Goal: Task Accomplishment & Management: Complete application form

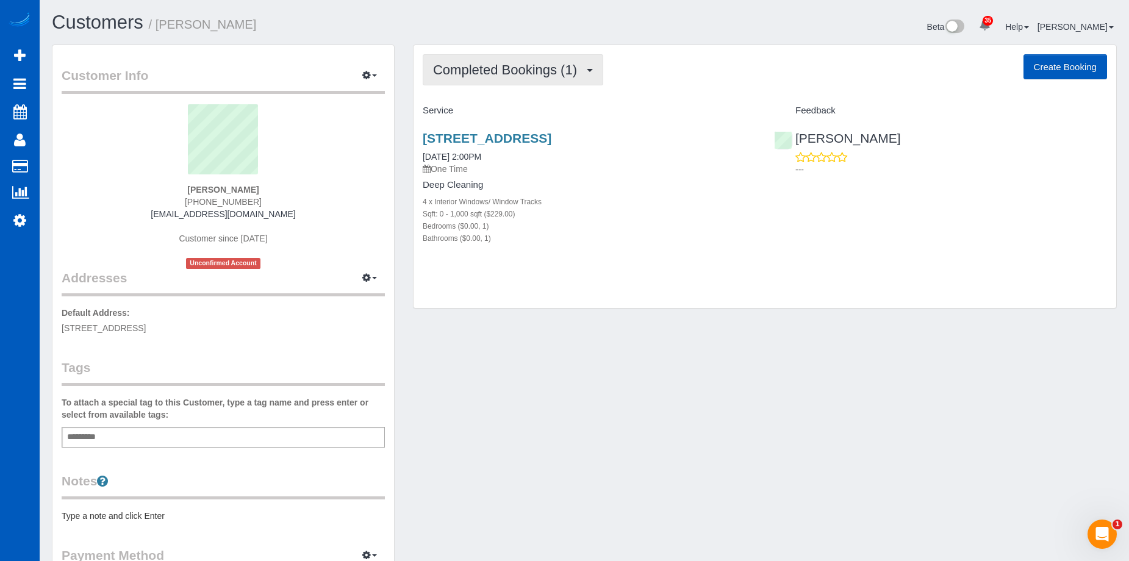
click at [560, 65] on span "Completed Bookings (1)" at bounding box center [508, 69] width 150 height 15
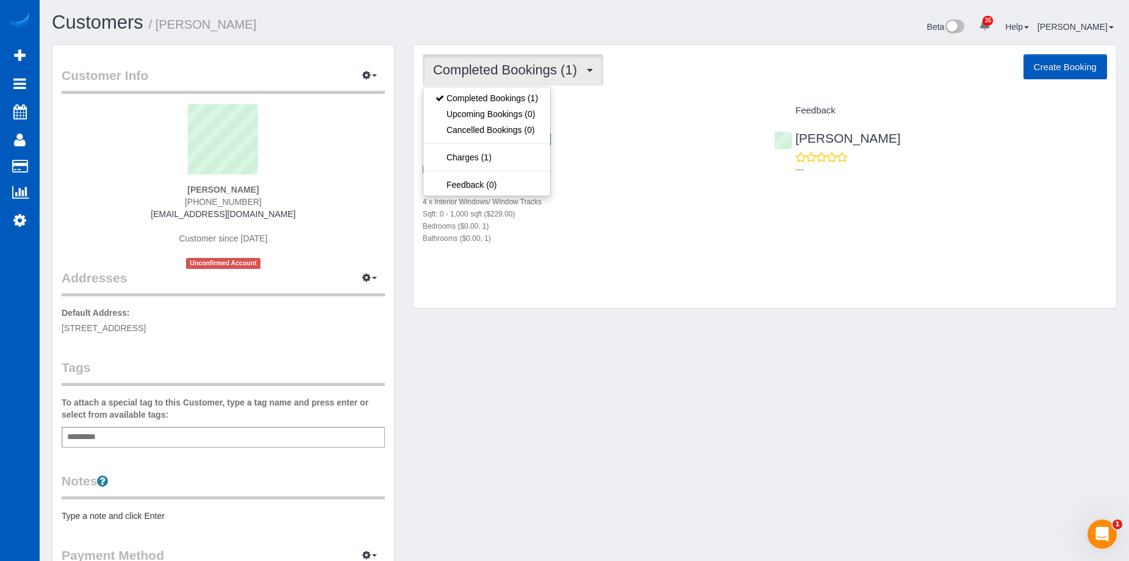
click at [560, 65] on span "Completed Bookings (1)" at bounding box center [508, 69] width 150 height 15
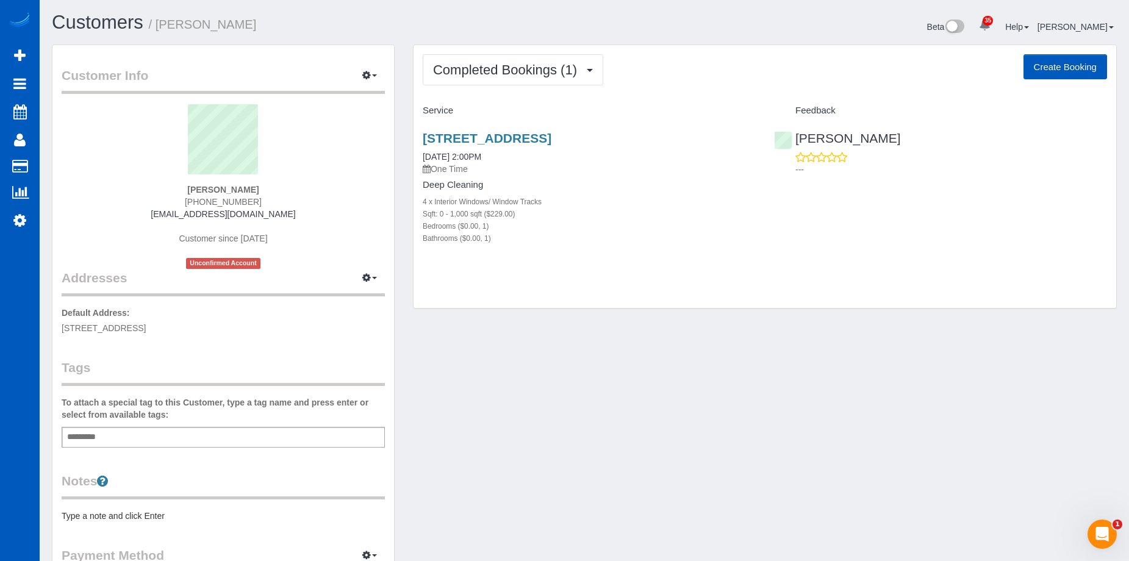
click at [1066, 70] on button "Create Booking" at bounding box center [1066, 67] width 84 height 26
select select "WA"
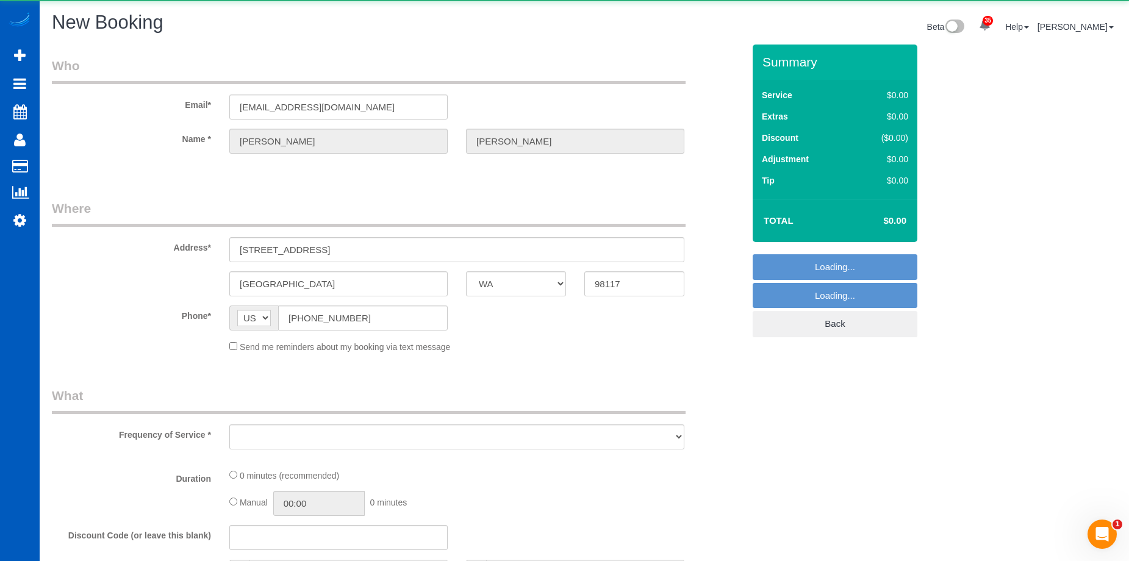
select select "string:fspay-4775ac07-3780-4538-9c21-e7411a399470"
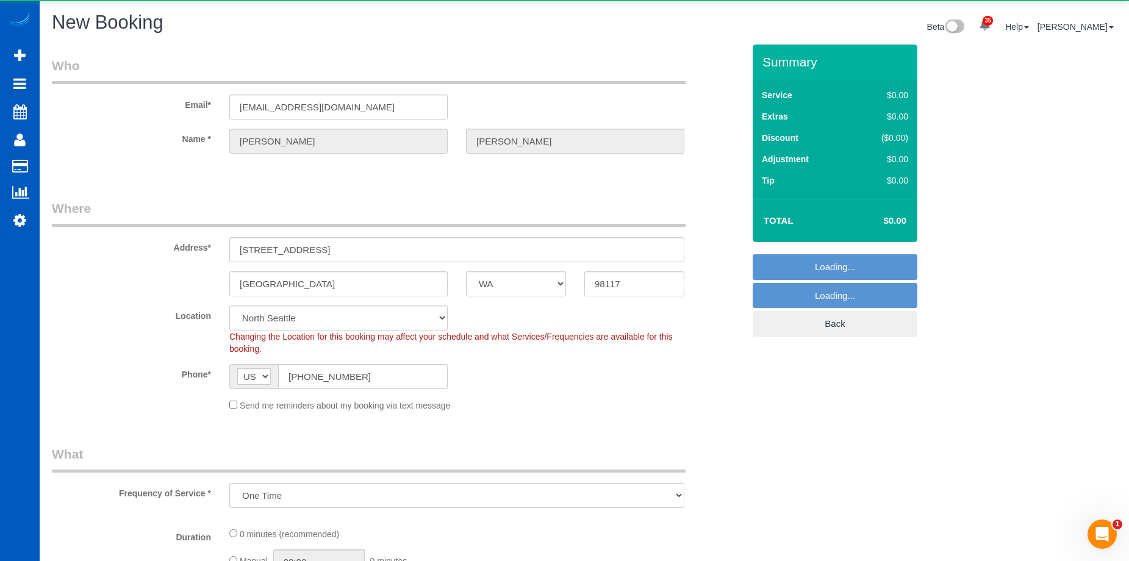
select select "object:4221"
select select "199"
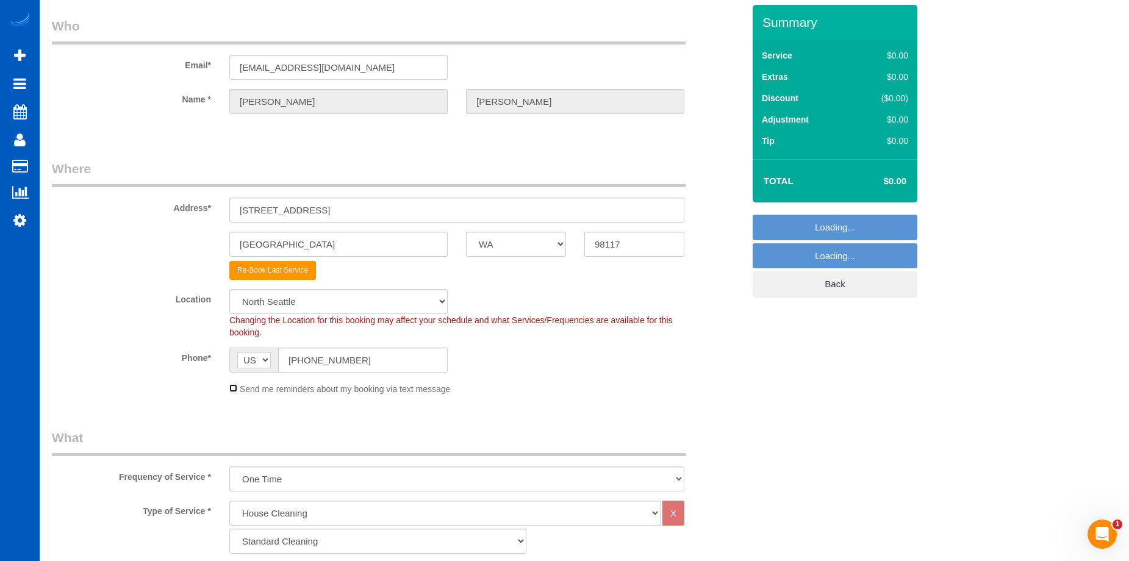
scroll to position [61, 0]
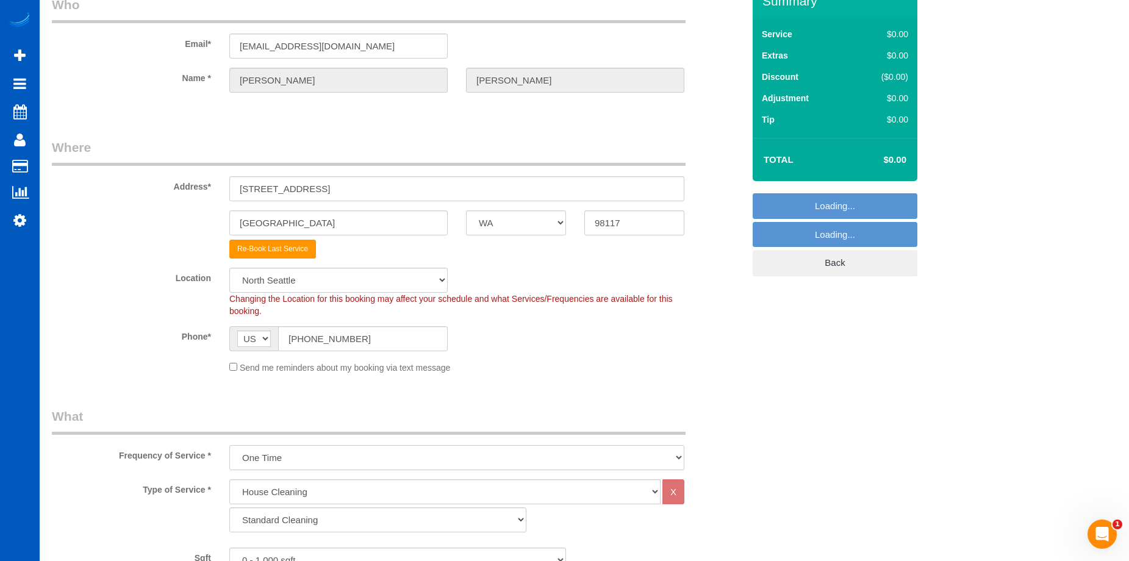
click at [334, 461] on select "One Time Weekly - 15.00% Every 2 Weeks - 10.00% Every 4 Weeks - 5.00% Every 2 M…" at bounding box center [456, 457] width 455 height 25
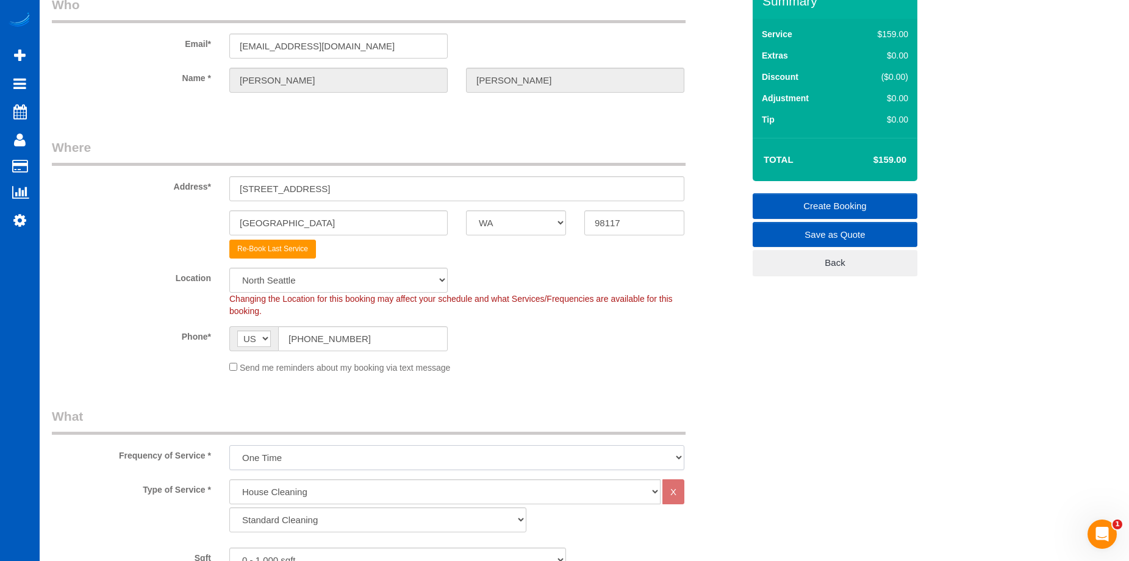
select select "object:4578"
click at [229, 445] on select "One Time Weekly - 15.00% Every 2 Weeks - 10.00% Every 4 Weeks - 5.00% Every 2 M…" at bounding box center [456, 457] width 455 height 25
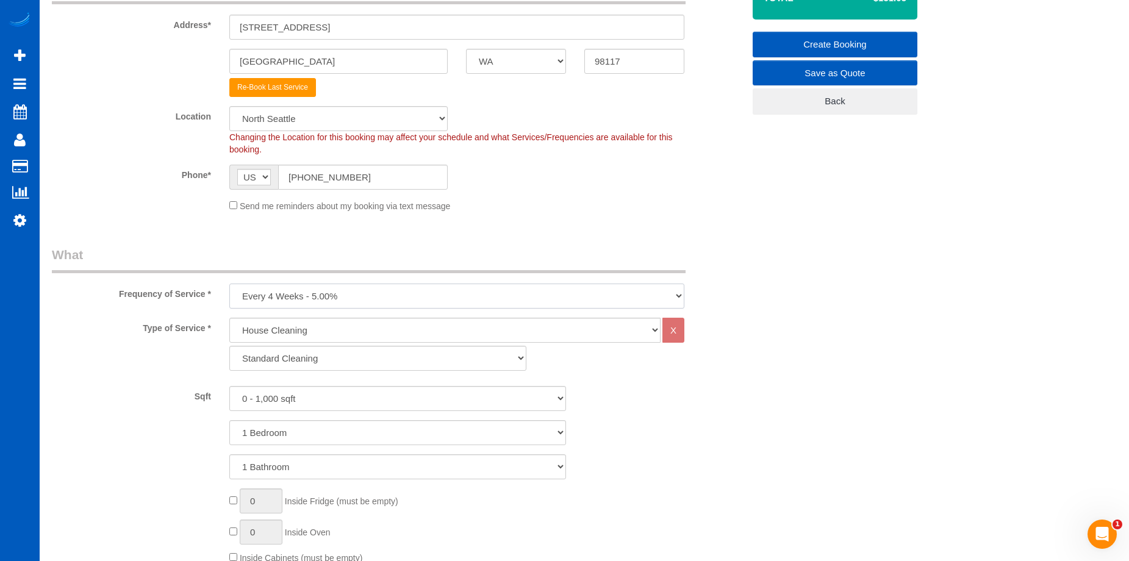
scroll to position [244, 0]
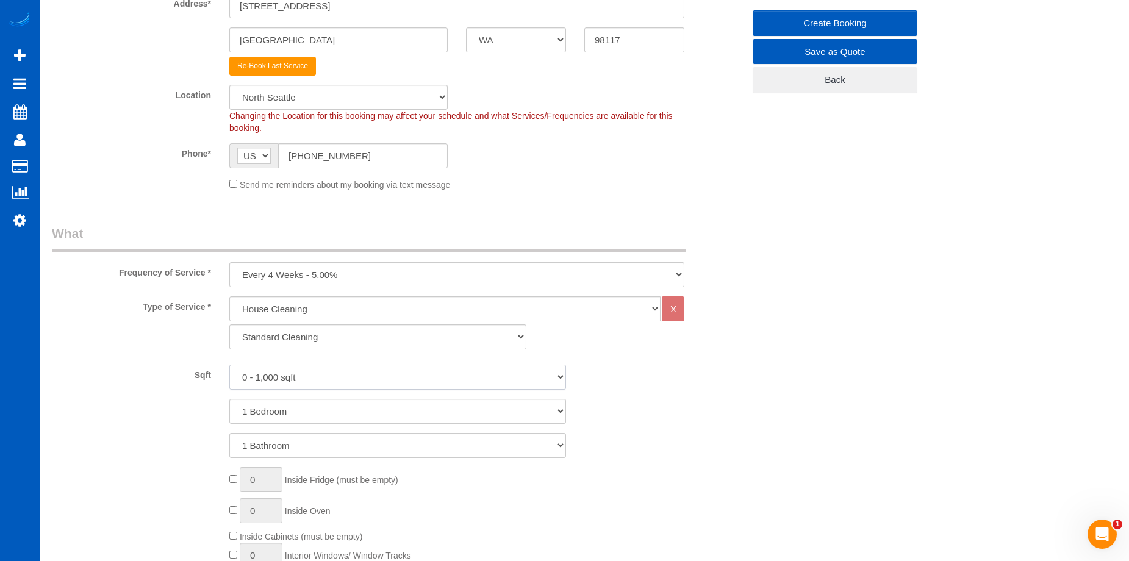
click at [386, 372] on select "0 - 1,000 sqft 1,001 - 1,500 sqft 1,501 - 2,000 sqft 2,001 - 2,500 sqft 2,501 -…" at bounding box center [397, 377] width 337 height 25
click at [388, 369] on select "0 - 1,000 sqft 1,001 - 1,500 sqft 1,501 - 2,000 sqft 2,001 - 2,500 sqft 2,501 -…" at bounding box center [397, 377] width 337 height 25
select select "1001"
click at [229, 365] on select "0 - 1,000 sqft 1,001 - 1,500 sqft 1,501 - 2,000 sqft 2,001 - 2,500 sqft 2,501 -…" at bounding box center [397, 377] width 337 height 25
click at [358, 409] on select "1 Bedroom 2 Bedrooms 3 Bedrooms 4 Bedrooms 5 Bedrooms 6 Bedrooms 7 Bedrooms" at bounding box center [397, 411] width 337 height 25
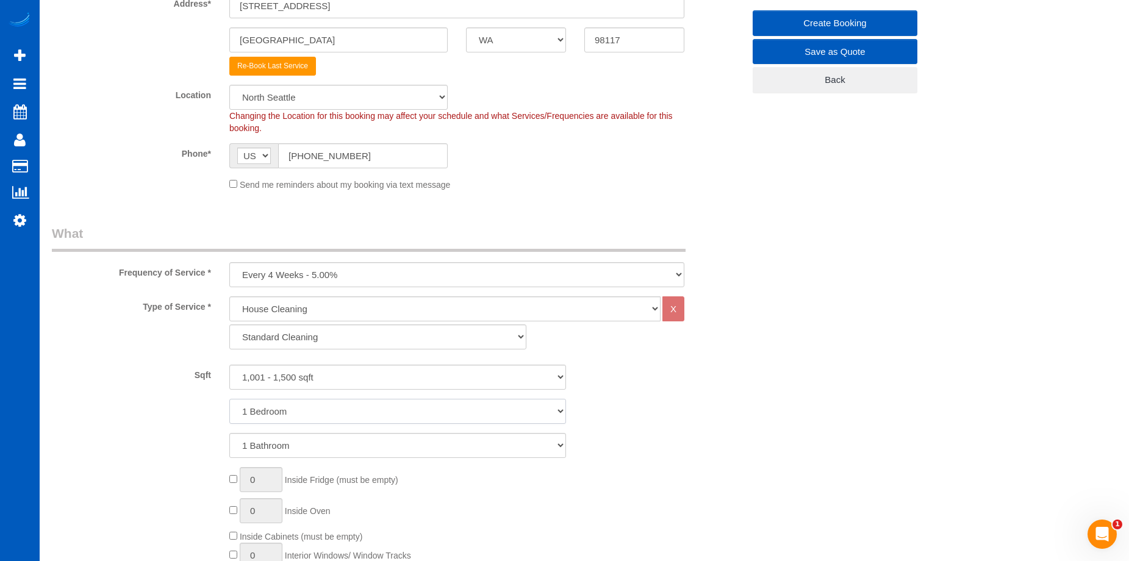
select select "3"
click at [229, 399] on select "1 Bedroom 2 Bedrooms 3 Bedrooms 4 Bedrooms 5 Bedrooms 6 Bedrooms 7 Bedrooms" at bounding box center [397, 411] width 337 height 25
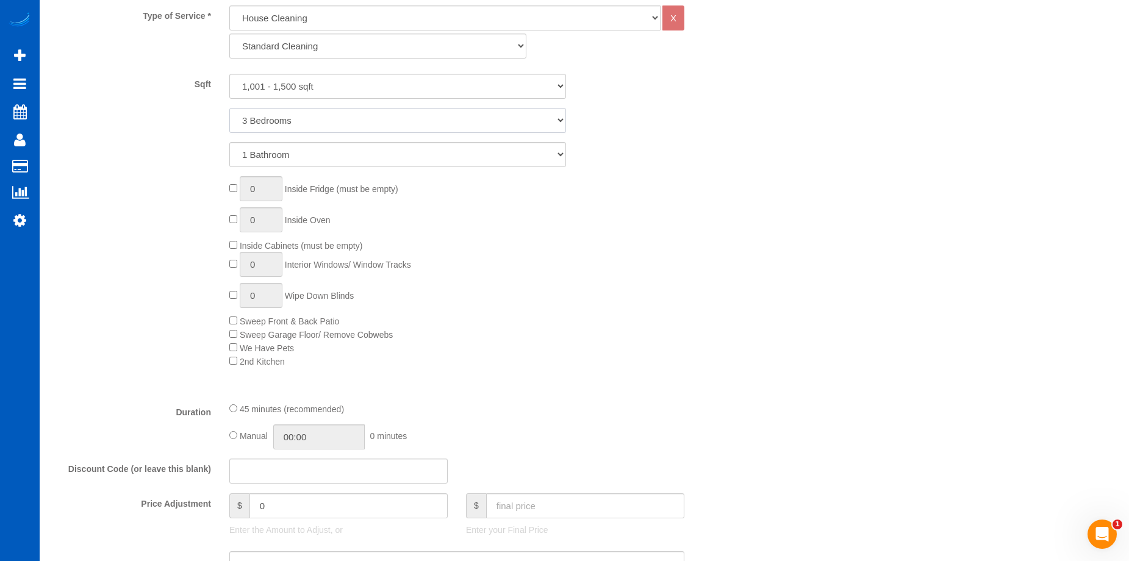
scroll to position [549, 0]
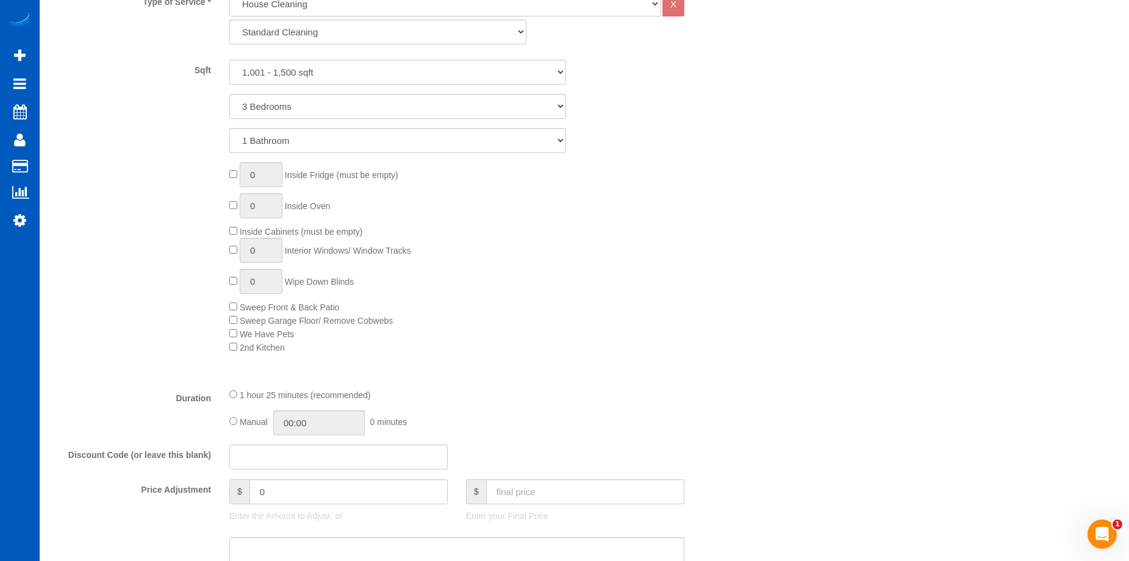
click at [237, 332] on span "We Have Pets" at bounding box center [261, 334] width 65 height 10
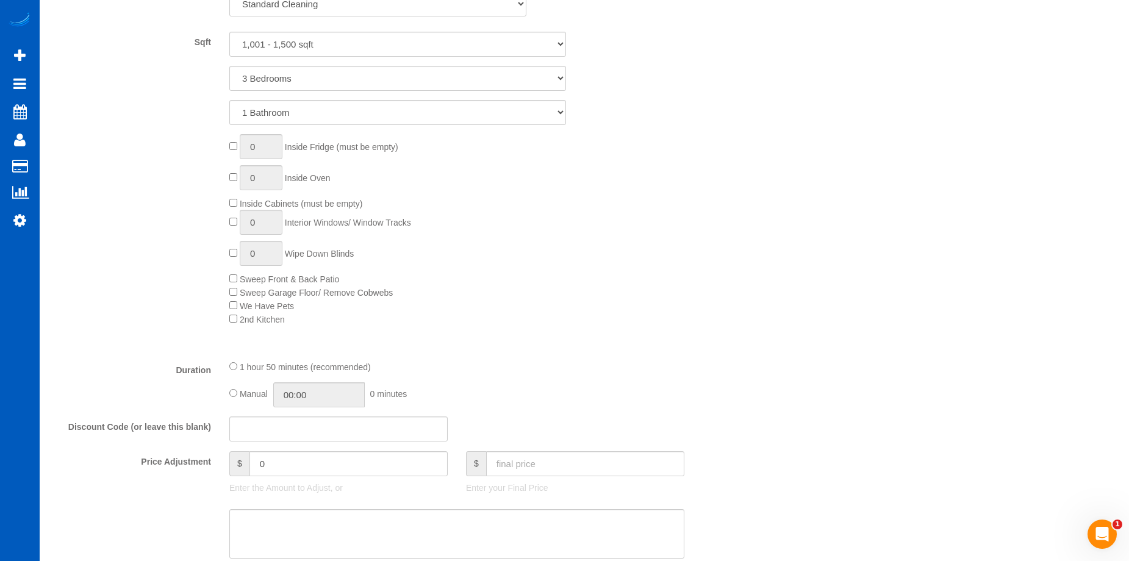
scroll to position [671, 0]
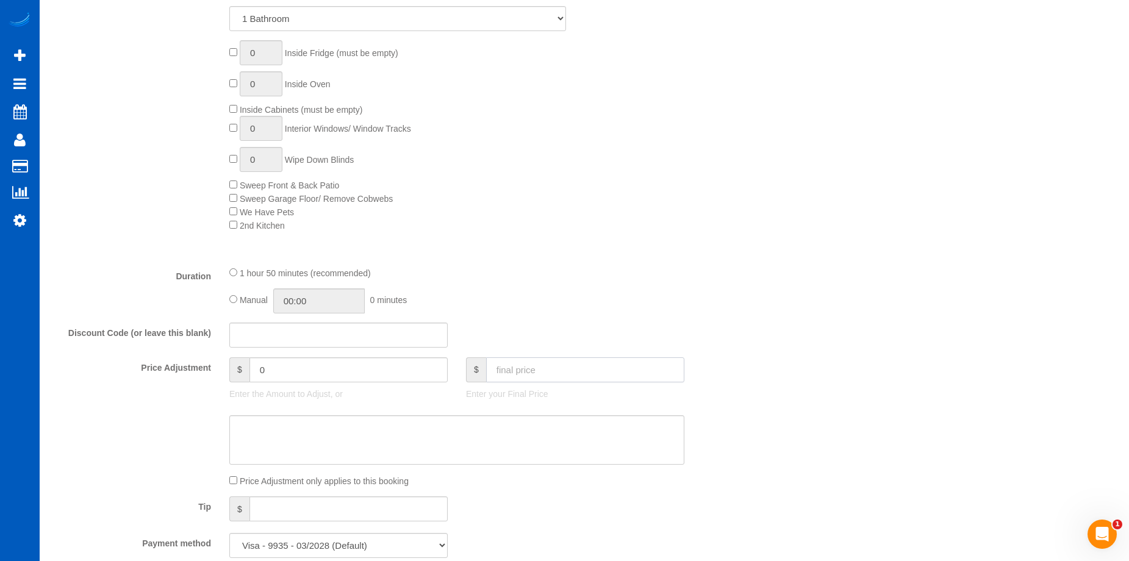
click at [548, 370] on input "text" at bounding box center [585, 370] width 198 height 25
type input "210"
click at [476, 433] on textarea at bounding box center [456, 440] width 455 height 50
paste textarea "First recurring booking, then 236 USD monthly"
type textarea "First recurring booking, then 236 USD monthly"
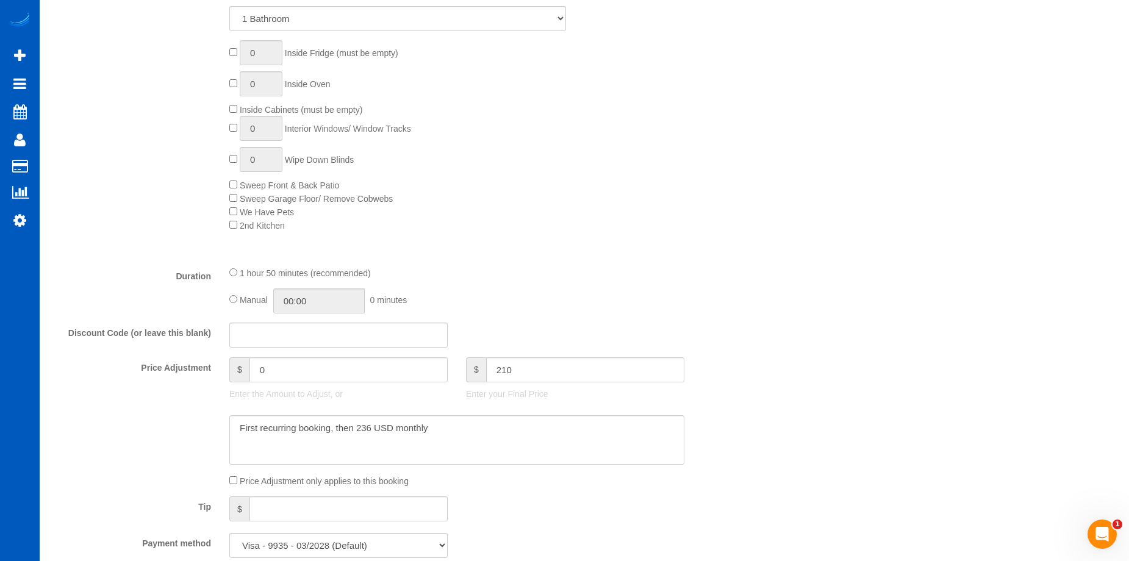
click at [580, 295] on div "Manual 00:00 0 minutes" at bounding box center [456, 301] width 455 height 25
type input "1.95"
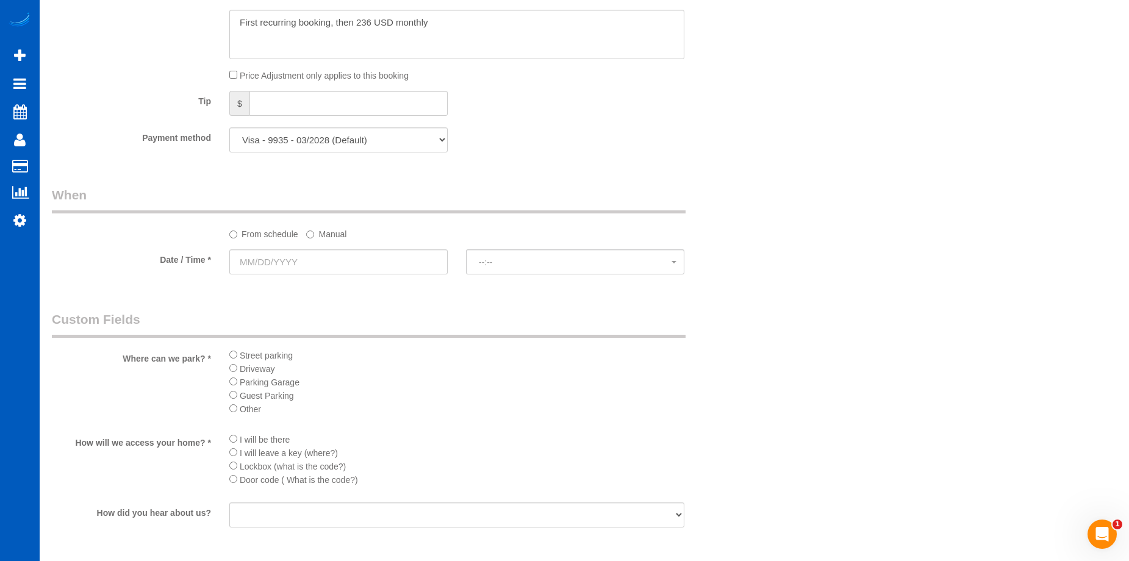
scroll to position [1098, 0]
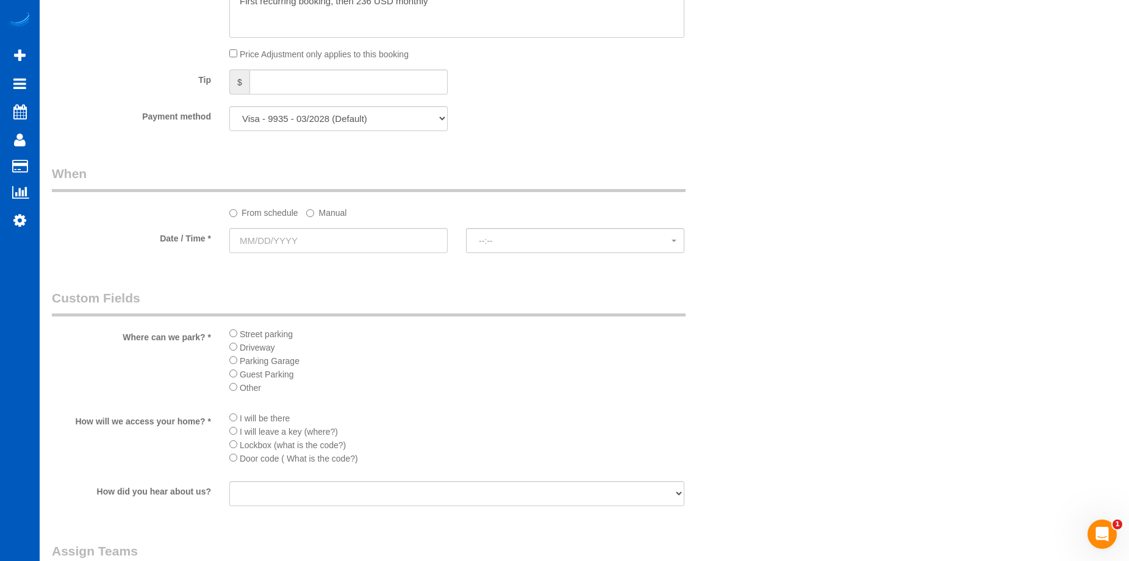
click at [228, 334] on div "Street parking Driveway Parking Garage Guest Parking Other" at bounding box center [456, 364] width 473 height 75
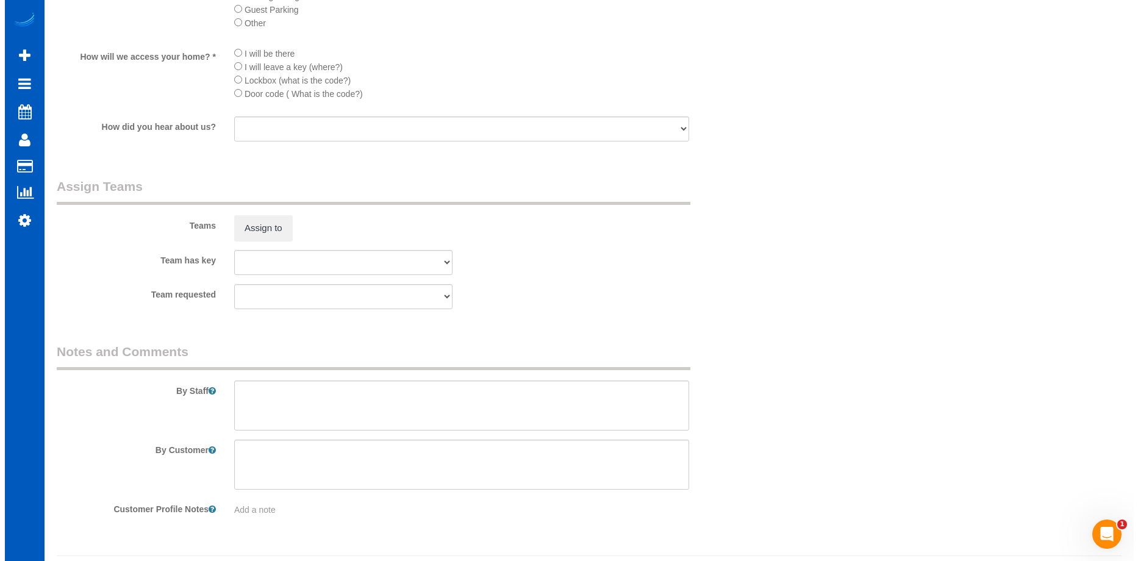
scroll to position [1464, 0]
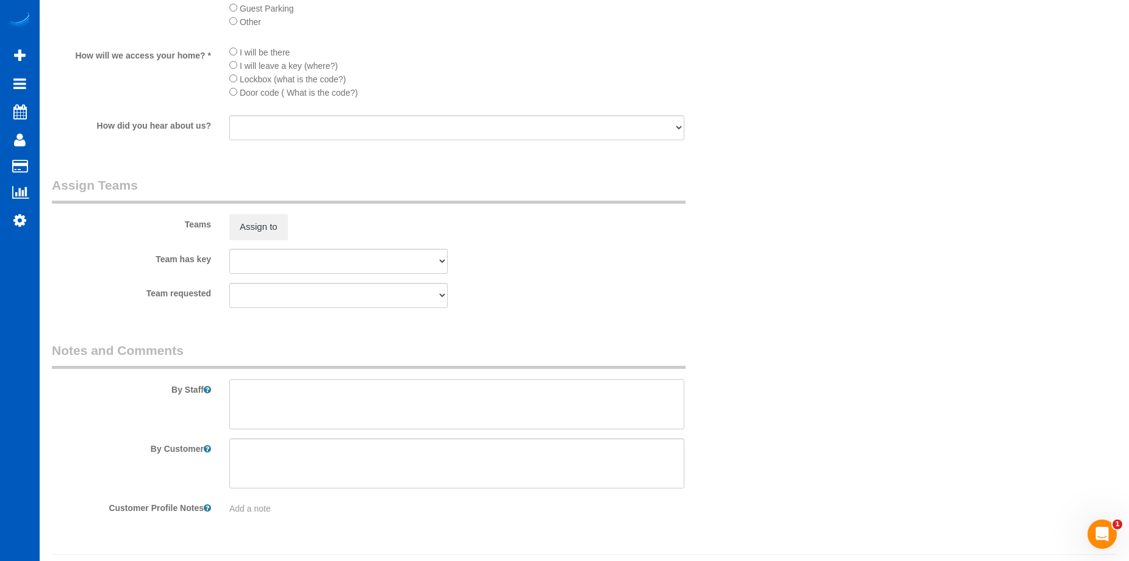
click at [314, 393] on textarea at bounding box center [456, 404] width 455 height 50
type textarea "We'll be cleaning the main home now, professionally cleaned in the last 2 month…"
click at [661, 239] on div "Teams Assign to" at bounding box center [398, 207] width 710 height 63
click at [267, 220] on button "Assign to" at bounding box center [258, 227] width 59 height 26
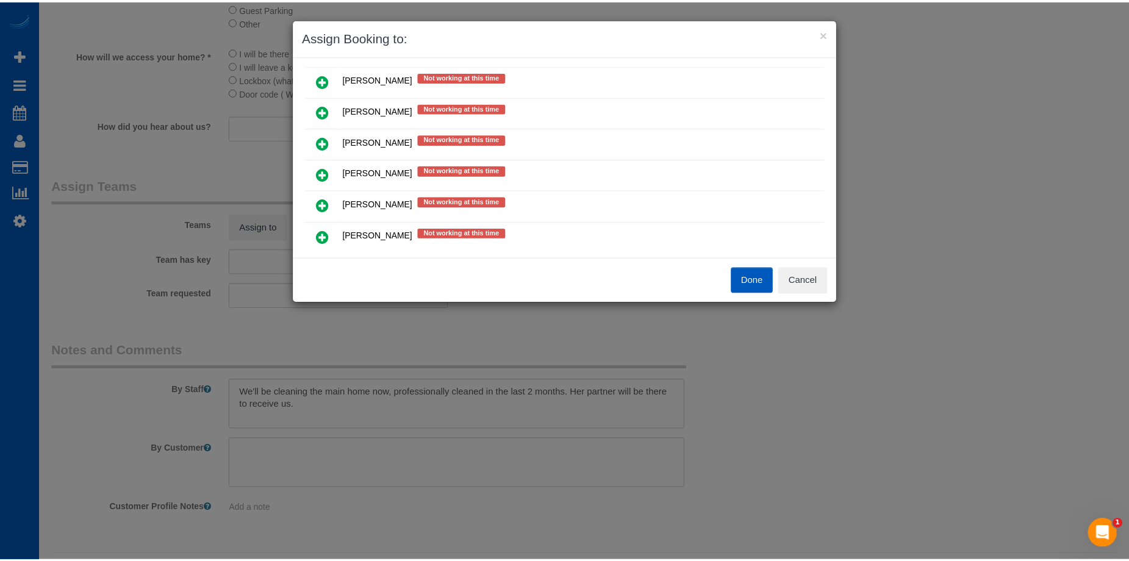
scroll to position [549, 0]
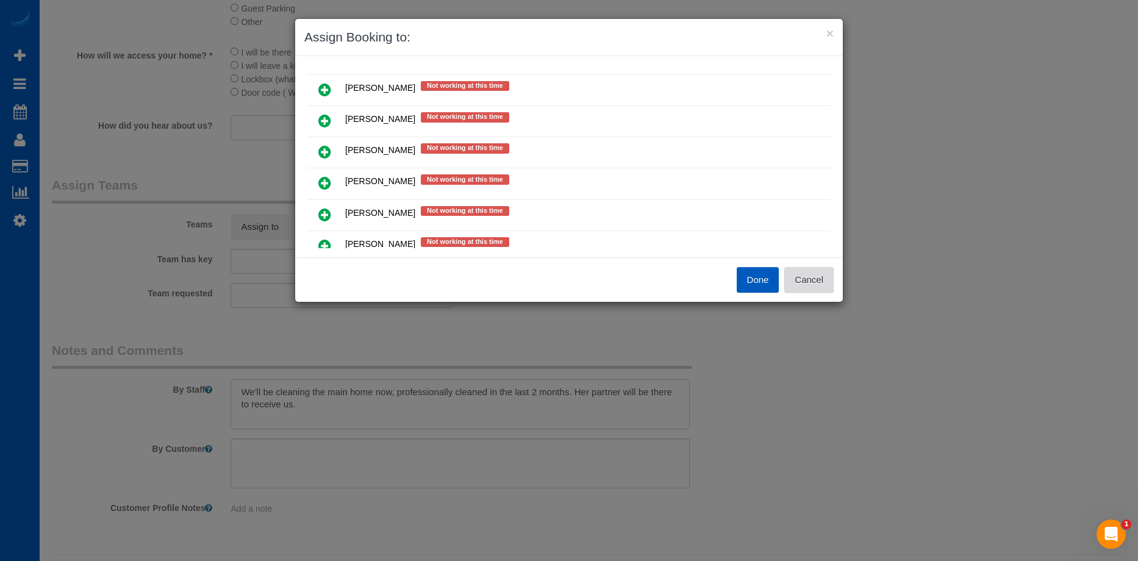
click at [822, 276] on button "Cancel" at bounding box center [809, 280] width 49 height 26
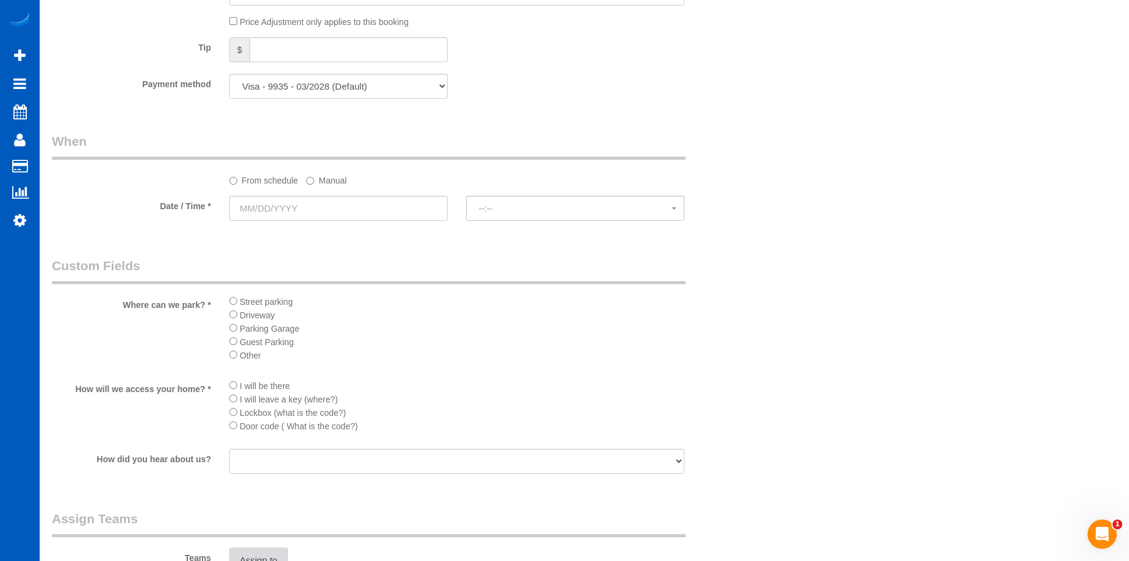
scroll to position [1037, 0]
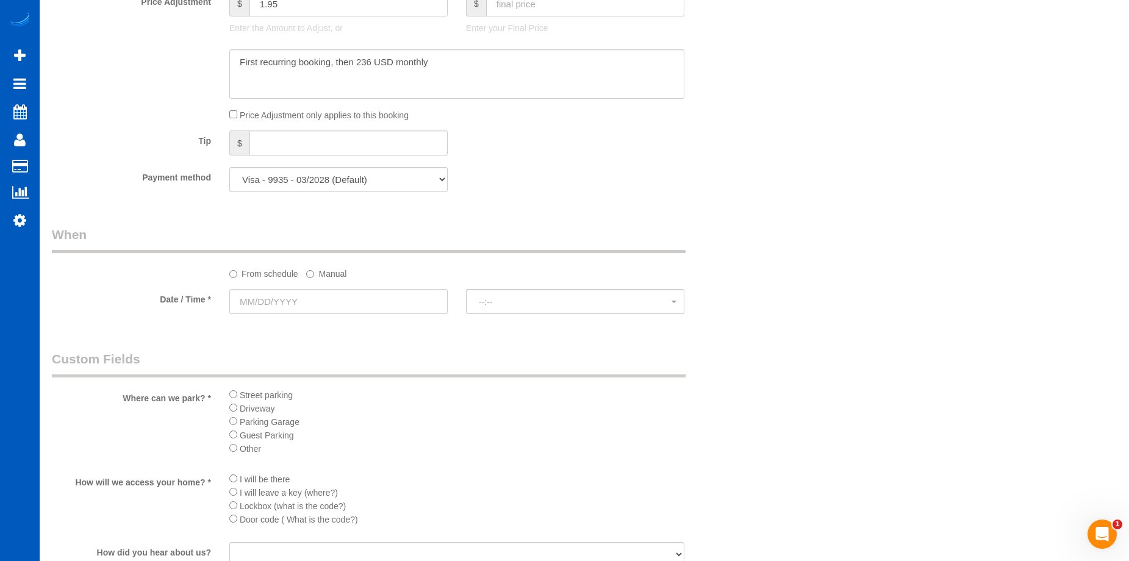
click at [317, 297] on input "text" at bounding box center [338, 301] width 218 height 25
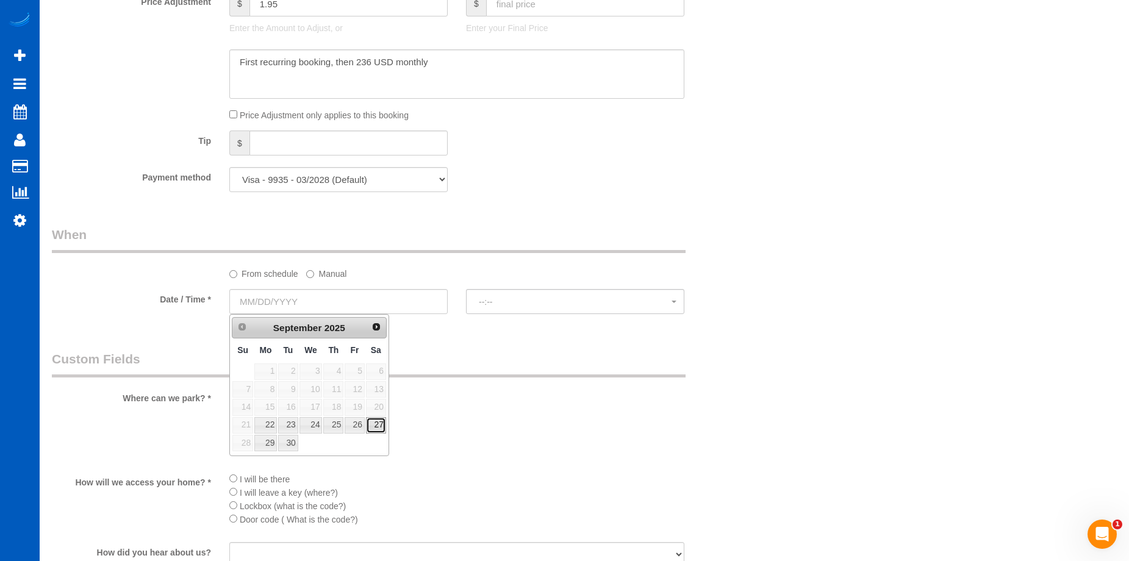
click at [378, 426] on link "27" at bounding box center [376, 425] width 20 height 16
type input "09/27/2025"
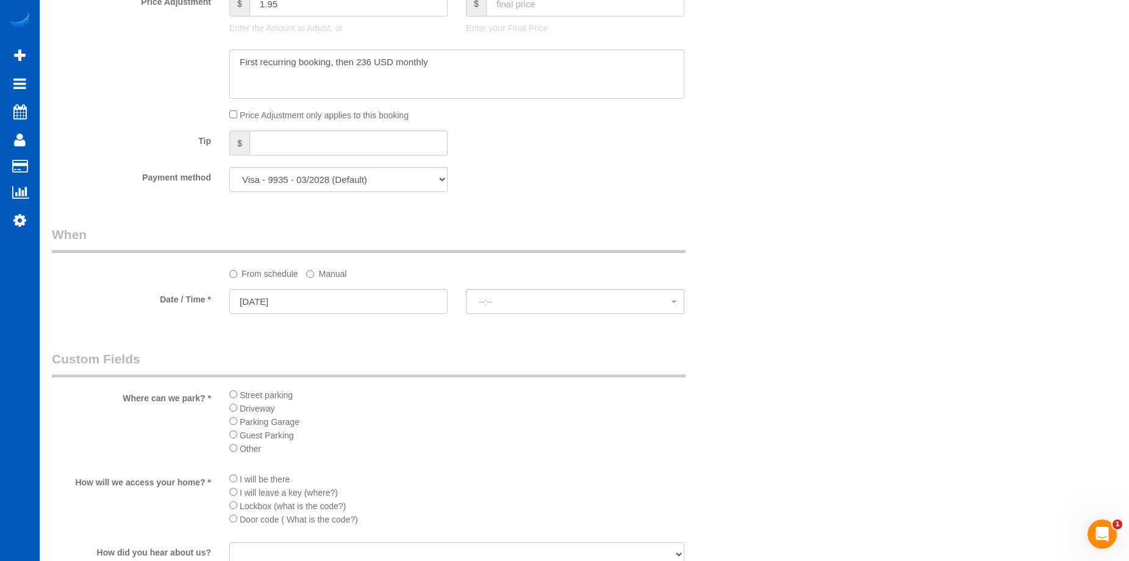
select select "spot16"
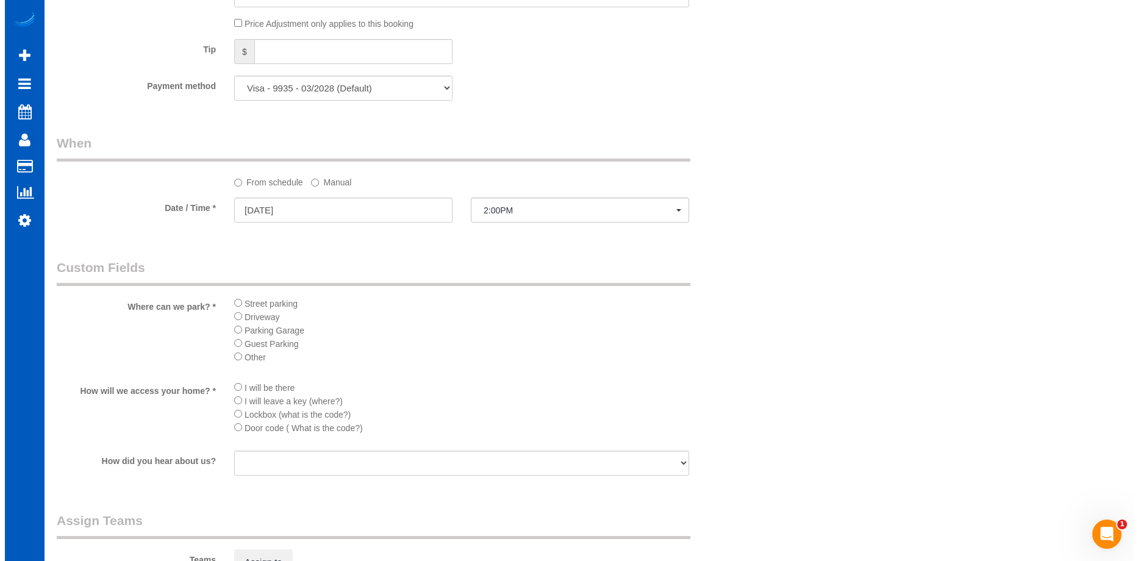
scroll to position [1281, 0]
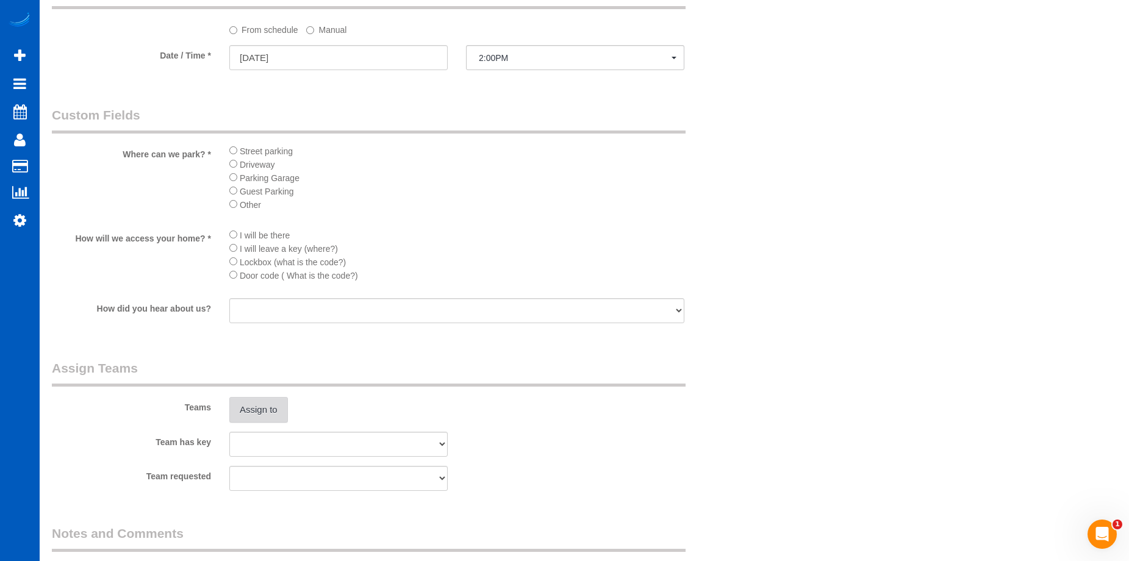
click at [260, 401] on button "Assign to" at bounding box center [258, 410] width 59 height 26
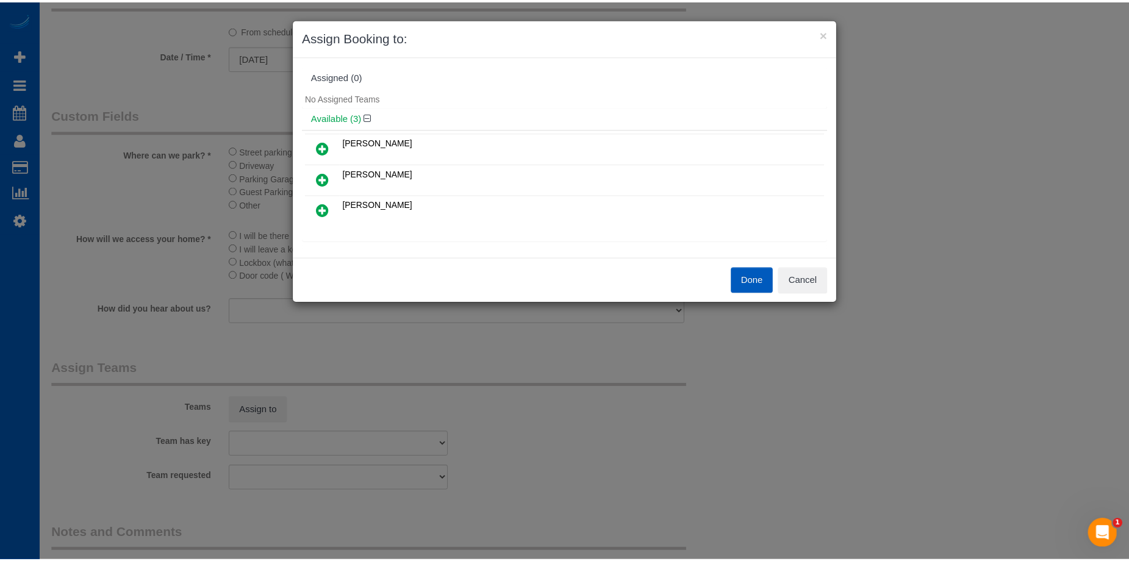
scroll to position [61, 0]
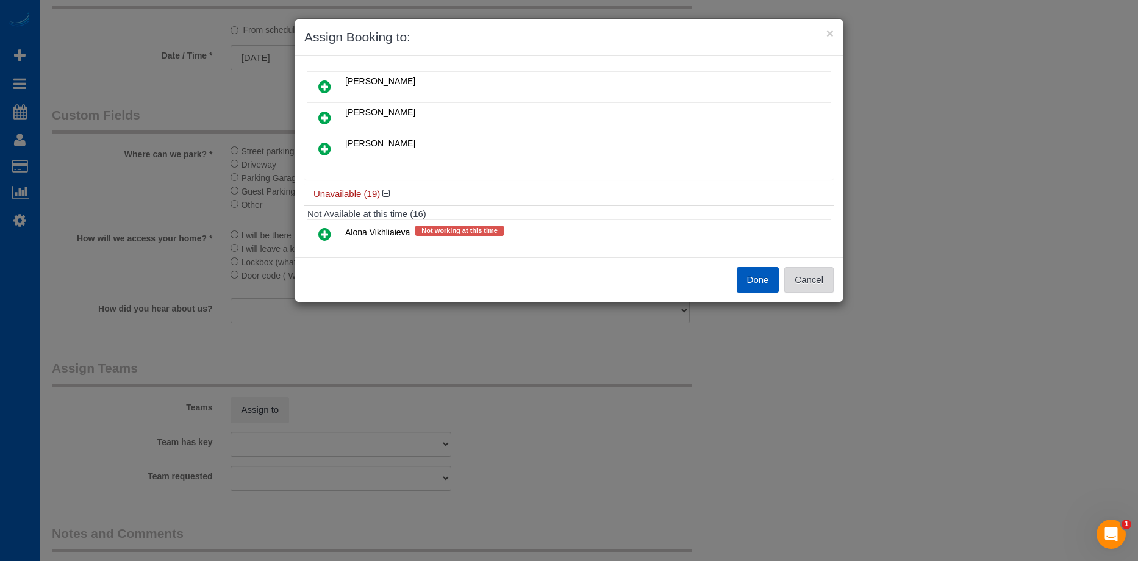
click at [816, 281] on button "Cancel" at bounding box center [809, 280] width 49 height 26
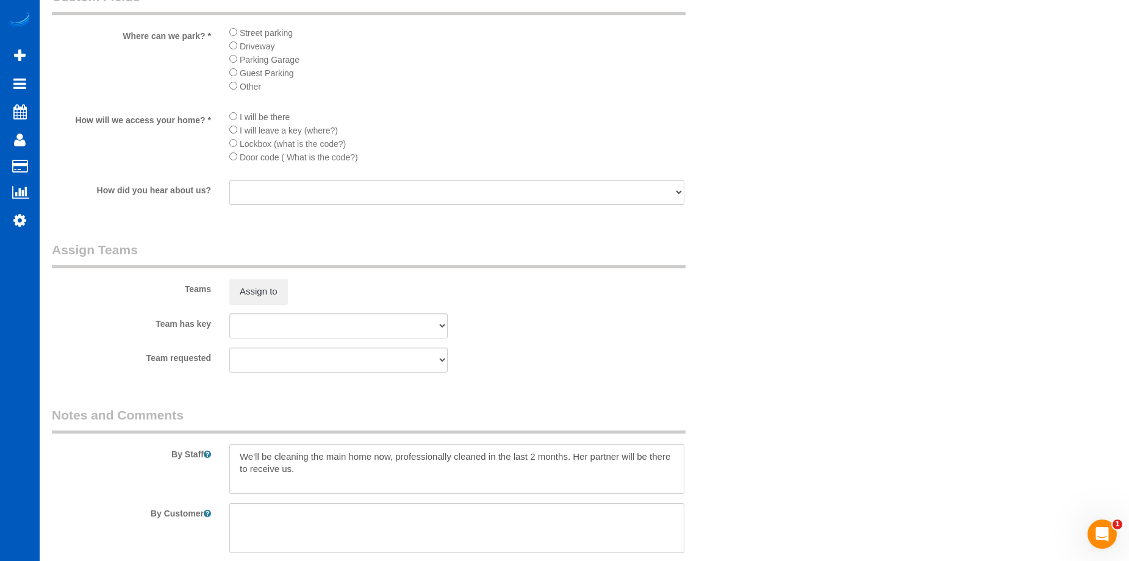
scroll to position [1403, 0]
click at [267, 286] on button "Assign to" at bounding box center [258, 288] width 59 height 26
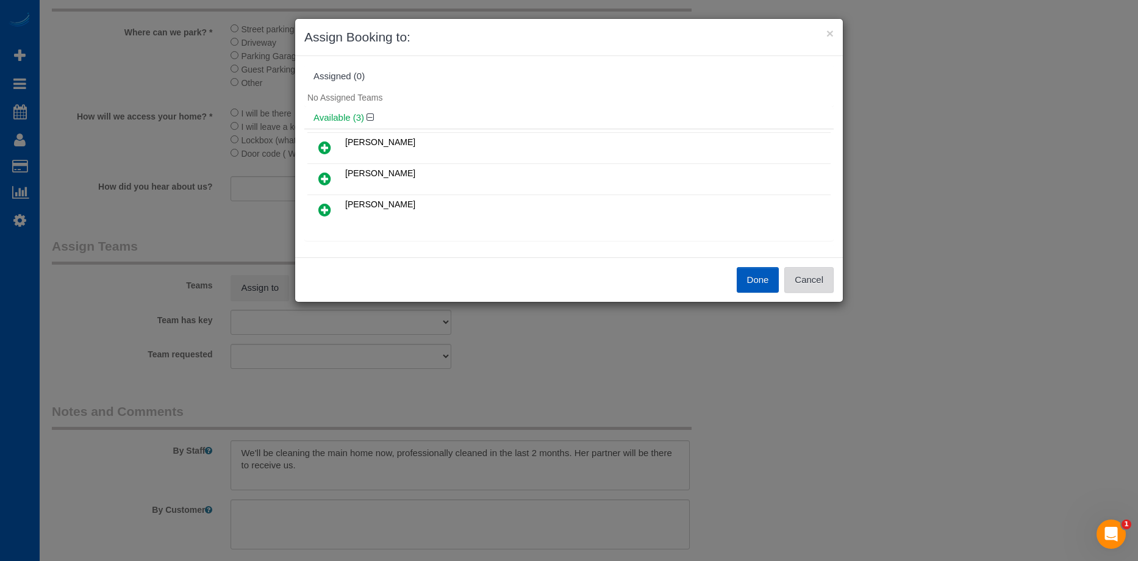
click at [818, 280] on button "Cancel" at bounding box center [809, 280] width 49 height 26
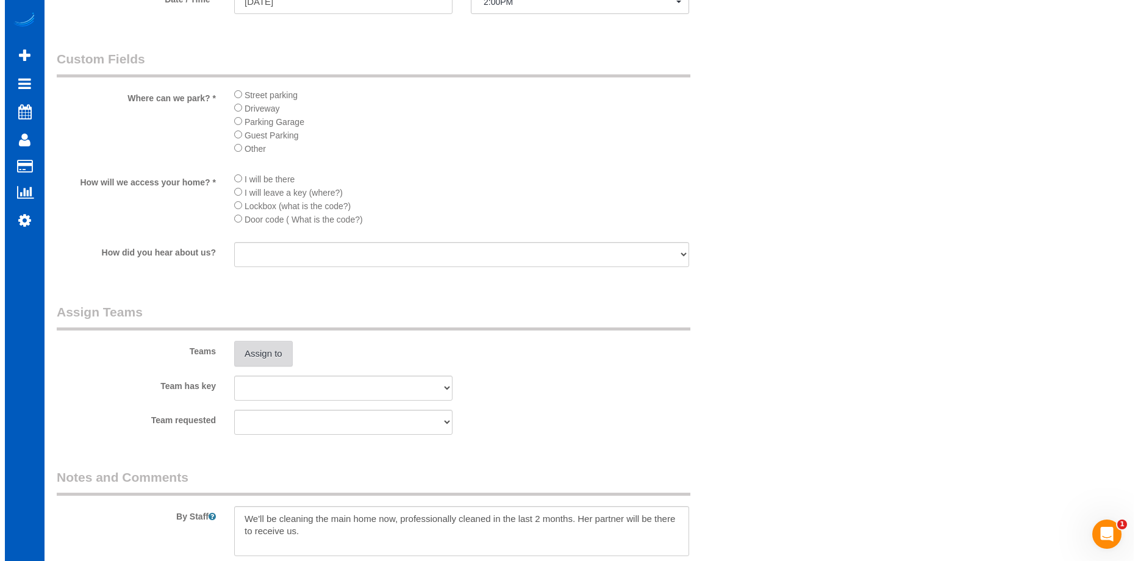
scroll to position [1342, 0]
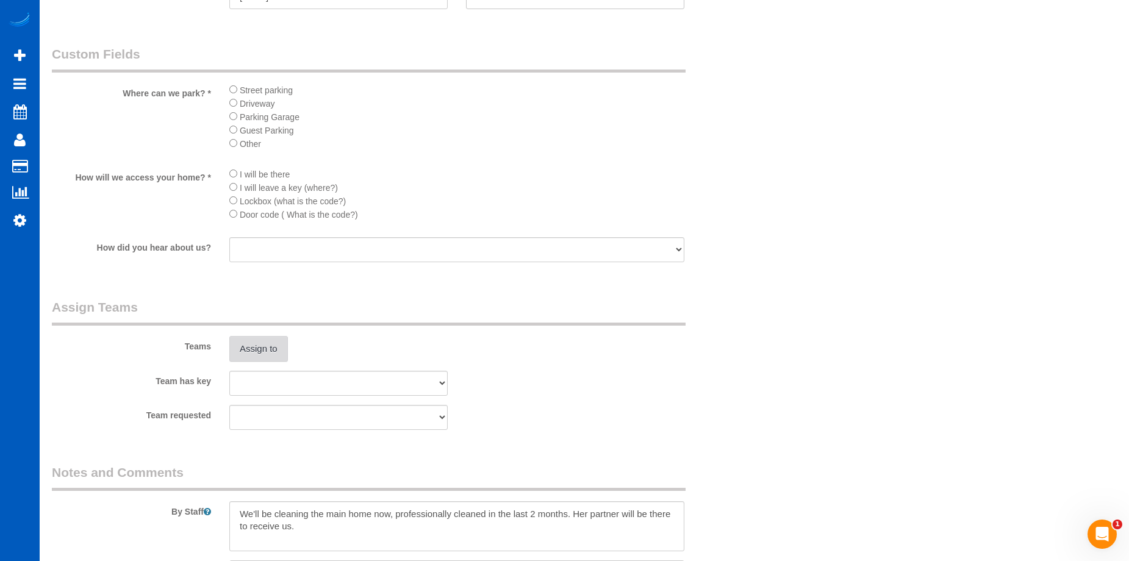
click at [287, 350] on button "Assign to" at bounding box center [258, 349] width 59 height 26
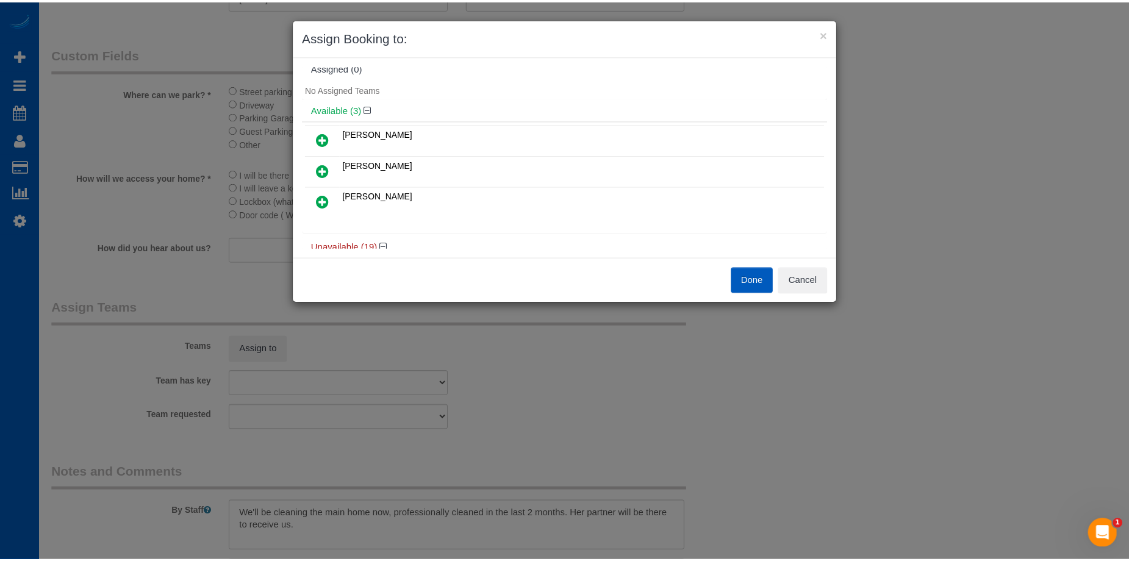
scroll to position [0, 0]
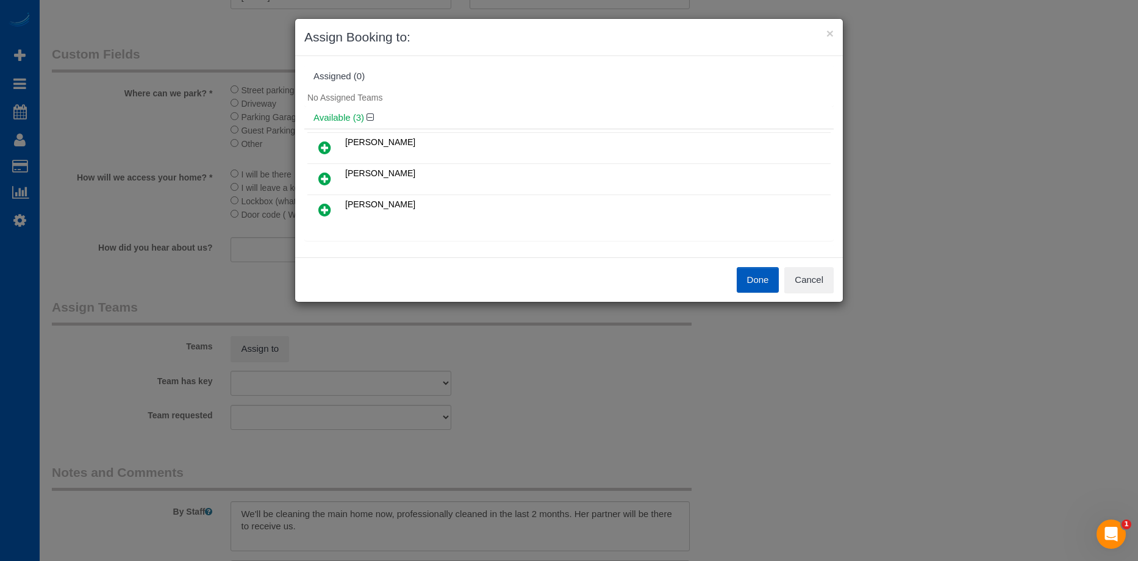
click at [322, 210] on icon at bounding box center [324, 210] width 13 height 15
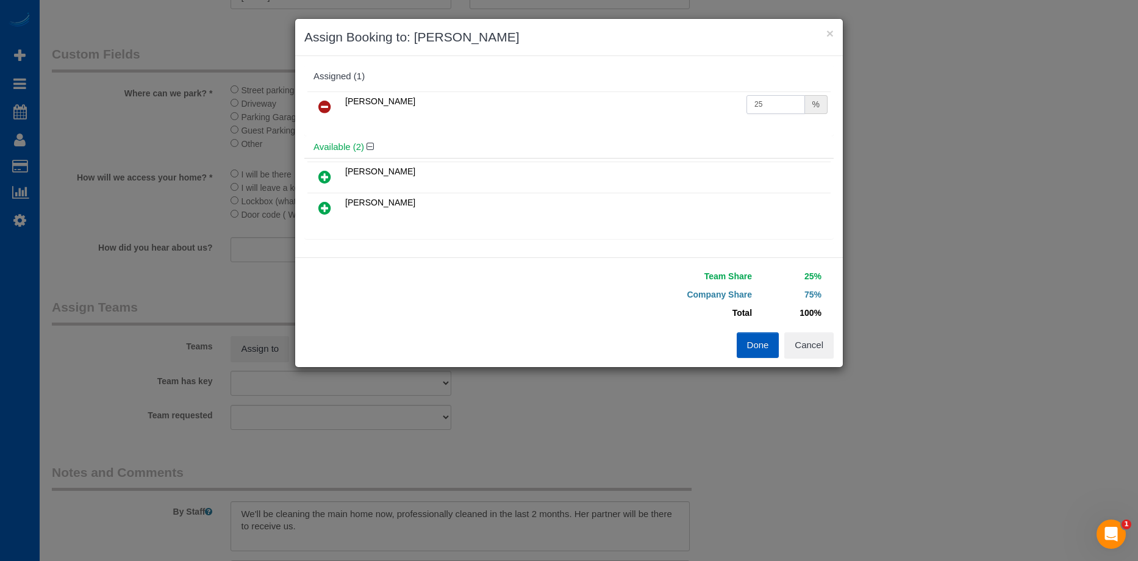
drag, startPoint x: 779, startPoint y: 106, endPoint x: 741, endPoint y: 106, distance: 38.4
click at [747, 106] on input "25" at bounding box center [776, 104] width 59 height 19
type input "50"
click at [758, 342] on button "Done" at bounding box center [758, 345] width 43 height 26
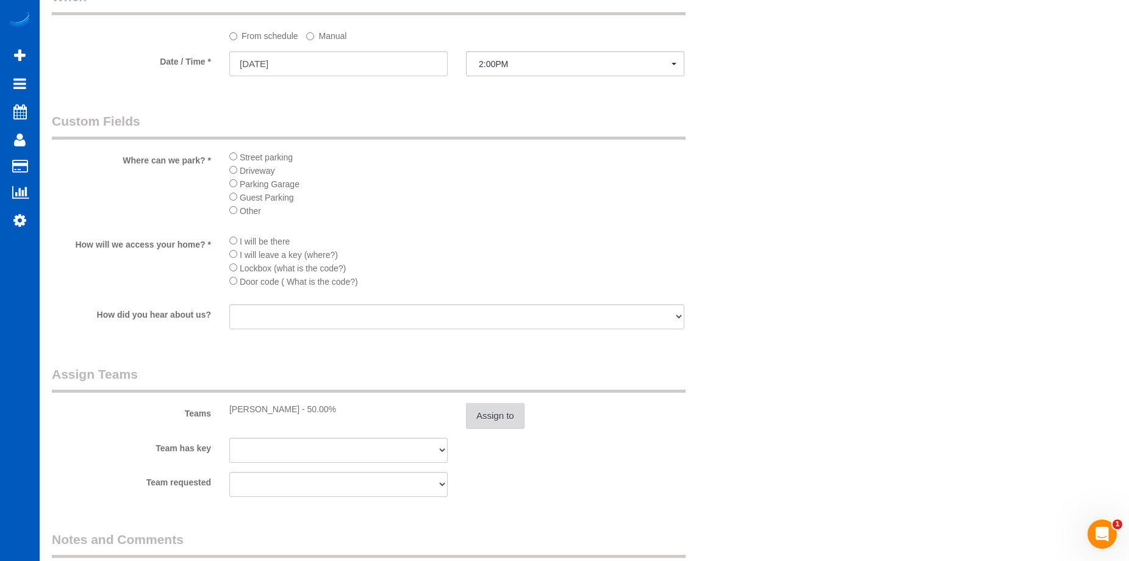
scroll to position [1403, 0]
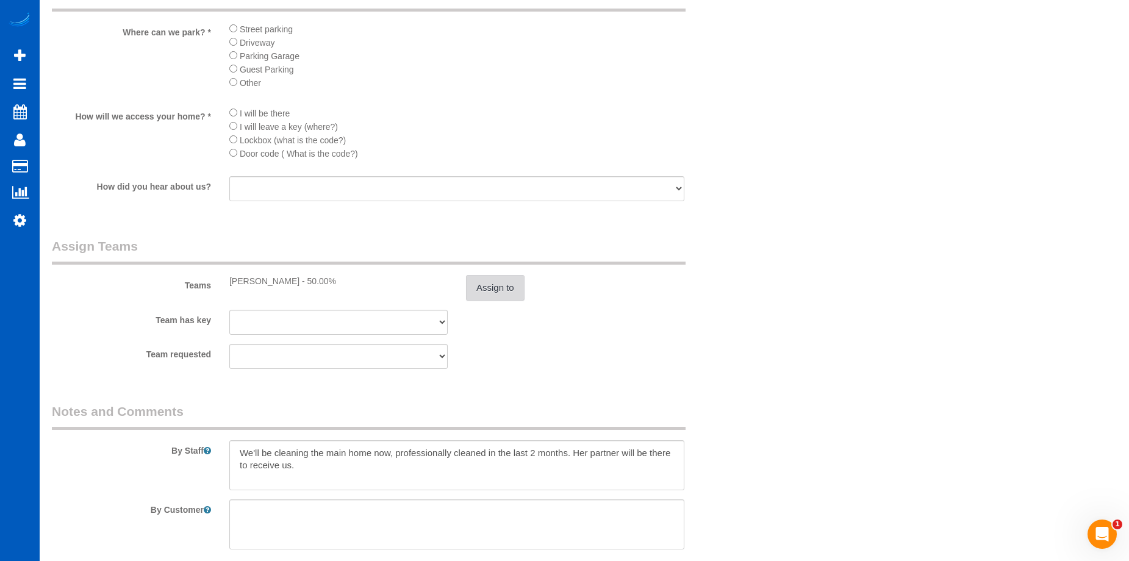
click at [512, 293] on button "Assign to" at bounding box center [495, 288] width 59 height 26
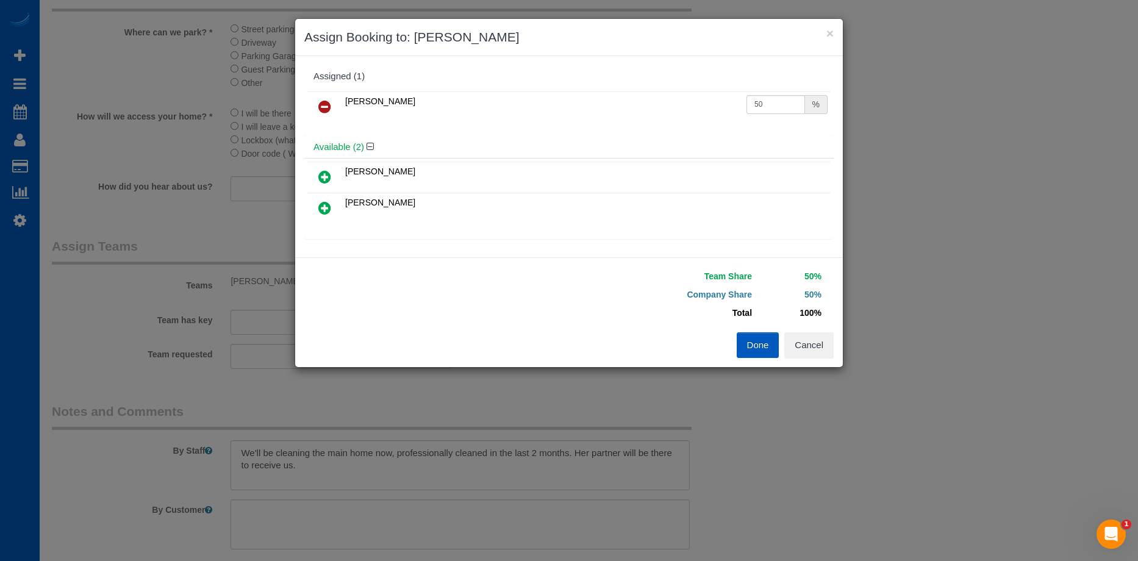
click at [325, 102] on icon at bounding box center [324, 106] width 13 height 15
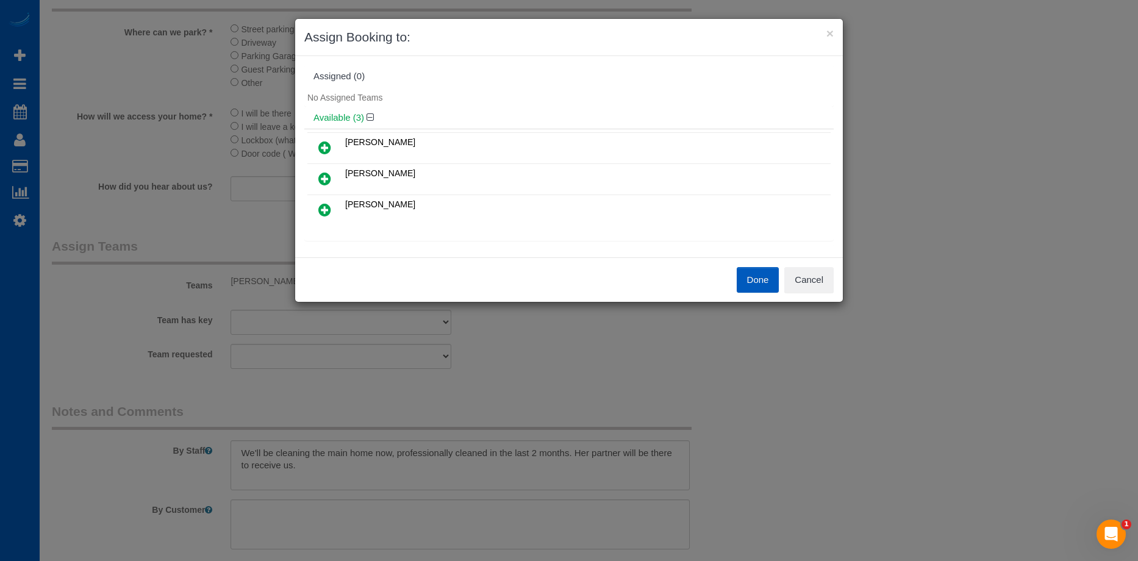
click at [331, 148] on icon at bounding box center [324, 147] width 13 height 15
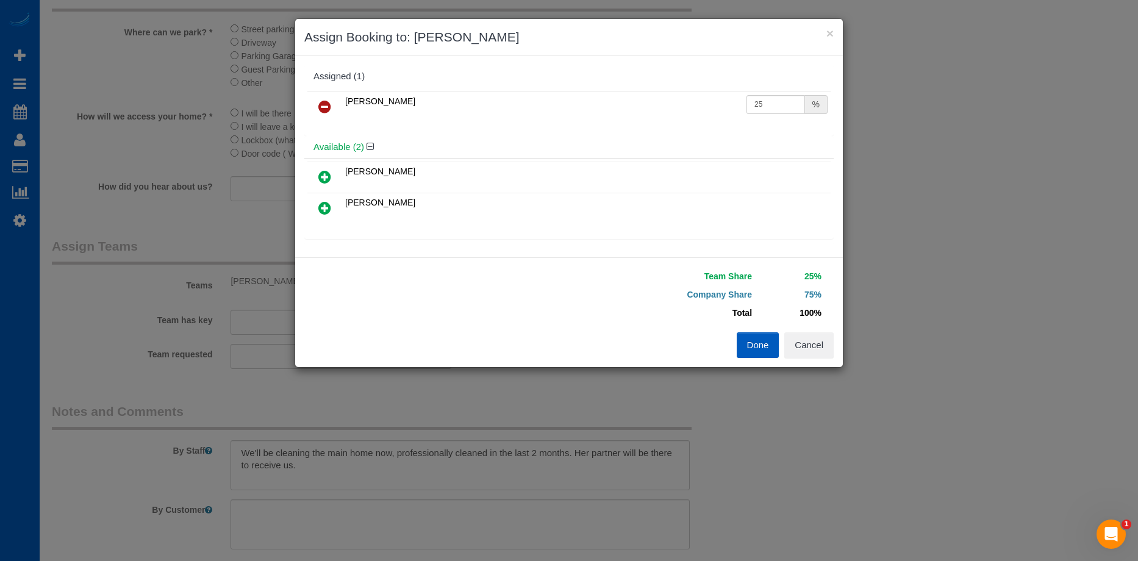
click at [324, 176] on icon at bounding box center [324, 177] width 13 height 15
click at [765, 351] on button "Done" at bounding box center [758, 345] width 43 height 26
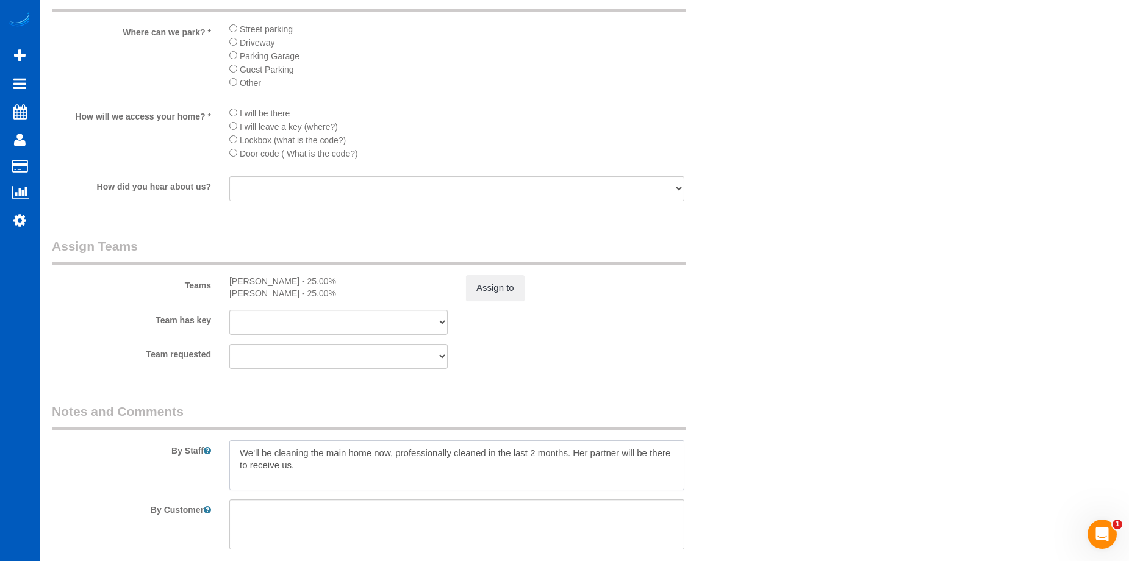
click at [296, 457] on textarea at bounding box center [456, 465] width 455 height 50
click at [240, 453] on textarea at bounding box center [456, 465] width 455 height 50
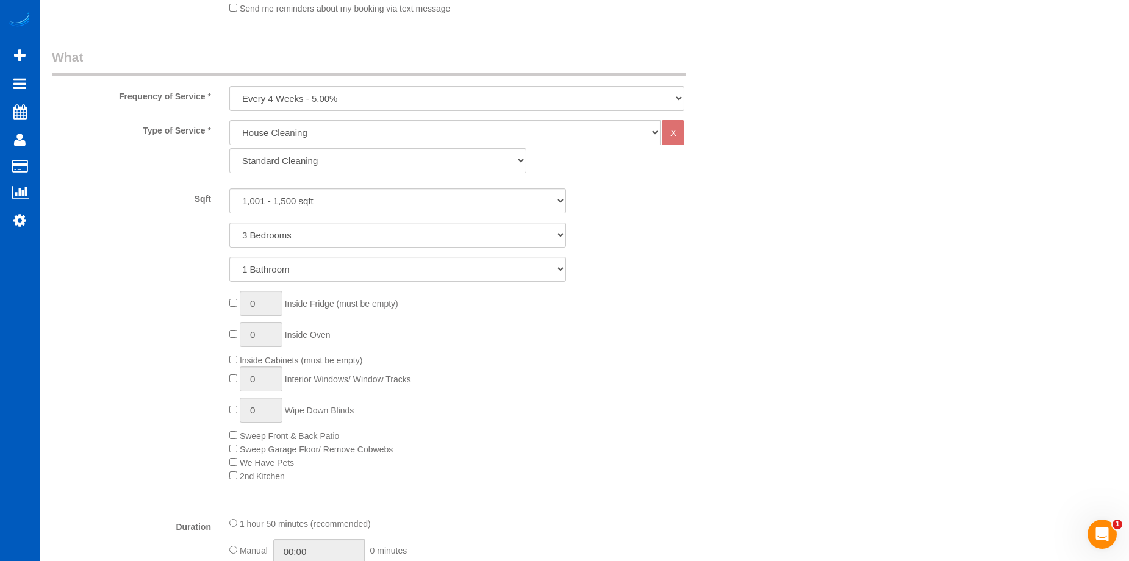
scroll to position [549, 0]
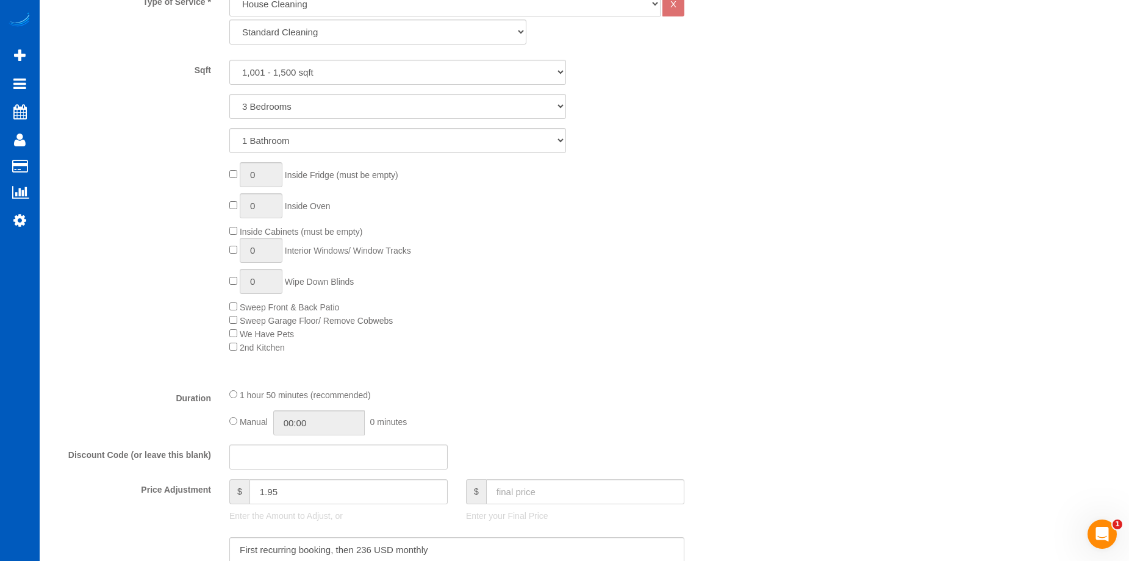
type textarea "Prefers 2 cleaners. We'll be cleaning the main home now, professionally cleaned…"
click at [319, 419] on input "01:50" at bounding box center [319, 423] width 92 height 25
type input "03:00"
click at [303, 479] on li "03:00" at bounding box center [305, 478] width 54 height 16
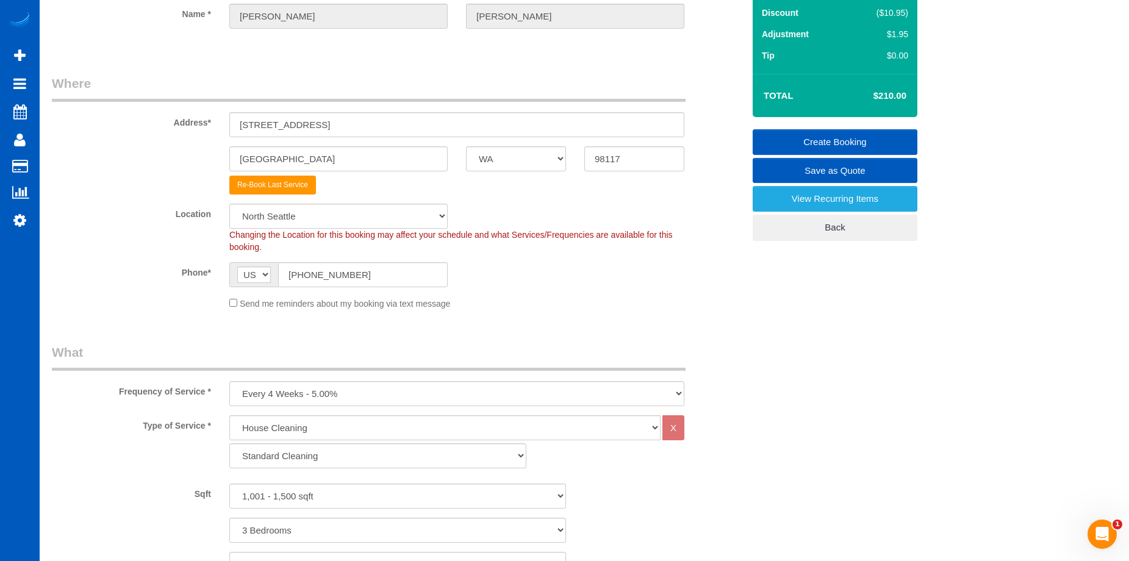
scroll to position [0, 0]
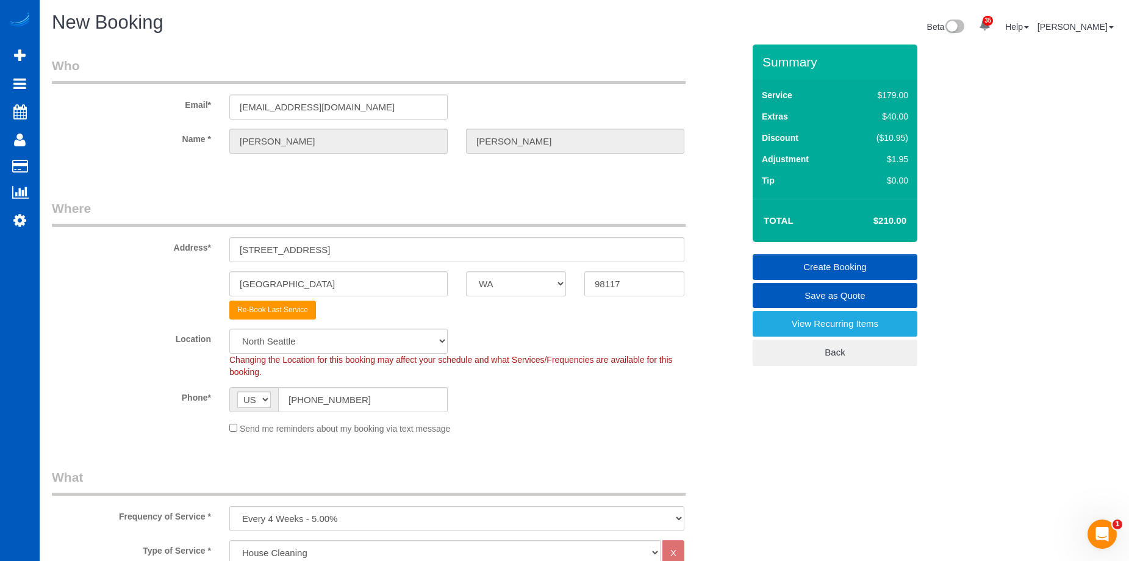
select select "spot31"
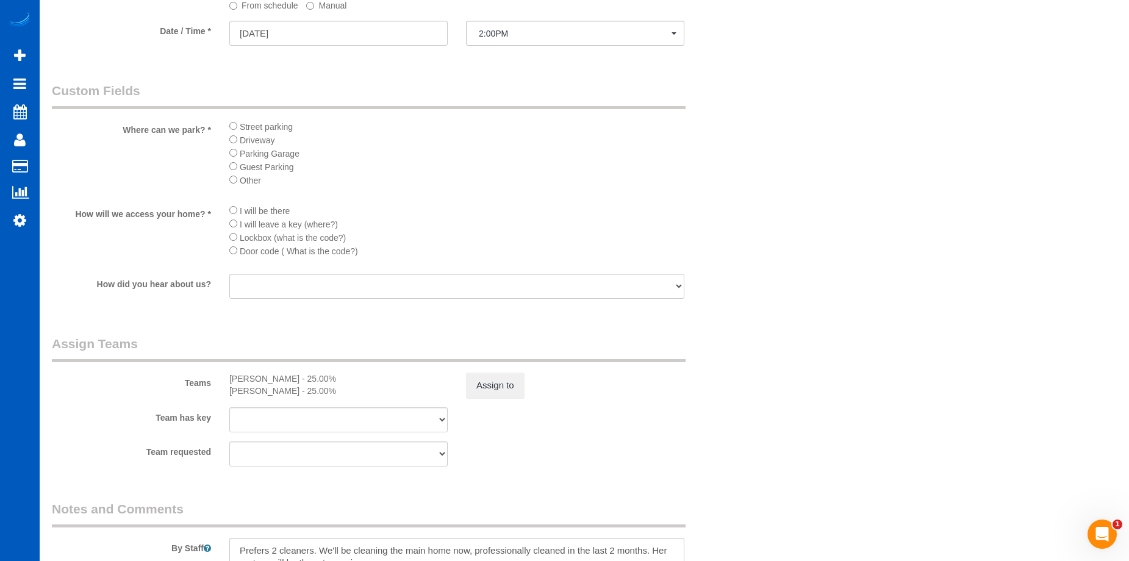
scroll to position [1342, 0]
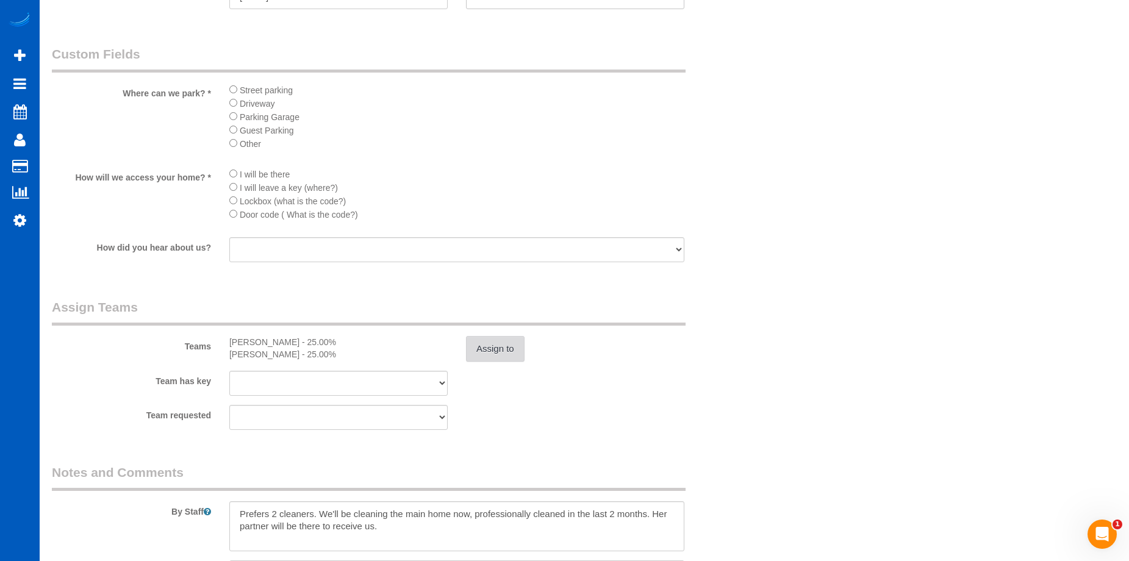
click at [492, 345] on button "Assign to" at bounding box center [495, 349] width 59 height 26
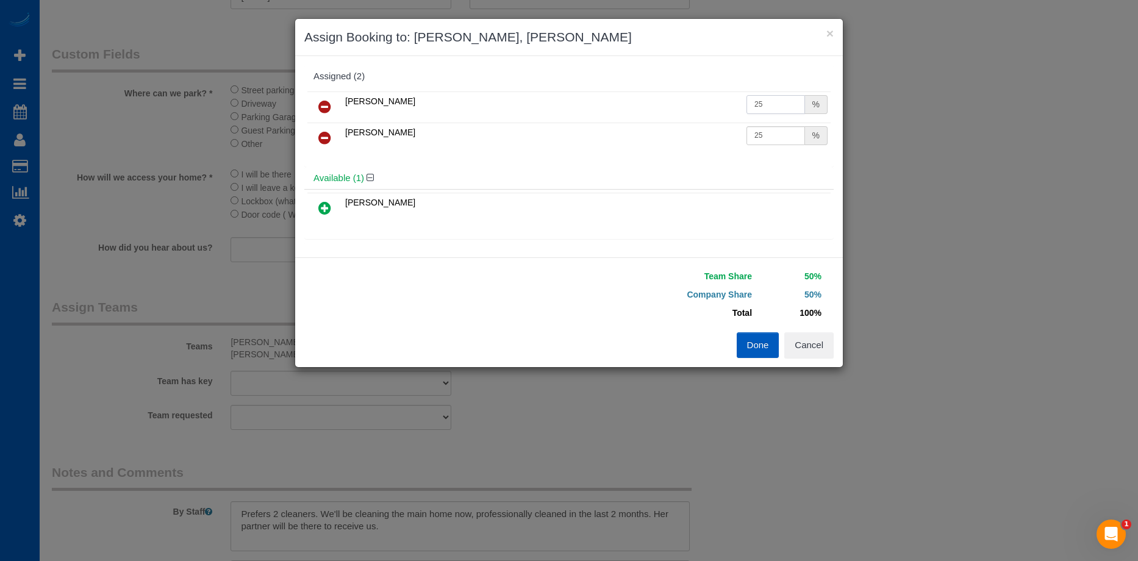
drag, startPoint x: 758, startPoint y: 102, endPoint x: 766, endPoint y: 102, distance: 7.9
click at [758, 102] on input "25" at bounding box center [776, 104] width 59 height 19
drag, startPoint x: 766, startPoint y: 102, endPoint x: 714, endPoint y: 102, distance: 51.2
click at [714, 102] on tr "Kateryna Polishchuk 25 %" at bounding box center [568, 107] width 523 height 31
type input "28"
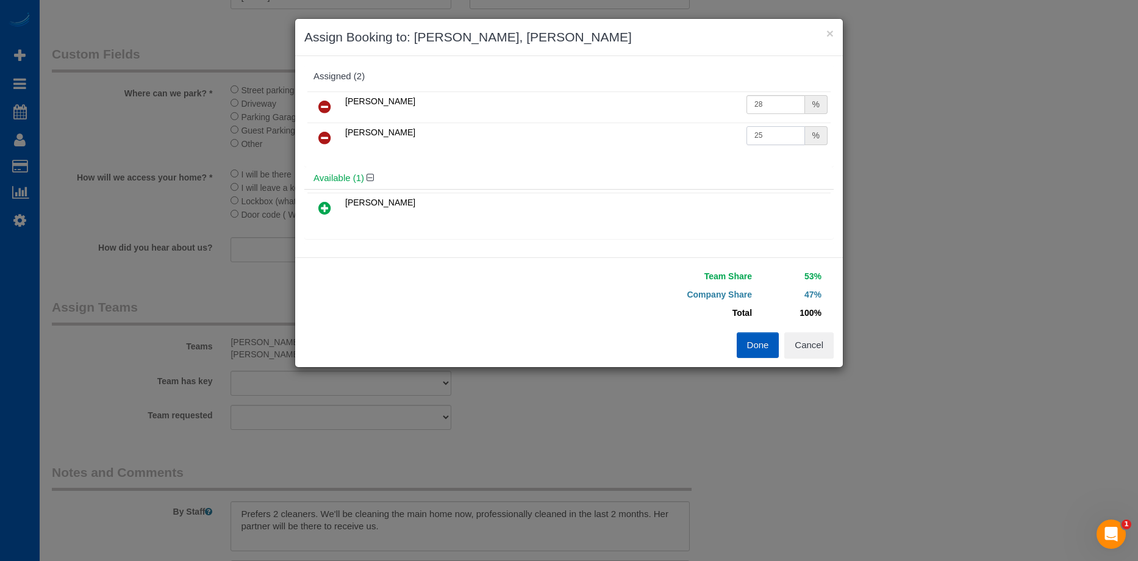
click at [762, 135] on input "25" at bounding box center [776, 135] width 59 height 19
drag, startPoint x: 750, startPoint y: 137, endPoint x: 699, endPoint y: 137, distance: 51.2
click at [699, 137] on tr "Miliena Shchokina 25 %" at bounding box center [568, 138] width 523 height 31
type input "28"
click at [755, 337] on button "Done" at bounding box center [758, 345] width 43 height 26
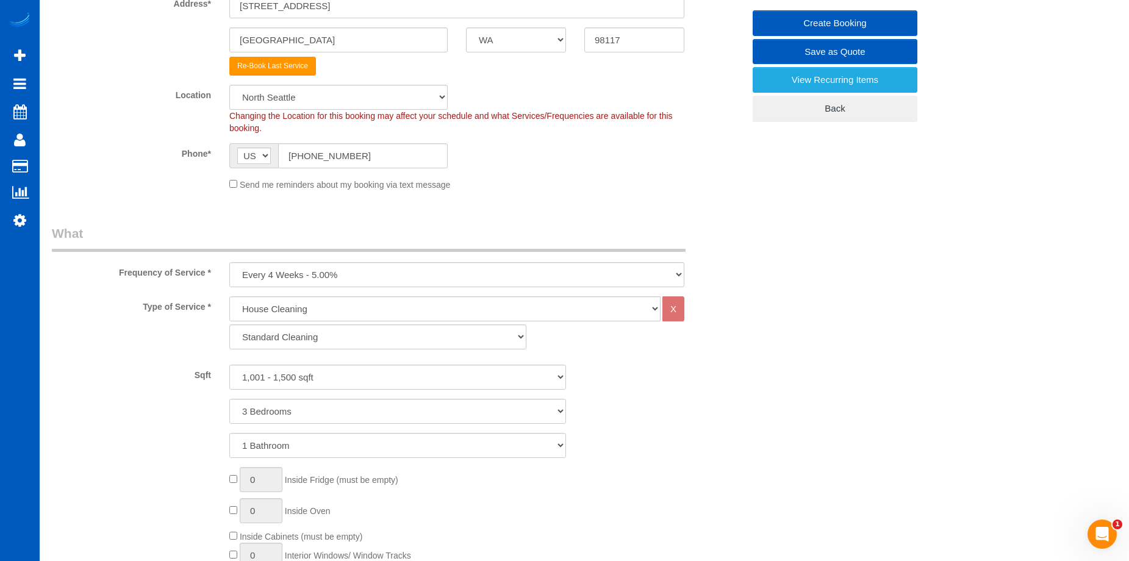
scroll to position [0, 0]
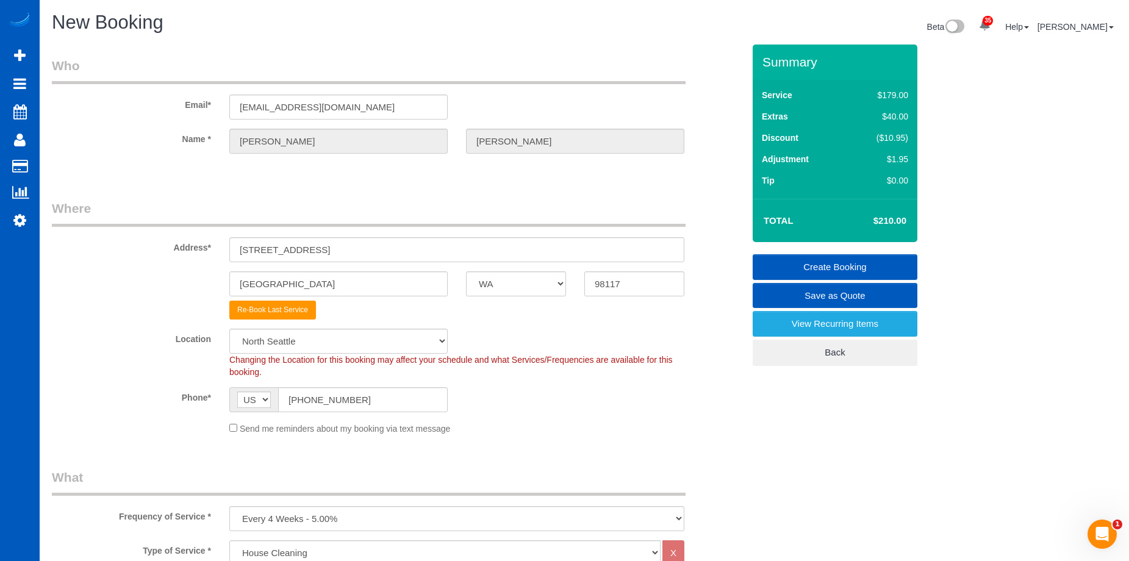
click at [813, 258] on link "Create Booking" at bounding box center [835, 267] width 165 height 26
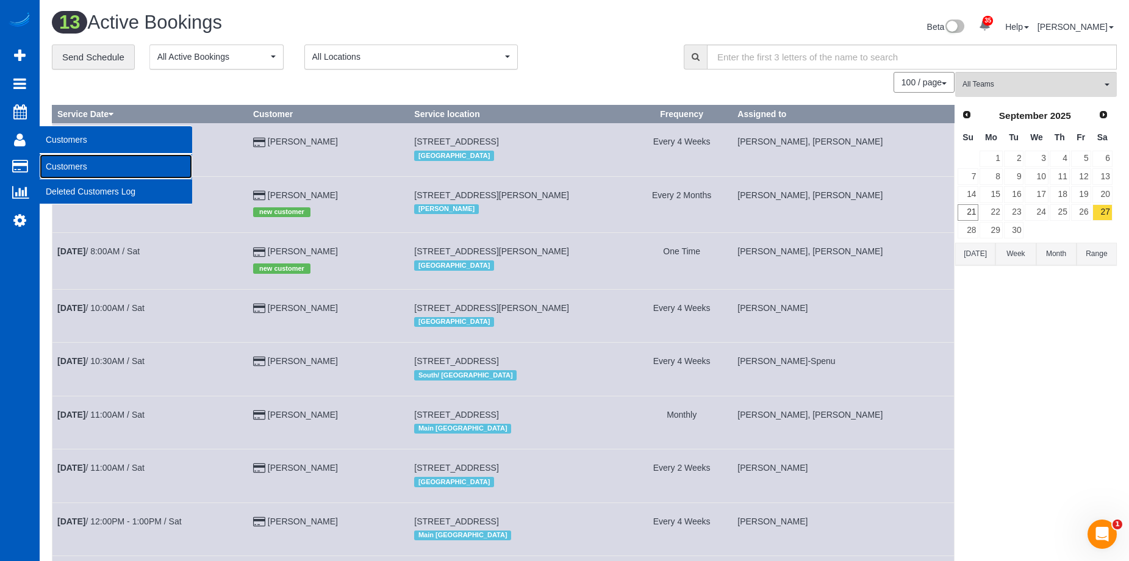
click at [62, 168] on link "Customers" at bounding box center [116, 166] width 153 height 24
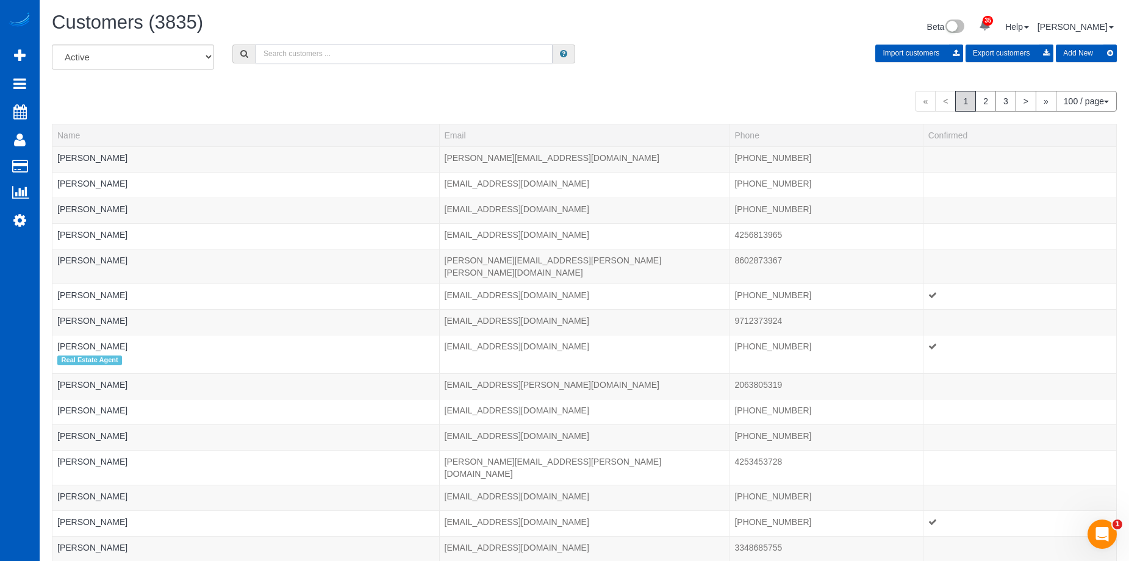
click at [352, 57] on input "text" at bounding box center [404, 54] width 297 height 19
paste input "Mackenzie Tetrick"
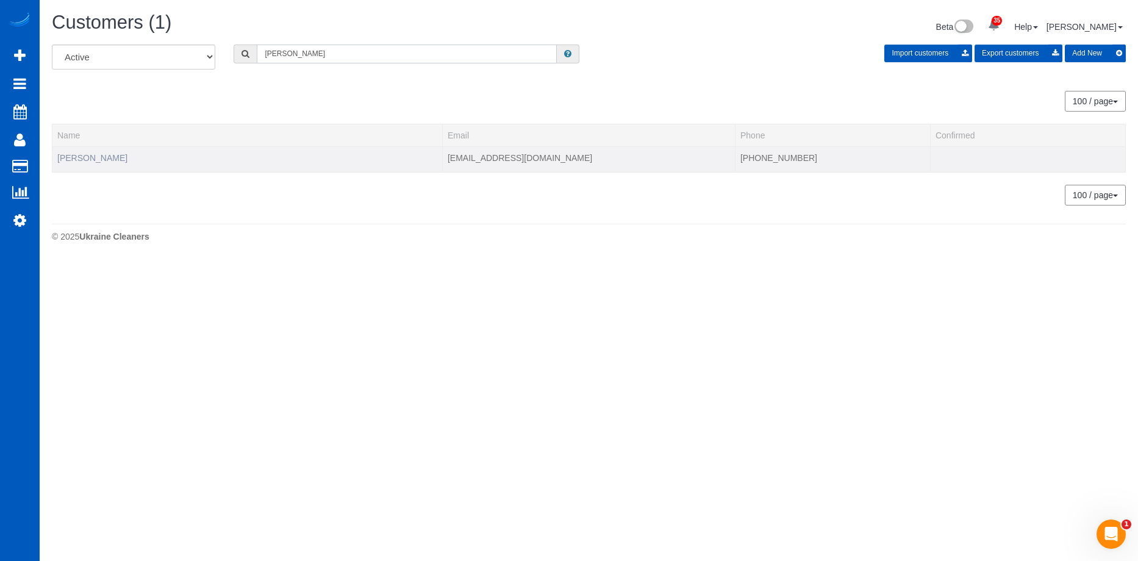
type input "Mackenzie Tetrick"
click at [97, 157] on link "Mackenzie Tetrick" at bounding box center [92, 158] width 70 height 10
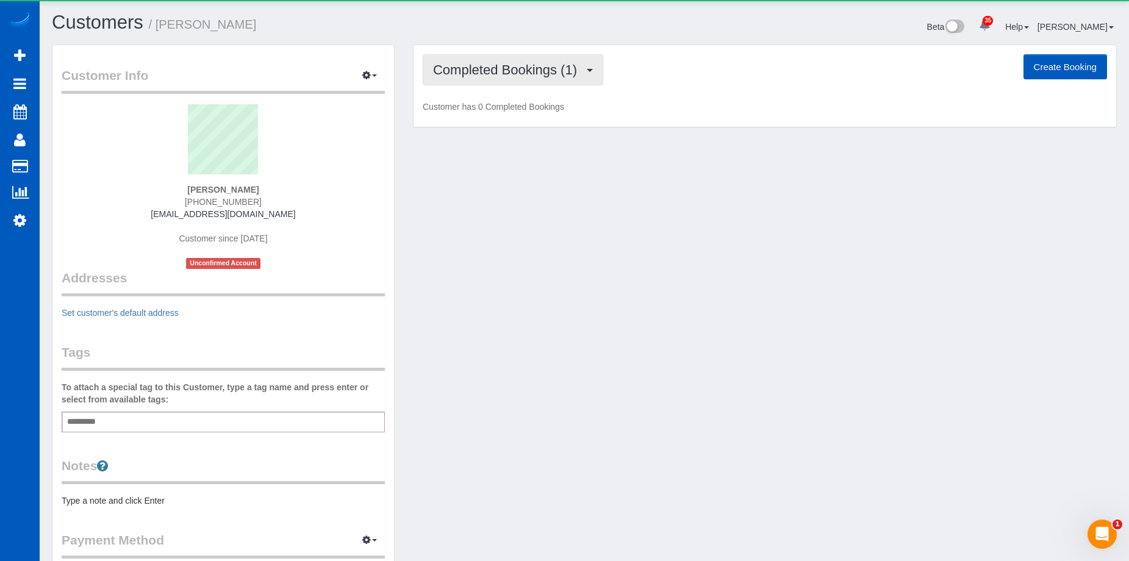
click at [564, 71] on span "Completed Bookings (1)" at bounding box center [508, 69] width 150 height 15
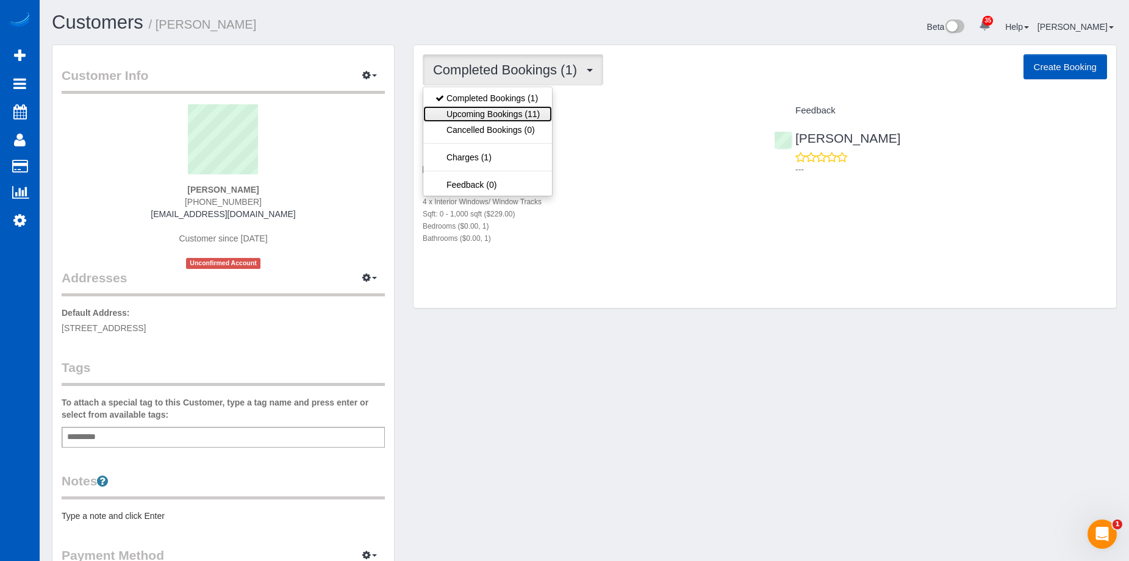
click at [519, 109] on link "Upcoming Bookings (11)" at bounding box center [487, 114] width 129 height 16
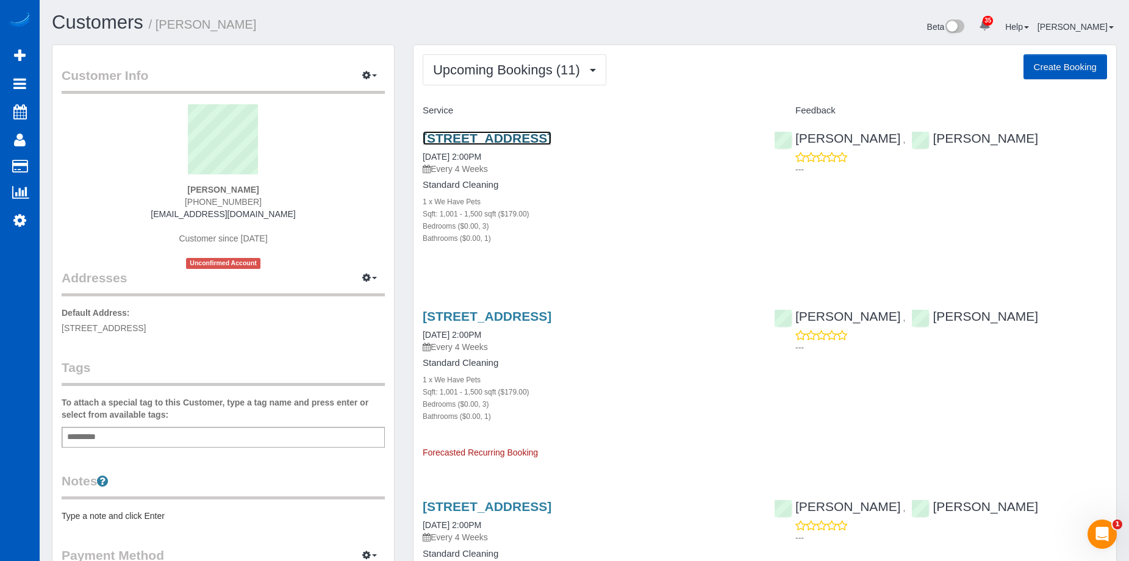
click at [550, 135] on link "6521 27th Ave Nw, Seattle, WA 98117" at bounding box center [487, 138] width 129 height 14
click at [491, 313] on link "6521 27th Ave Nw, Seattle, WA 98117" at bounding box center [487, 316] width 129 height 14
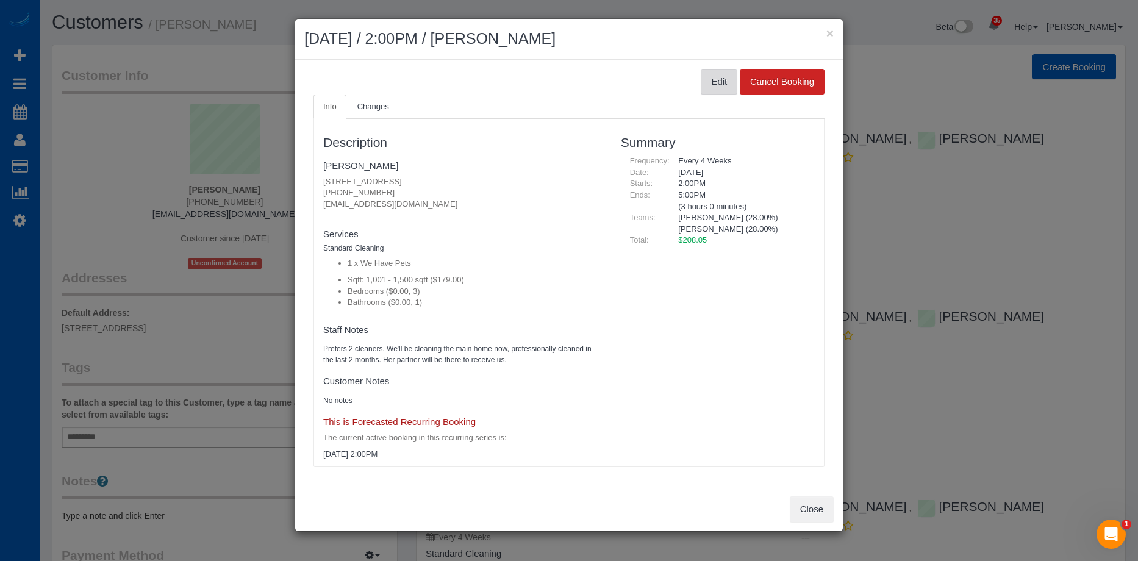
click at [702, 83] on button "Edit" at bounding box center [719, 82] width 37 height 26
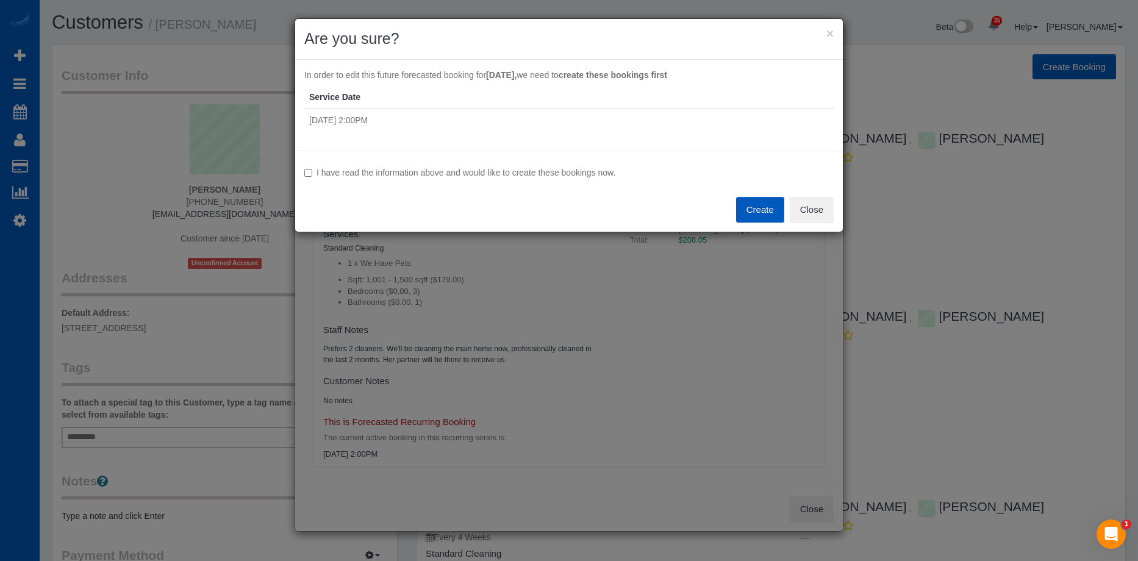
drag, startPoint x: 473, startPoint y: 171, endPoint x: 485, endPoint y: 171, distance: 11.6
click at [473, 171] on label "I have read the information above and would like to create these bookings now." at bounding box center [569, 173] width 530 height 12
click at [753, 209] on button "Create" at bounding box center [760, 210] width 48 height 26
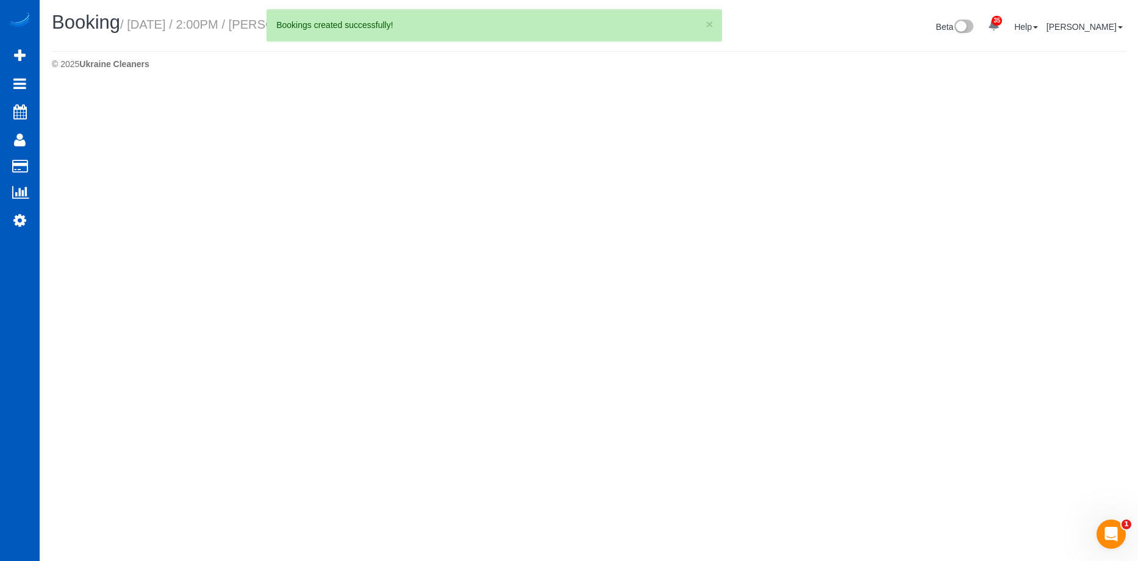
select select "WA"
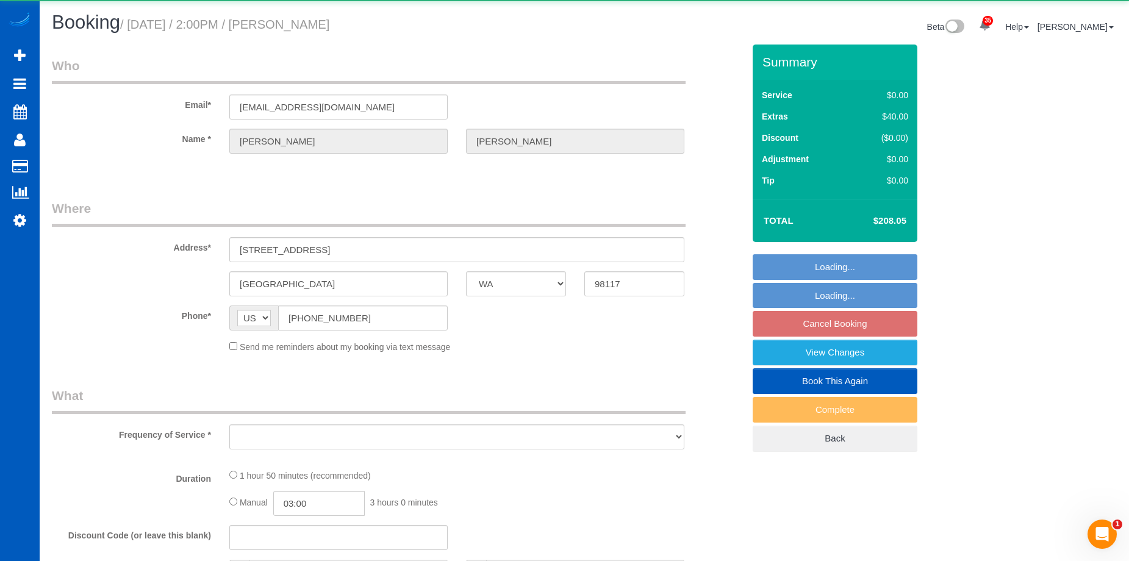
select select "object:9863"
select select "string:fspay-4775ac07-3780-4538-9c21-e7411a399470"
select select "spot48"
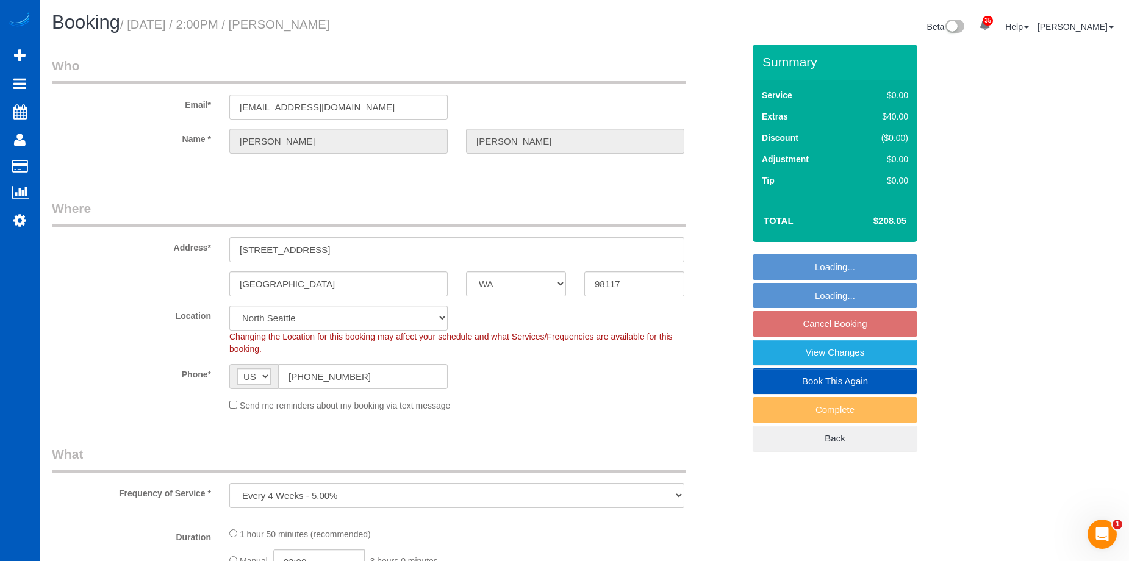
select select "199"
select select "1001"
select select "3"
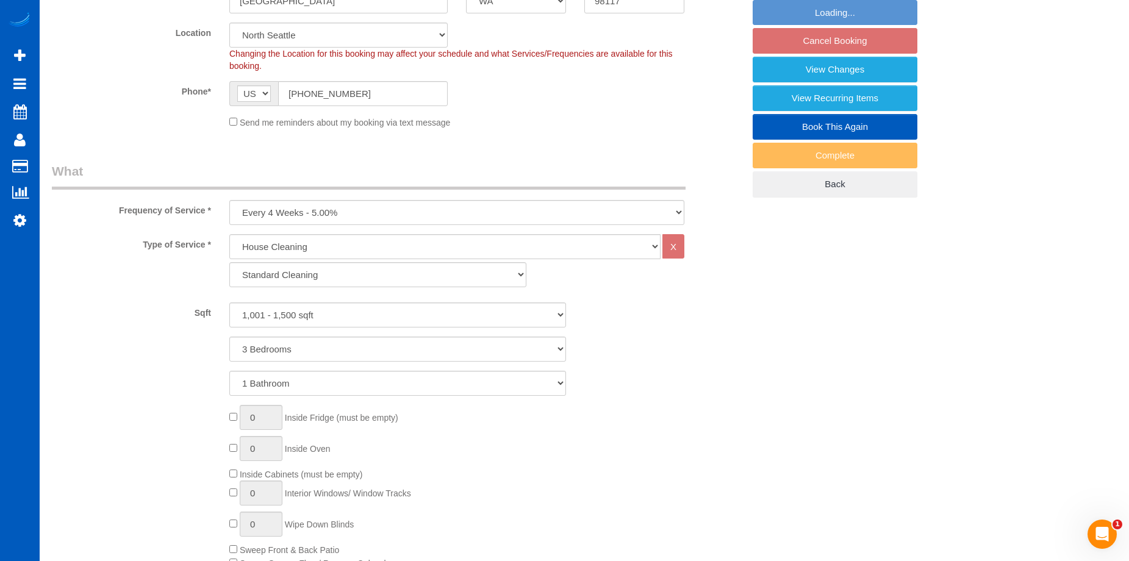
select select "object:10093"
select select "1001"
select select "3"
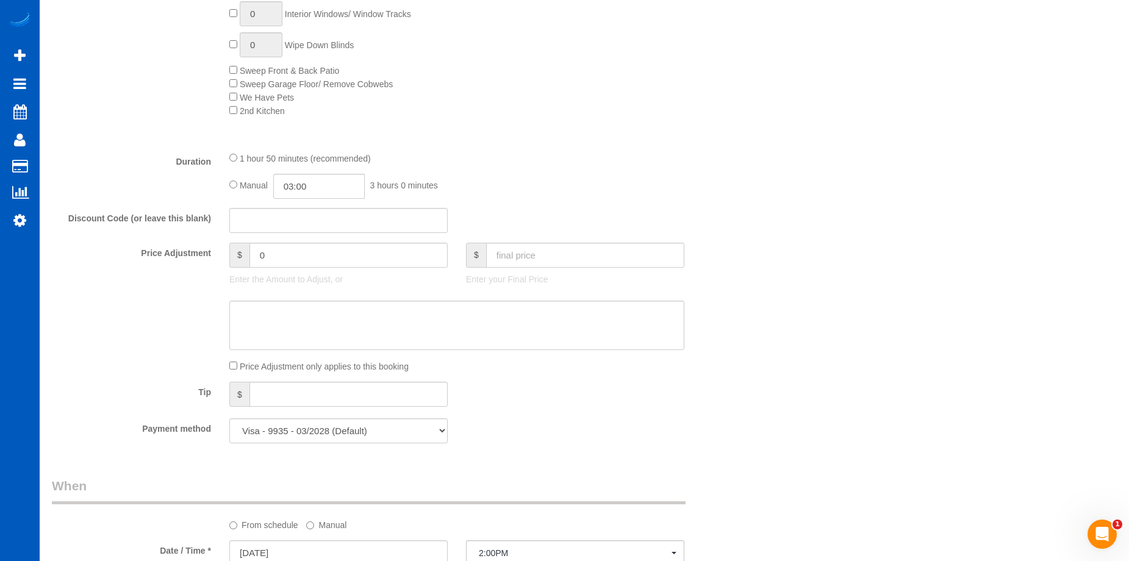
scroll to position [854, 0]
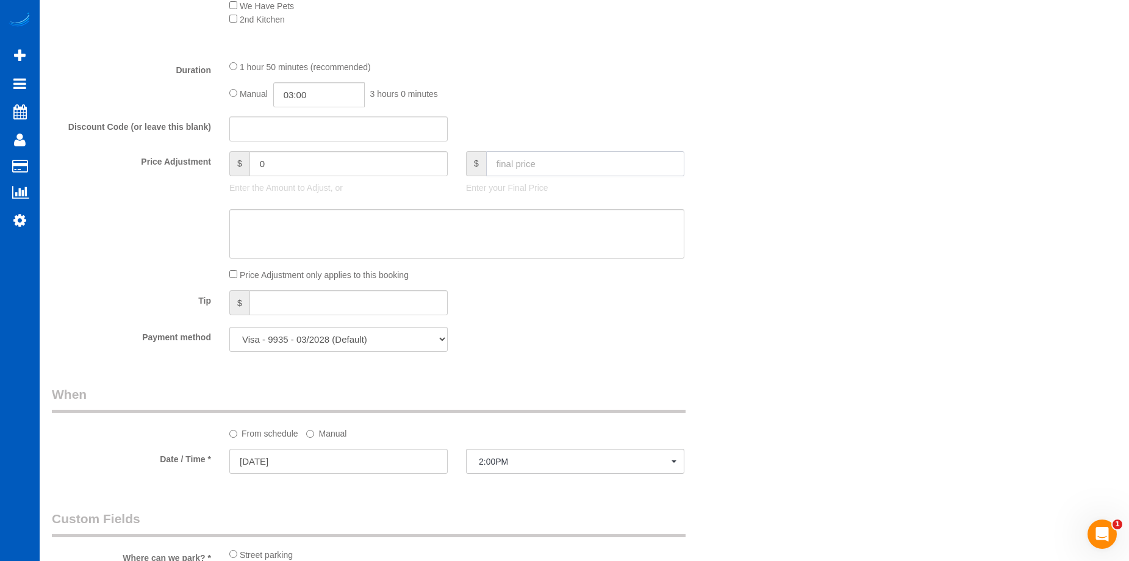
click at [583, 167] on input "text" at bounding box center [585, 163] width 198 height 25
type input "3"
type input "236"
click at [581, 222] on textarea at bounding box center [456, 234] width 455 height 50
type input "27.95"
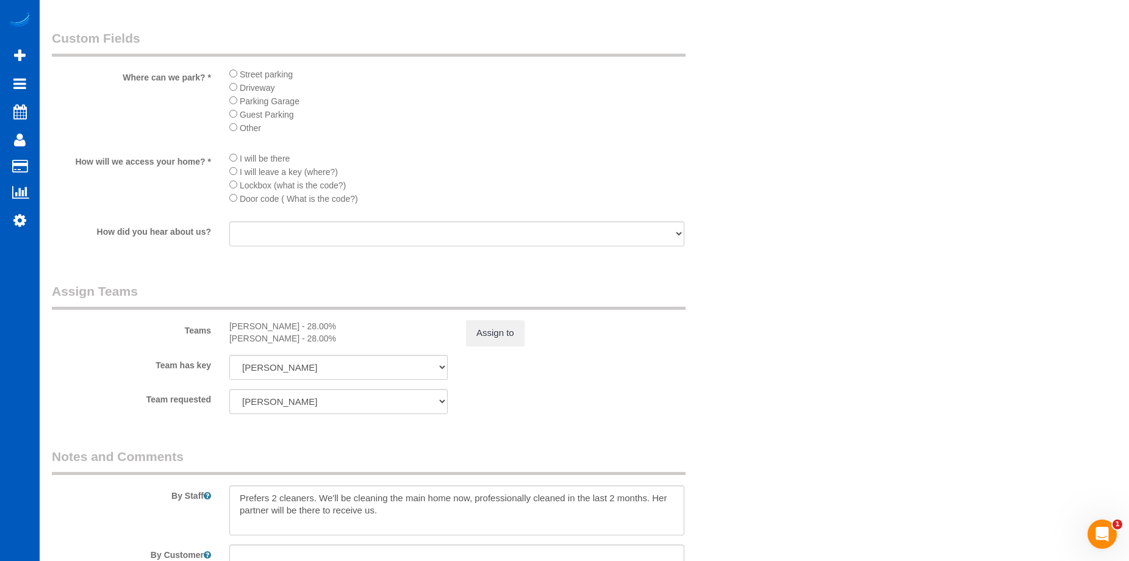
scroll to position [1403, 0]
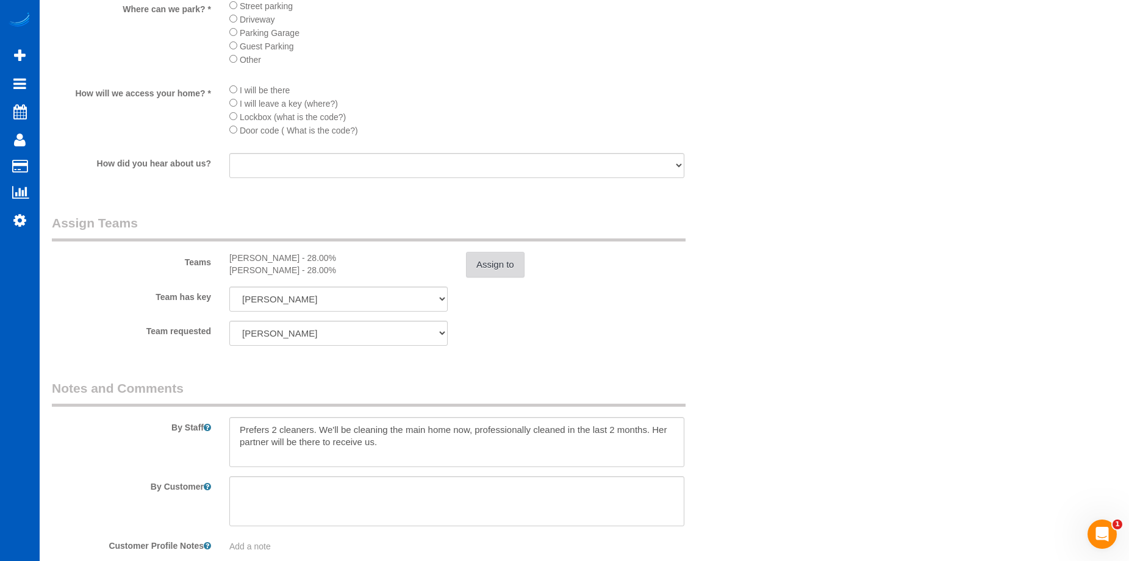
click at [503, 273] on button "Assign to" at bounding box center [495, 265] width 59 height 26
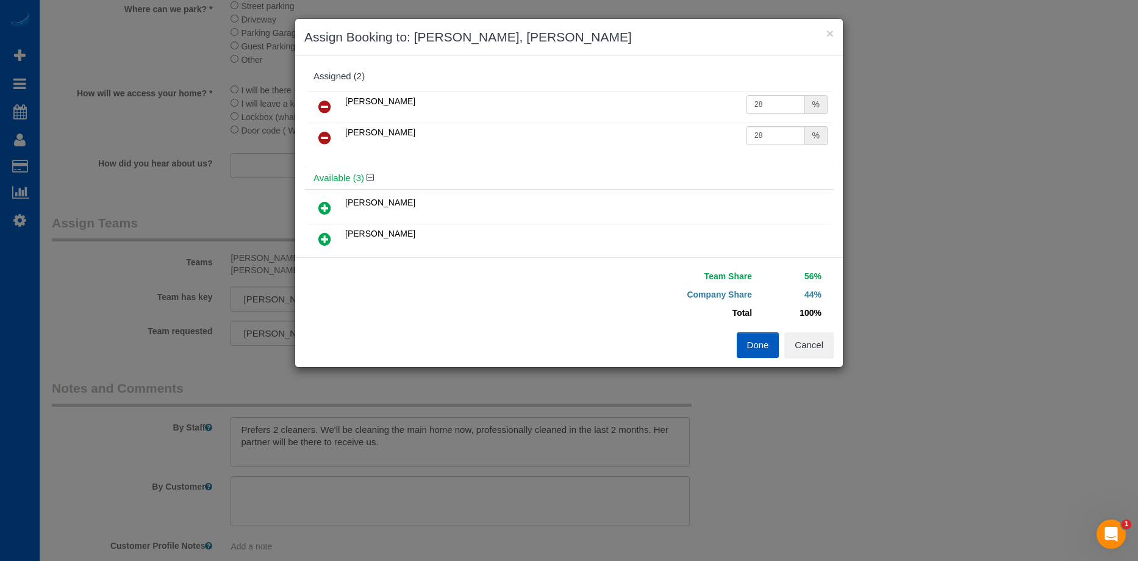
drag, startPoint x: 752, startPoint y: 109, endPoint x: 771, endPoint y: 106, distance: 19.2
click at [754, 109] on input "28" at bounding box center [776, 104] width 59 height 19
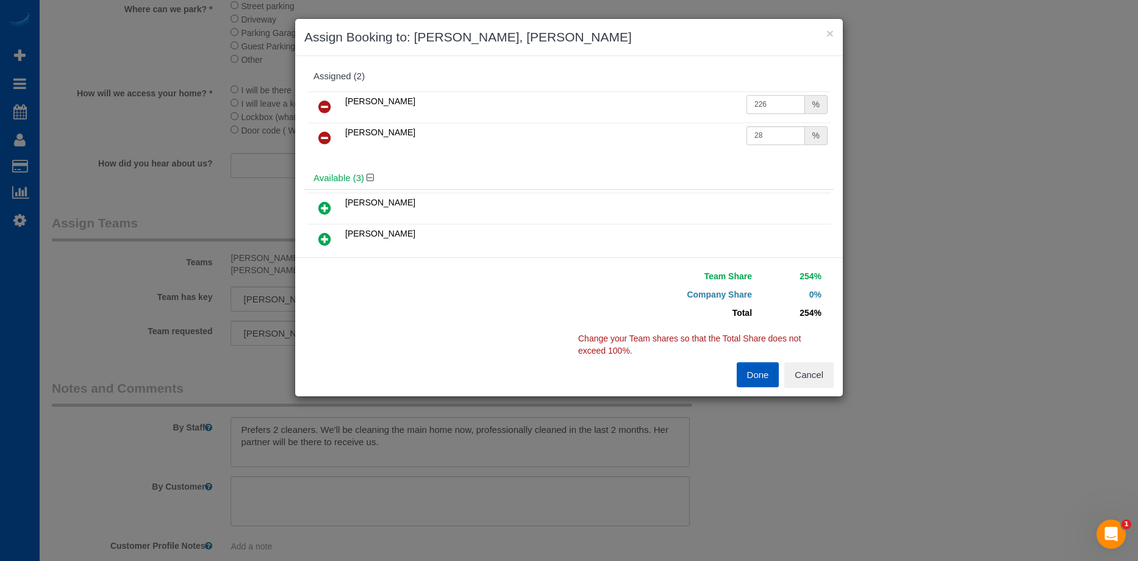
drag, startPoint x: 775, startPoint y: 97, endPoint x: 731, endPoint y: 90, distance: 43.8
click at [720, 85] on div "Assigned (2) Kateryna Polishchuk 226 % Miliena Shchokina 28 %" at bounding box center [569, 116] width 530 height 102
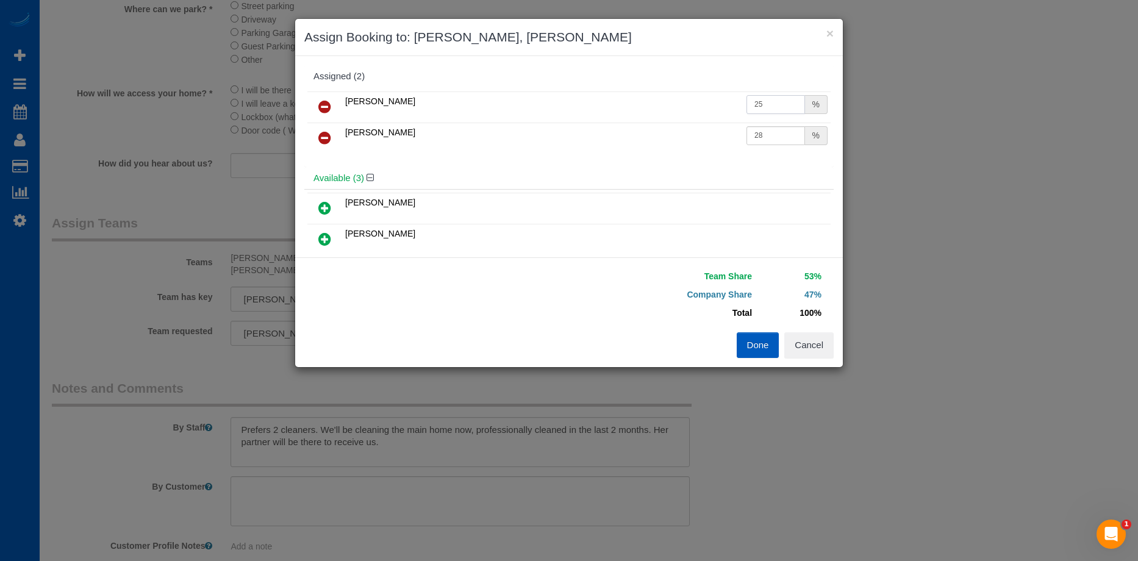
type input "25"
click at [769, 140] on input "28" at bounding box center [776, 135] width 59 height 19
drag, startPoint x: 774, startPoint y: 137, endPoint x: 707, endPoint y: 137, distance: 67.1
click at [707, 137] on tr "Miliena Shchokina 28 %" at bounding box center [568, 138] width 523 height 31
type input "25"
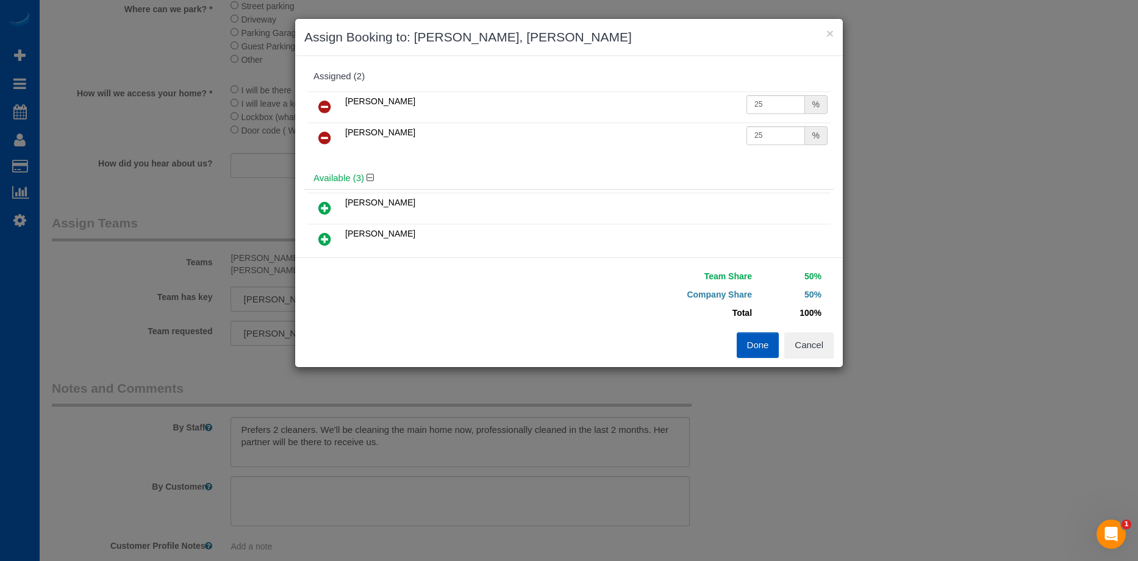
click at [758, 347] on button "Done" at bounding box center [758, 345] width 43 height 26
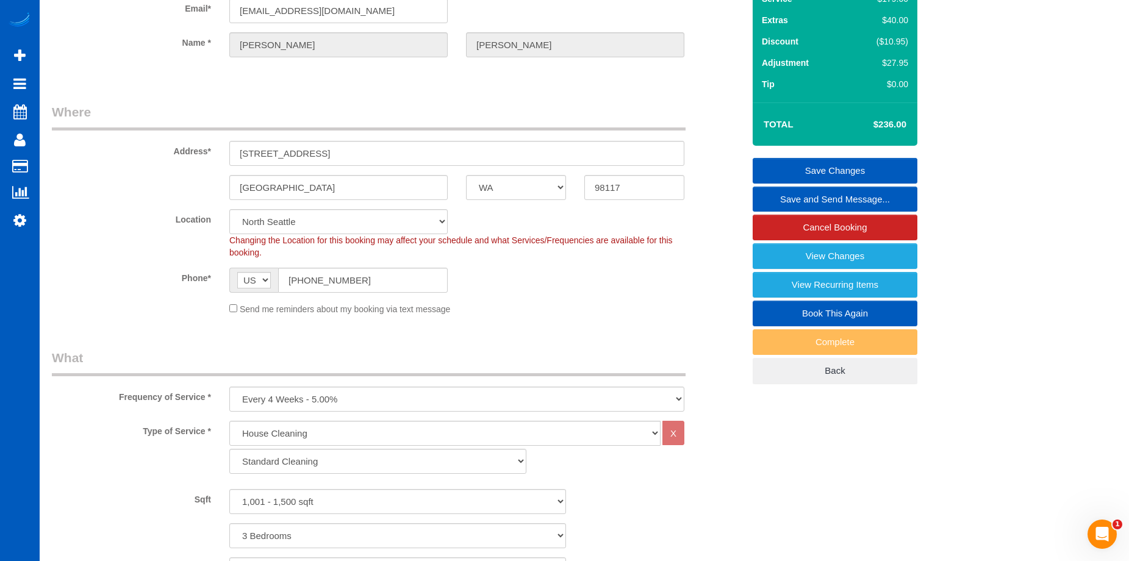
scroll to position [0, 0]
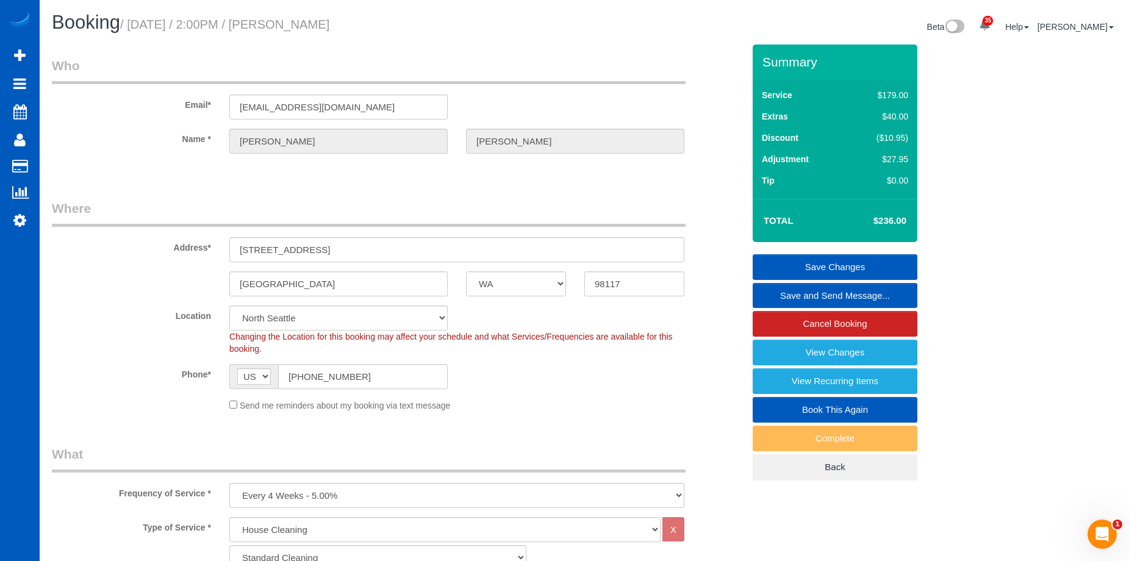
click at [809, 271] on link "Save Changes" at bounding box center [835, 267] width 165 height 26
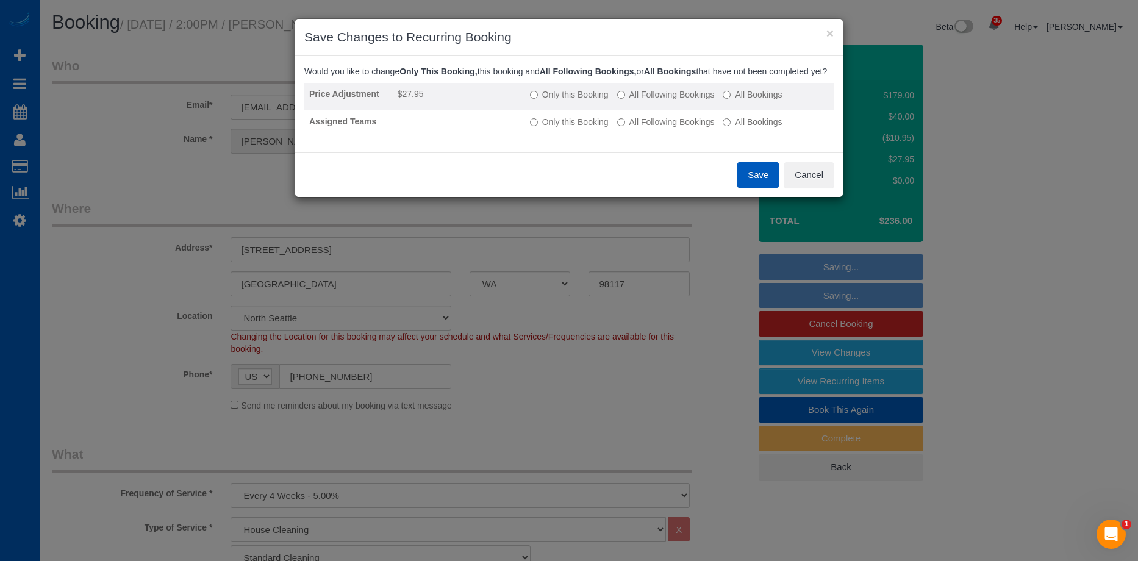
click at [662, 101] on label "All Following Bookings" at bounding box center [666, 94] width 98 height 12
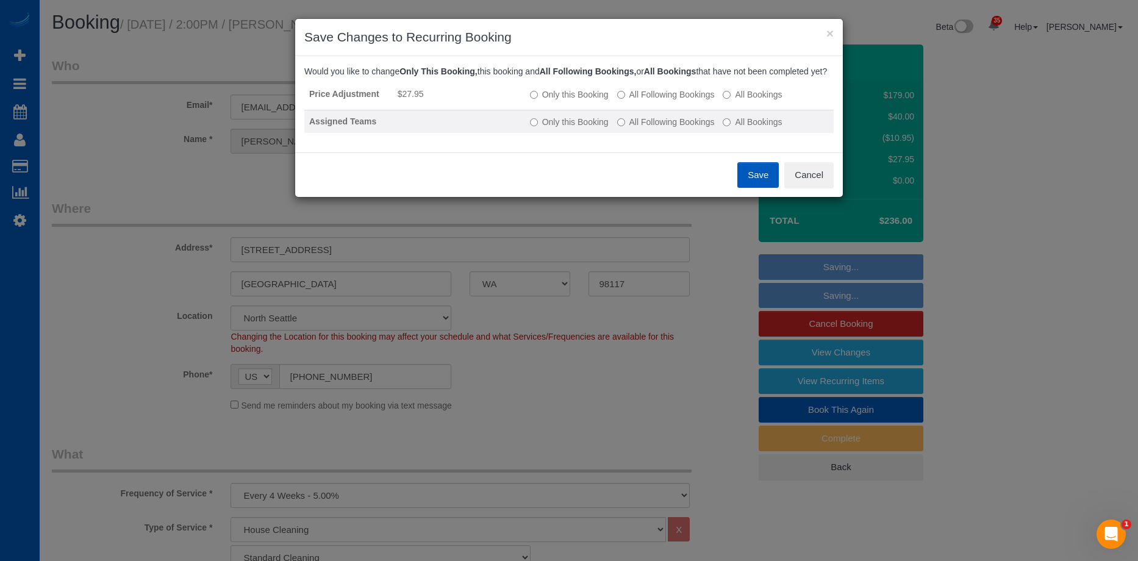
click at [657, 128] on label "All Following Bookings" at bounding box center [666, 122] width 98 height 12
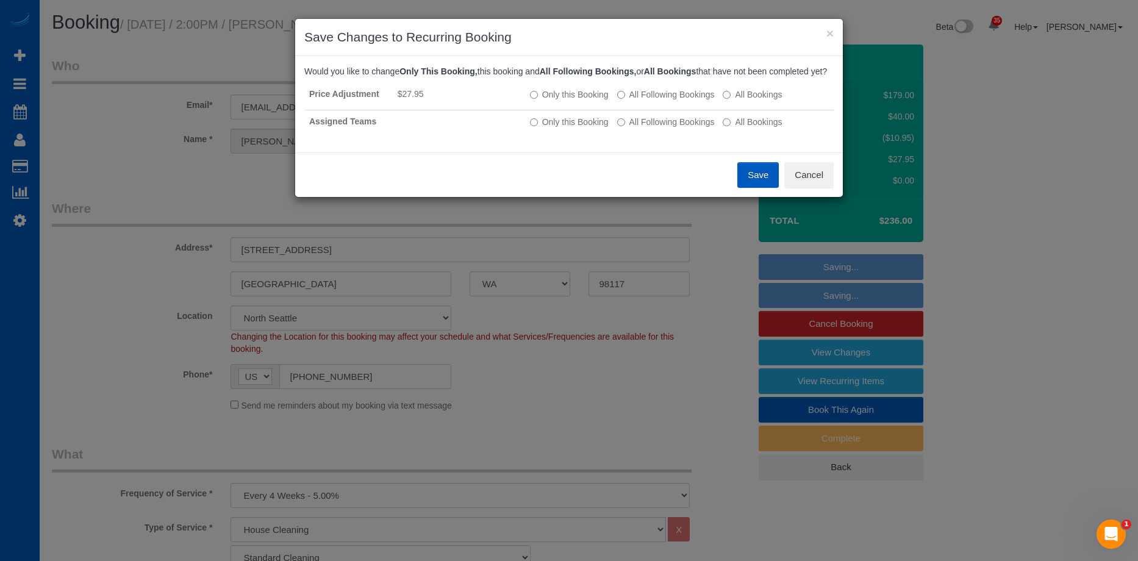
click at [747, 184] on button "Save" at bounding box center [758, 175] width 41 height 26
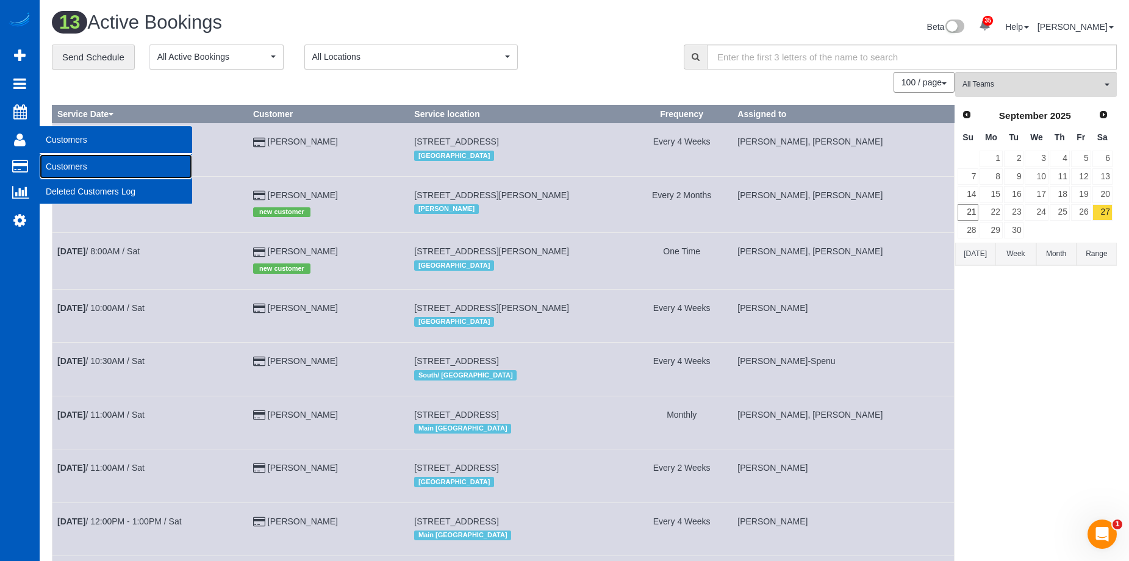
click at [60, 160] on link "Customers" at bounding box center [116, 166] width 153 height 24
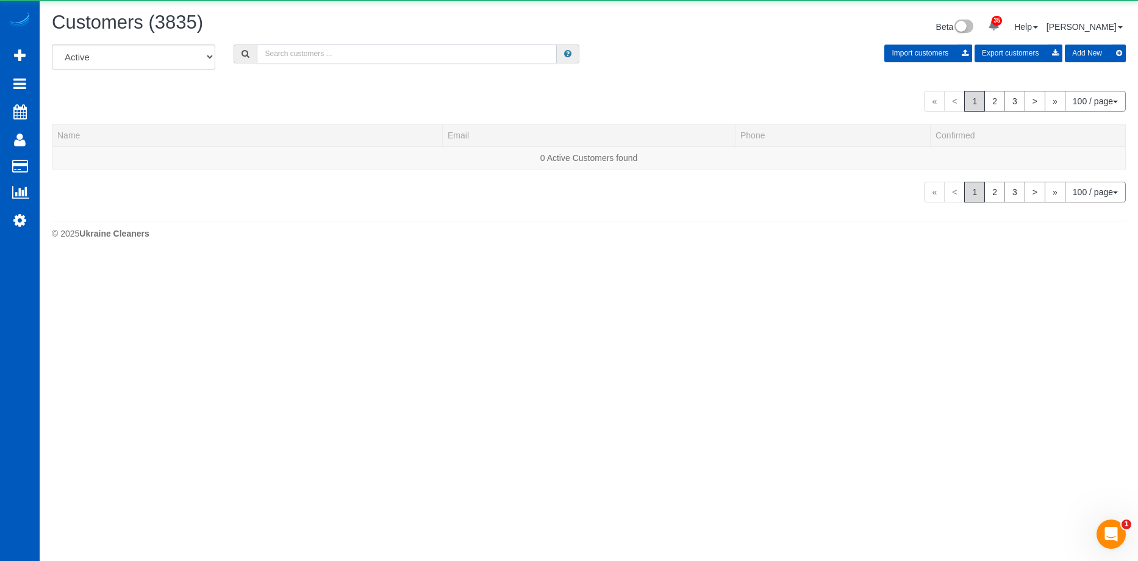
click at [331, 51] on input "text" at bounding box center [407, 54] width 300 height 19
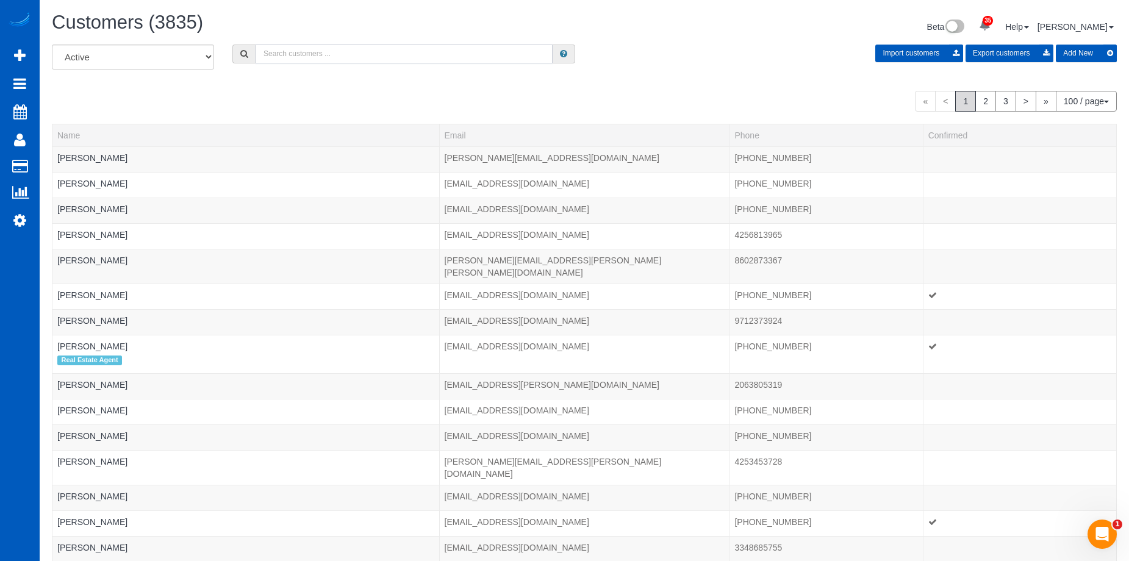
paste input "DaveMichaelsen@yahoo.com"
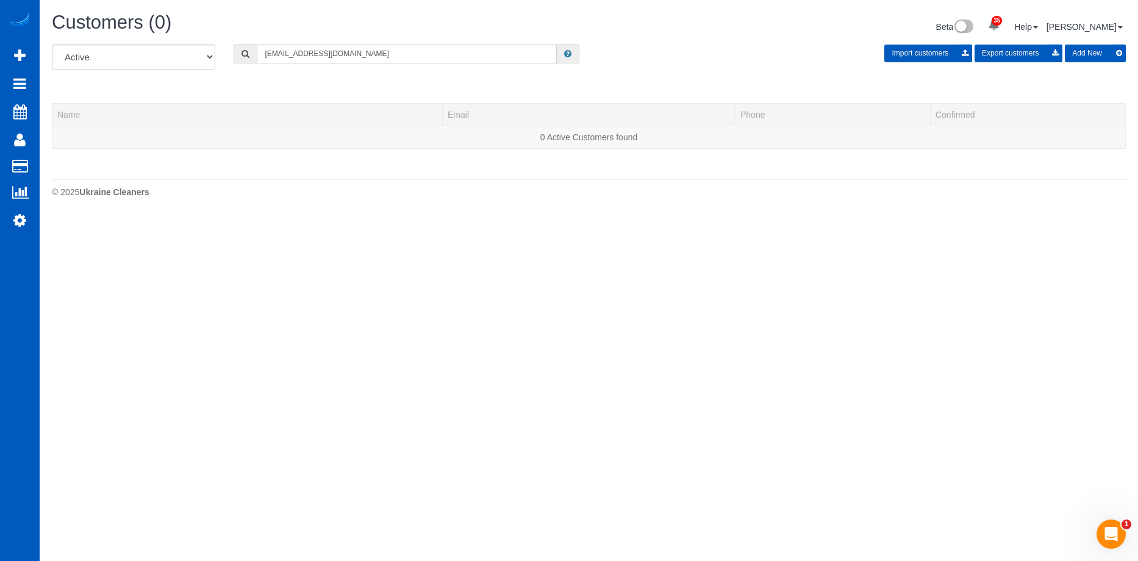
type input "DaveMichaelsen@yahoo.com"
click at [1106, 55] on button "Add New" at bounding box center [1095, 54] width 61 height 18
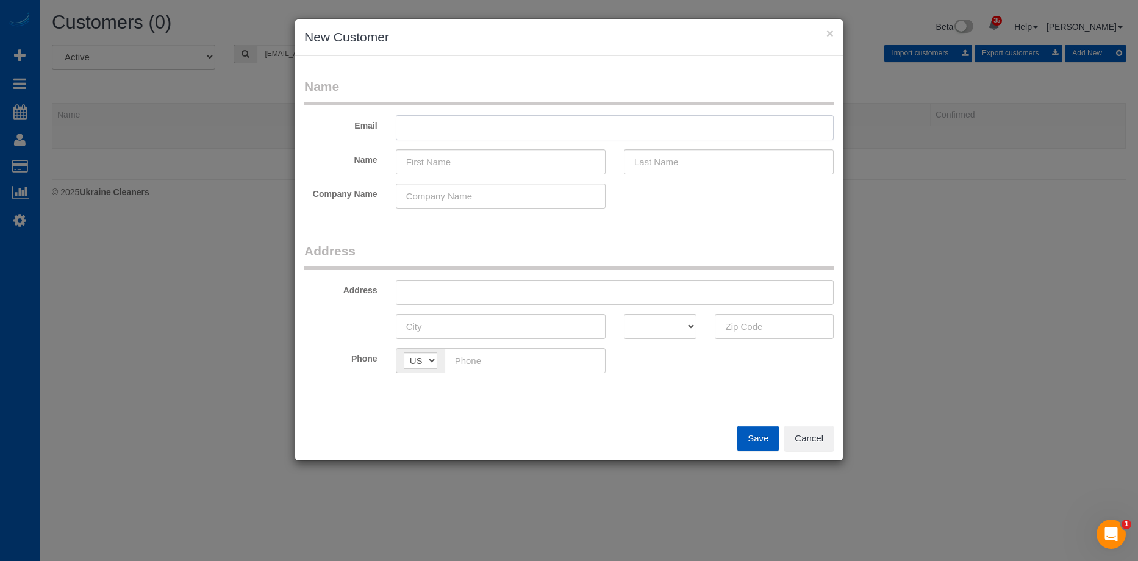
click at [525, 128] on input "text" at bounding box center [615, 127] width 438 height 25
paste input "DaveMichaelsen@yahoo.com"
type input "DaveMichaelsen@yahoo.com"
click at [497, 157] on input "text" at bounding box center [501, 161] width 210 height 25
paste input "Dave Michaelsen"
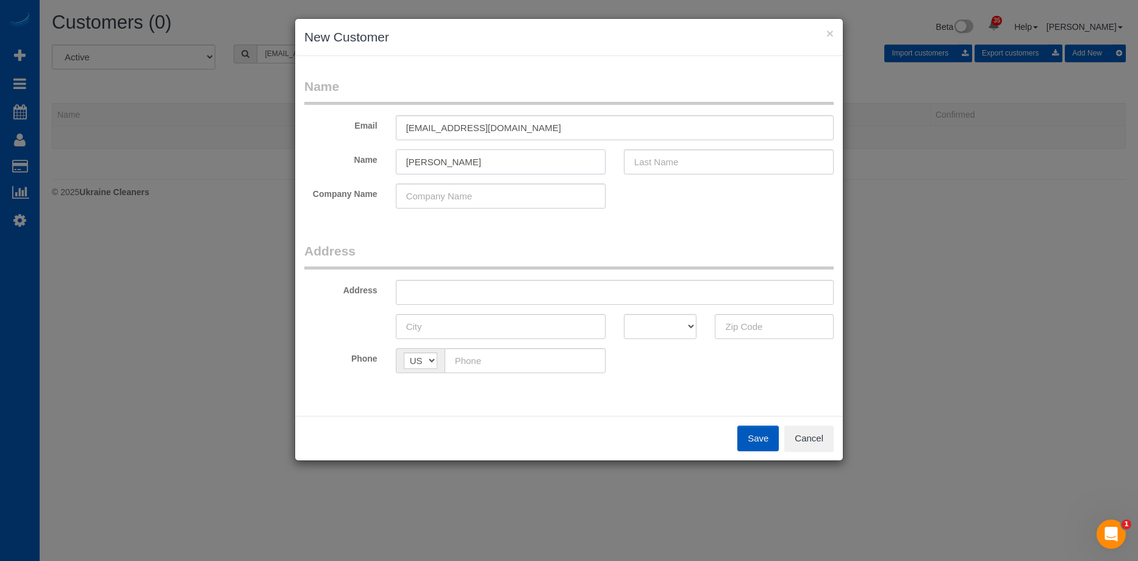
drag, startPoint x: 433, startPoint y: 160, endPoint x: 661, endPoint y: 163, distance: 228.2
click at [624, 168] on div "Name Dave Michaelsen" at bounding box center [569, 161] width 548 height 25
type input "Dave"
click at [675, 161] on input "text" at bounding box center [729, 161] width 210 height 25
paste input "Michaelsen"
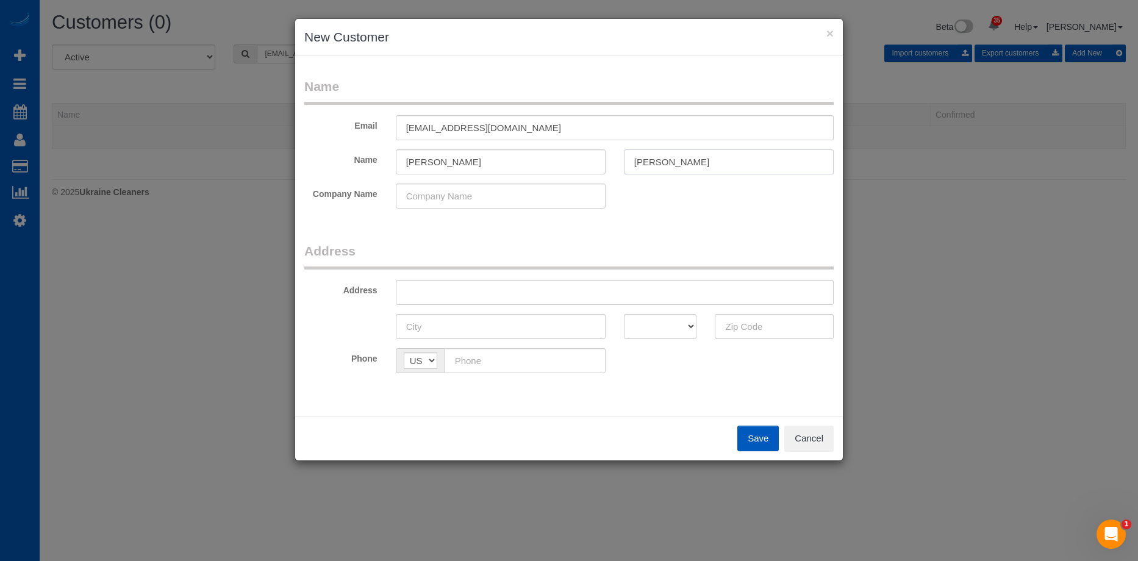
type input "Michaelsen"
click at [531, 156] on input "Dave" at bounding box center [501, 161] width 210 height 25
type input "Dave"
click at [508, 293] on input "text" at bounding box center [615, 292] width 438 height 25
paste input "13012 NE 117th Ave Brush Prarie TX 75062"
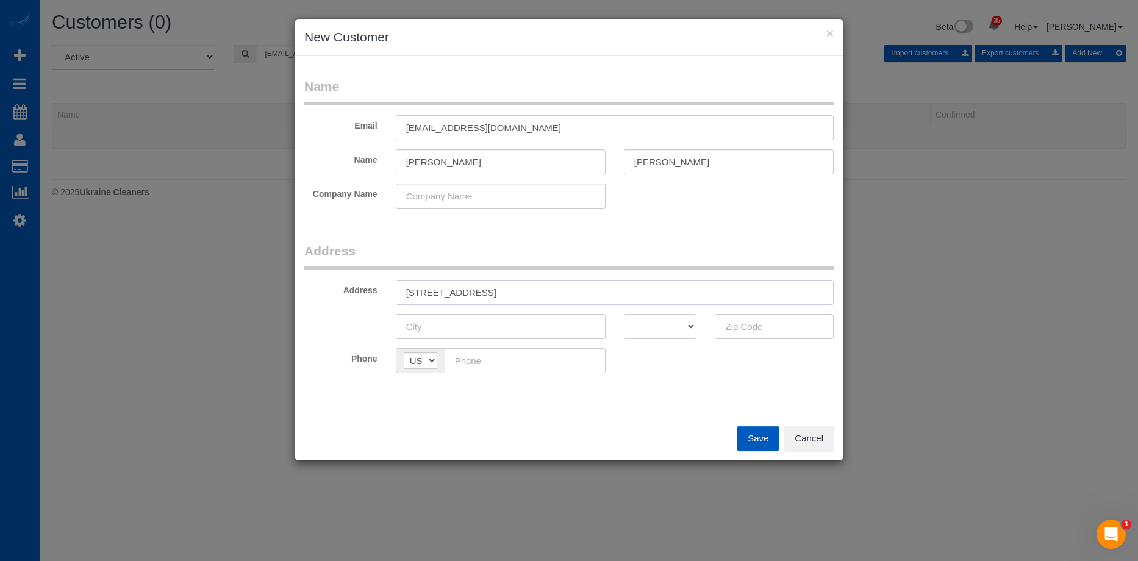
drag, startPoint x: 558, startPoint y: 292, endPoint x: 703, endPoint y: 309, distance: 145.6
click at [620, 292] on input "13012 NE 117th Ave Brush Prarie TX 75062" at bounding box center [615, 292] width 438 height 25
type input "13012 NE 117th Ave Brush Prarie TX"
click at [754, 323] on input "text" at bounding box center [774, 326] width 119 height 25
paste input "75062"
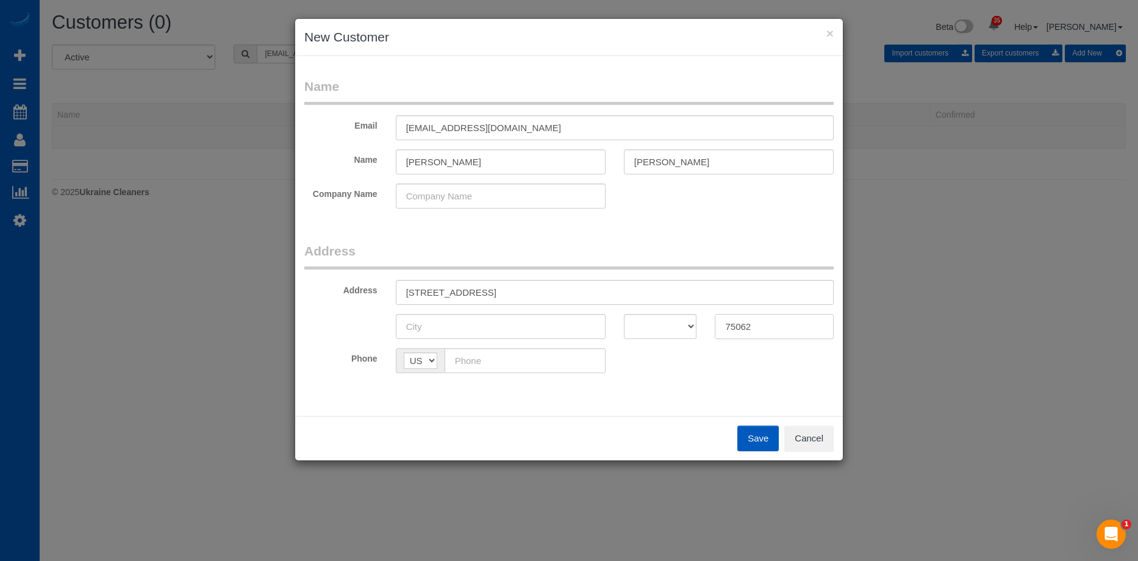
type input "75062"
click at [645, 325] on select "AK AL AR AZ CA CO CT DC DE FL GA HI IA ID IL IN KS KY LA MA MD ME MI MN MO MS M…" at bounding box center [660, 326] width 73 height 25
select select "[GEOGRAPHIC_DATA]"
click at [624, 314] on select "AK AL AR AZ CA CO CT DC DE FL GA HI IA ID IL IN KS KY LA MA MD ME MI MN MO MS M…" at bounding box center [660, 326] width 73 height 25
drag, startPoint x: 493, startPoint y: 289, endPoint x: 542, endPoint y: 293, distance: 48.9
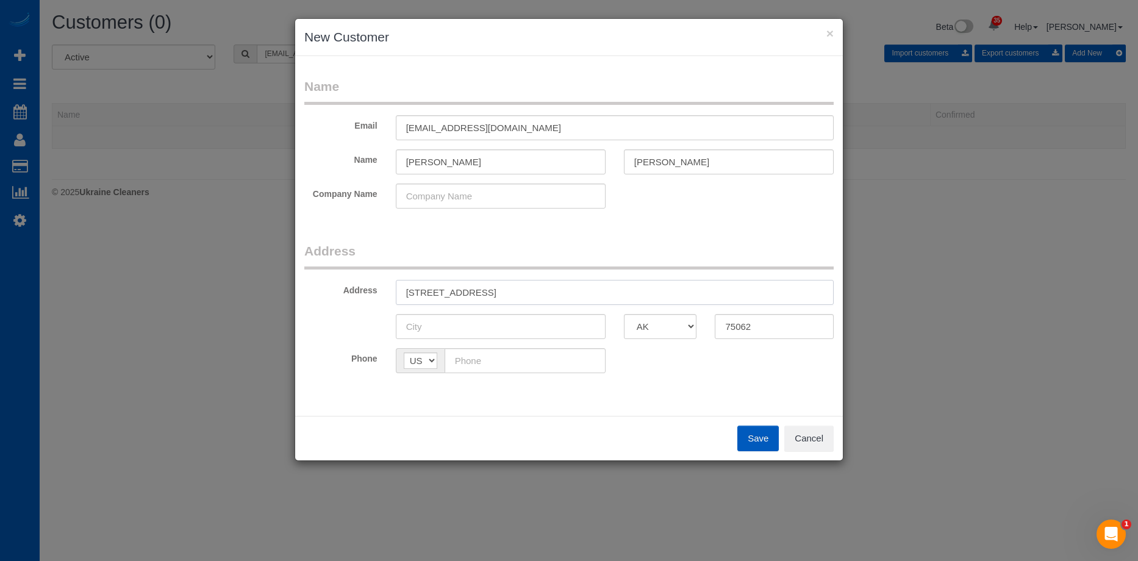
click at [542, 293] on input "13012 NE 117th Ave Brush Prarie TX" at bounding box center [615, 292] width 438 height 25
type input "13012 NE 117th Ave TX"
click at [493, 327] on input "text" at bounding box center [501, 326] width 210 height 25
paste input "Brush Prarie"
click at [445, 326] on input "Brush Prarie" at bounding box center [501, 326] width 210 height 25
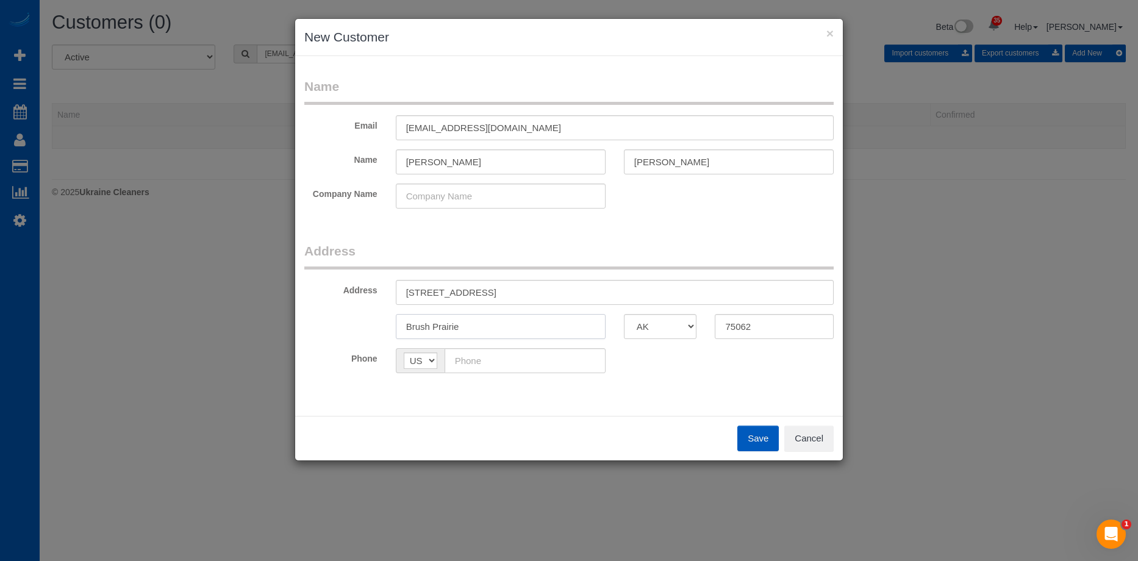
type input "Brush Prairie"
drag, startPoint x: 486, startPoint y: 289, endPoint x: 539, endPoint y: 290, distance: 53.1
click at [539, 290] on input "13012 NE 117th Ave TX" at bounding box center [615, 292] width 438 height 25
type input "13012 NE 117th Ave"
click at [542, 366] on input "text" at bounding box center [525, 360] width 161 height 25
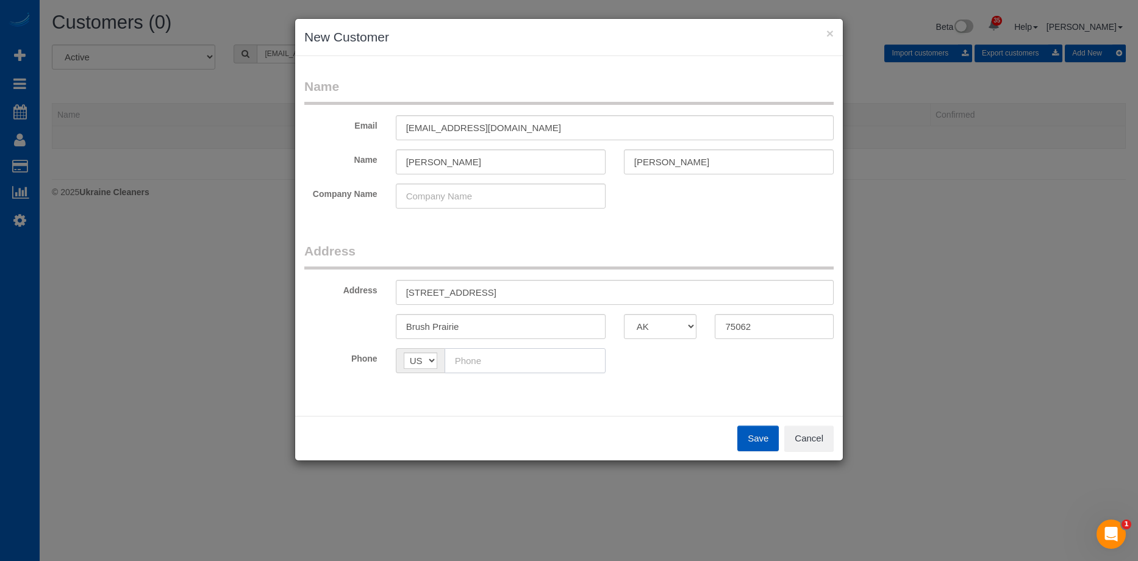
paste input "(503) 320-1098"
type input "(503) 320-1098"
click at [559, 300] on input "13012 NE 117th Ave" at bounding box center [615, 292] width 438 height 25
drag, startPoint x: 536, startPoint y: 287, endPoint x: 389, endPoint y: 279, distance: 147.8
click at [367, 290] on div "Address 13012 NE 117th Ave" at bounding box center [569, 292] width 548 height 25
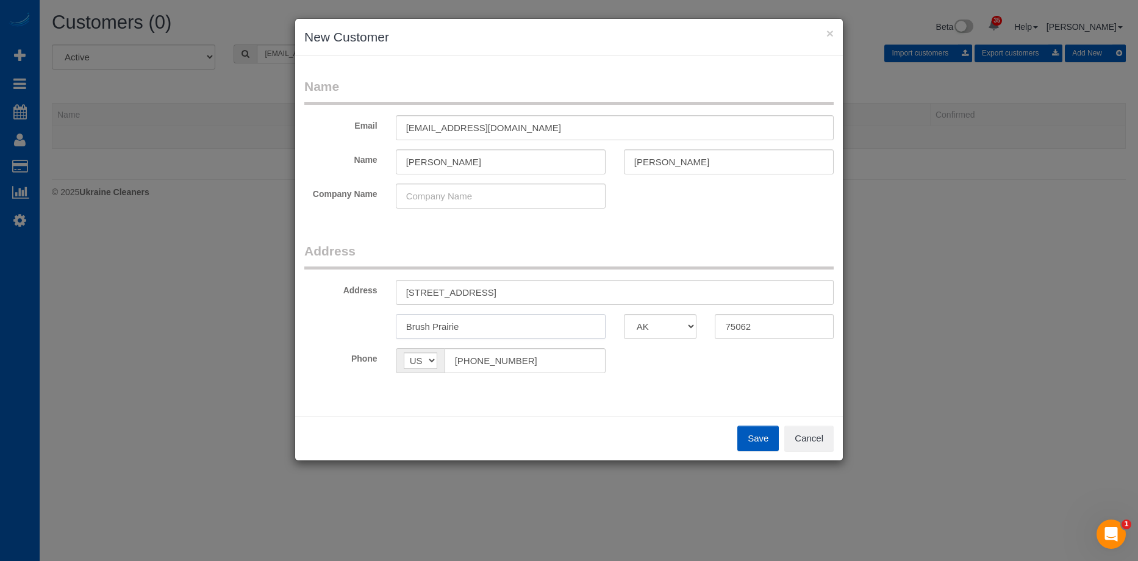
click at [489, 328] on input "Brush Prairie" at bounding box center [501, 326] width 210 height 25
drag, startPoint x: 501, startPoint y: 328, endPoint x: 387, endPoint y: 330, distance: 114.7
click at [387, 331] on div "Brush Prairie" at bounding box center [501, 326] width 228 height 25
paste input "text"
type input "Brush Prairie"
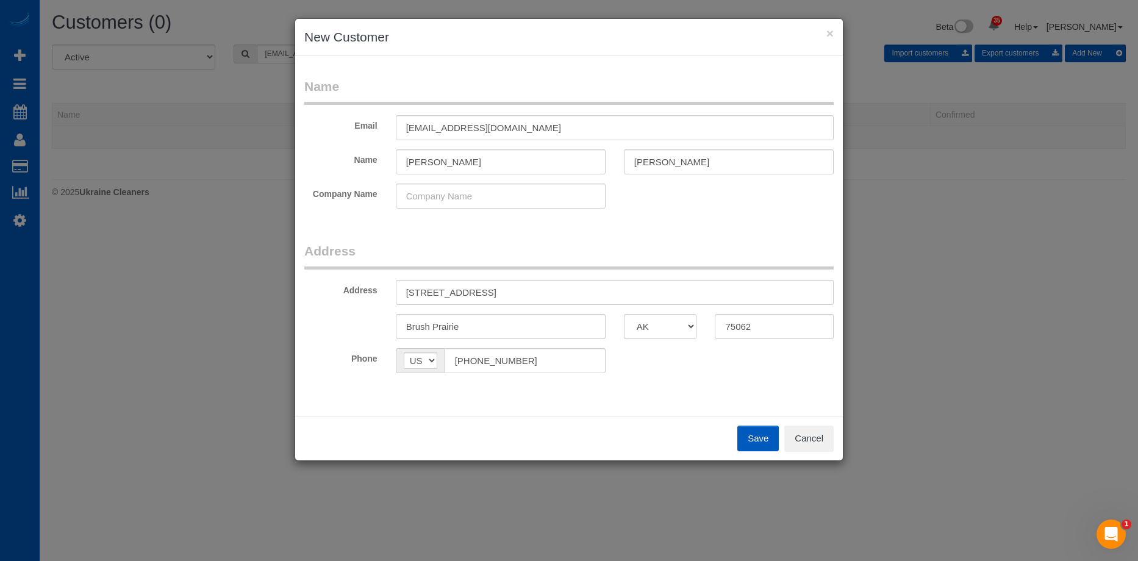
click at [660, 329] on select "AK AL AR AZ CA CO CT DC DE FL GA HI IA ID IL IN KS KY LA MA MD ME MI MN MO MS M…" at bounding box center [660, 326] width 73 height 25
select select "WA"
click at [624, 314] on select "AK AL AR AZ CA CO CT DC DE FL GA HI IA ID IL IN KS KY LA MA MD ME MI MN MO MS M…" at bounding box center [660, 326] width 73 height 25
click at [756, 333] on input "75062" at bounding box center [774, 326] width 119 height 25
drag, startPoint x: 770, startPoint y: 328, endPoint x: 670, endPoint y: 331, distance: 99.5
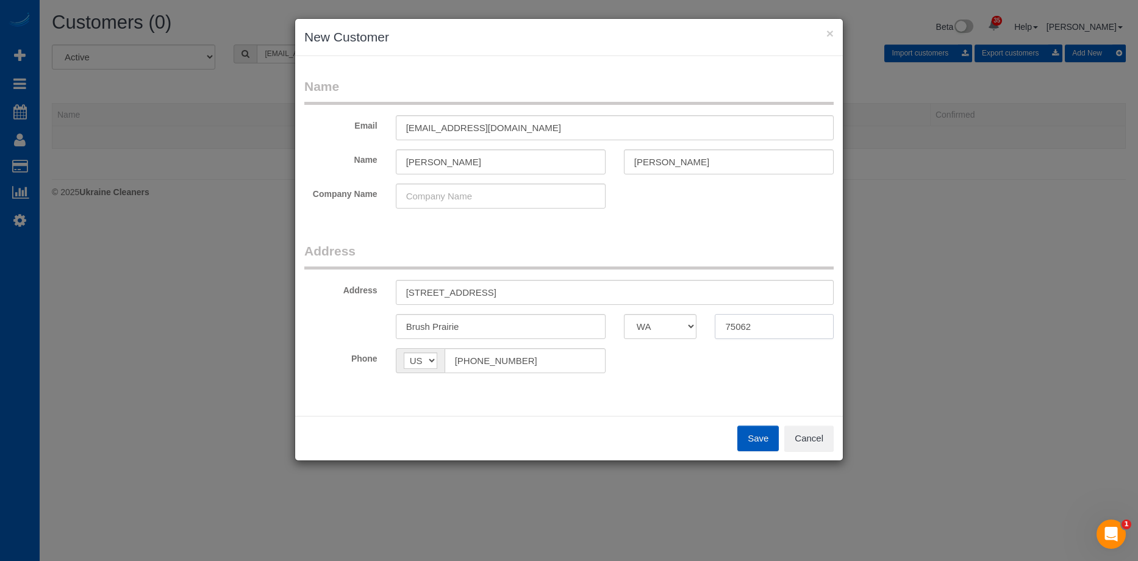
click at [670, 331] on div "Brush Prairie AK AL AR AZ CA CO CT DC DE FL GA HI IA ID IL IN KS KY LA MA MD ME…" at bounding box center [569, 326] width 548 height 25
type input "98662"
click at [762, 442] on button "Save" at bounding box center [758, 439] width 41 height 26
type input "davemichaelsen@yahoo.com"
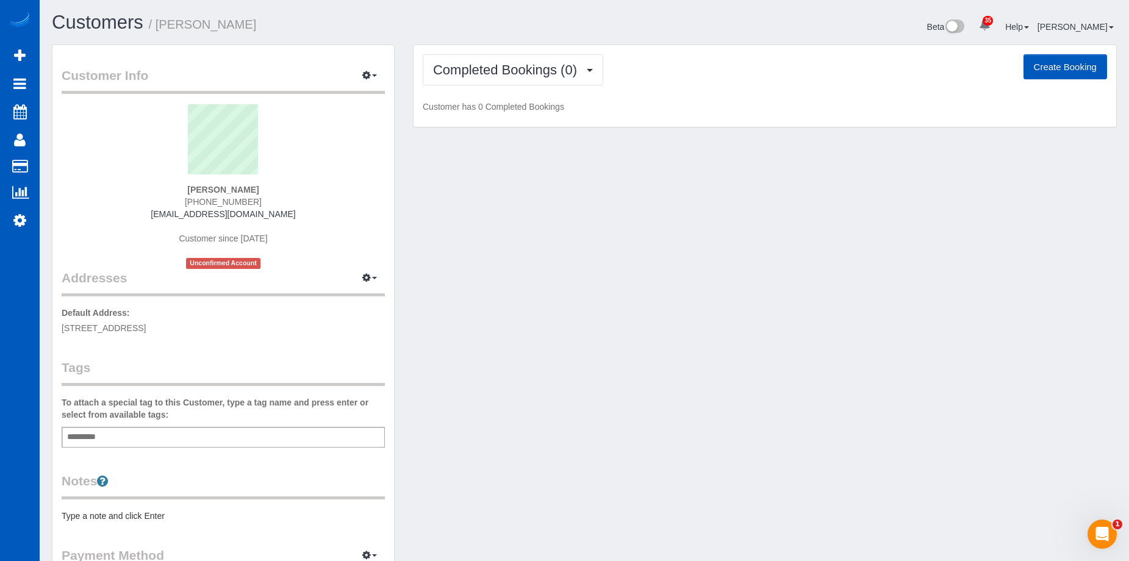
click at [1075, 66] on button "Create Booking" at bounding box center [1066, 67] width 84 height 26
select select "WA"
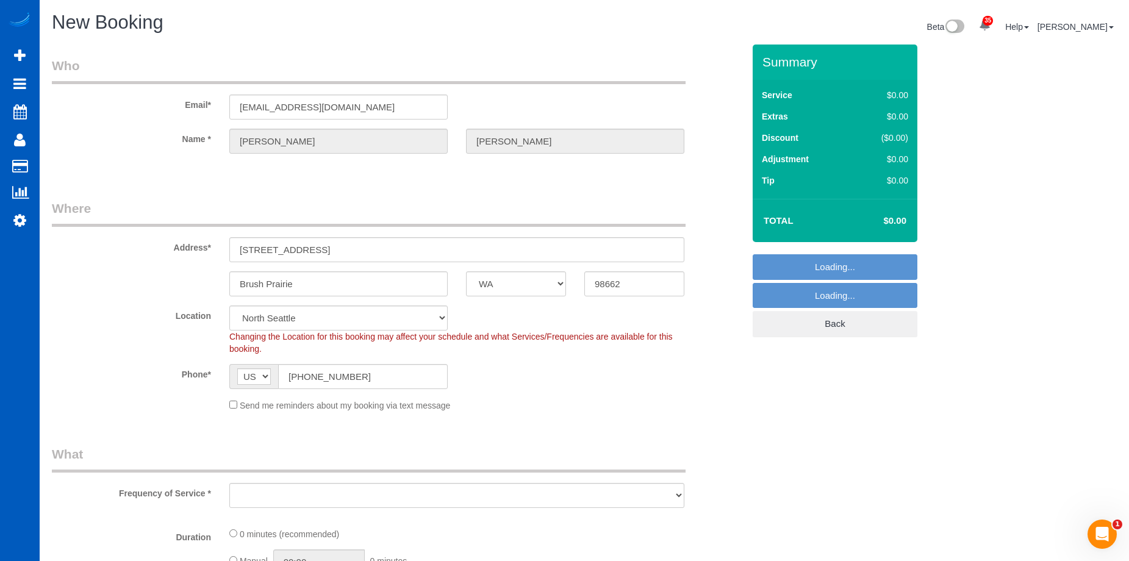
select select "object:12153"
select select "366"
select select "object:12413"
select select "199"
select select "object:12418"
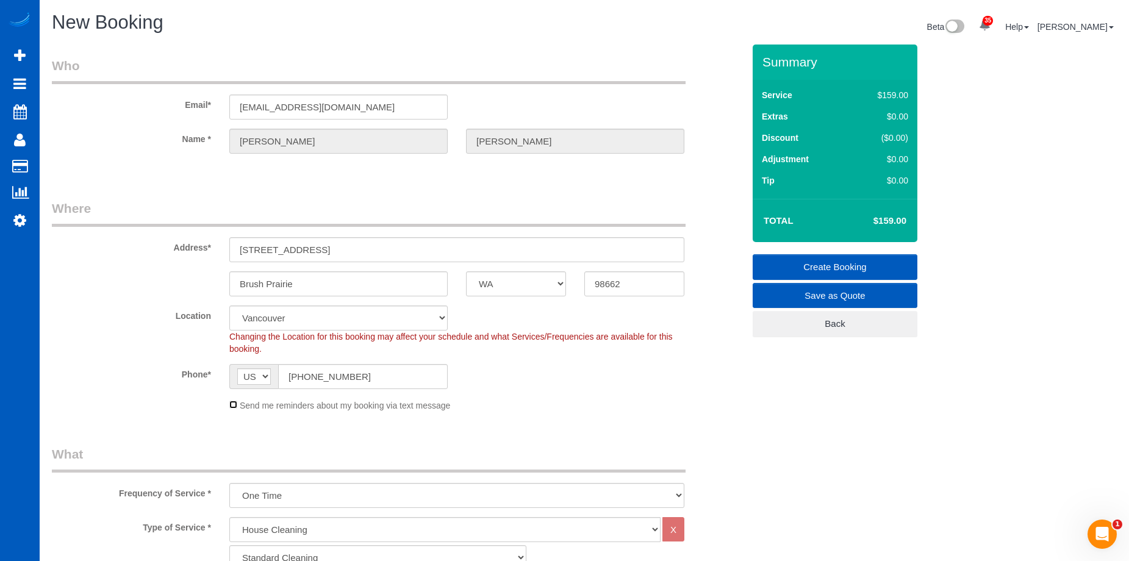
scroll to position [122, 0]
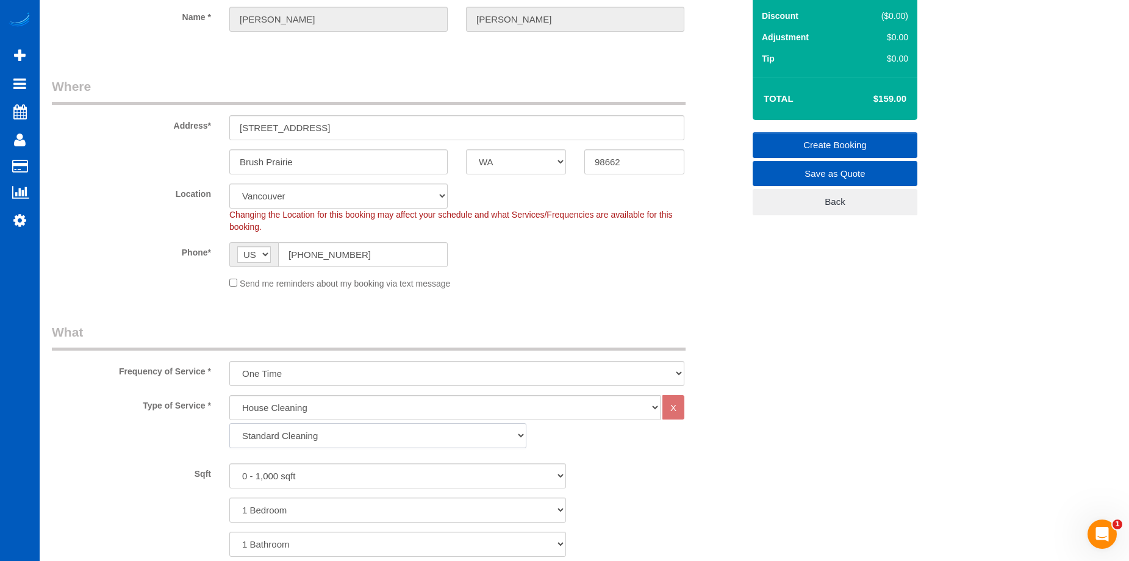
click at [340, 431] on select "Standard Cleaning Deep Cleaning Move In/ Out Cleaning" at bounding box center [377, 435] width 297 height 25
select select "368"
click at [229, 423] on select "Standard Cleaning Deep Cleaning Move In/ Out Cleaning" at bounding box center [377, 435] width 297 height 25
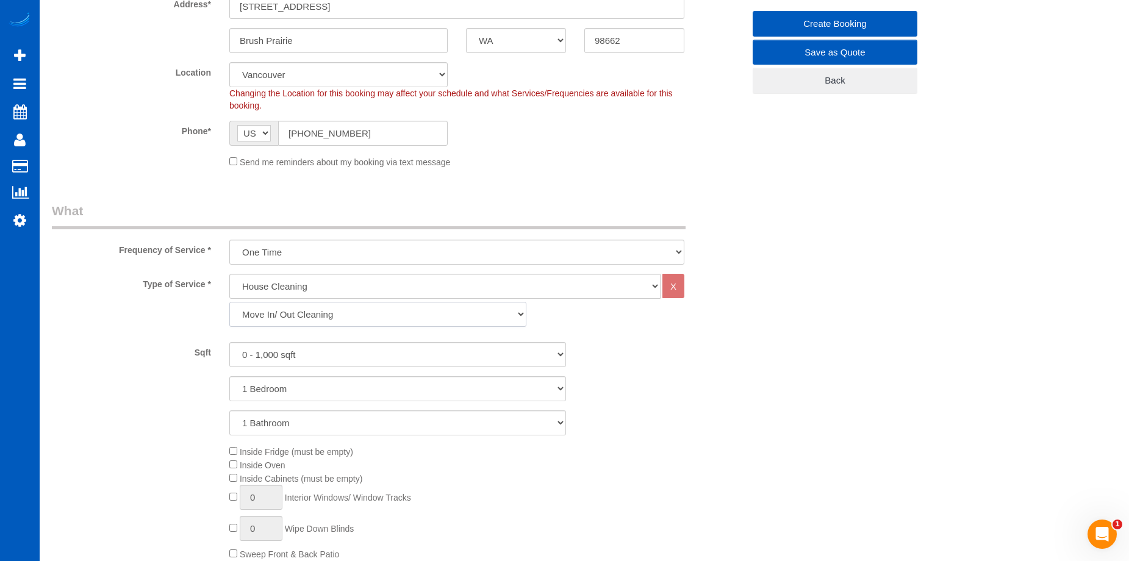
scroll to position [244, 0]
drag, startPoint x: 364, startPoint y: 387, endPoint x: 361, endPoint y: 397, distance: 10.7
click at [364, 387] on select "1 Bedroom 2 Bedrooms 3 Bedrooms 4 Bedrooms 5 Bedrooms 6 Bedrooms 7 Bedrooms" at bounding box center [397, 388] width 337 height 25
select select "2"
click at [229, 376] on select "1 Bedroom 2 Bedrooms 3 Bedrooms 4 Bedrooms 5 Bedrooms 6 Bedrooms 7 Bedrooms" at bounding box center [397, 388] width 337 height 25
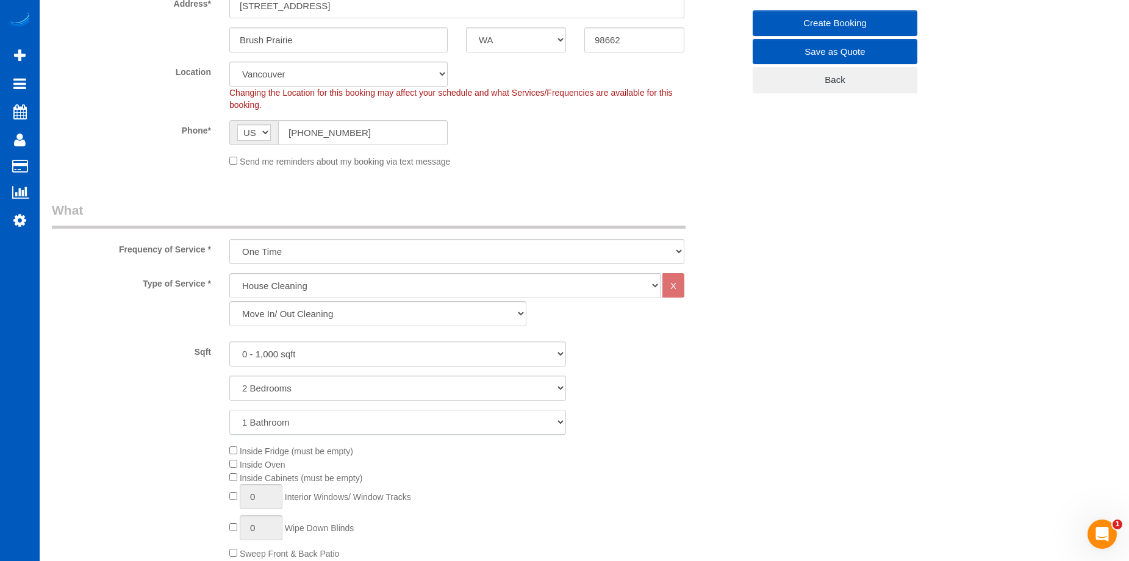
click at [360, 417] on select "1 Bathroom 2 Bathrooms 3 Bathrooms 4 Bathrooms 5 Bathrooms 6 Bathrooms 7 Bathro…" at bounding box center [397, 422] width 337 height 25
select select "2"
click at [229, 410] on select "1 Bathroom 2 Bathrooms 3 Bathrooms 4 Bathrooms 5 Bathrooms 6 Bathrooms 7 Bathro…" at bounding box center [397, 422] width 337 height 25
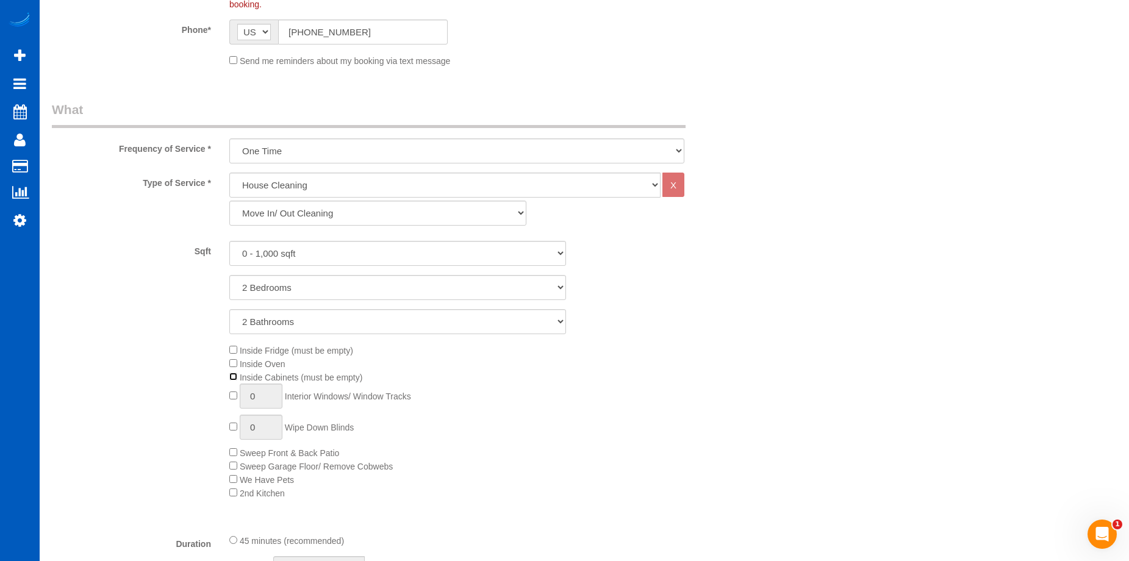
scroll to position [366, 0]
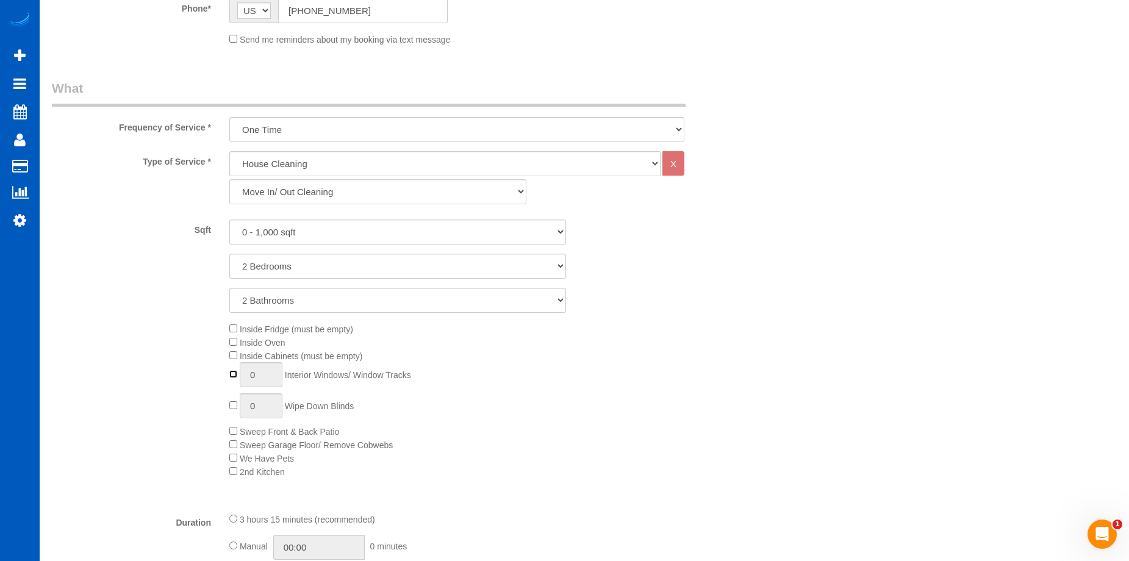
type input "1"
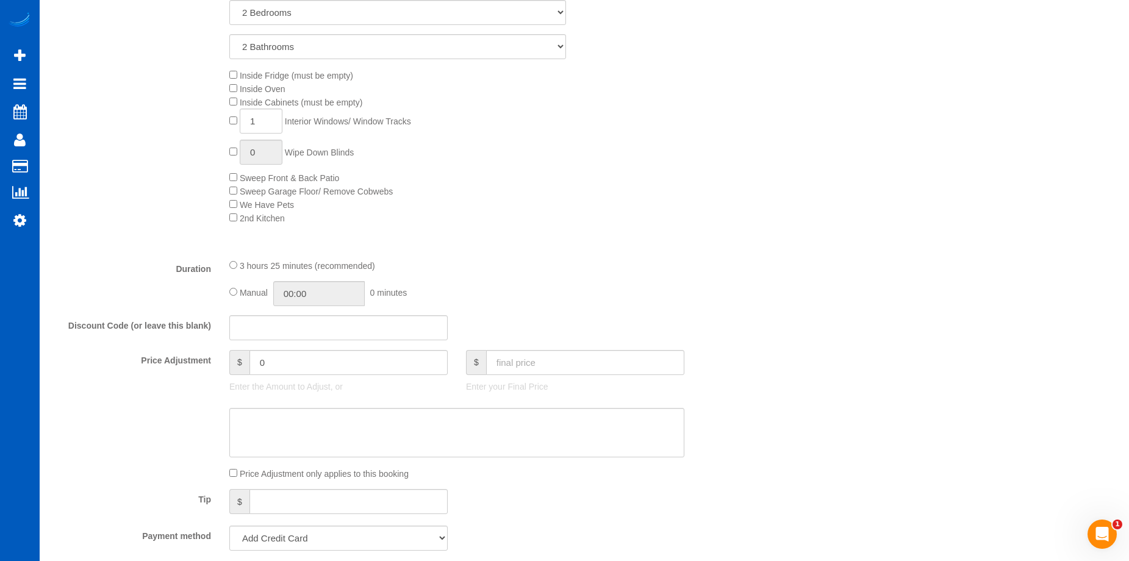
scroll to position [732, 0]
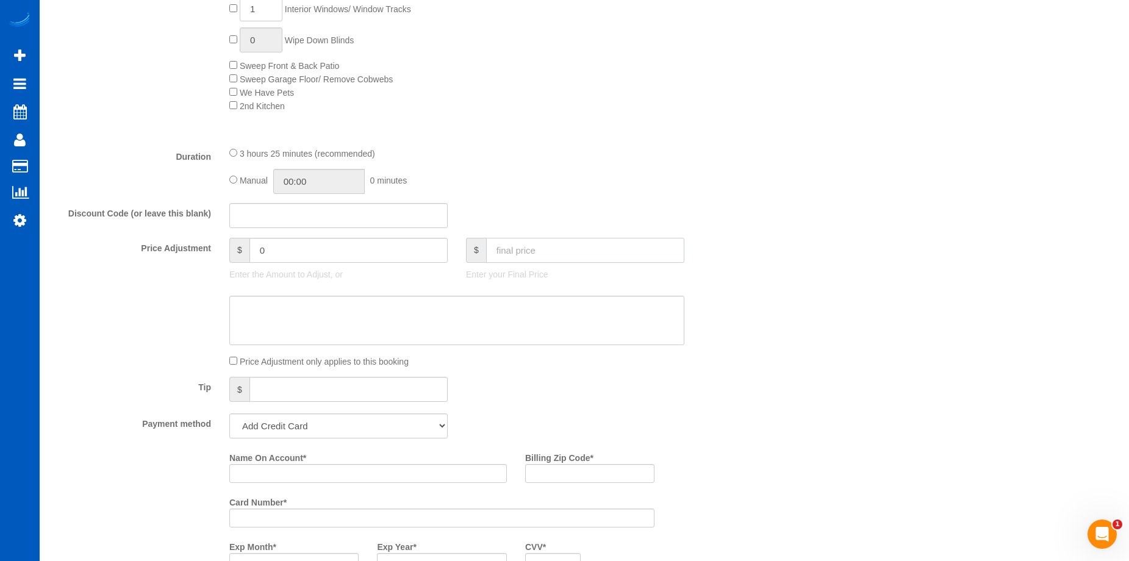
click at [557, 248] on input "text" at bounding box center [585, 250] width 198 height 25
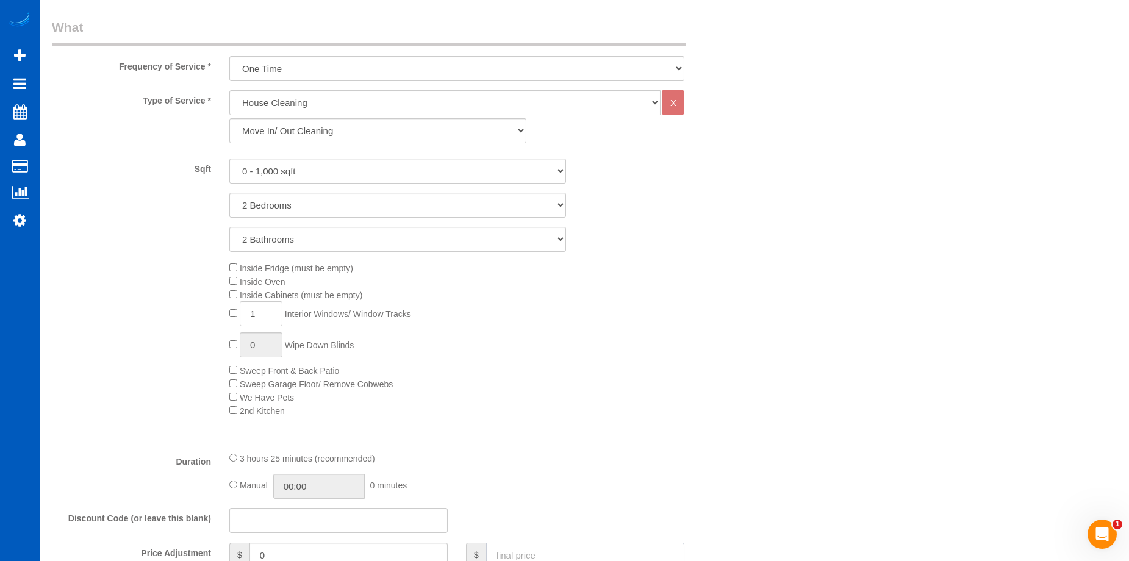
scroll to position [671, 0]
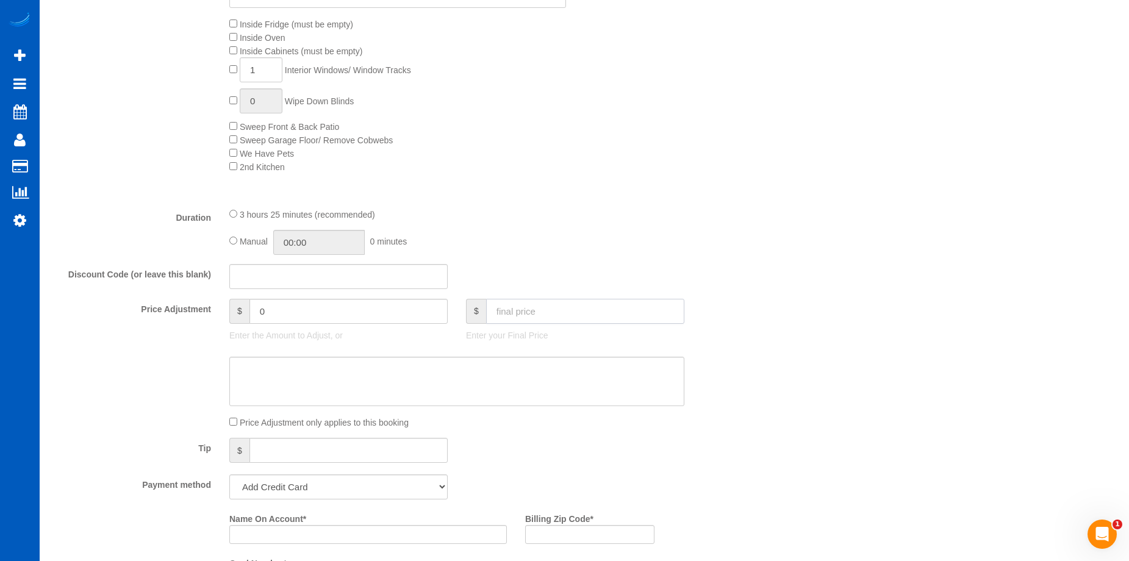
click at [543, 315] on input "text" at bounding box center [585, 311] width 198 height 25
type input "346"
click at [484, 363] on textarea at bounding box center [456, 382] width 455 height 50
click at [315, 494] on select "Add Credit Card Cash Check Paypal" at bounding box center [338, 487] width 218 height 25
type input "-23"
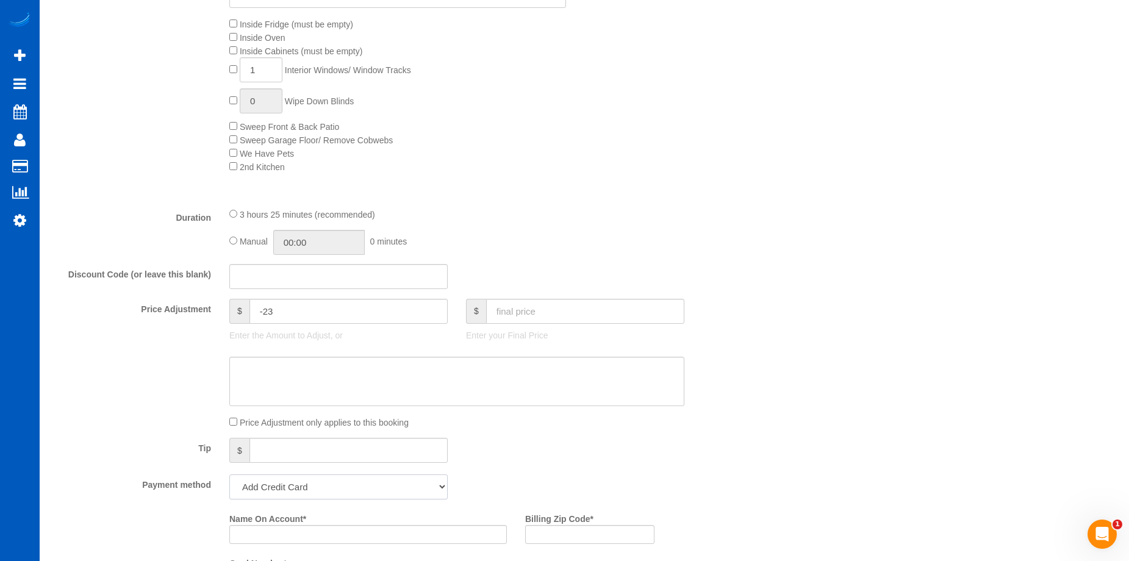
select select "string:cash"
click at [229, 475] on select "Add Credit Card Cash Check Paypal" at bounding box center [338, 487] width 218 height 25
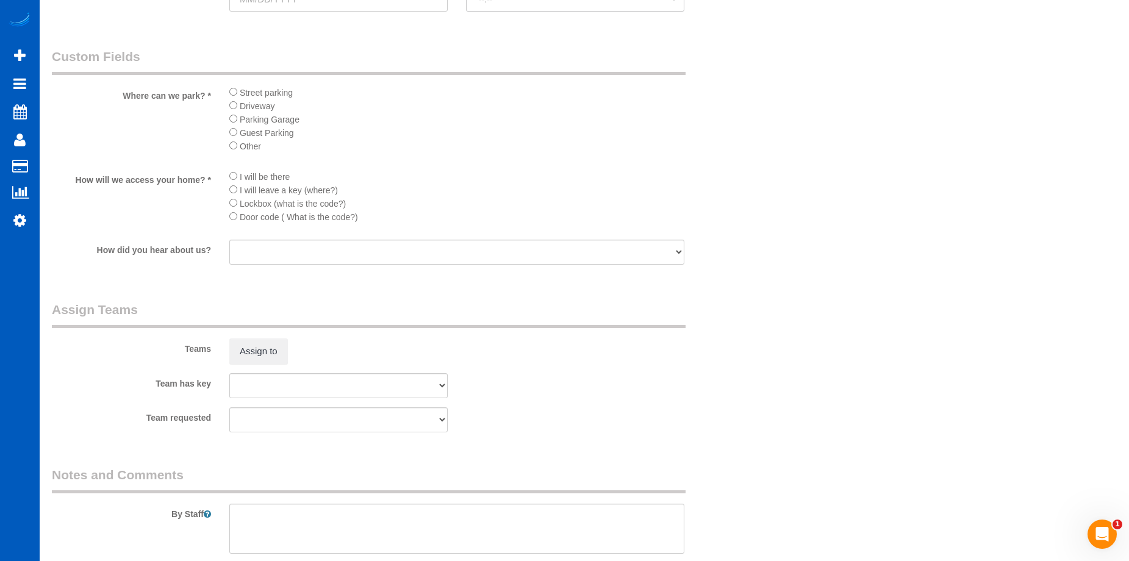
scroll to position [1037, 0]
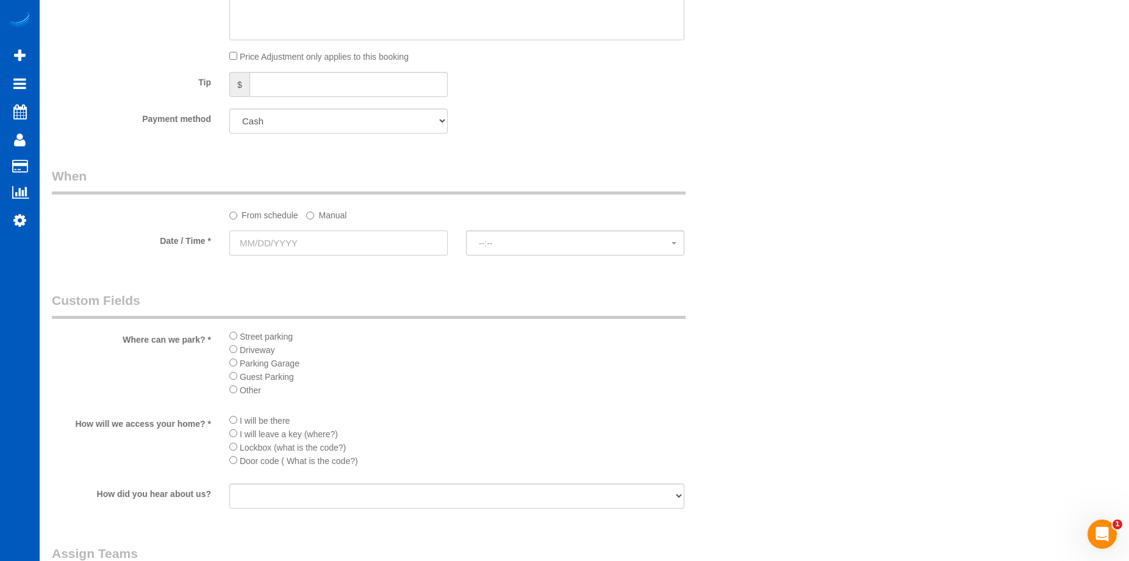
click at [362, 234] on input "text" at bounding box center [338, 243] width 218 height 25
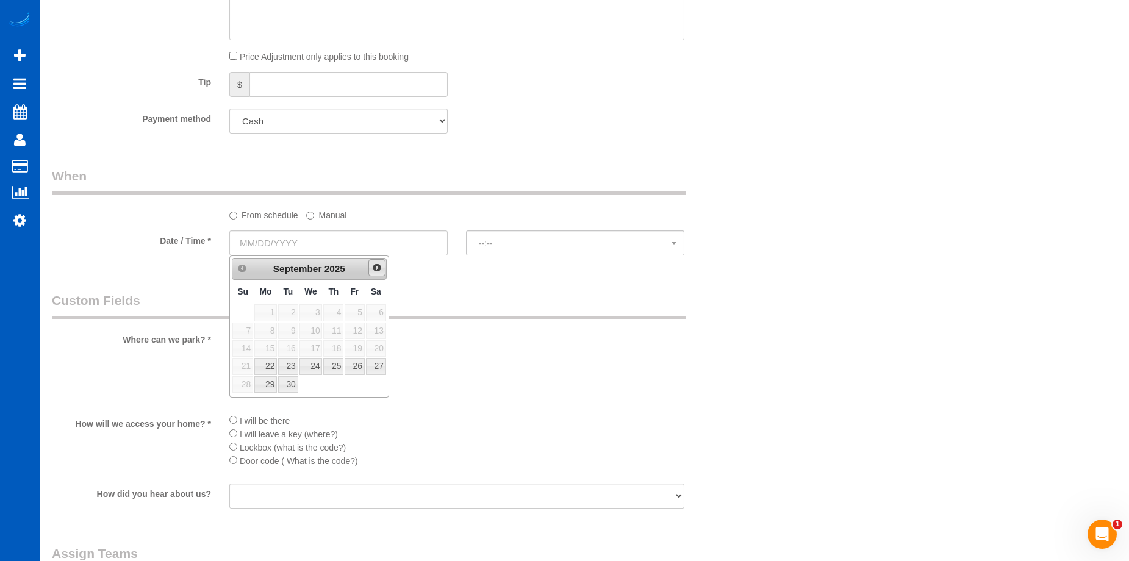
click at [376, 264] on span "Next" at bounding box center [377, 268] width 10 height 10
click at [315, 317] on link "1" at bounding box center [311, 312] width 23 height 16
type input "10/01/2025"
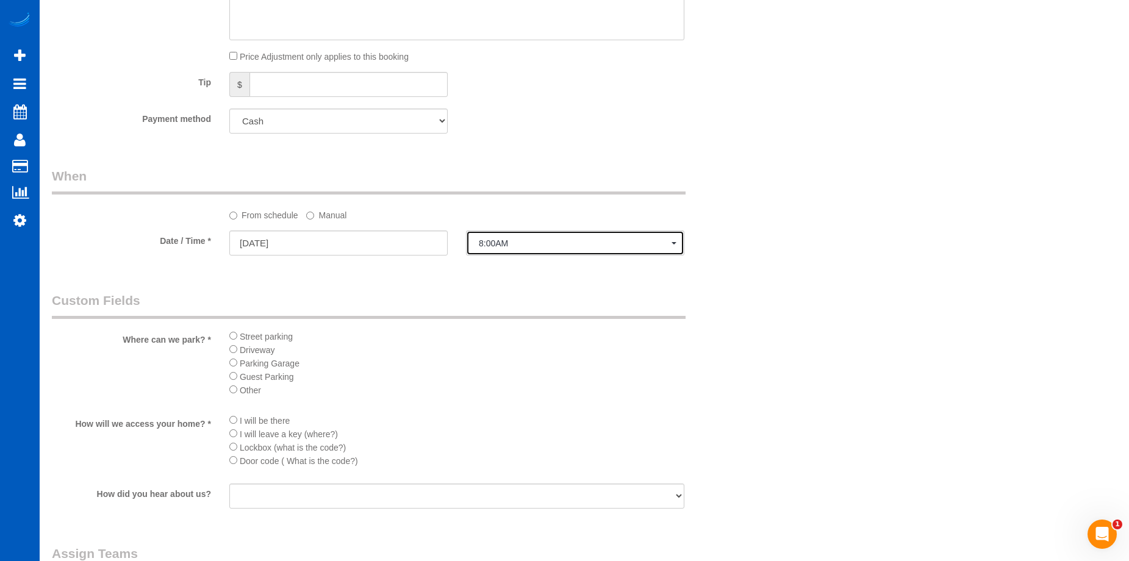
click at [514, 247] on span "8:00AM" at bounding box center [575, 244] width 193 height 10
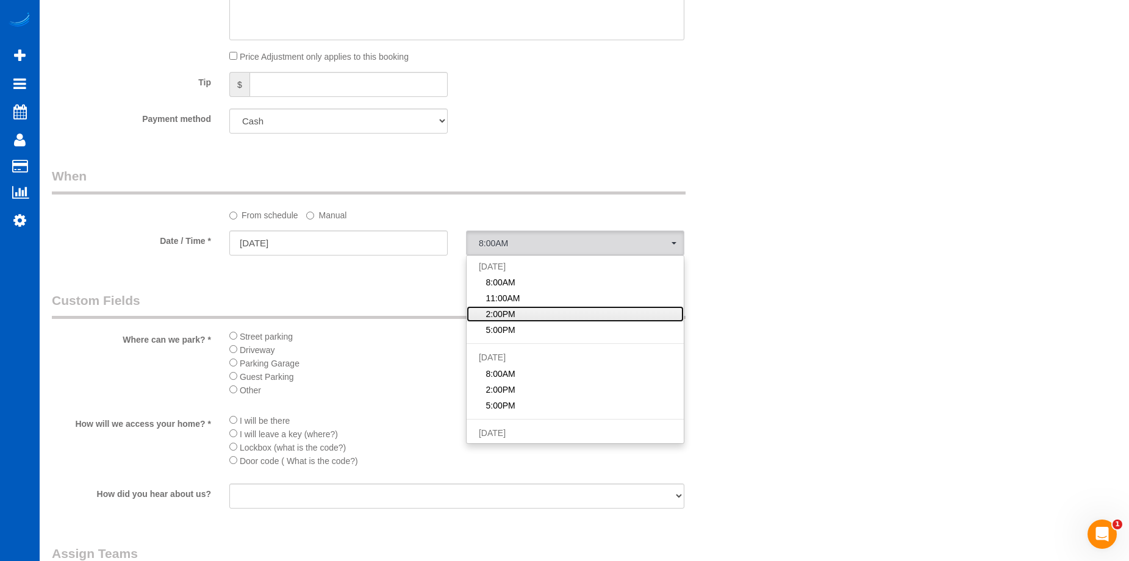
click at [516, 318] on link "2:00PM" at bounding box center [575, 314] width 217 height 16
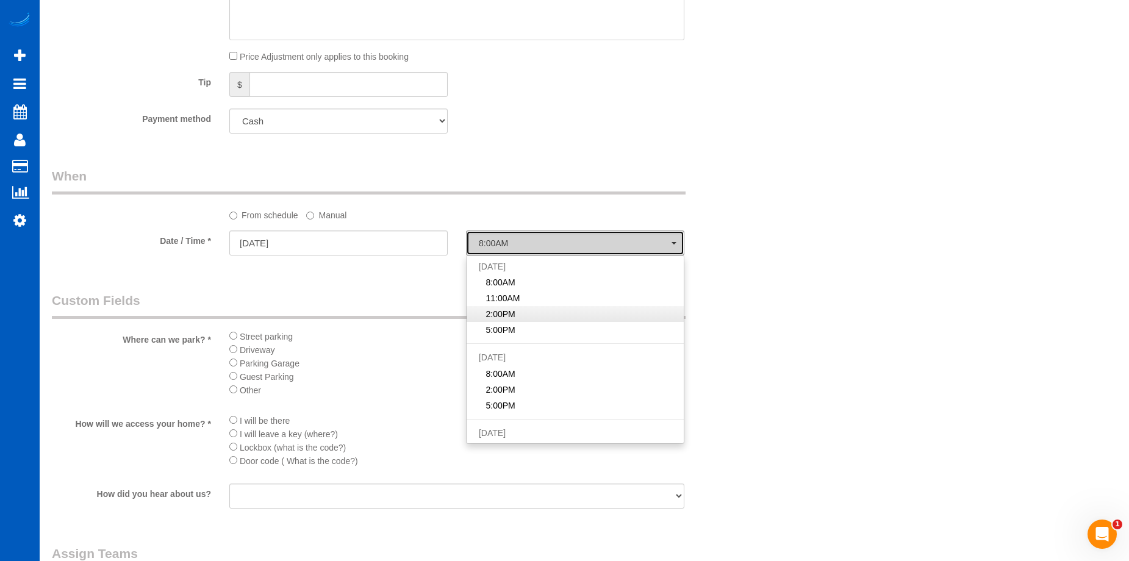
select select "spot65"
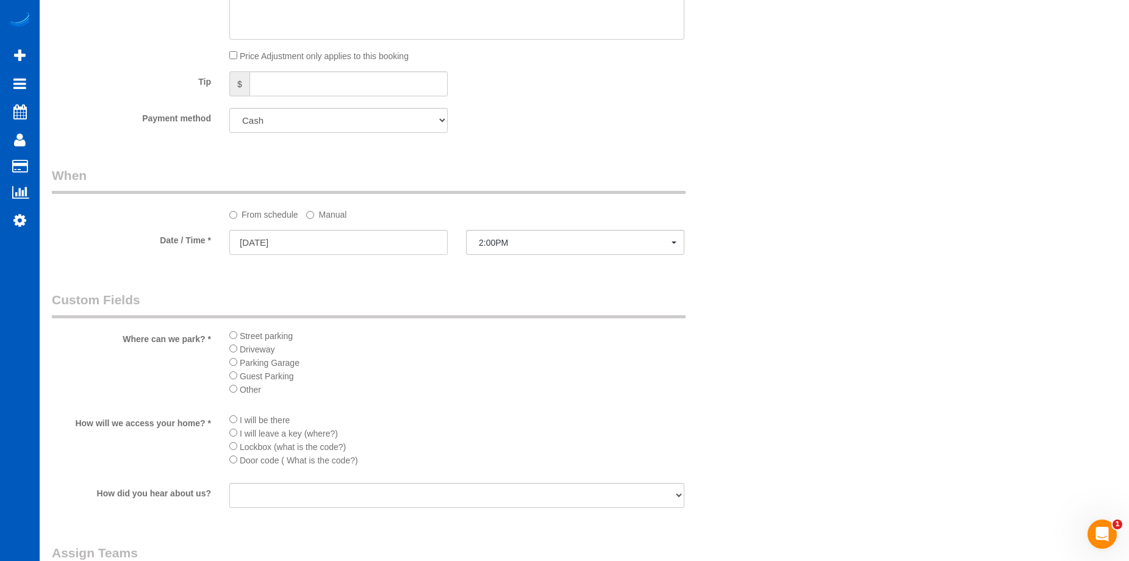
scroll to position [1342, 0]
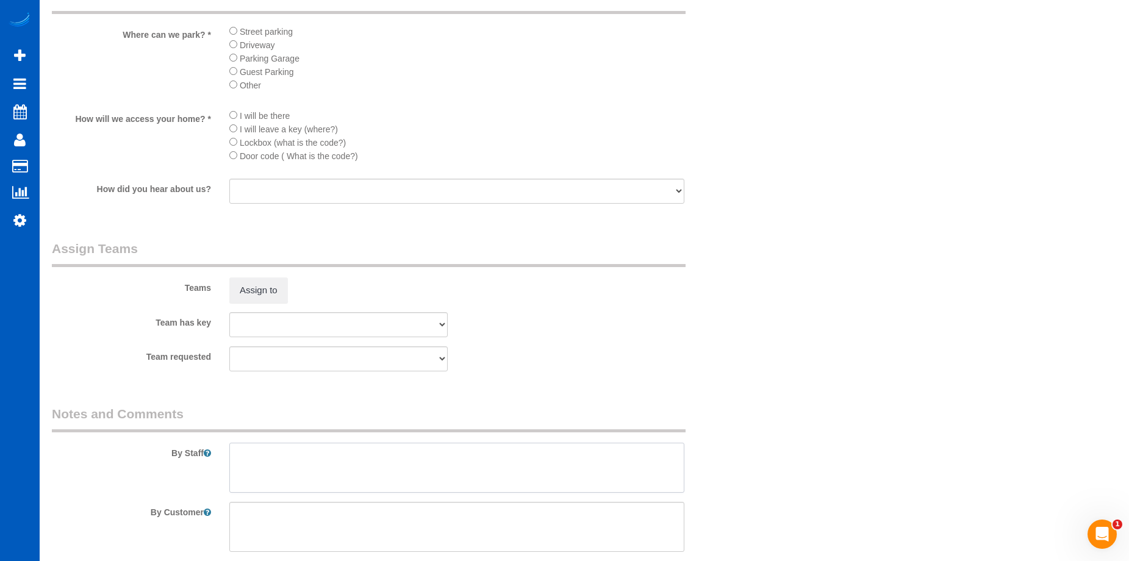
click at [384, 470] on textarea at bounding box center [456, 468] width 455 height 50
type textarea "Booked by Aaron. He's on a boat, will call Tuesday with CC info."
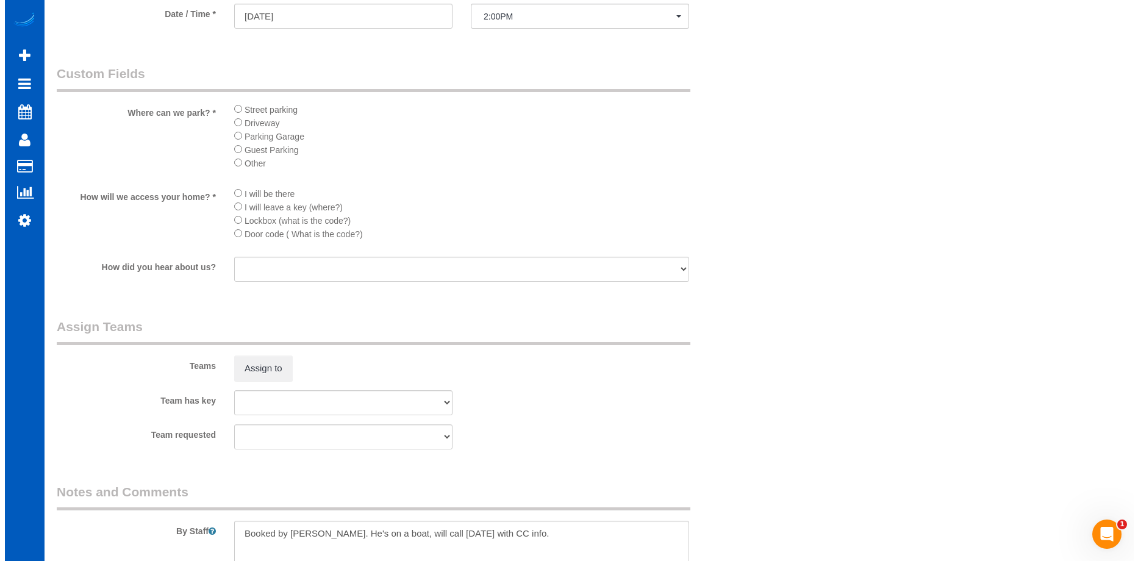
scroll to position [1159, 0]
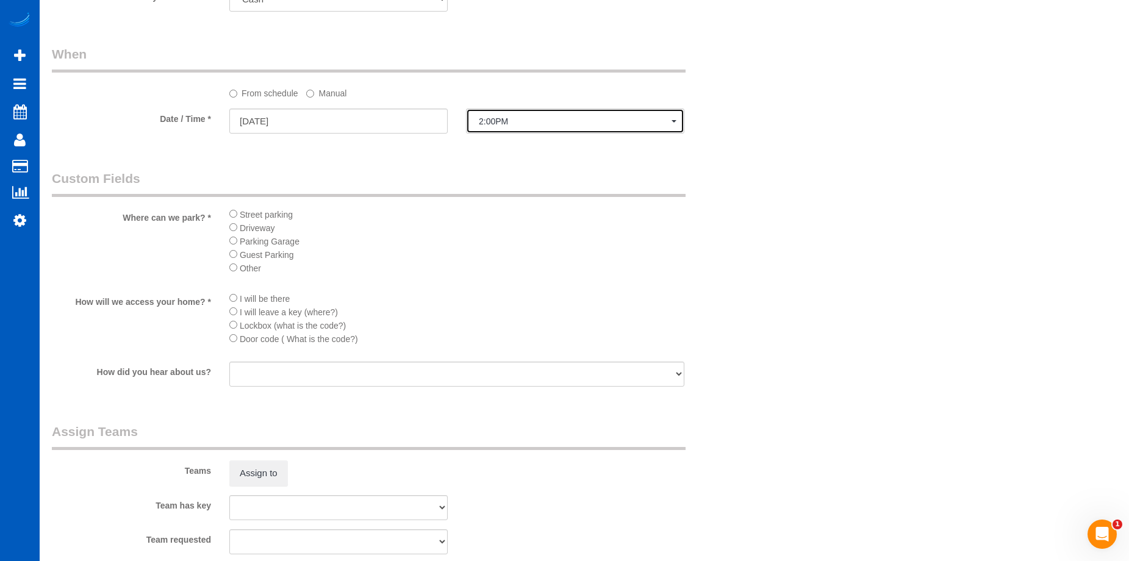
click at [548, 113] on button "2:00PM" at bounding box center [575, 121] width 218 height 25
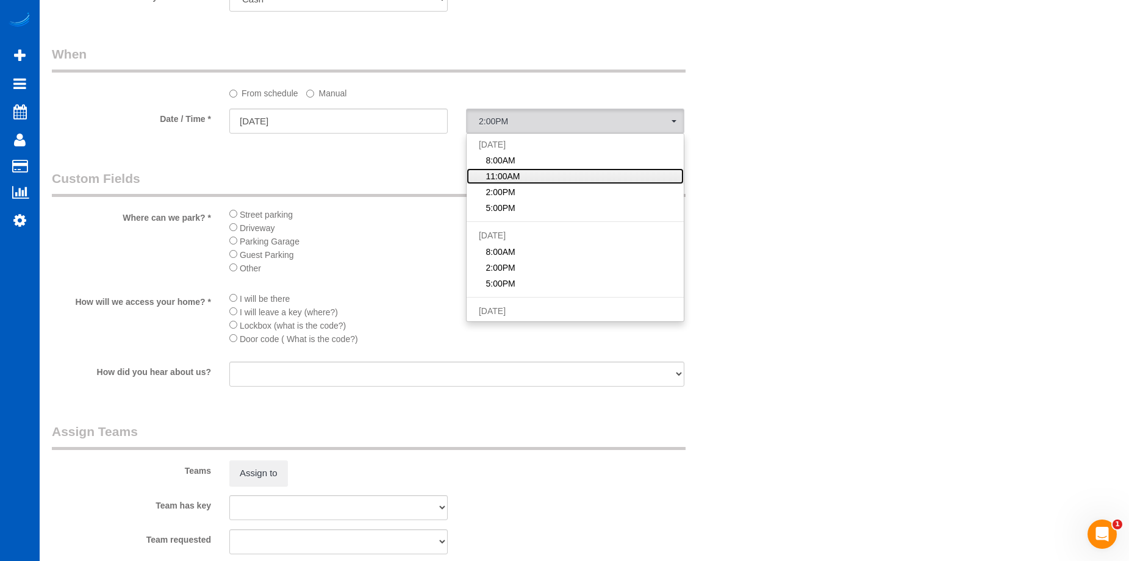
click at [519, 177] on span "11:00AM" at bounding box center [503, 176] width 34 height 12
select select "spot64"
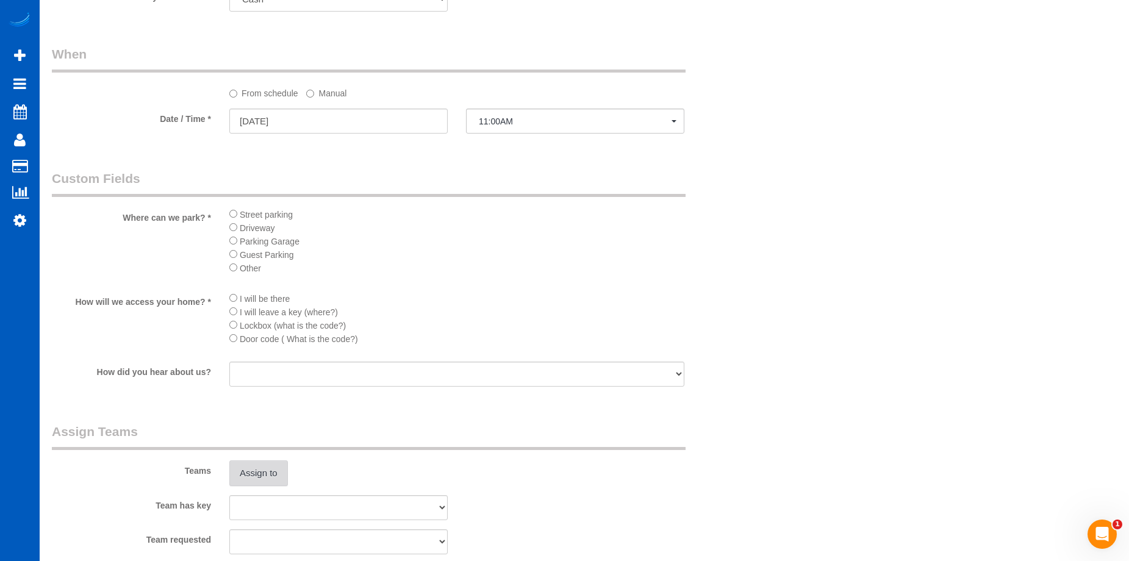
click at [259, 469] on button "Assign to" at bounding box center [258, 474] width 59 height 26
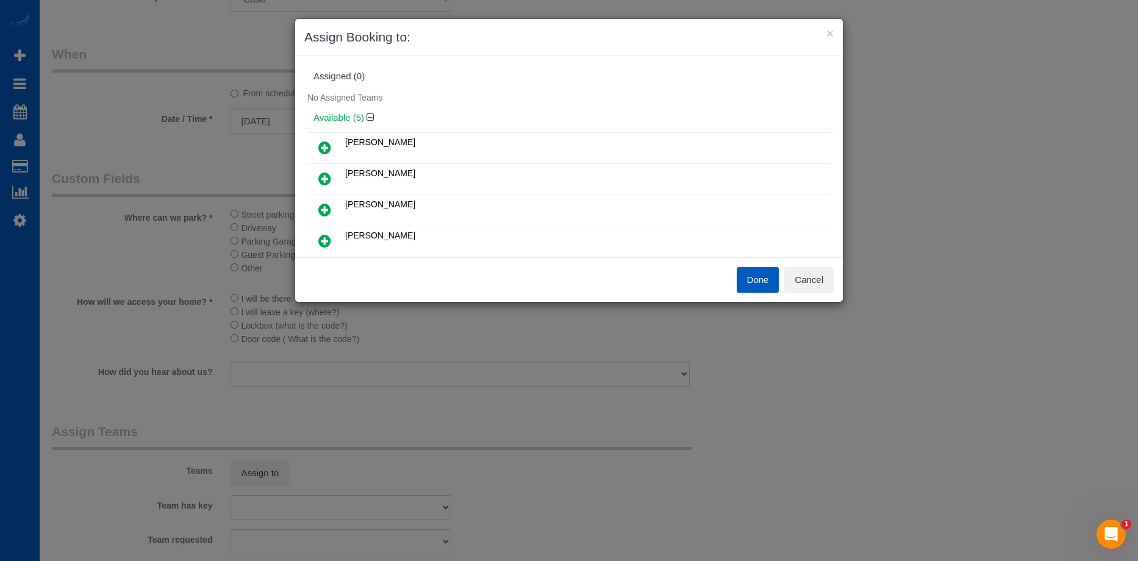
scroll to position [61, 0]
click at [321, 179] on icon at bounding box center [324, 180] width 13 height 15
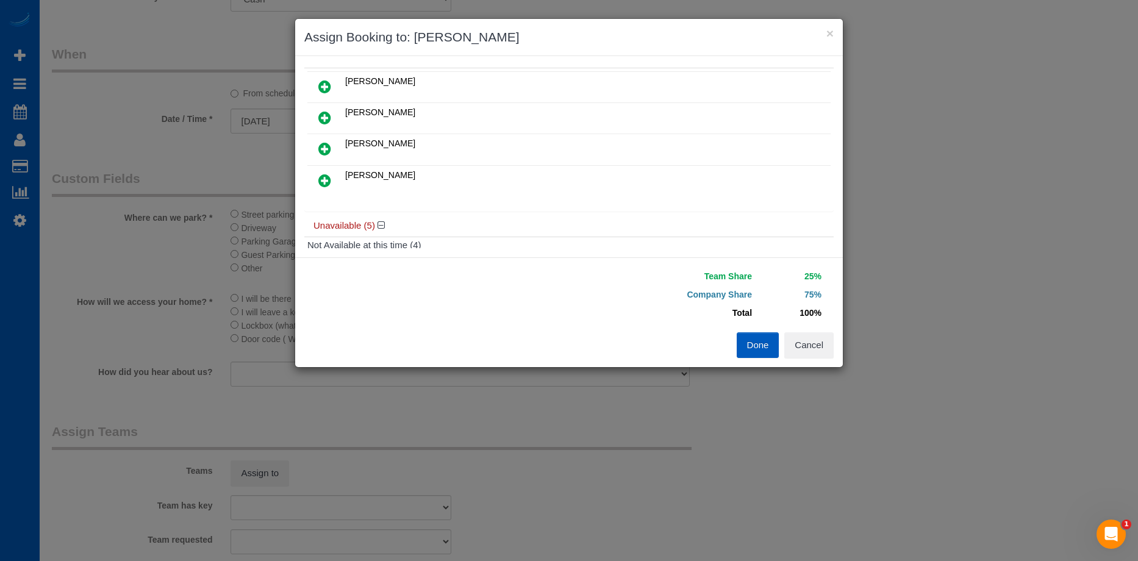
click at [323, 177] on icon at bounding box center [324, 180] width 13 height 15
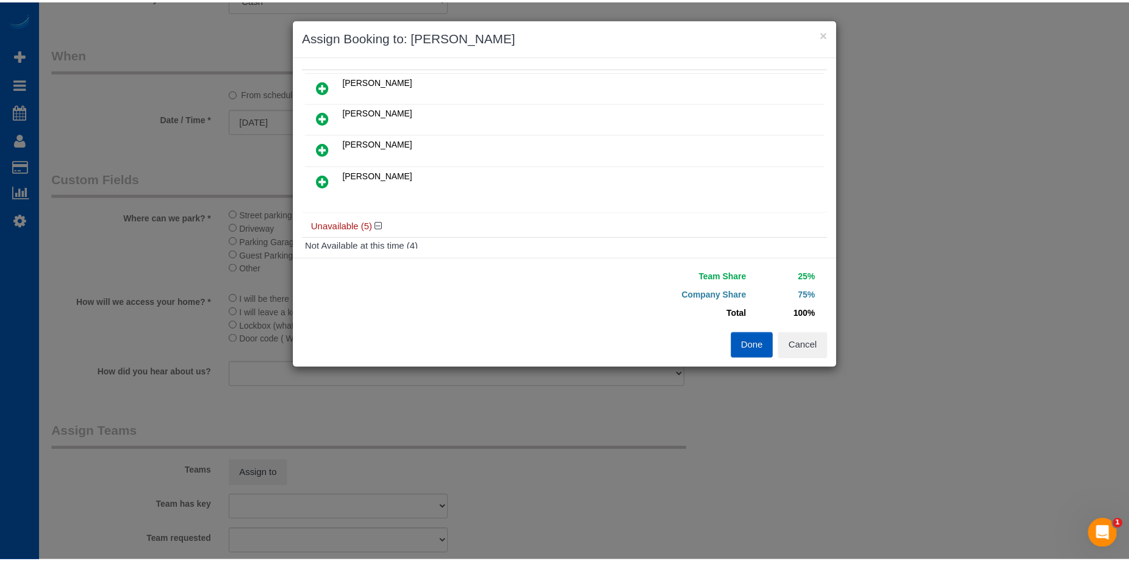
scroll to position [121, 0]
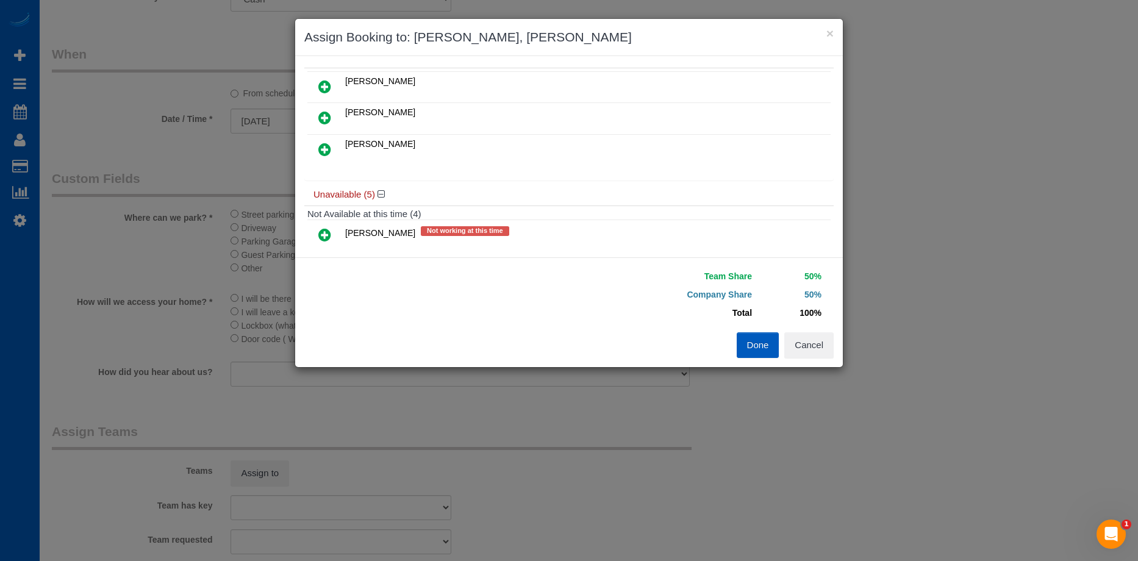
click at [742, 342] on button "Done" at bounding box center [758, 345] width 43 height 26
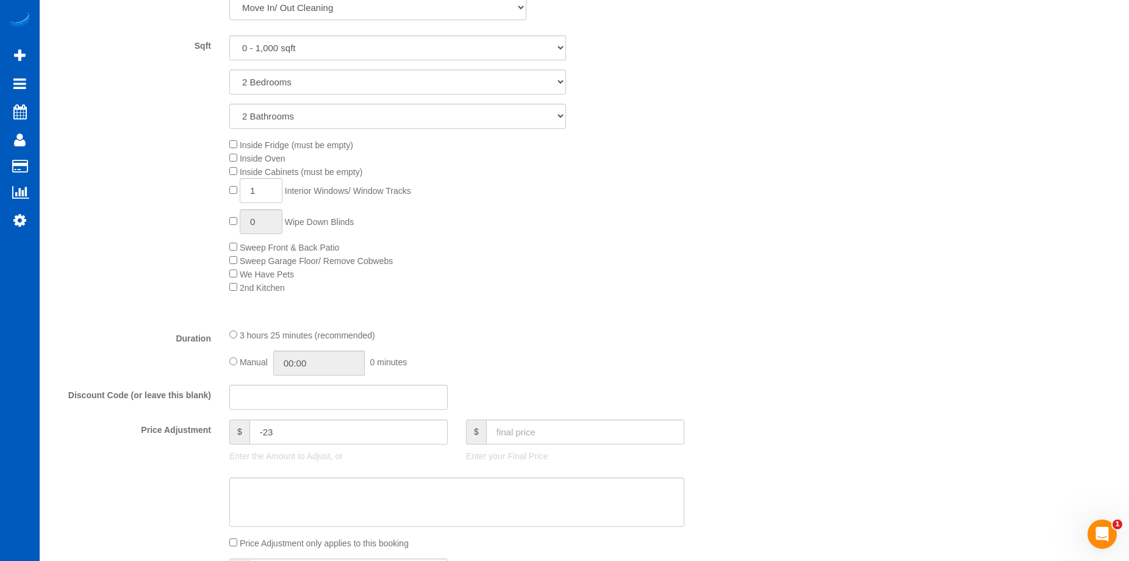
scroll to position [610, 0]
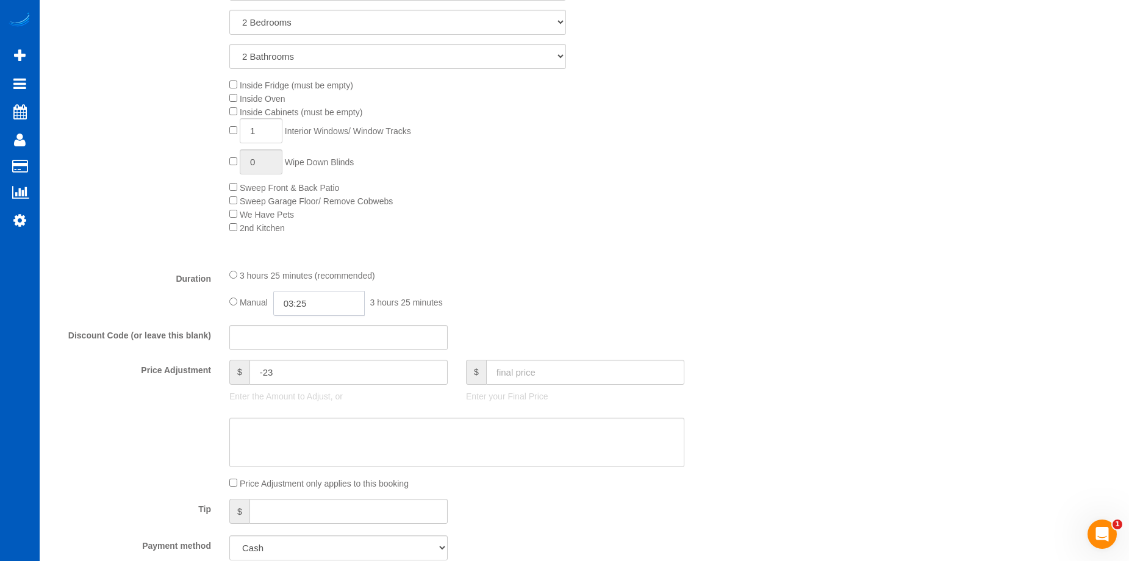
click at [322, 305] on input "03:25" at bounding box center [319, 303] width 92 height 25
type input "04:00"
click at [303, 390] on li "04:00" at bounding box center [305, 391] width 54 height 16
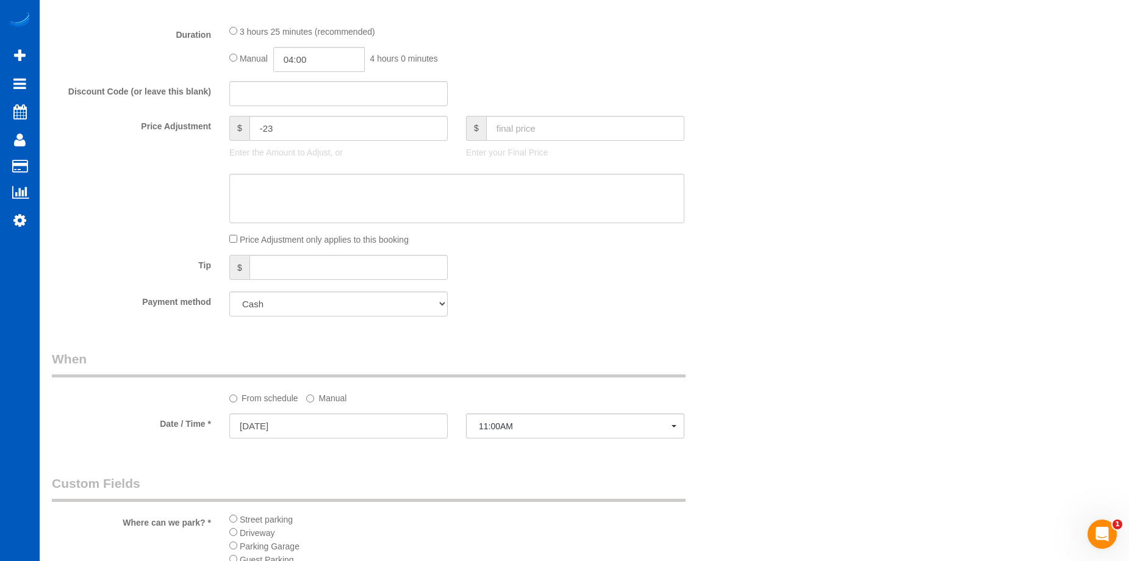
select select "spot80"
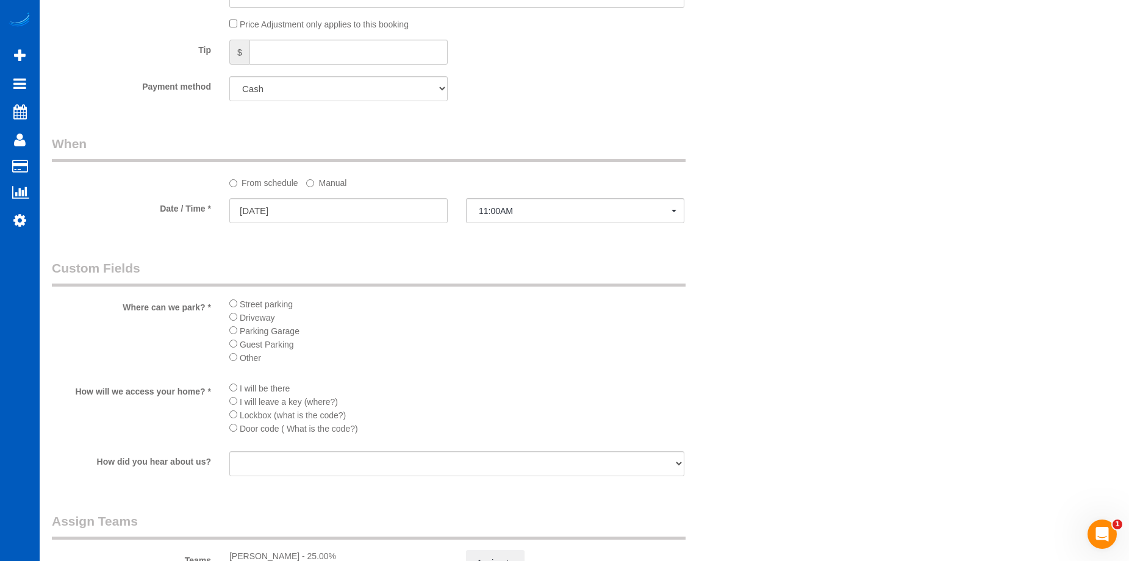
scroll to position [1313, 0]
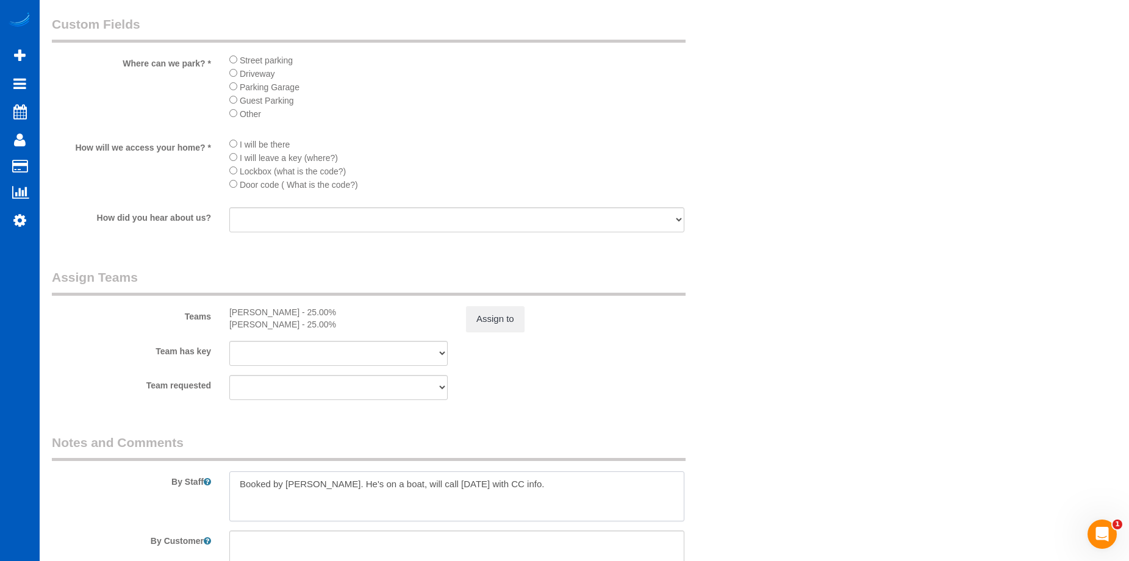
drag, startPoint x: 313, startPoint y: 487, endPoint x: 350, endPoint y: 442, distance: 58.5
click at [314, 487] on textarea at bounding box center [456, 497] width 455 height 50
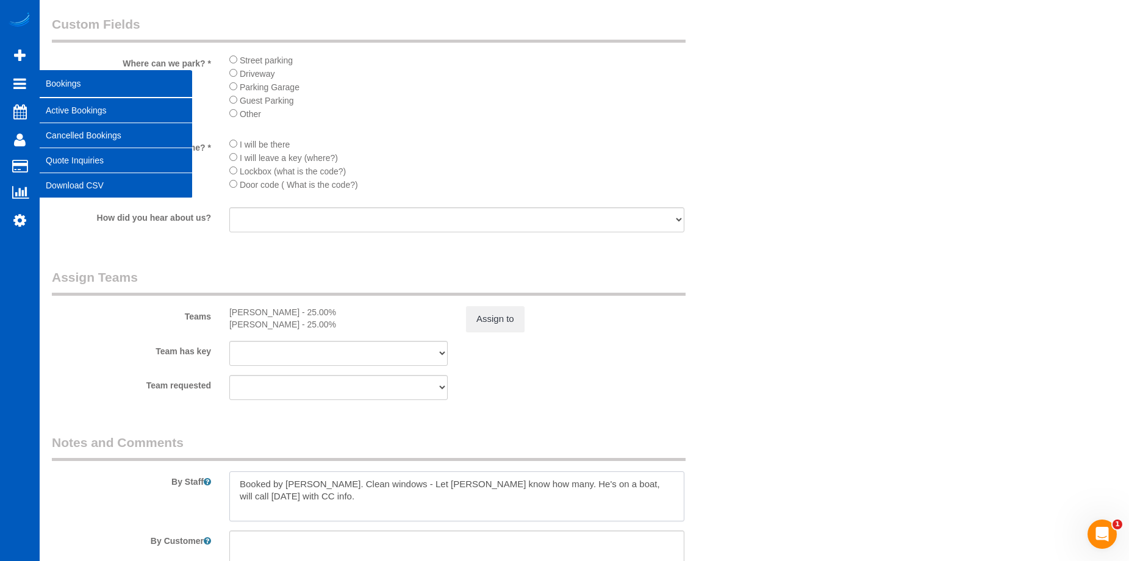
type textarea "Booked by Aaron. Clean windows - Let Anna know how many. He's on a boat, will c…"
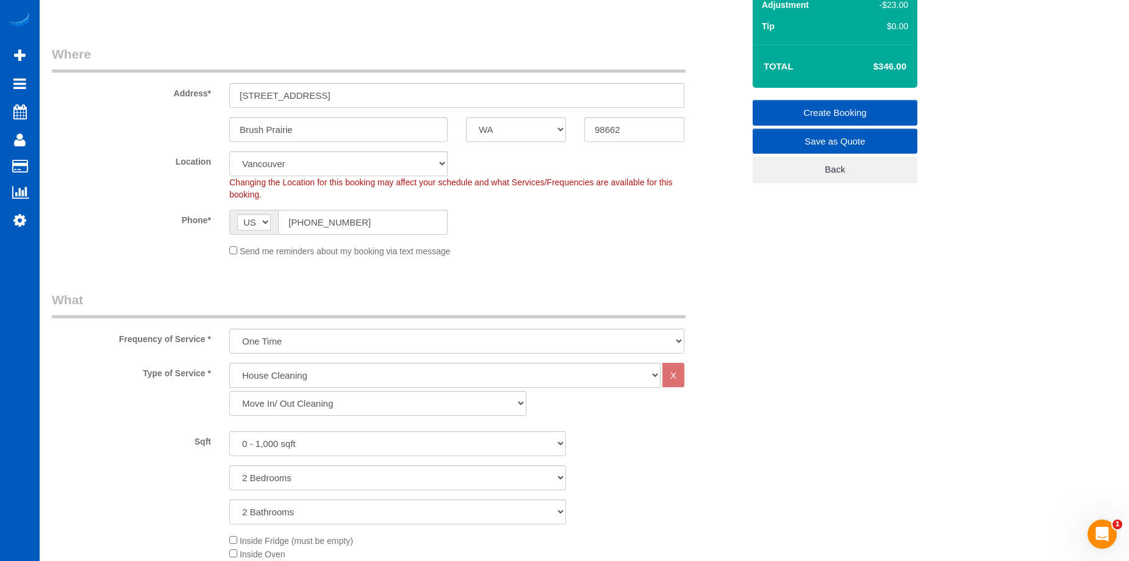
scroll to position [32, 0]
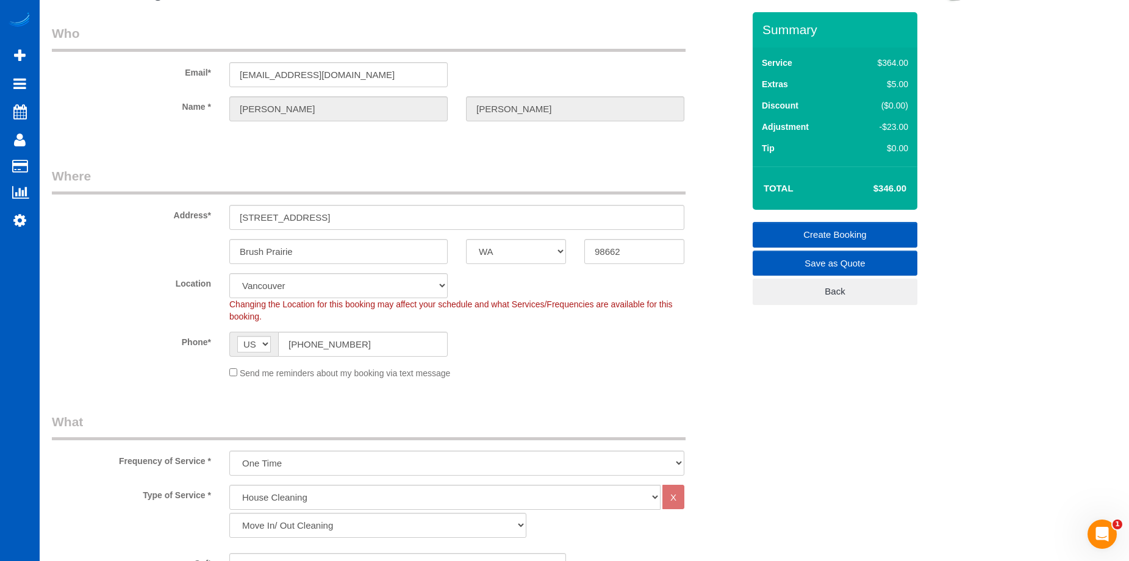
click at [803, 228] on link "Create Booking" at bounding box center [835, 235] width 165 height 26
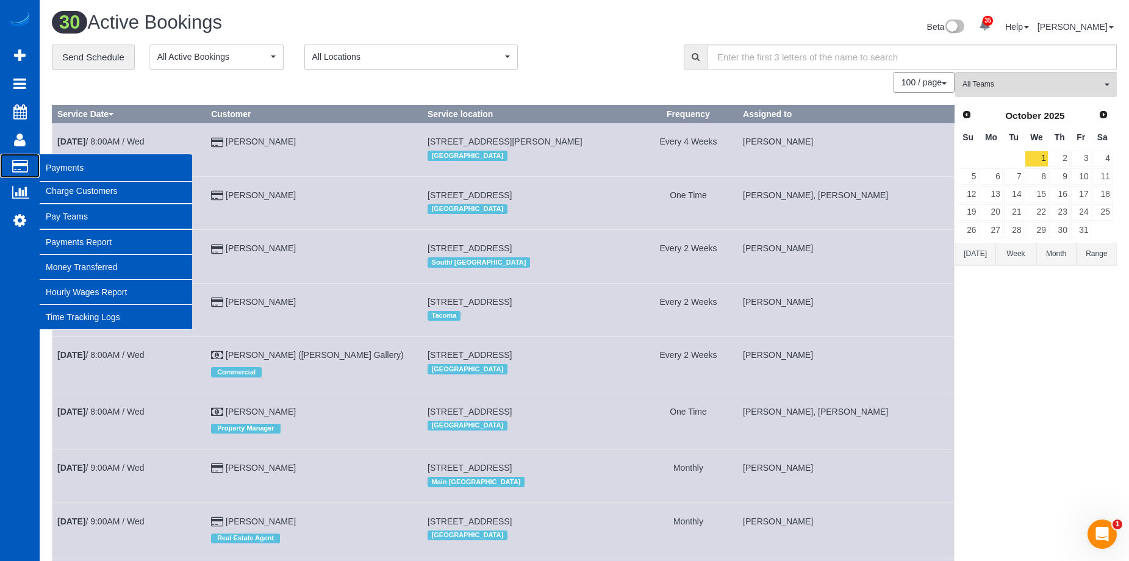
click at [38, 162] on link "Payments" at bounding box center [20, 166] width 40 height 24
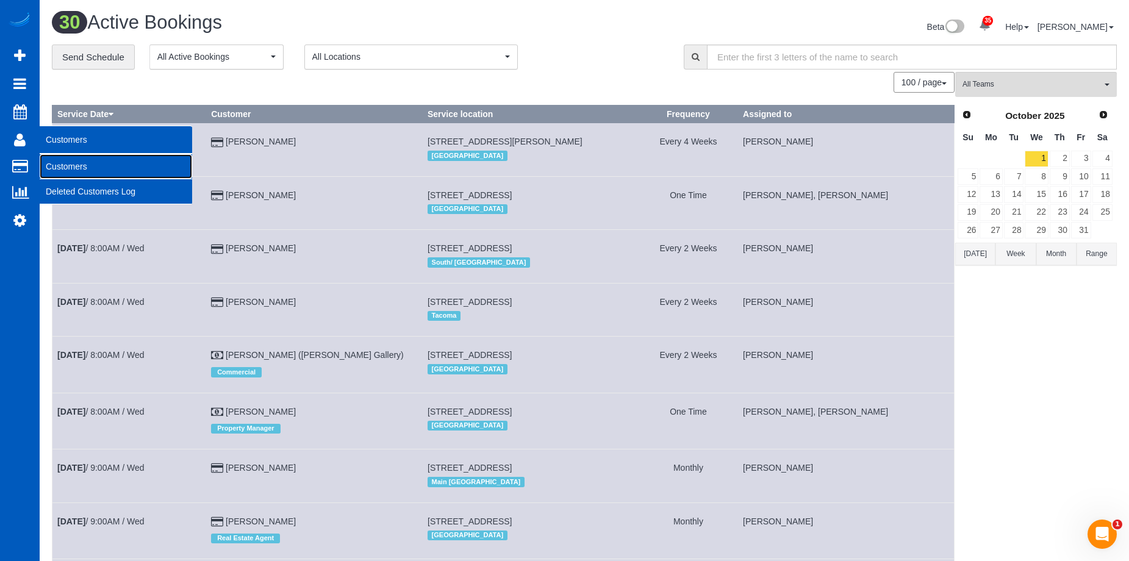
click at [54, 164] on link "Customers" at bounding box center [116, 166] width 153 height 24
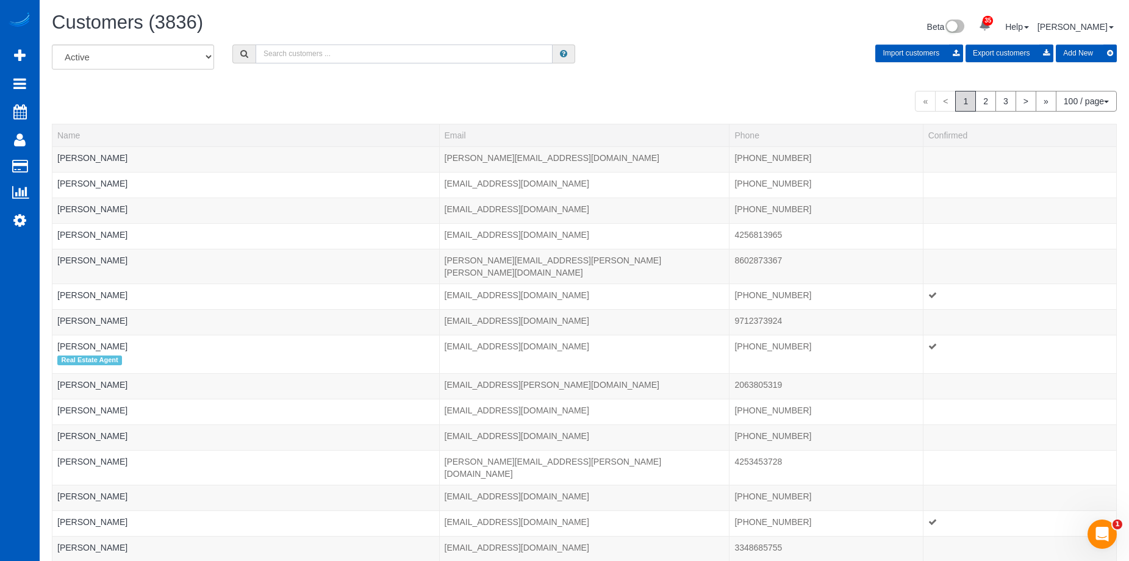
click at [365, 46] on input "text" at bounding box center [404, 54] width 297 height 19
paste input "Kc39988@comcast.net"
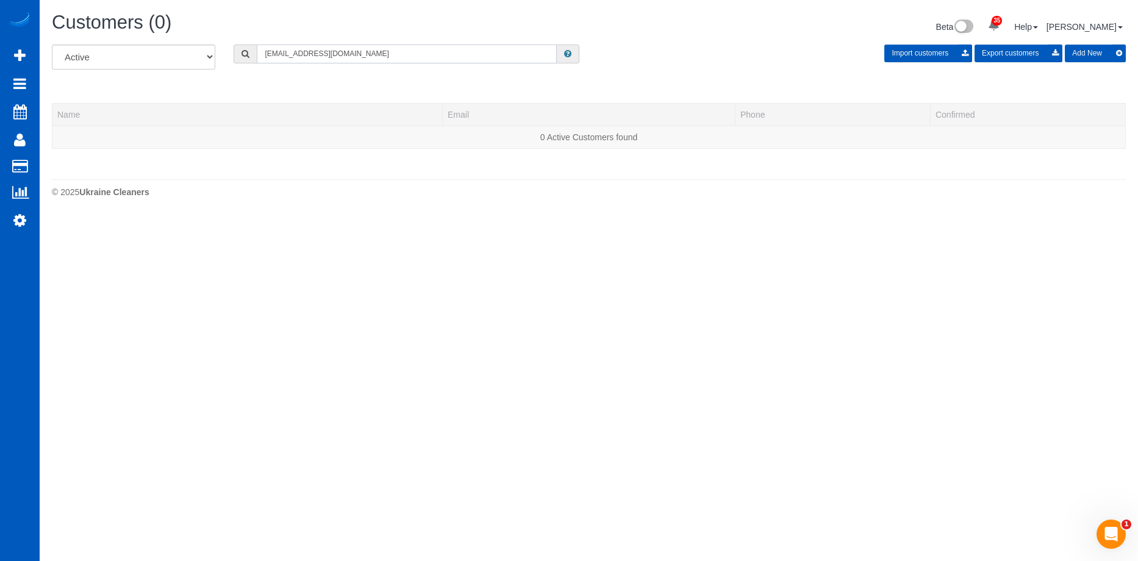
type input "Kc39988@comcast.net"
click at [1089, 56] on button "Add New" at bounding box center [1095, 54] width 61 height 18
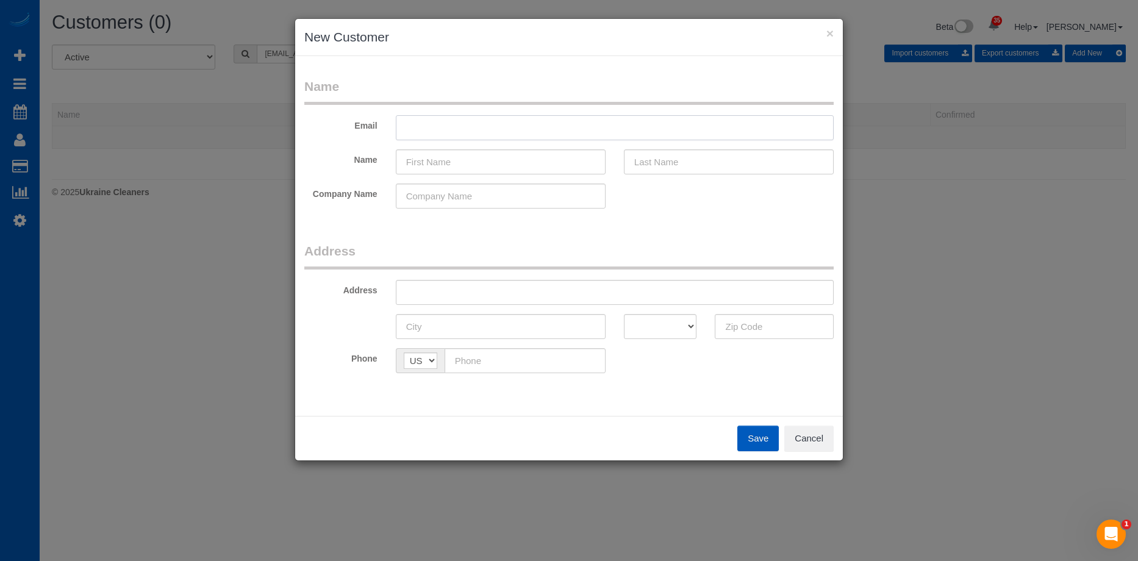
click at [440, 129] on input "text" at bounding box center [615, 127] width 438 height 25
paste input "Kc39988@comcast.net"
type input "Kc39988@comcast.net"
click at [471, 172] on input "text" at bounding box center [501, 161] width 210 height 25
paste input "[PERSON_NAME]"
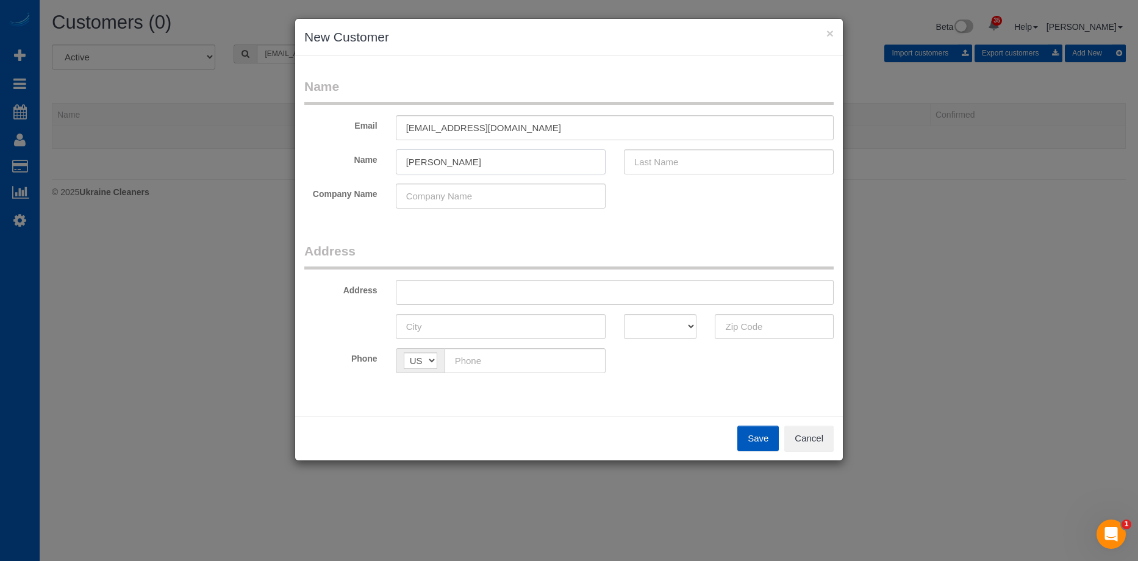
drag, startPoint x: 423, startPoint y: 162, endPoint x: 708, endPoint y: 163, distance: 284.9
click at [618, 167] on div "Name Kris Calvert" at bounding box center [569, 161] width 548 height 25
type input "[PERSON_NAME]"
click at [717, 159] on input "text" at bounding box center [729, 161] width 210 height 25
paste input "[PERSON_NAME]"
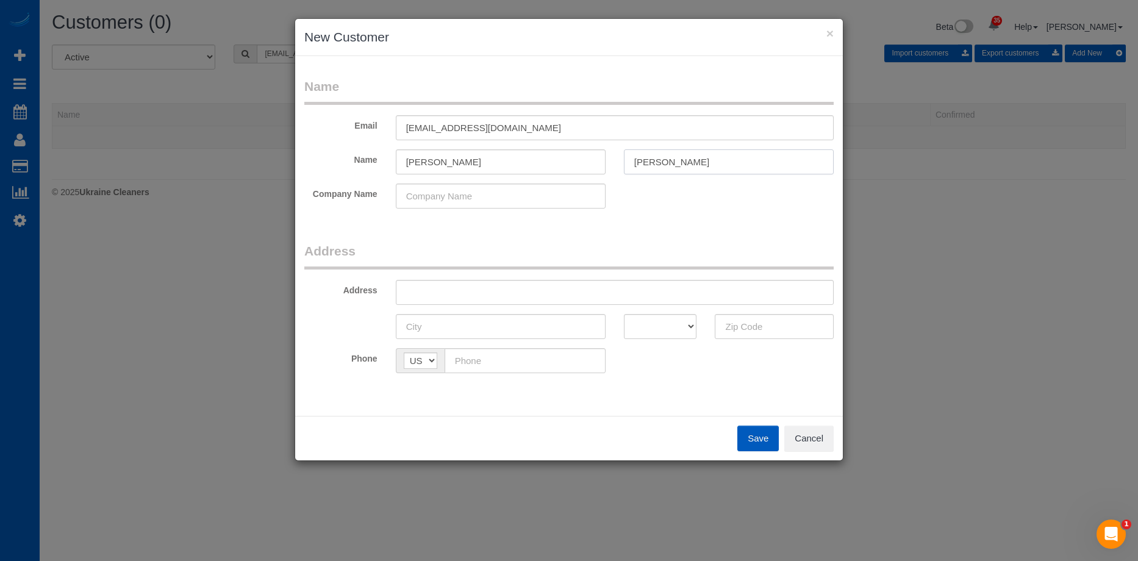
type input "[PERSON_NAME]"
click at [531, 162] on input "[PERSON_NAME]" at bounding box center [501, 161] width 210 height 25
type input "[PERSON_NAME]"
click at [547, 295] on input "text" at bounding box center [615, 292] width 438 height 25
paste input "10329 NE Brazee St Portland OR 97220"
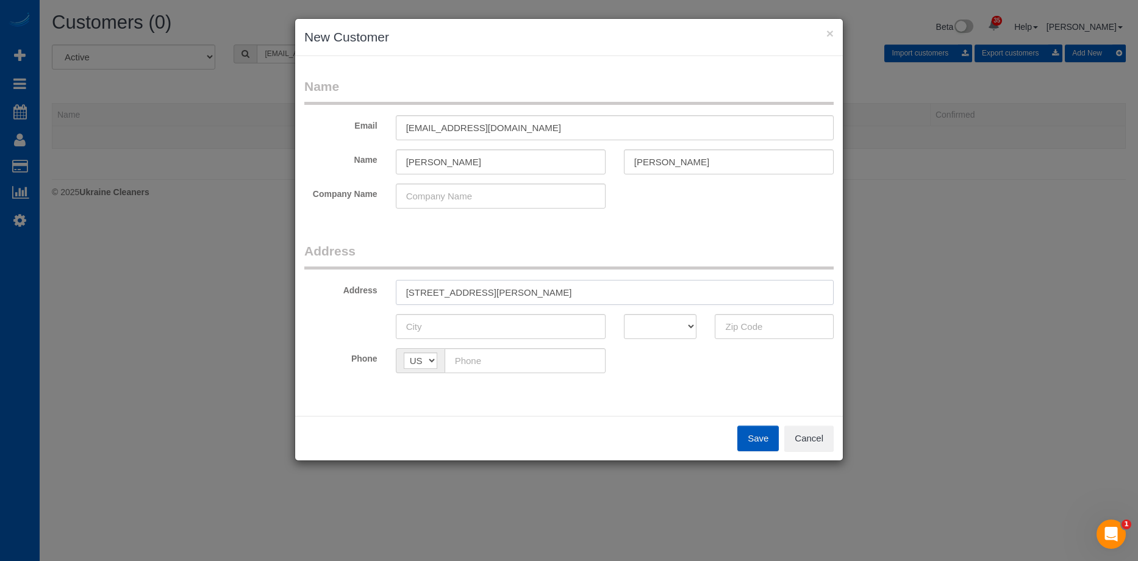
drag, startPoint x: 547, startPoint y: 290, endPoint x: 763, endPoint y: 319, distance: 218.5
click at [720, 302] on input "10329 NE Brazee St Portland OR 97220" at bounding box center [615, 292] width 438 height 25
type input "10329 NE Brazee St Portland OR"
click at [766, 321] on input "text" at bounding box center [774, 326] width 119 height 25
paste input "97220"
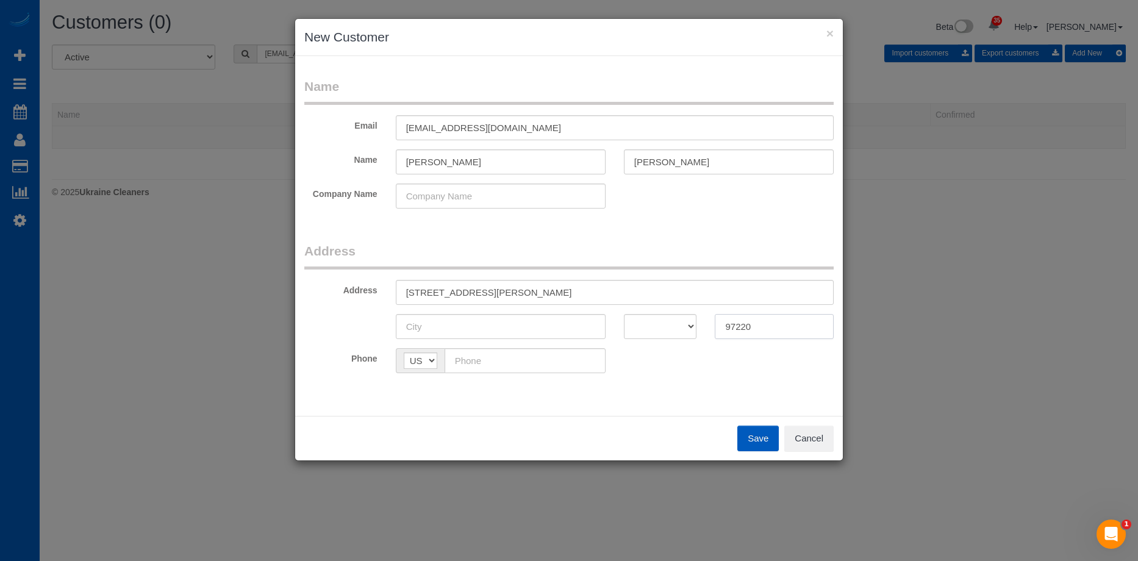
type input "97220"
drag, startPoint x: 651, startPoint y: 322, endPoint x: 652, endPoint y: 314, distance: 7.3
click at [651, 322] on select "AK AL AR AZ CA CO CT DC DE FL GA HI IA ID IL IN KS KY LA MA MD ME MI MN MO MS M…" at bounding box center [660, 326] width 73 height 25
select select "OR"
click at [624, 314] on select "AK AL AR AZ CA CO CT DC DE FL GA HI IA ID IL IN KS KY LA MA MD ME MI MN MO MS M…" at bounding box center [660, 326] width 73 height 25
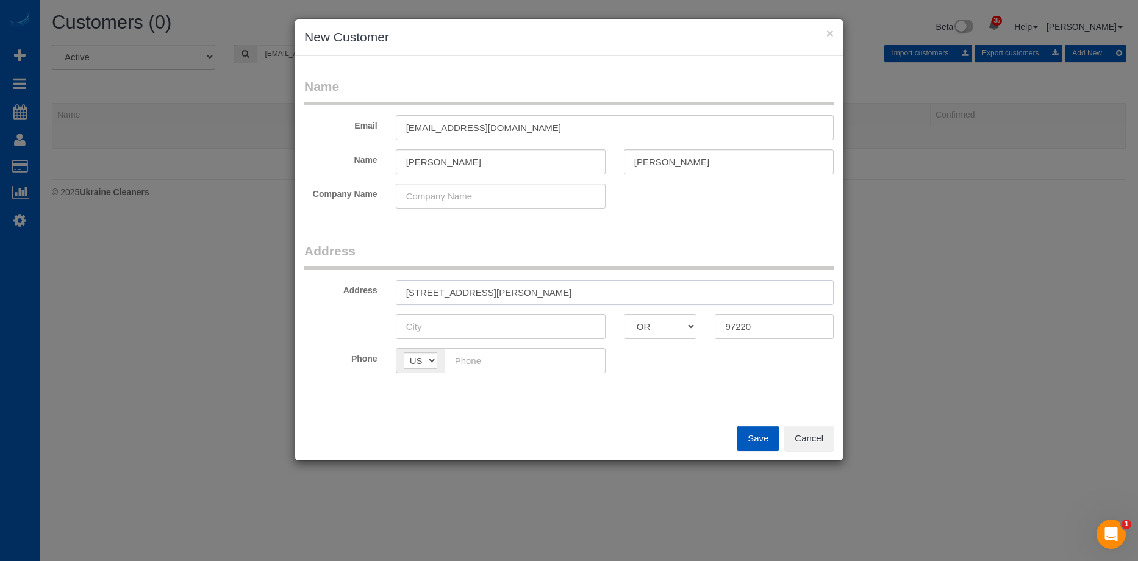
drag, startPoint x: 494, startPoint y: 292, endPoint x: 525, endPoint y: 295, distance: 31.9
click at [525, 295] on input "10329 NE Brazee St Portland OR" at bounding box center [615, 292] width 438 height 25
type input "10329 NE Brazee St OR"
click at [478, 323] on input "text" at bounding box center [501, 326] width 210 height 25
paste input "[GEOGRAPHIC_DATA]"
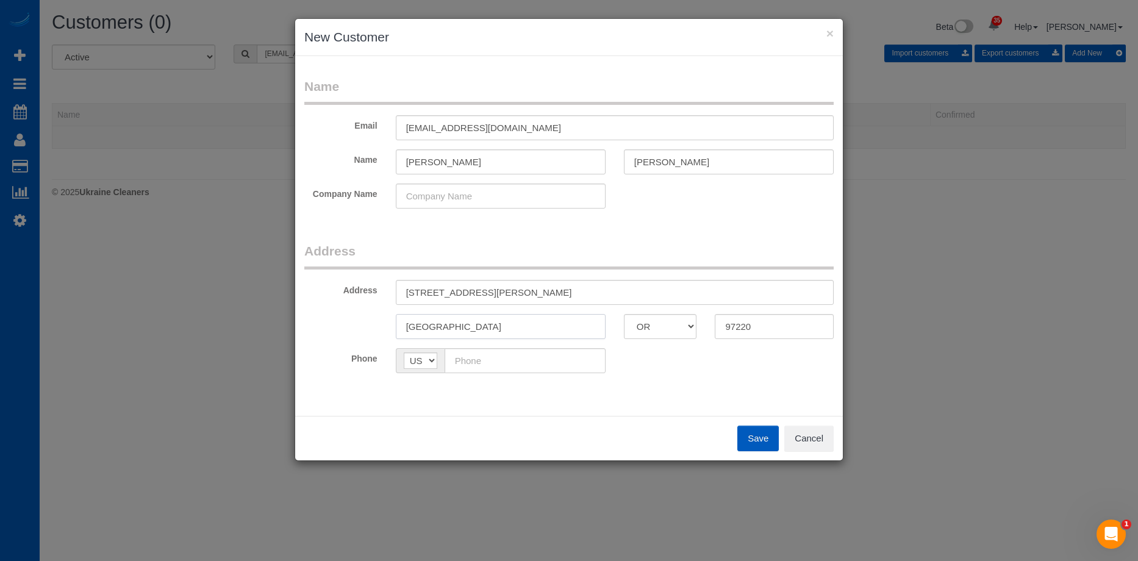
type input "[GEOGRAPHIC_DATA]"
drag, startPoint x: 492, startPoint y: 290, endPoint x: 537, endPoint y: 284, distance: 46.2
click at [537, 284] on input "10329 NE Brazee St OR" at bounding box center [615, 292] width 438 height 25
type input "[STREET_ADDRESS][PERSON_NAME]"
click at [566, 364] on input "text" at bounding box center [525, 360] width 161 height 25
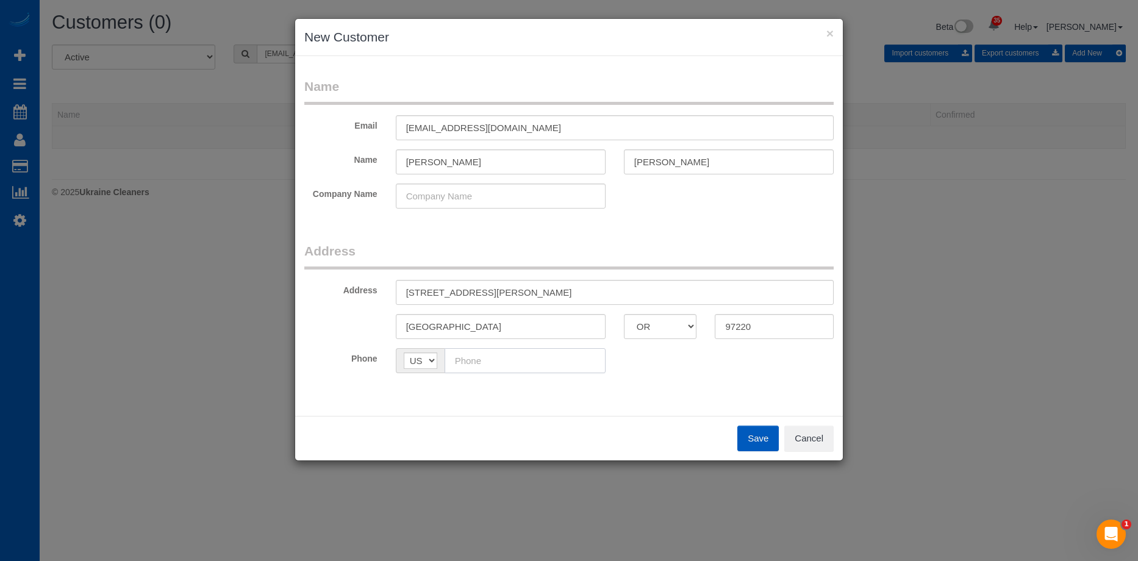
paste input "[PHONE_NUMBER]"
type input "[PHONE_NUMBER]"
click at [746, 369] on div "Phone AF AL DZ AD AO AI AQ AG AR AM AW AU AT AZ BS BH BD BB BY BE BZ BJ BM BT B…" at bounding box center [569, 360] width 548 height 25
click at [750, 431] on button "Save" at bounding box center [758, 439] width 41 height 26
type input "[EMAIL_ADDRESS][DOMAIN_NAME]"
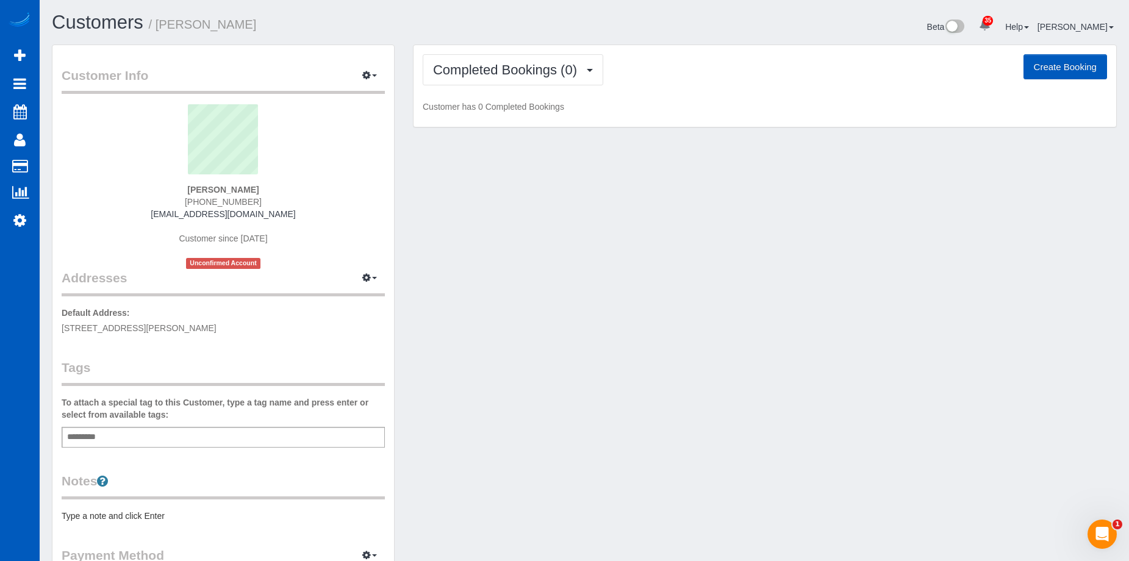
click at [1048, 63] on button "Create Booking" at bounding box center [1066, 67] width 84 height 26
select select "OR"
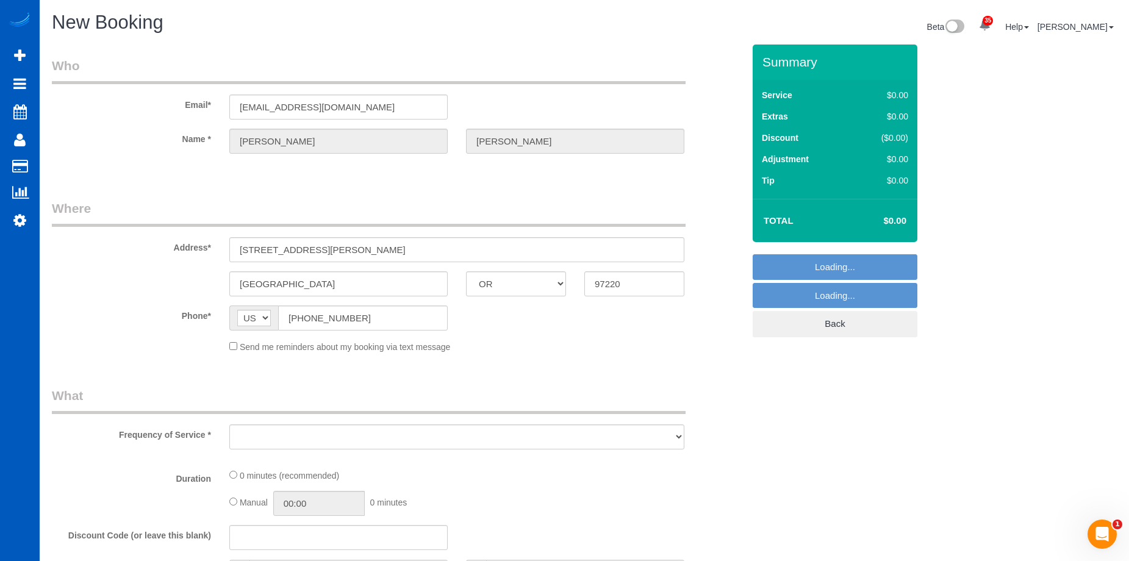
select select "object:14945"
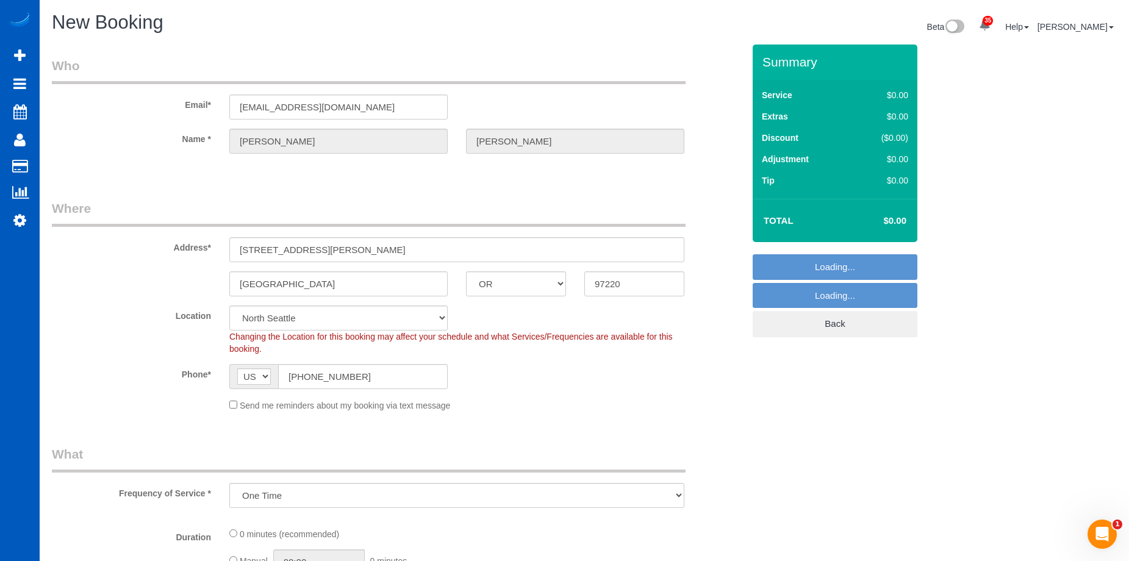
select select "199"
select select "34"
select select "object:15295"
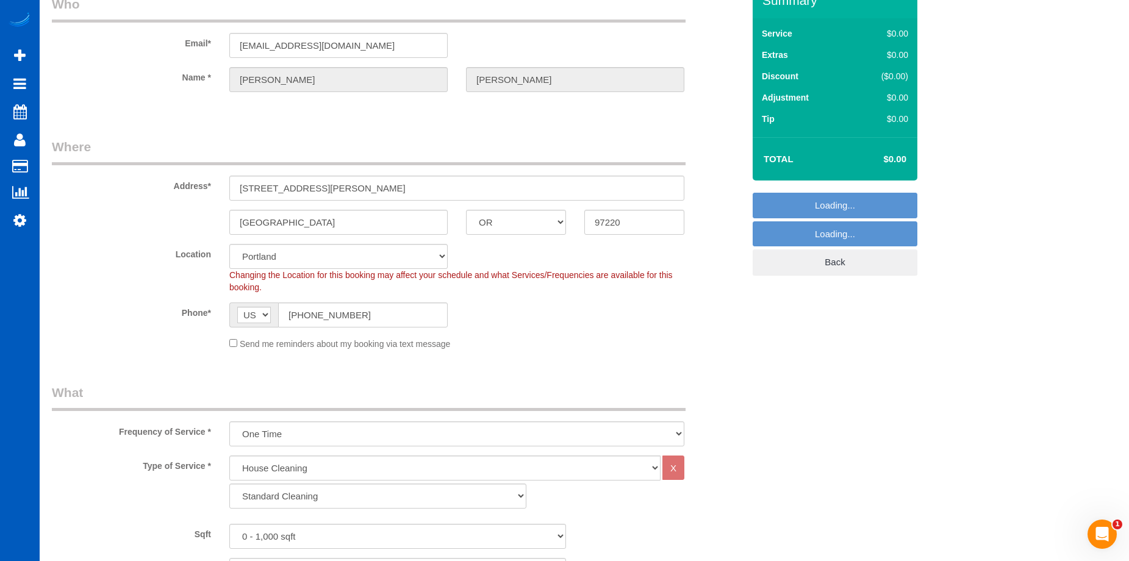
scroll to position [183, 0]
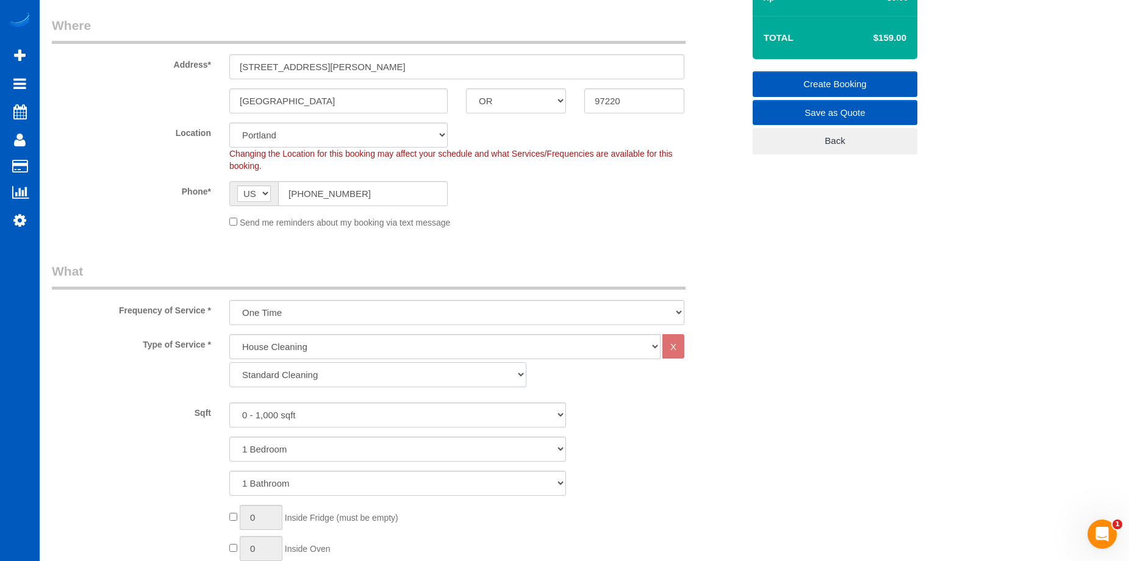
click at [309, 374] on select "Standard Cleaning Deep Cleaning Move In/ Out Cleaning" at bounding box center [377, 374] width 297 height 25
select select "367"
click at [229, 362] on select "Standard Cleaning Deep Cleaning Move In/ Out Cleaning" at bounding box center [377, 374] width 297 height 25
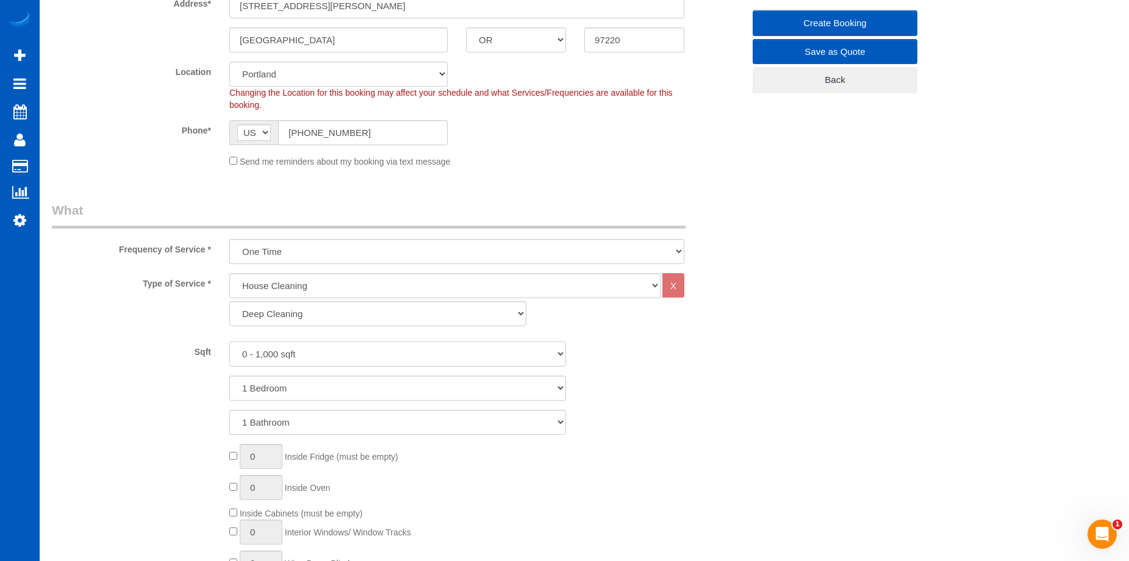
click at [348, 353] on select "0 - 1,000 sqft 1,001 - 1,500 sqft 1,501 - 2,000 sqft 2,001 - 2,500 sqft 2,501 -…" at bounding box center [397, 354] width 337 height 25
click at [352, 352] on select "0 - 1,000 sqft 1,001 - 1,500 sqft 1,501 - 2,000 sqft 2,001 - 2,500 sqft 2,501 -…" at bounding box center [397, 354] width 337 height 25
select select "2001"
click at [229, 342] on select "0 - 1,000 sqft 1,001 - 1,500 sqft 1,501 - 2,000 sqft 2,001 - 2,500 sqft 2,501 -…" at bounding box center [397, 354] width 337 height 25
click at [333, 429] on select "1 Bathroom 2 Bathrooms 3 Bathrooms 4 Bathrooms 5 Bathrooms 6 Bathrooms 7 Bathro…" at bounding box center [397, 422] width 337 height 25
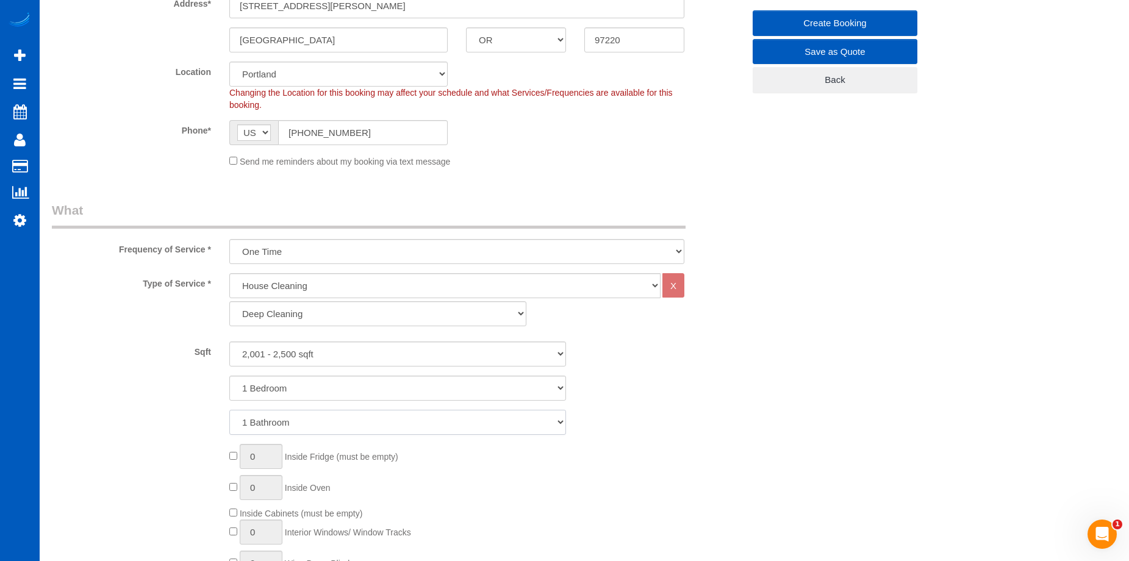
select select "2"
click at [229, 410] on select "1 Bathroom 2 Bathrooms 3 Bathrooms 4 Bathrooms 5 Bathrooms 6 Bathrooms 7 Bathro…" at bounding box center [397, 422] width 337 height 25
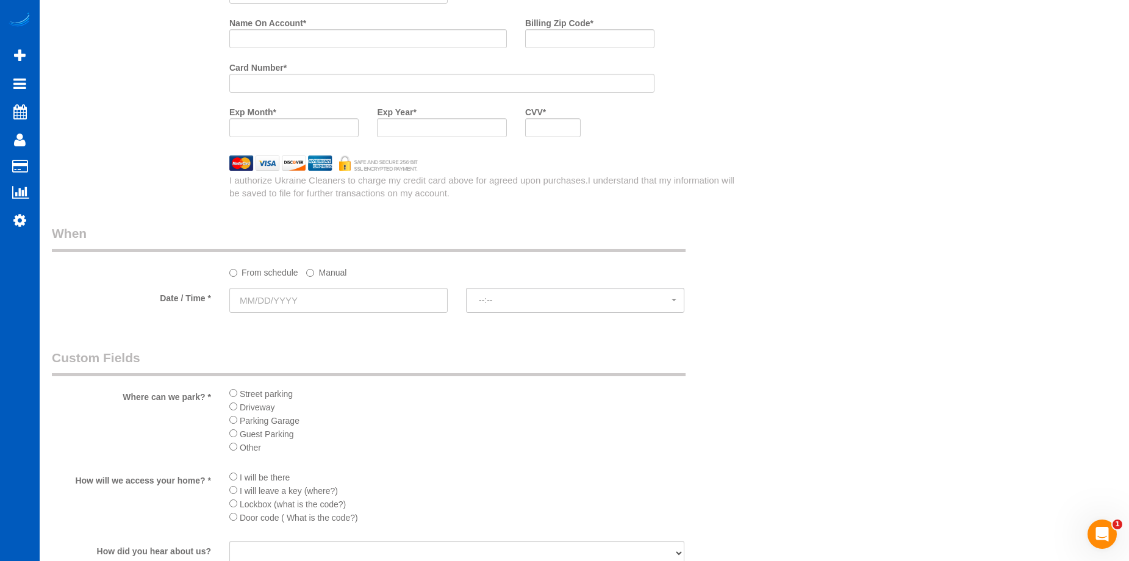
scroll to position [1220, 0]
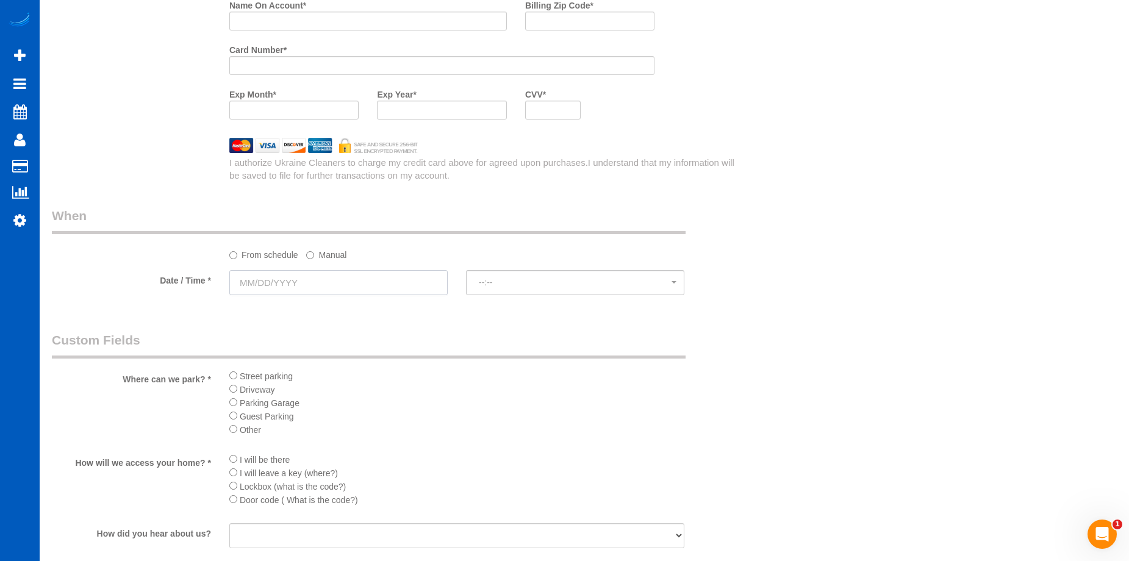
click at [404, 290] on input "text" at bounding box center [338, 282] width 218 height 25
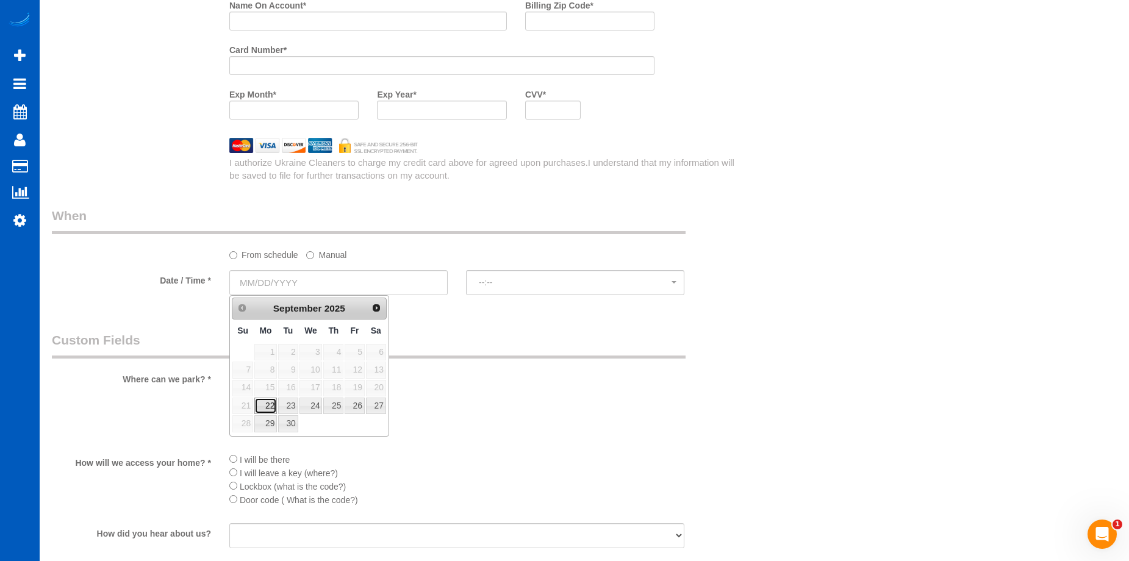
click at [260, 408] on link "22" at bounding box center [265, 406] width 23 height 16
type input "[DATE]"
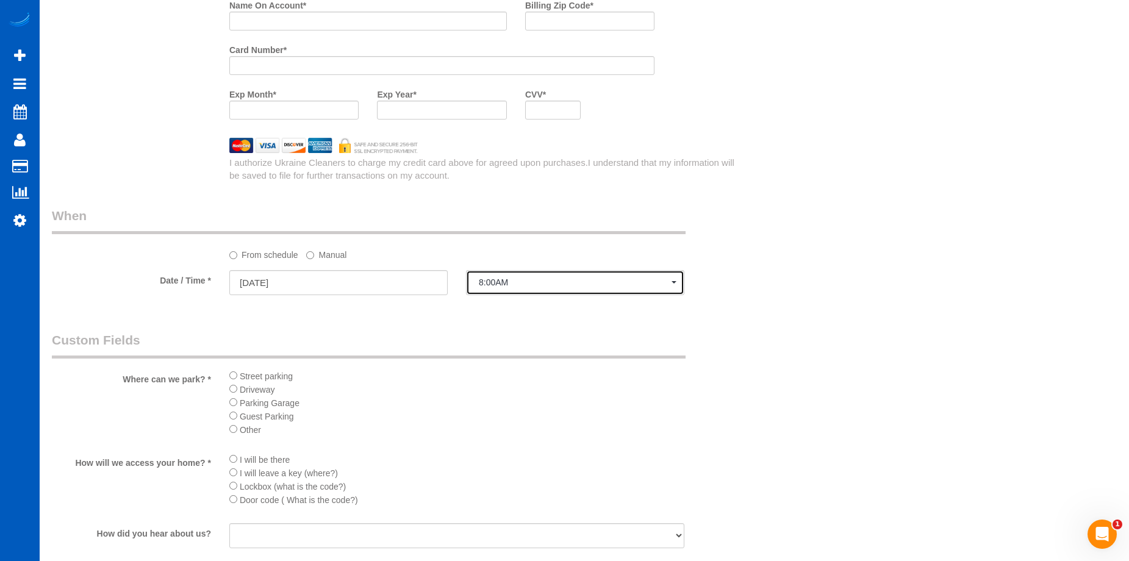
click at [542, 280] on span "8:00AM" at bounding box center [575, 283] width 193 height 10
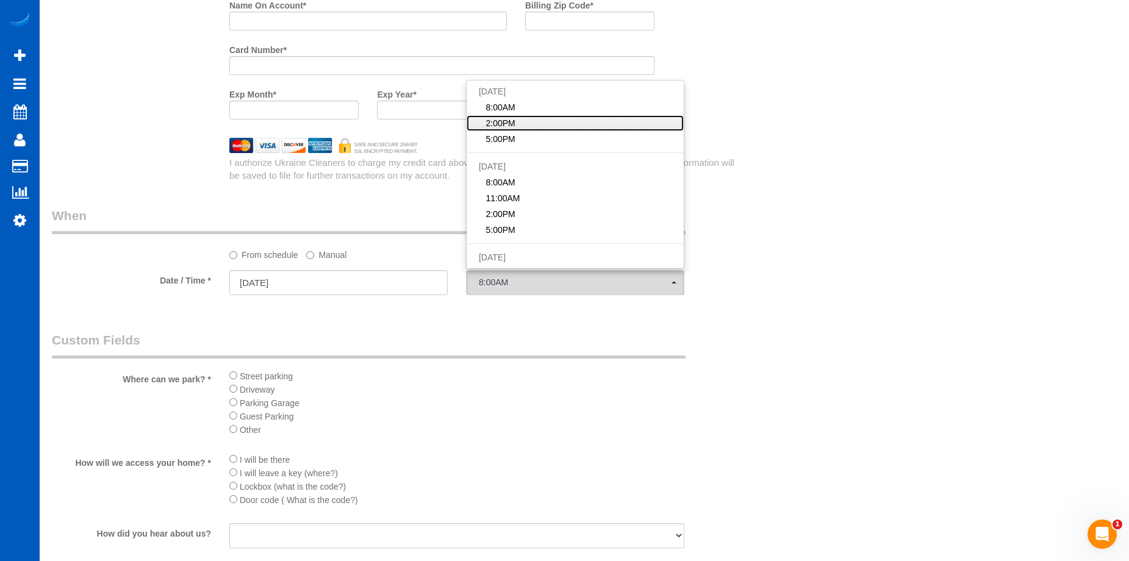
click at [551, 128] on link "2:00PM" at bounding box center [575, 123] width 217 height 16
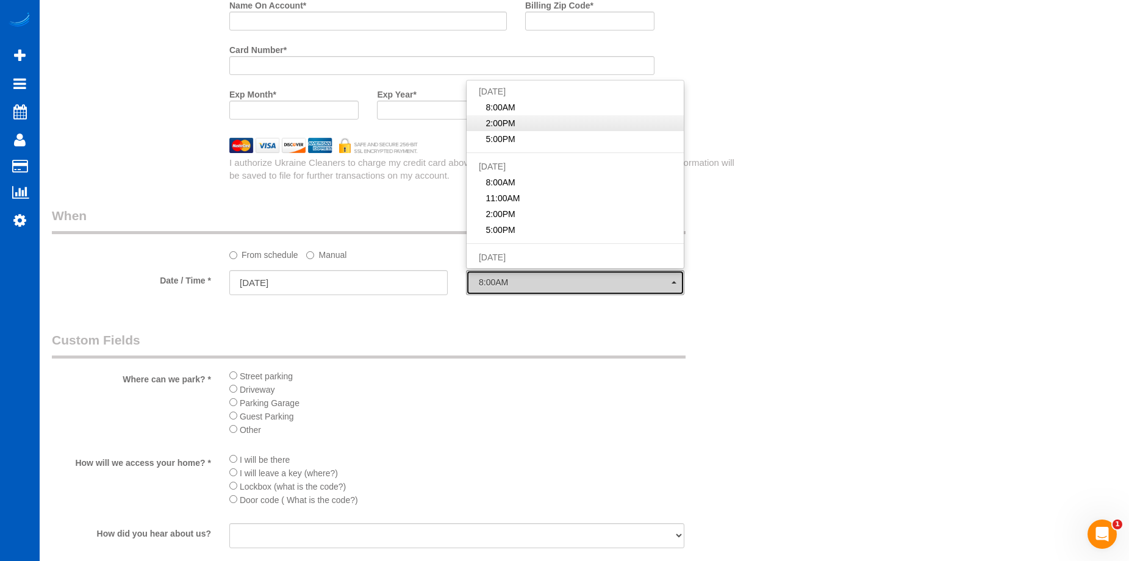
select select "spot96"
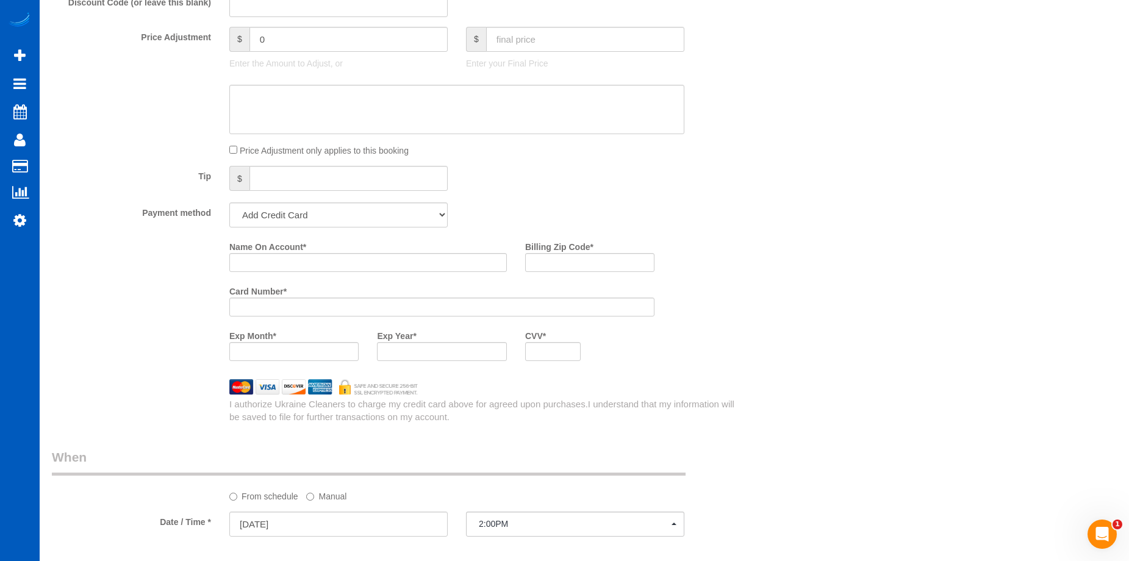
scroll to position [976, 0]
click at [602, 39] on input "text" at bounding box center [585, 41] width 198 height 25
type input "199"
click at [520, 112] on textarea at bounding box center [456, 112] width 455 height 50
type input "-215"
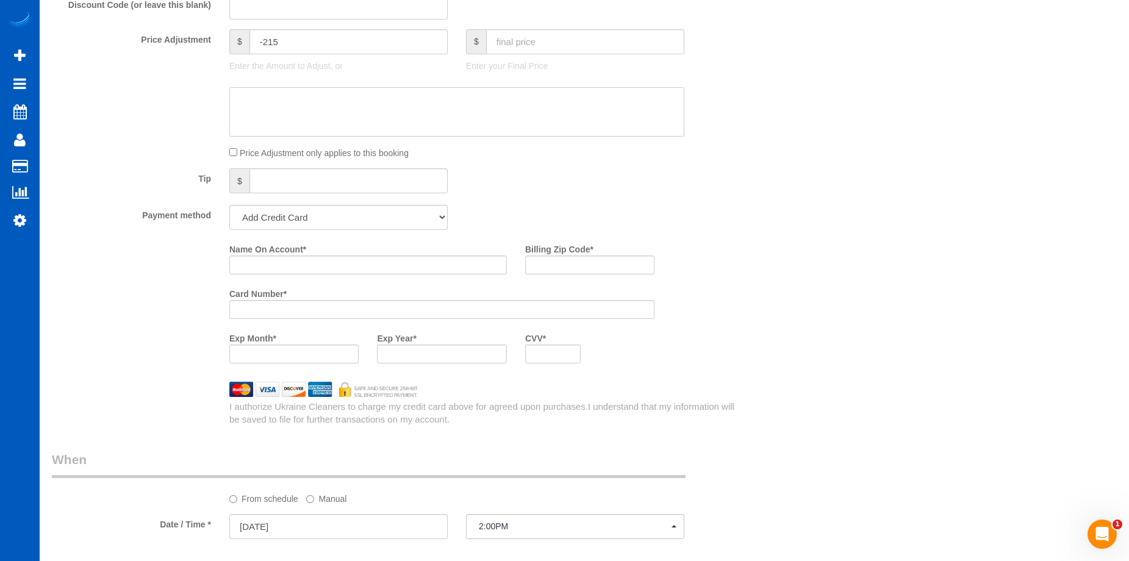
click at [468, 114] on textarea at bounding box center [456, 112] width 455 height 50
paste textarea "Only doing part of house"
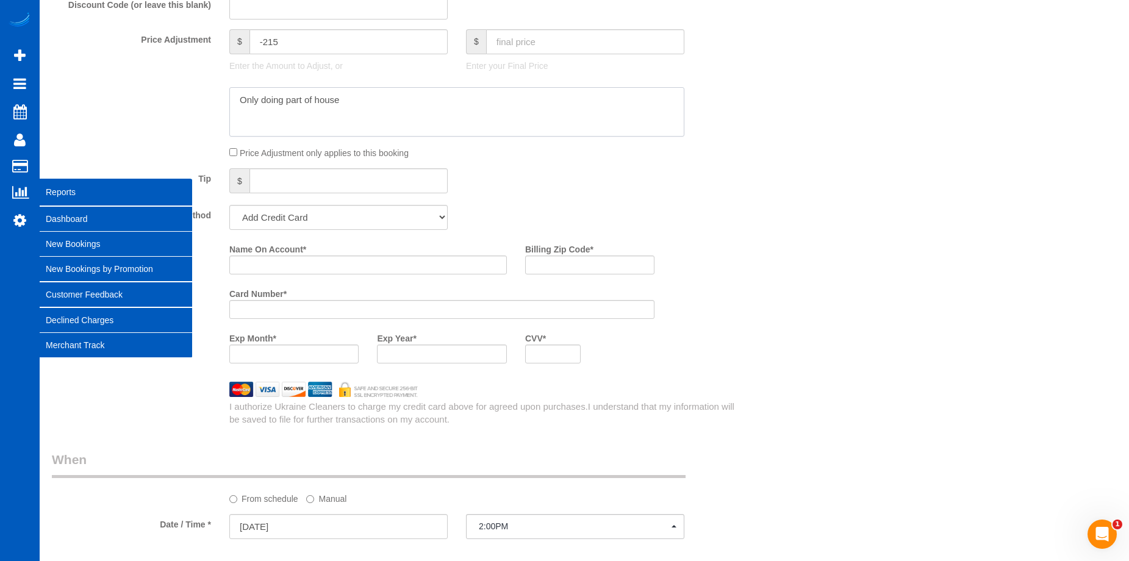
type textarea "Only doing part of house"
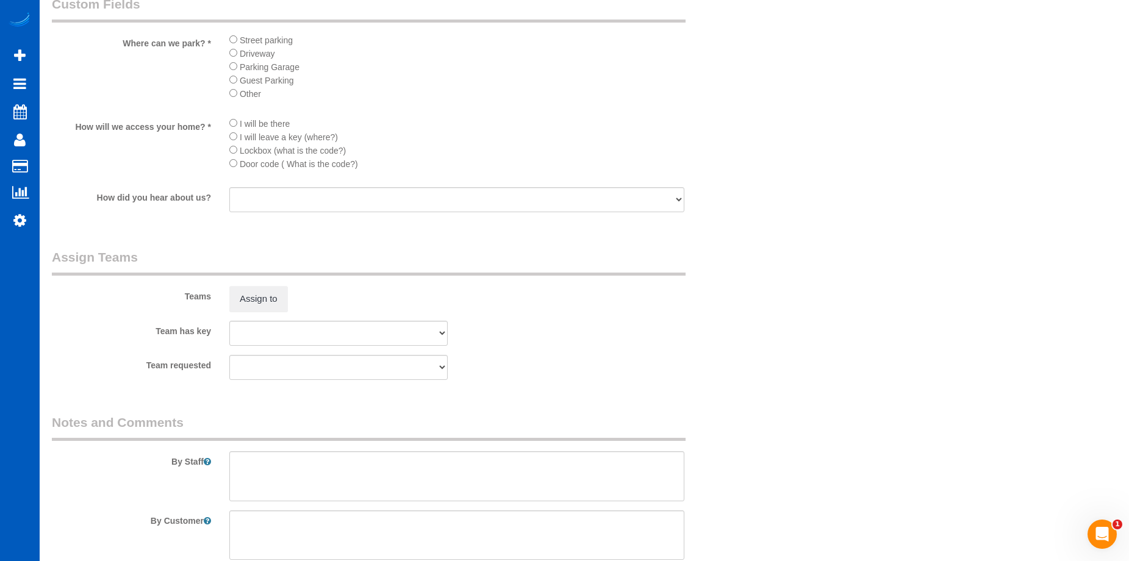
scroll to position [1658, 0]
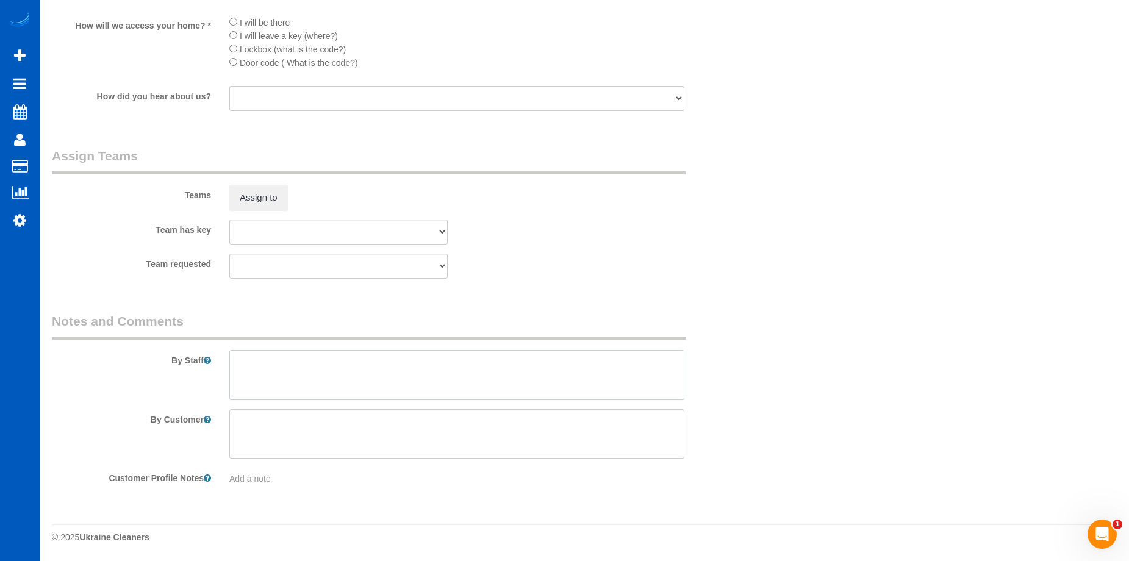
click at [431, 381] on textarea at bounding box center [456, 375] width 455 height 50
click at [462, 362] on textarea at bounding box center [456, 375] width 455 height 50
paste textarea "Only doing kitchen, and inside cabinets, and two bathrooms excluding the bath t…"
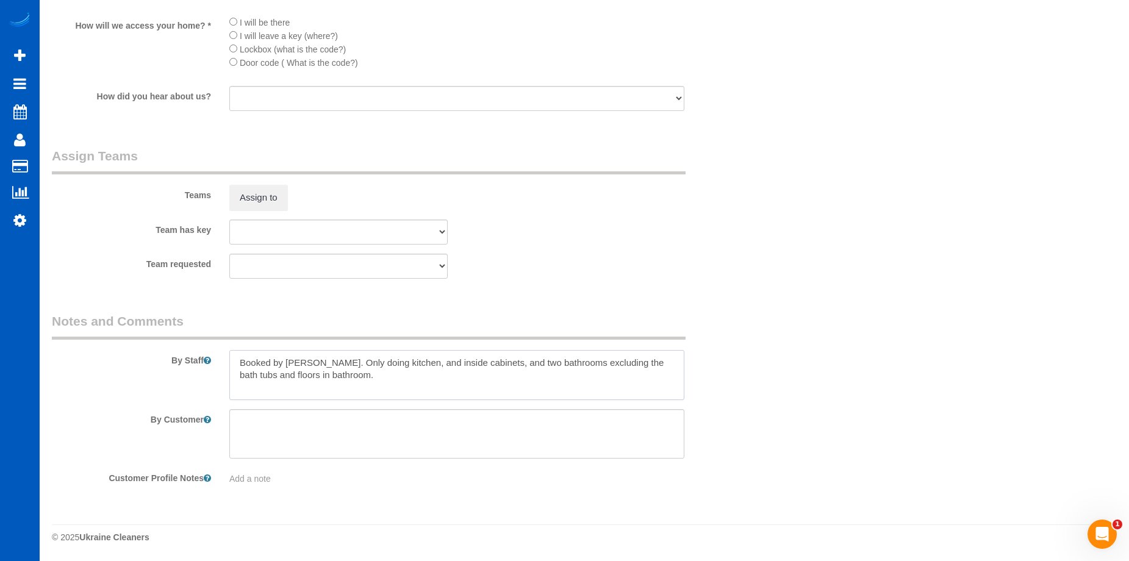
type textarea "Booked by [PERSON_NAME]. Only doing kitchen, and inside cabinets, and two bathr…"
click at [256, 191] on button "Assign to" at bounding box center [258, 198] width 59 height 26
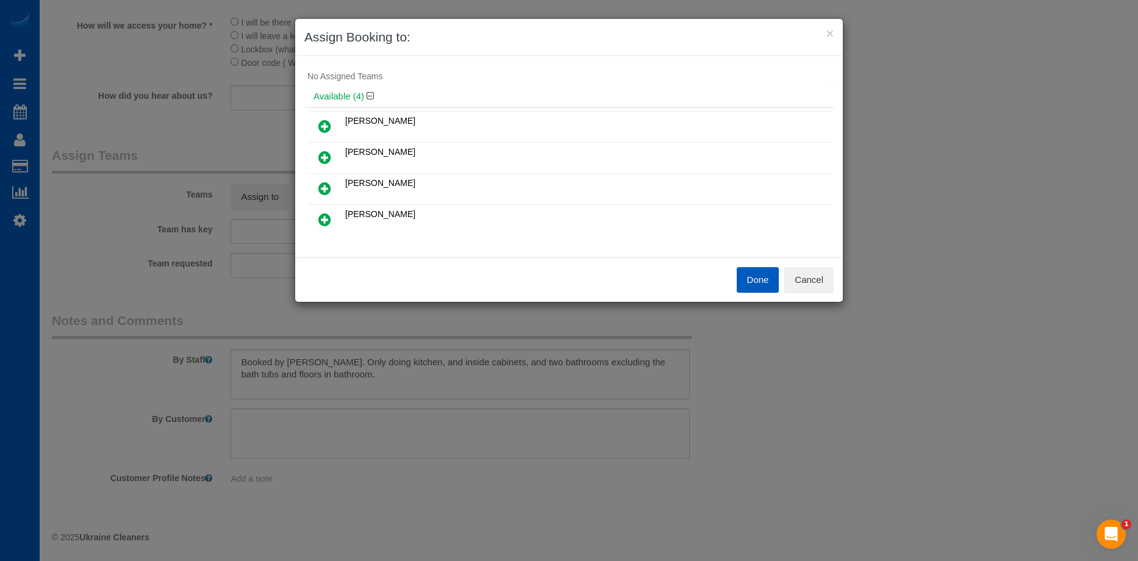
scroll to position [0, 0]
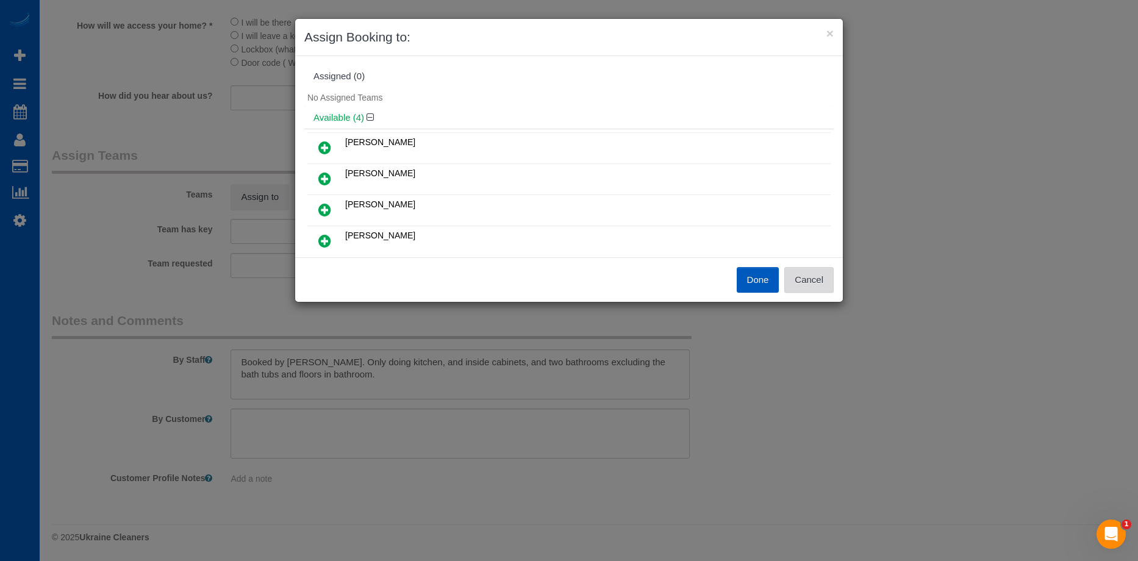
click at [814, 281] on button "Cancel" at bounding box center [809, 280] width 49 height 26
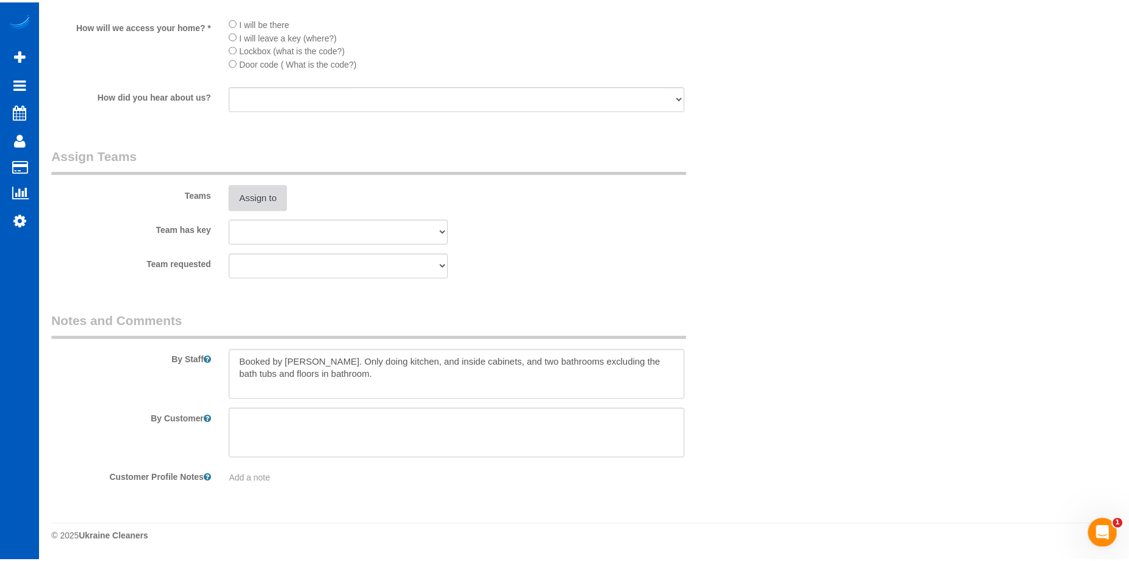
scroll to position [1658, 0]
click at [243, 193] on button "Assign to" at bounding box center [258, 198] width 59 height 26
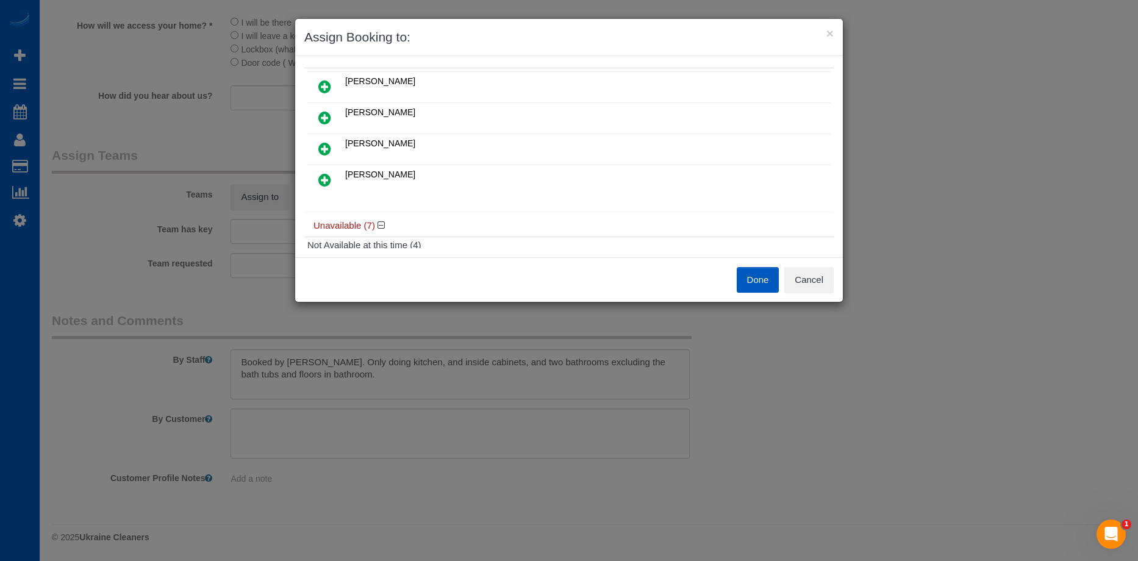
scroll to position [0, 0]
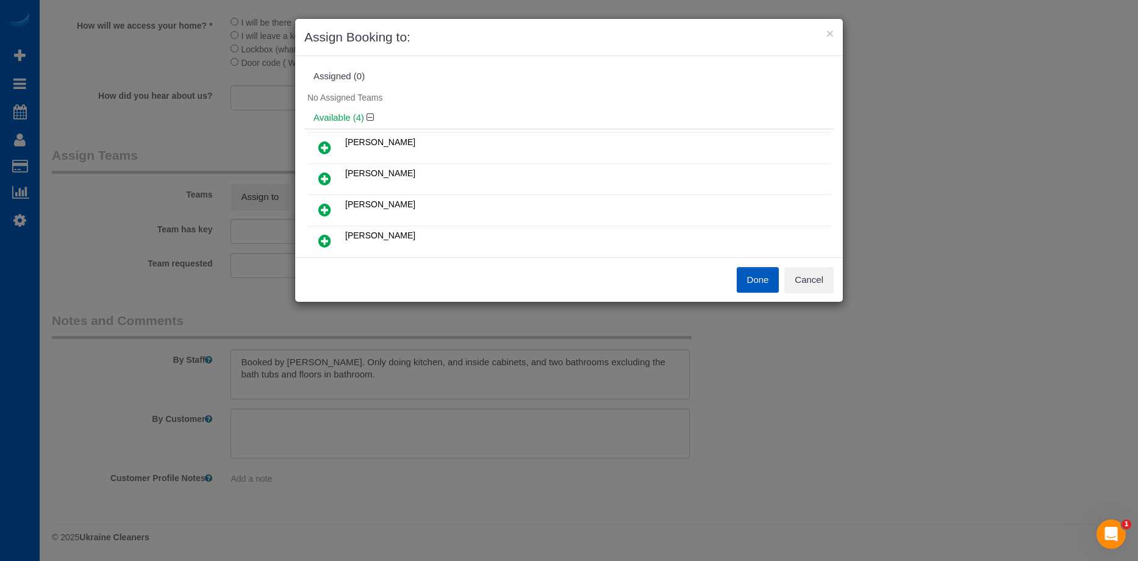
click at [335, 176] on link at bounding box center [325, 179] width 29 height 24
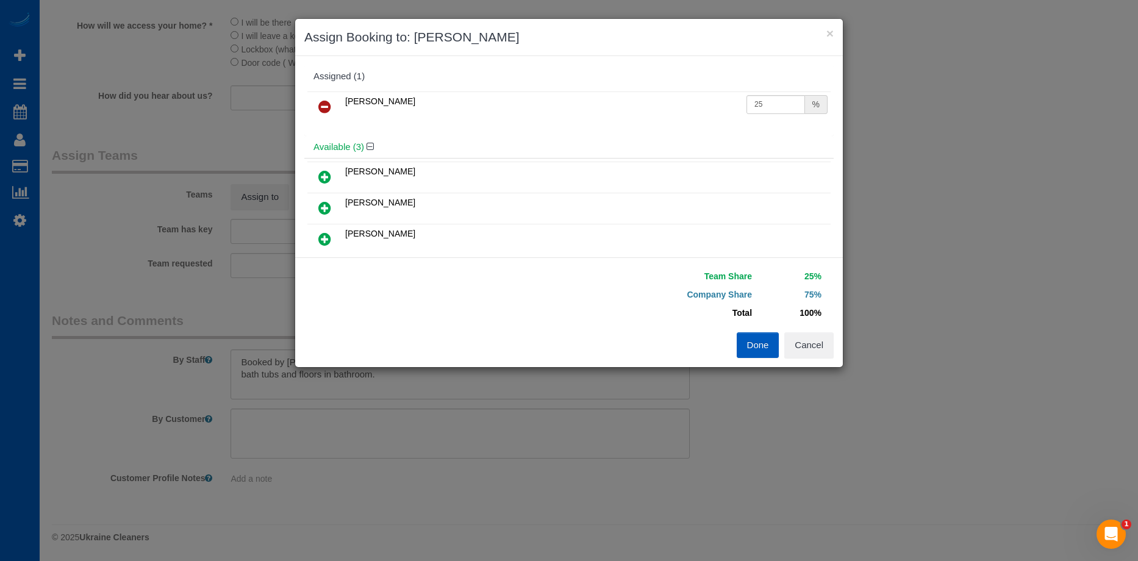
click at [317, 104] on link at bounding box center [325, 107] width 29 height 24
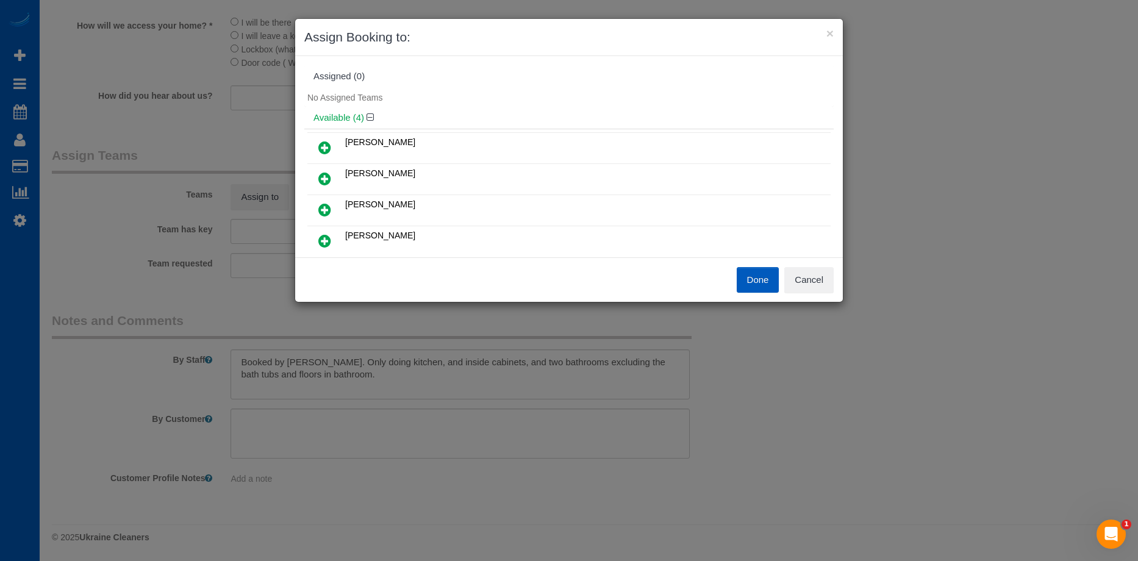
click at [322, 240] on icon at bounding box center [324, 241] width 13 height 15
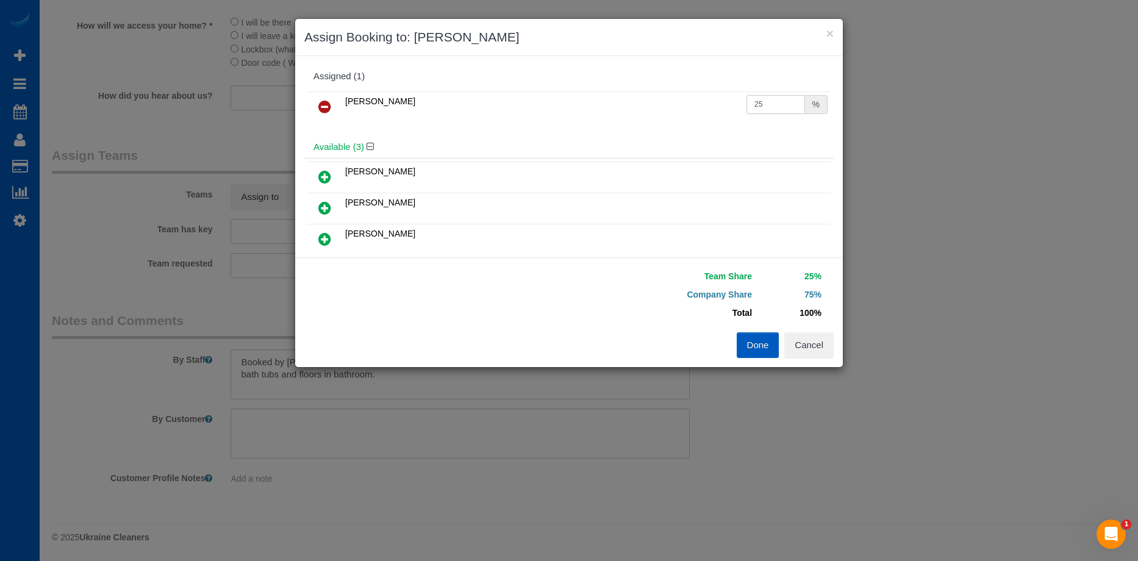
click at [758, 101] on input "25" at bounding box center [776, 104] width 59 height 19
drag, startPoint x: 780, startPoint y: 101, endPoint x: 720, endPoint y: 104, distance: 59.9
click at [720, 104] on tr "Tatyana Razumovskaya 25 %" at bounding box center [568, 107] width 523 height 31
type input "50"
click at [750, 338] on button "Done" at bounding box center [758, 345] width 43 height 26
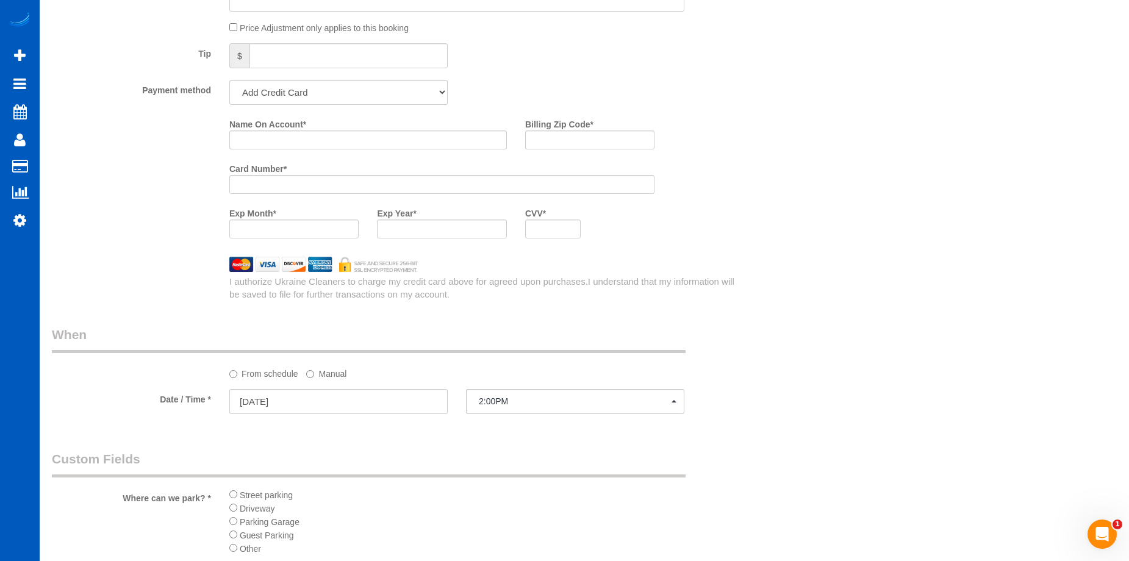
scroll to position [986, 0]
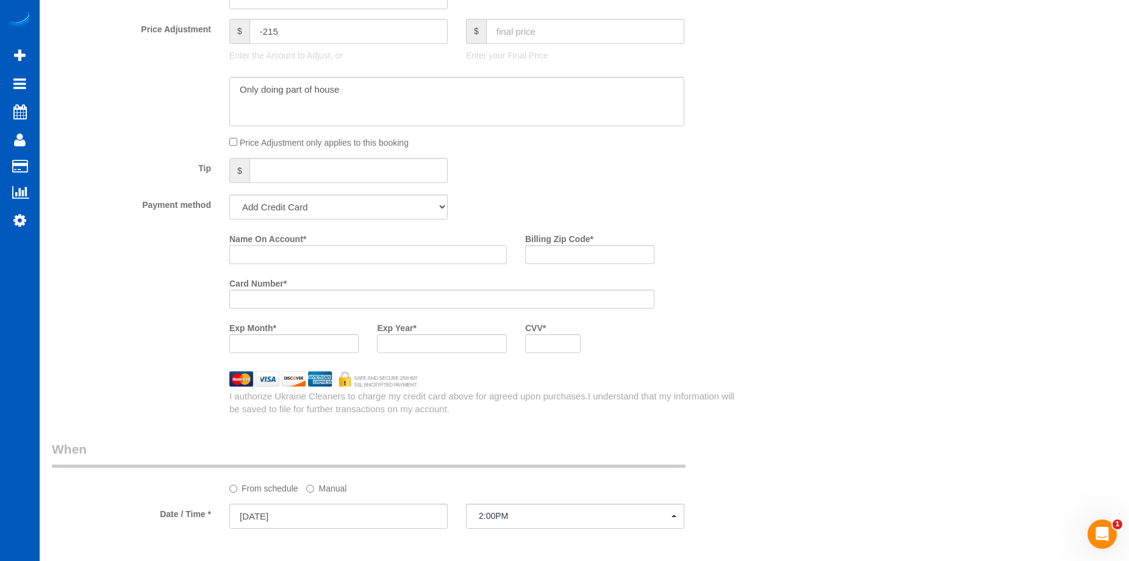
click at [301, 256] on input "Name On Account *" at bounding box center [368, 254] width 278 height 19
paste input "[PERSON_NAME]"
type input "[PERSON_NAME]"
click at [584, 253] on input "Billing Zip Code *" at bounding box center [589, 254] width 129 height 19
paste input "98604"
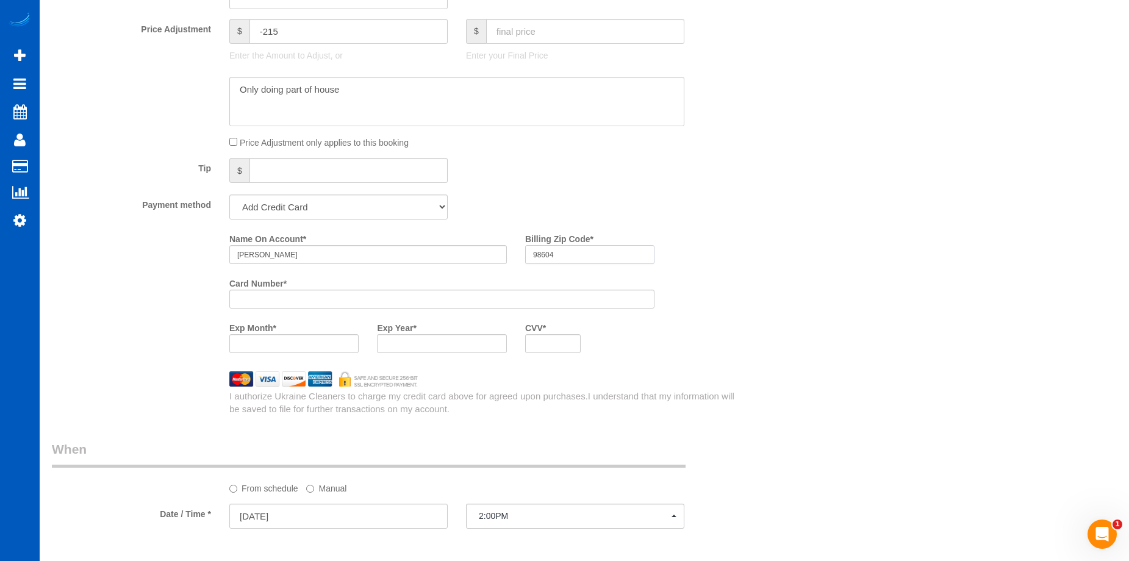
type input "98604"
click at [325, 338] on div at bounding box center [293, 343] width 129 height 19
click at [714, 334] on div "Name On Account * Kris Calvert Billing Zip Code * 98604 Card Number * Exp Month…" at bounding box center [486, 296] width 533 height 134
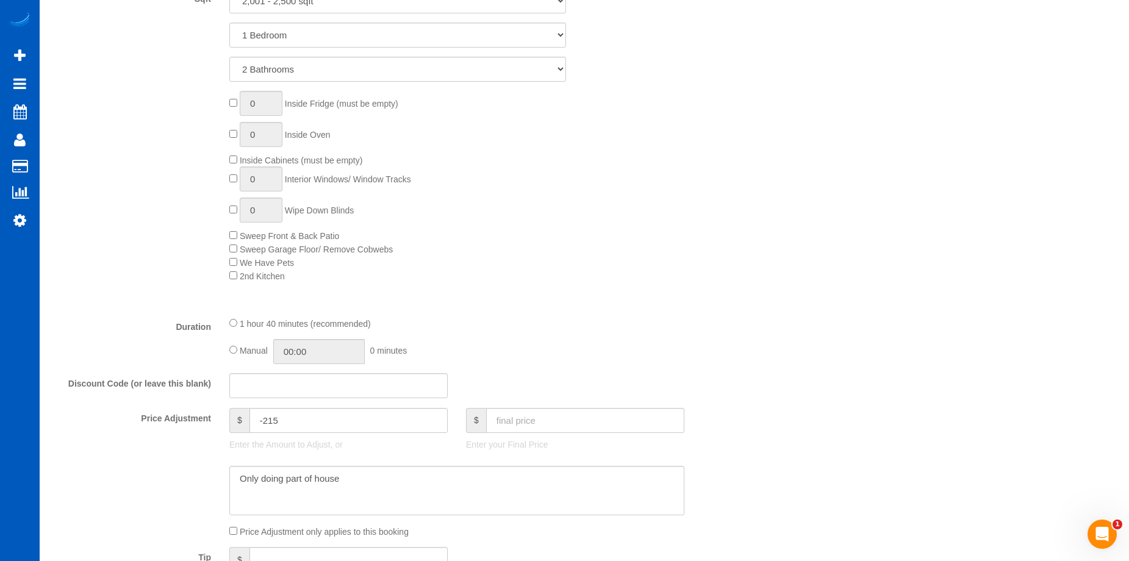
scroll to position [732, 0]
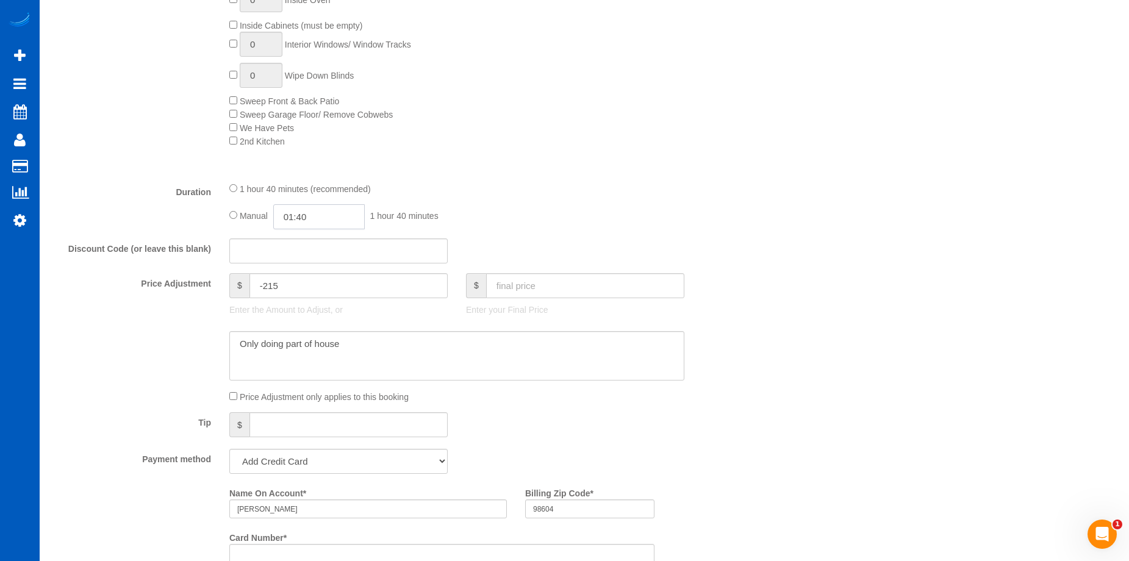
click at [317, 219] on input "01:40" at bounding box center [319, 216] width 92 height 25
type input "04:30"
click at [304, 261] on li "04:30" at bounding box center [305, 259] width 54 height 16
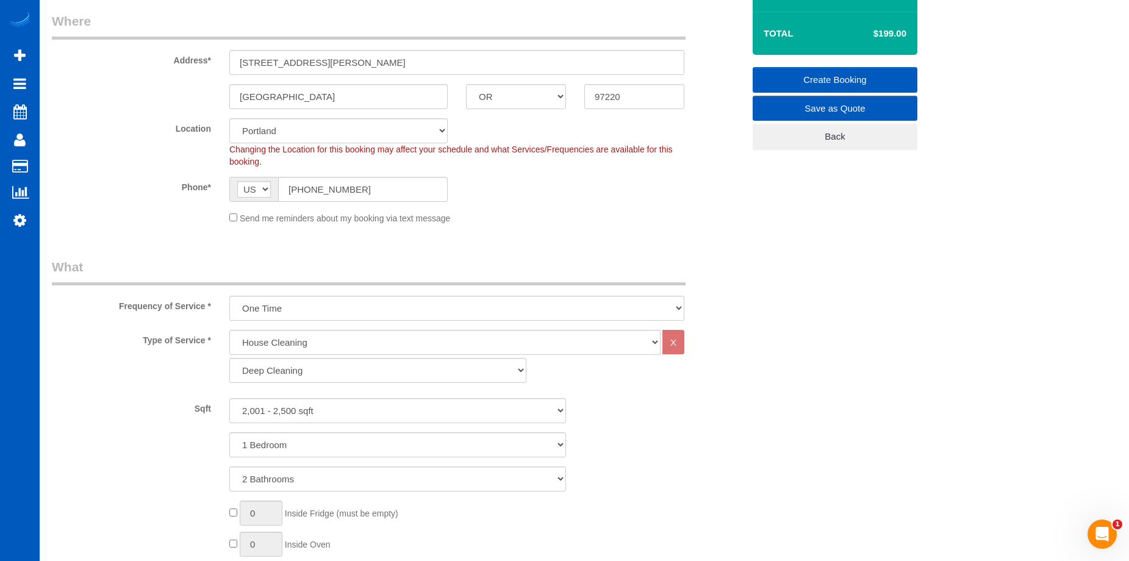
scroll to position [183, 0]
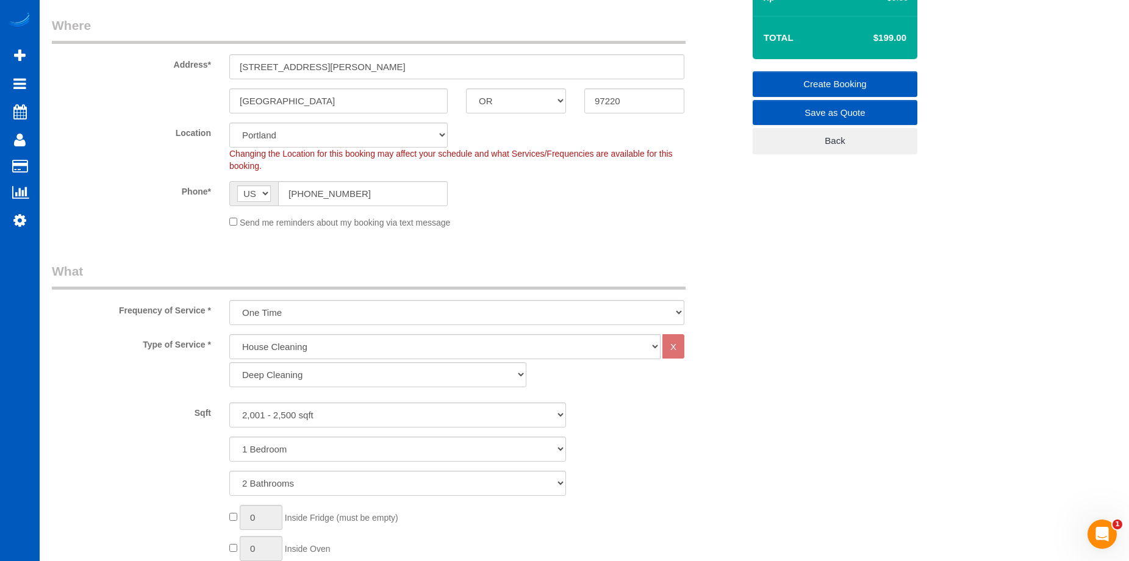
select select "spot115"
click at [767, 80] on link "Create Booking" at bounding box center [835, 84] width 165 height 26
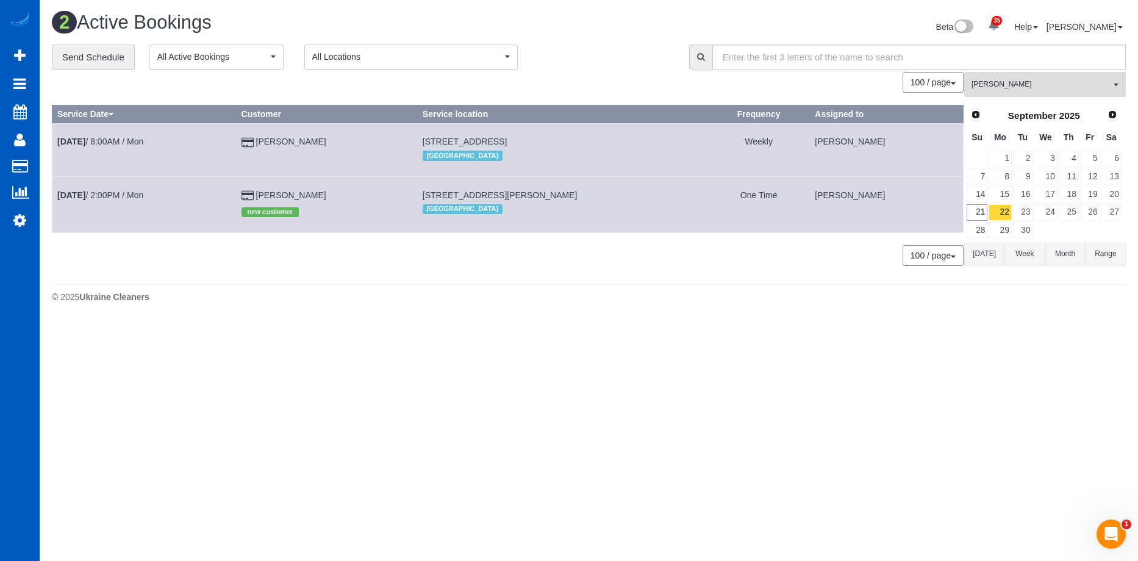
click at [1049, 86] on span "[PERSON_NAME]" at bounding box center [1041, 84] width 139 height 10
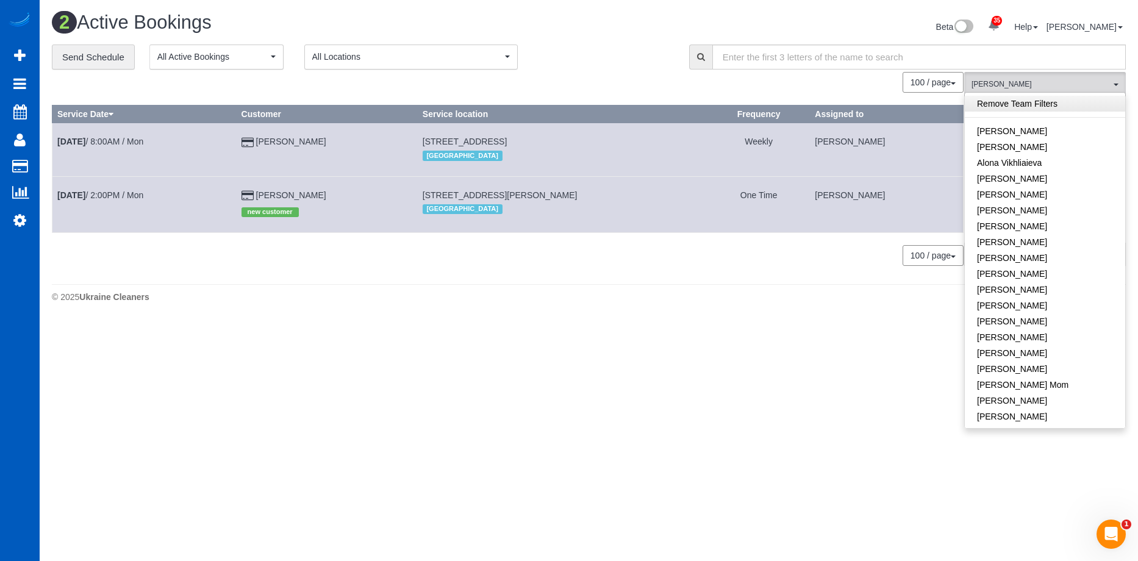
click at [1060, 100] on link "Remove Team Filters" at bounding box center [1045, 104] width 160 height 16
click at [630, 52] on div "**********" at bounding box center [361, 58] width 619 height 26
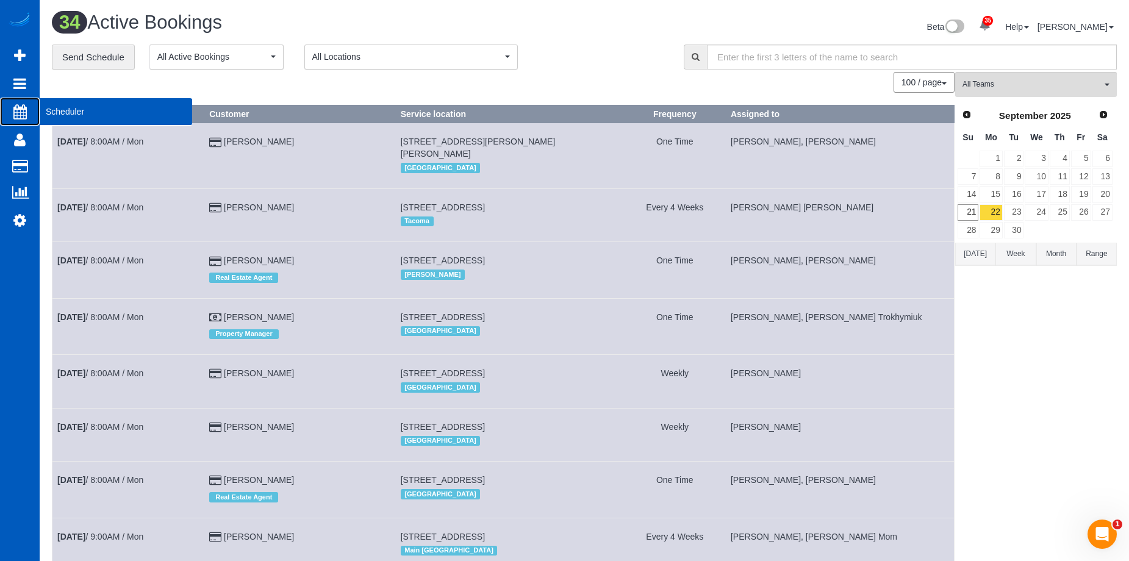
click at [23, 113] on icon at bounding box center [19, 111] width 13 height 15
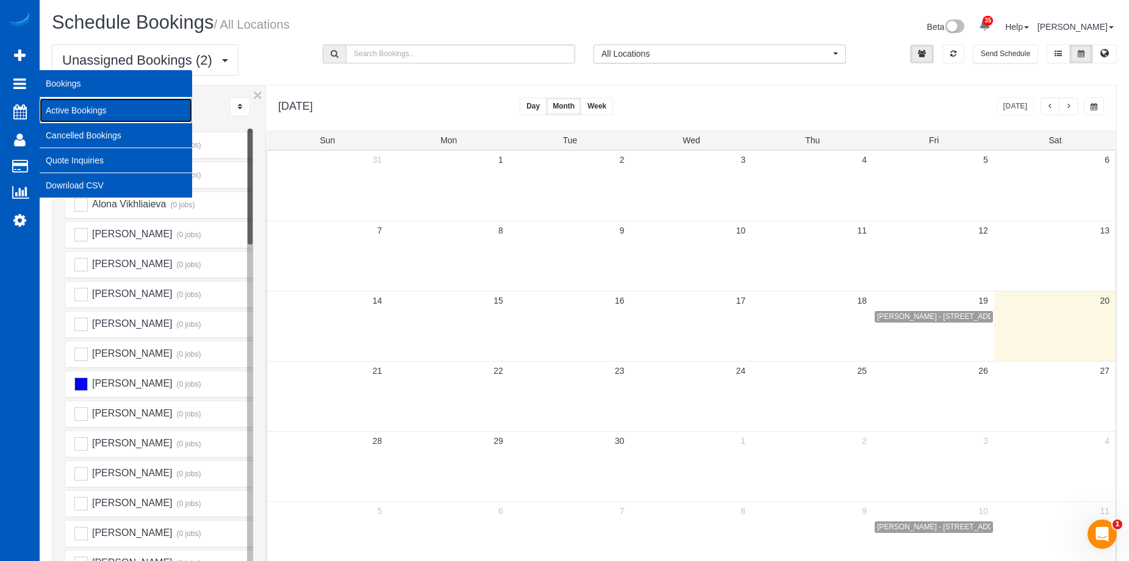
click at [74, 108] on link "Active Bookings" at bounding box center [116, 110] width 153 height 24
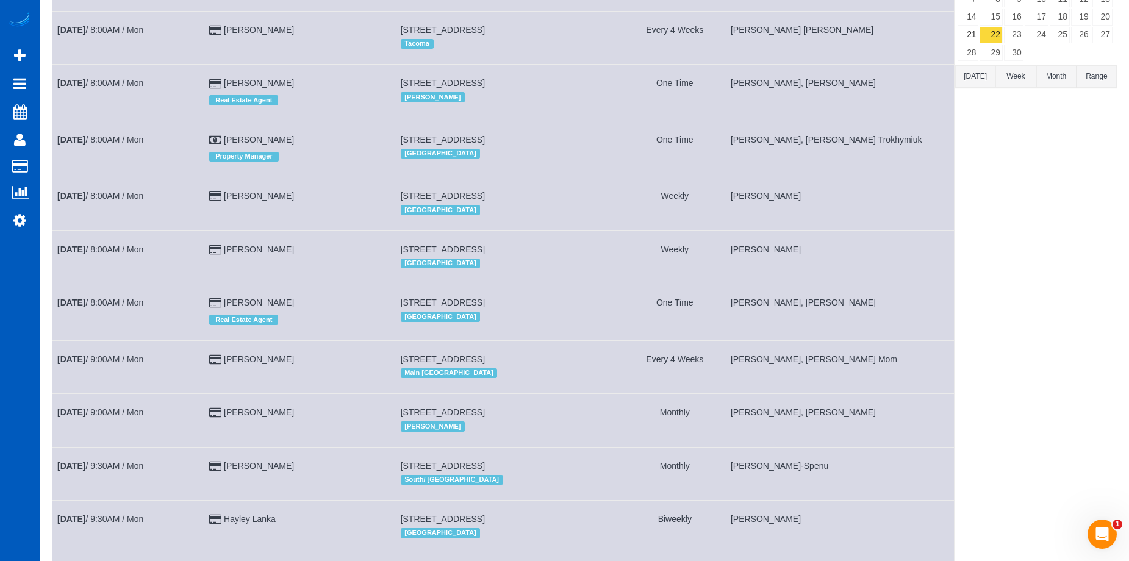
scroll to position [61, 0]
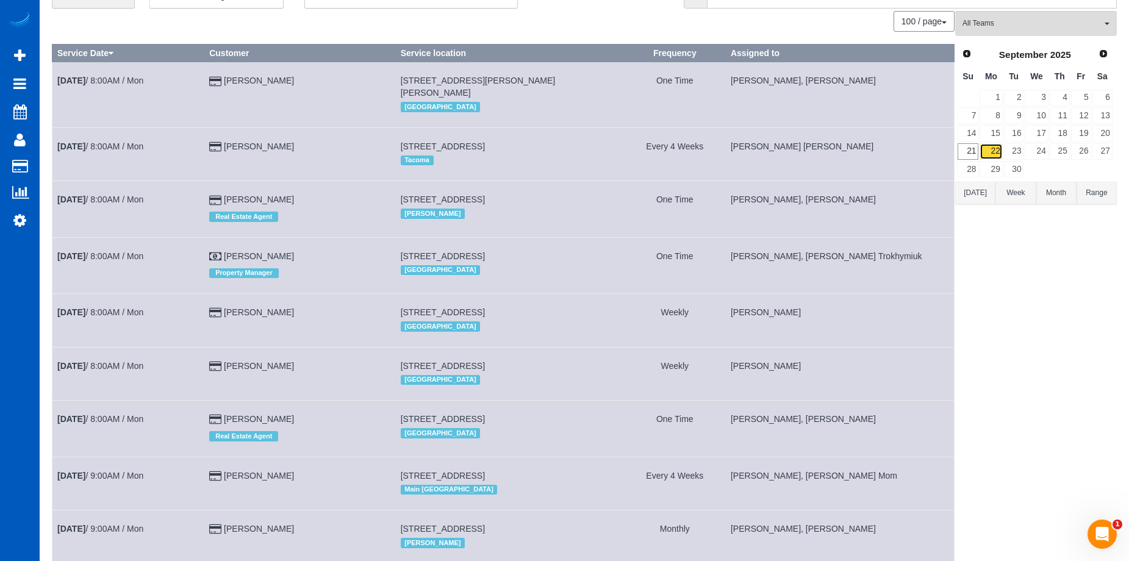
click at [1000, 150] on link "22" at bounding box center [991, 151] width 23 height 16
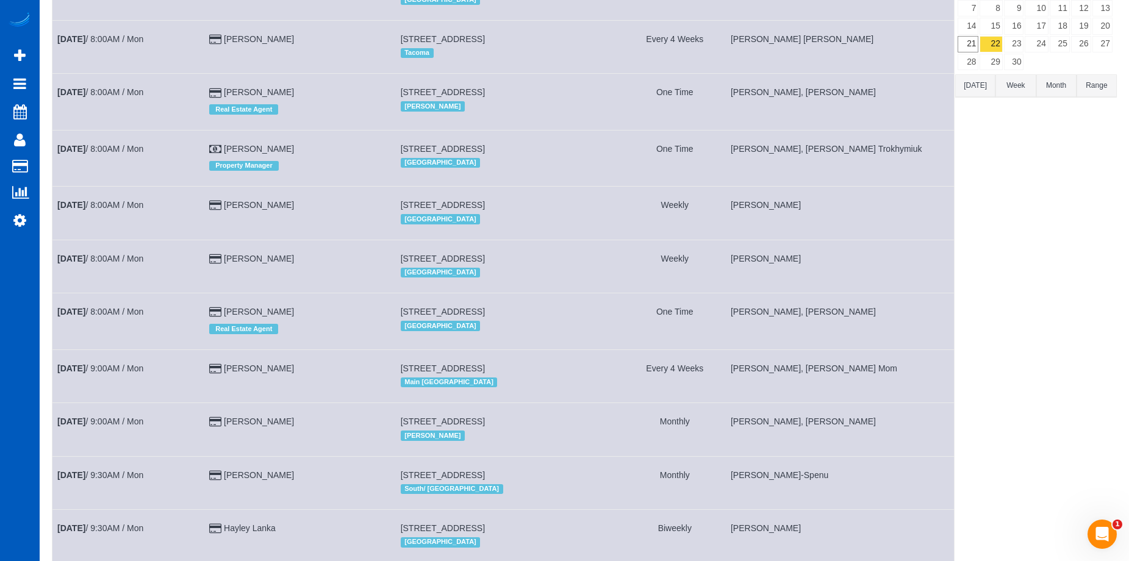
scroll to position [0, 0]
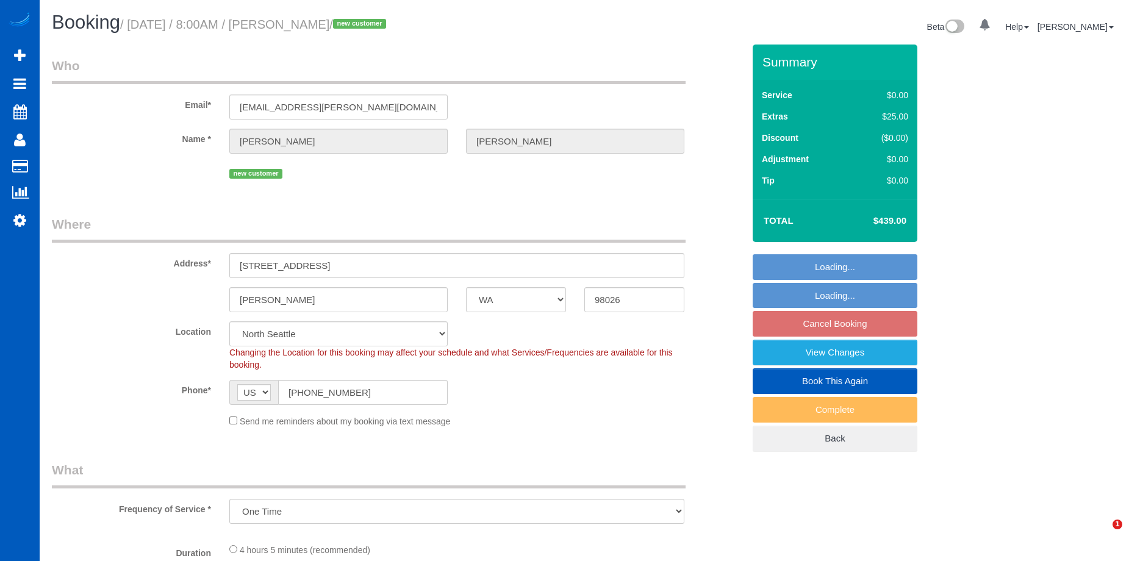
select select "WA"
select select "number:10"
select select "string:fspay-dcdb7534-ad65-44c9-a19a-7bd829c43a8e"
select select "spot1"
select select "object:1048"
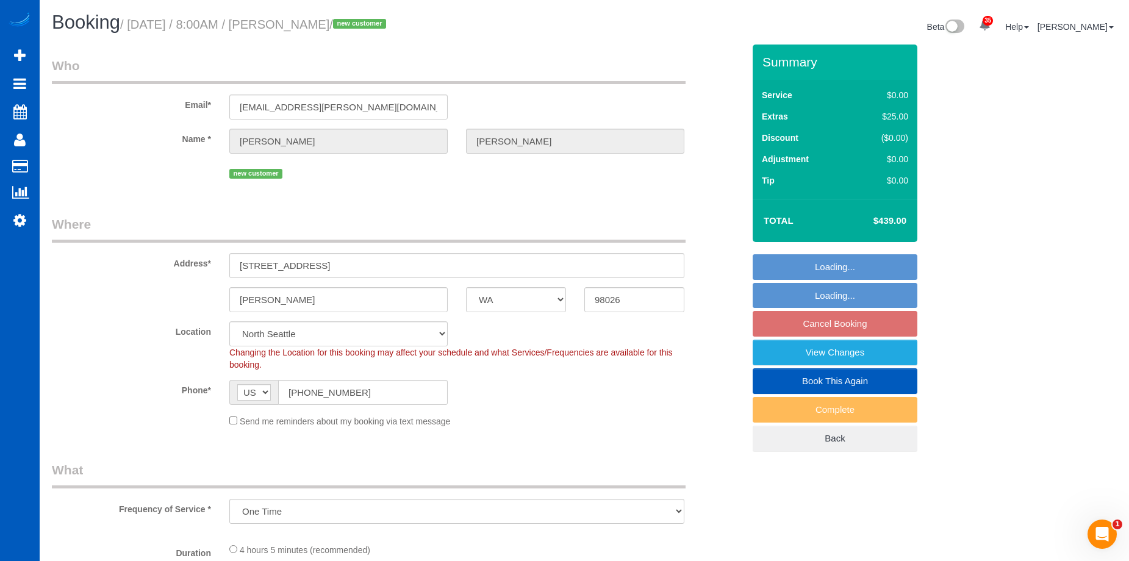
select select "199"
select select "1001"
select select "2"
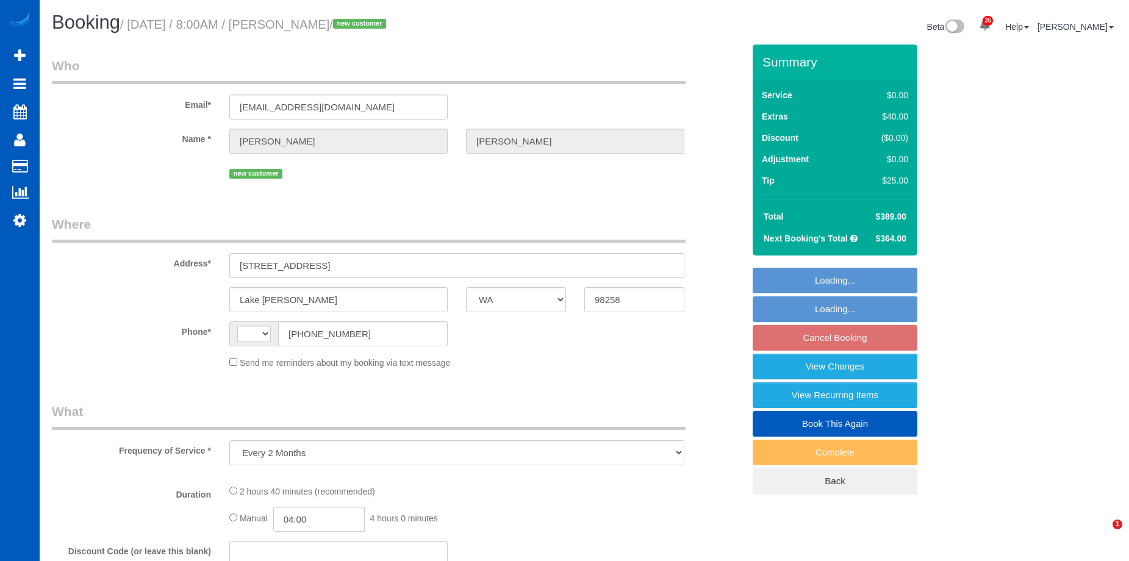
select select "WA"
select select "number:8"
select select "string:US"
select select "string:fspay-81e39e55-2654-480d-8f33-203185084adc"
select select "199"
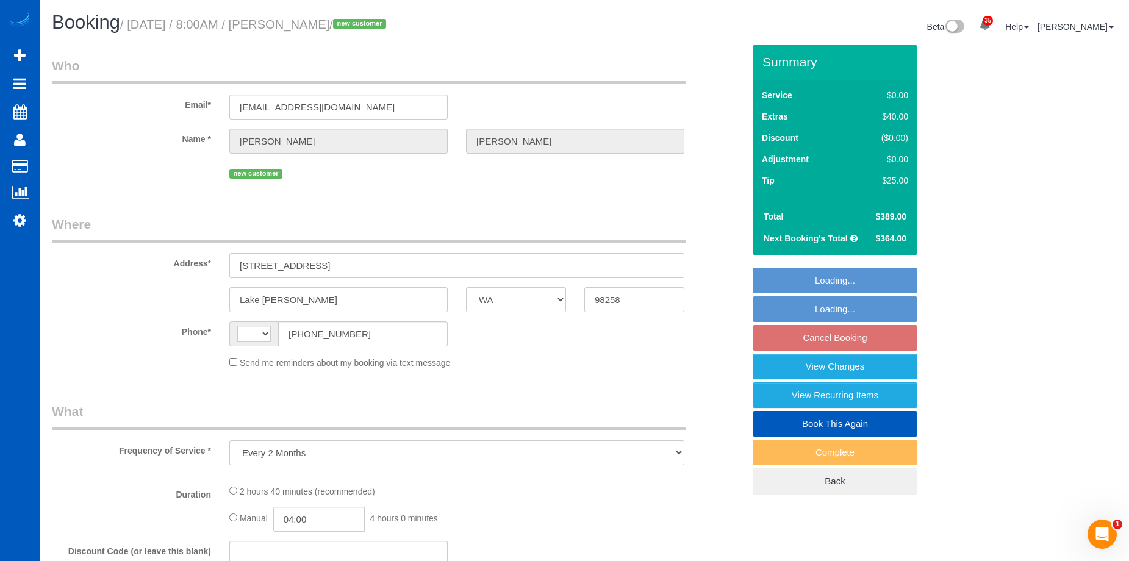
select select "1501"
select select "3"
select select "spot1"
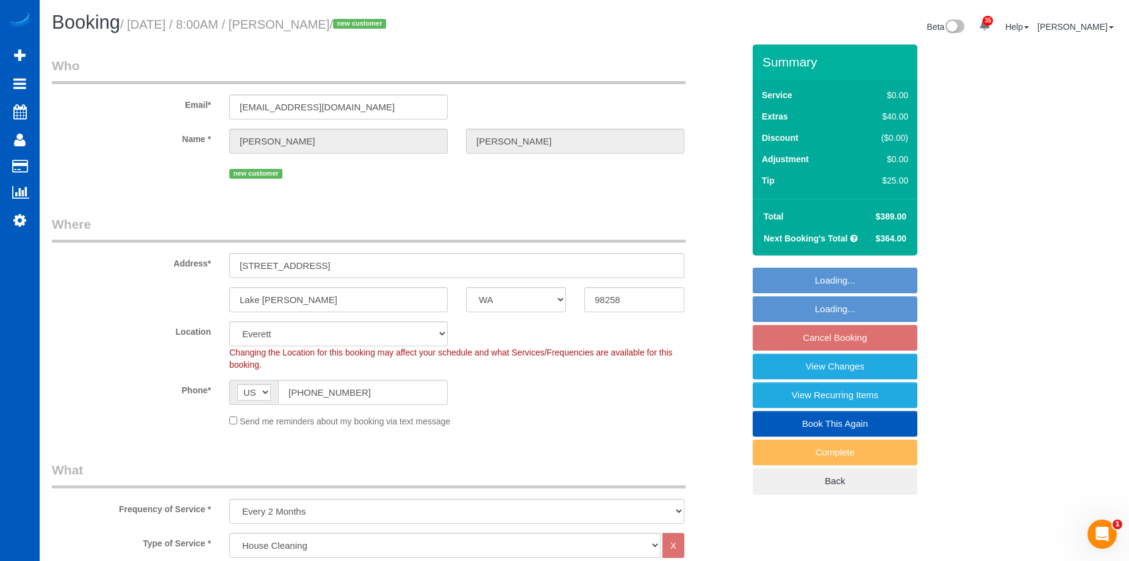
select select "object:1185"
select select "1501"
select select "3"
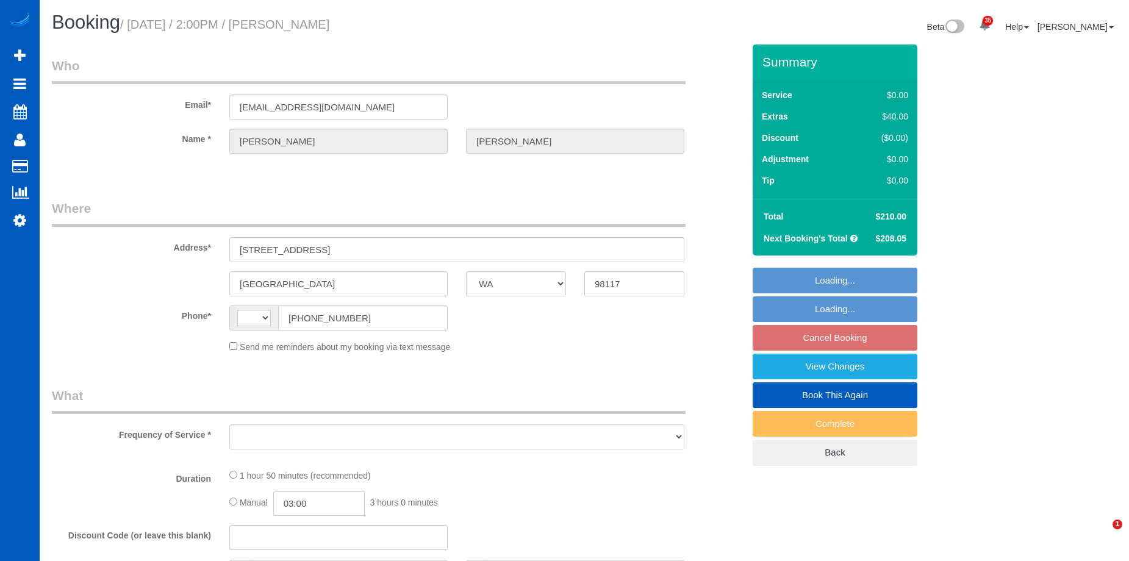
select select "WA"
select select "string:[GEOGRAPHIC_DATA]"
select select "object:916"
select select "string:fspay-4775ac07-3780-4538-9c21-e7411a399470"
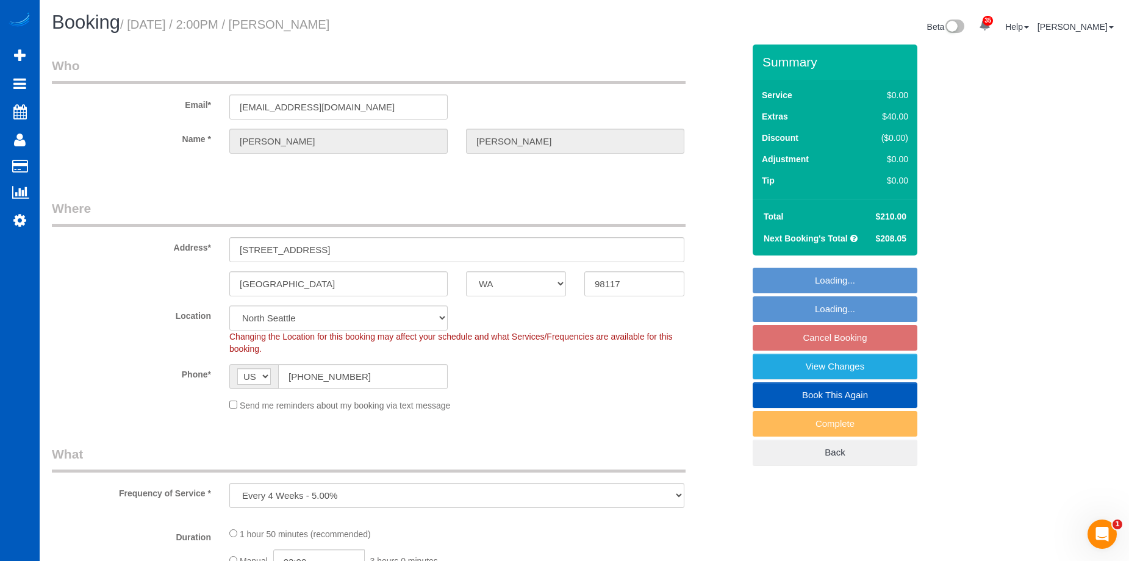
select select "object:1042"
select select "spot1"
select select "199"
select select "1001"
select select "3"
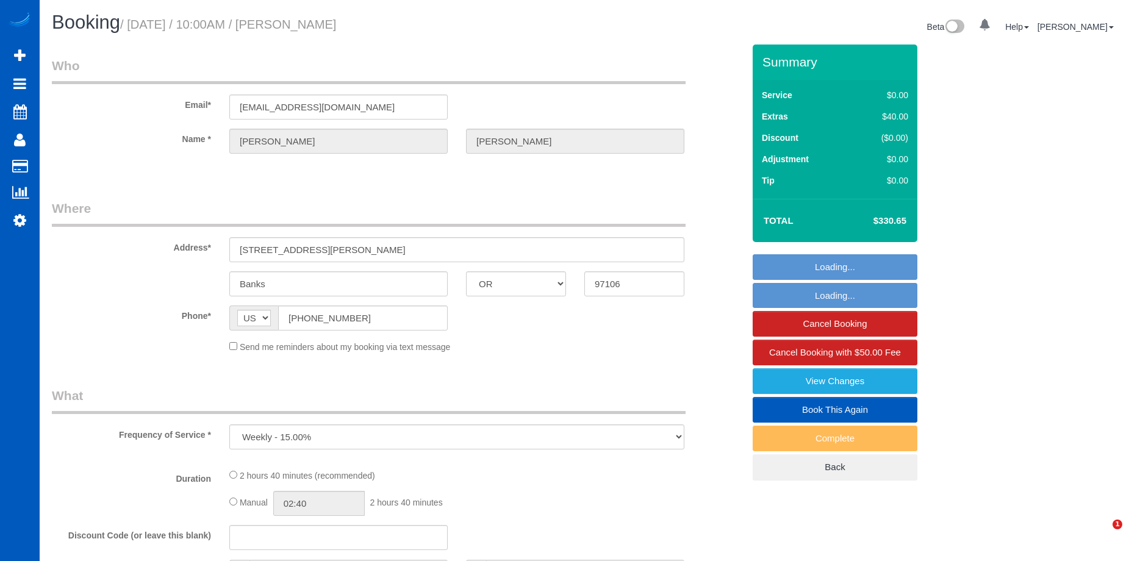
select select "OR"
select select "199"
select select "3001"
select select "3"
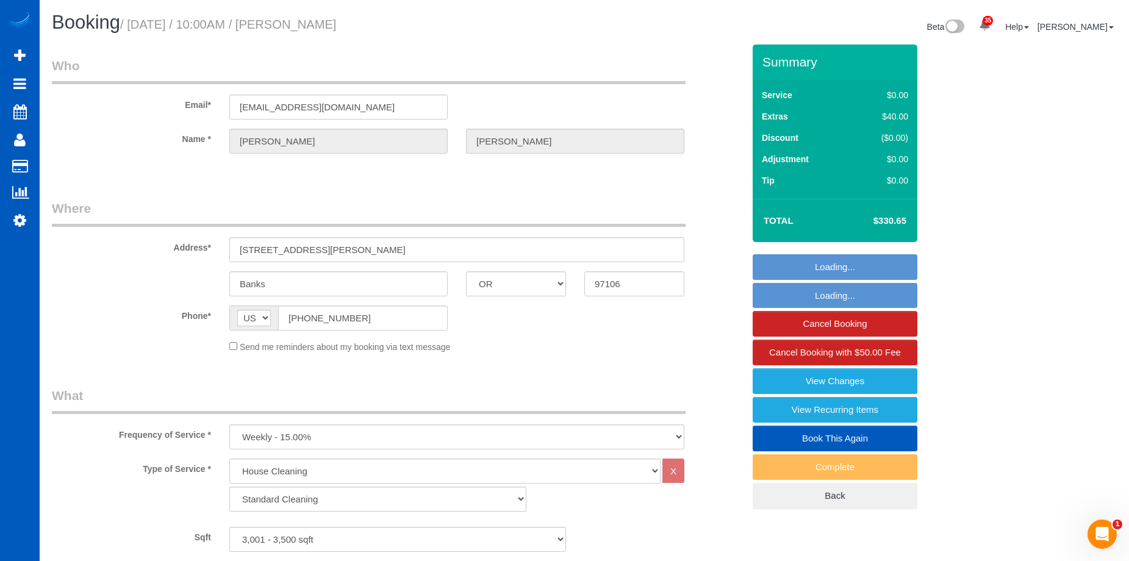
select select "string:fspay-21f0957a-2286-4782-bb6a-7451d6fbb813"
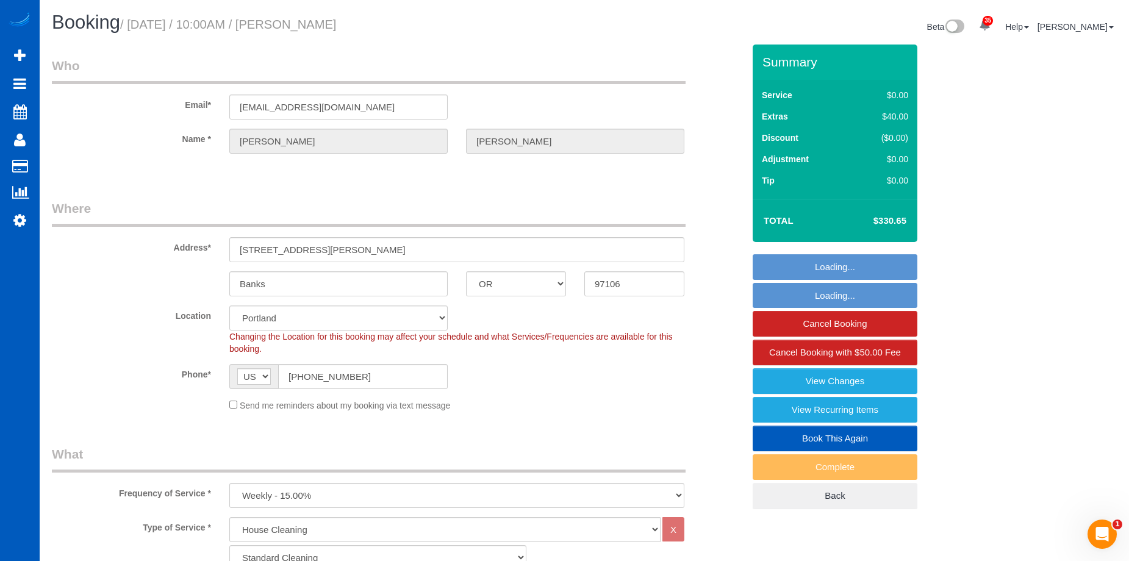
select select "object:1134"
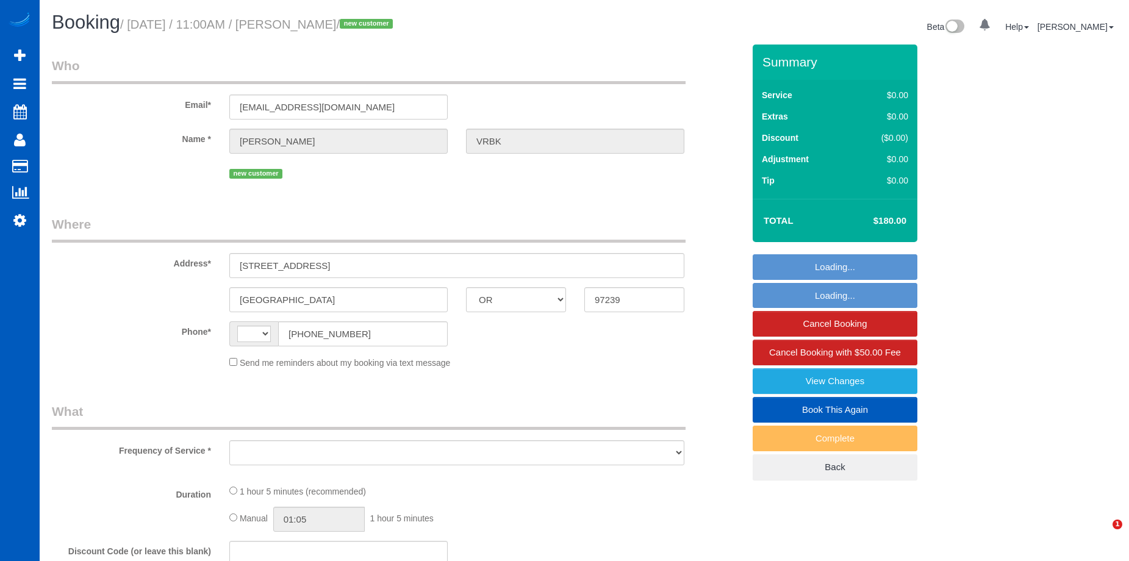
select select "OR"
select select "string:[GEOGRAPHIC_DATA]"
select select "object:913"
select select "spot2"
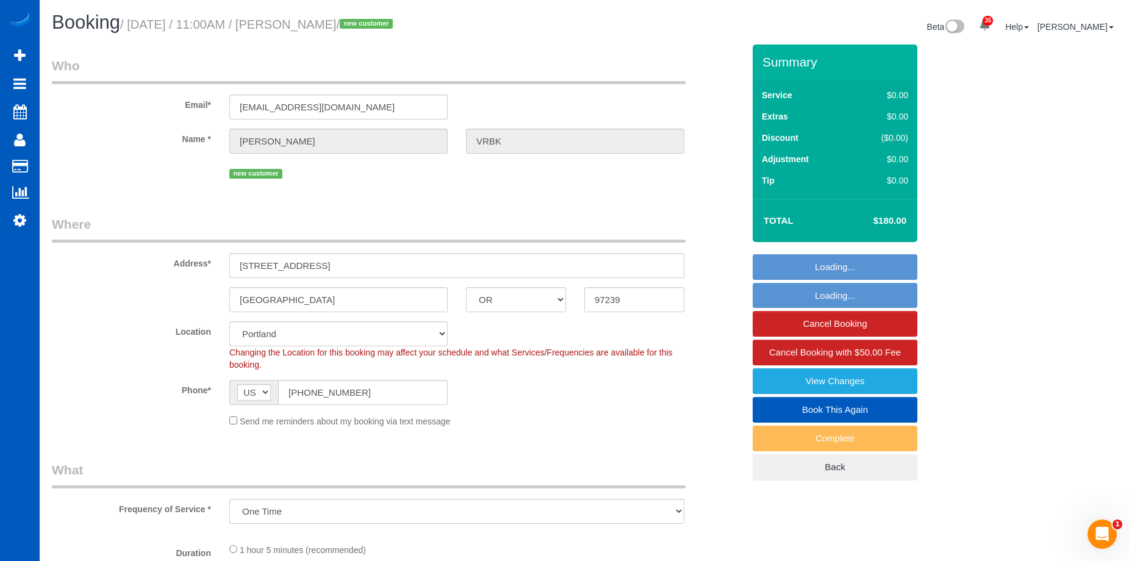
select select "199"
select select "object:1202"
select select "1001"
select select "2"
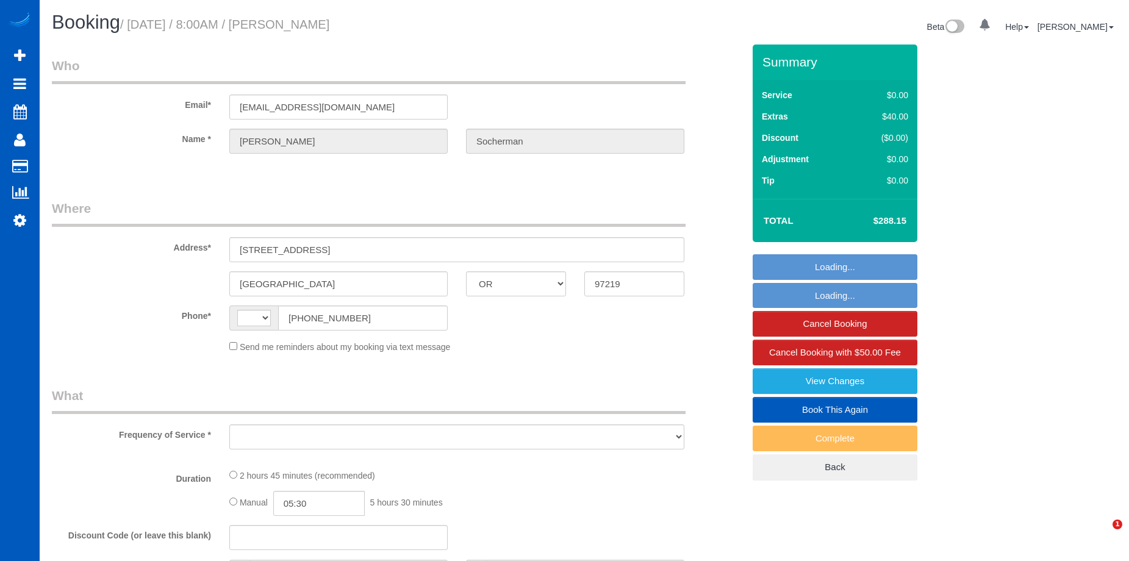
select select "OR"
select select "string:[GEOGRAPHIC_DATA]"
select select "object:809"
select select "199"
select select "2501"
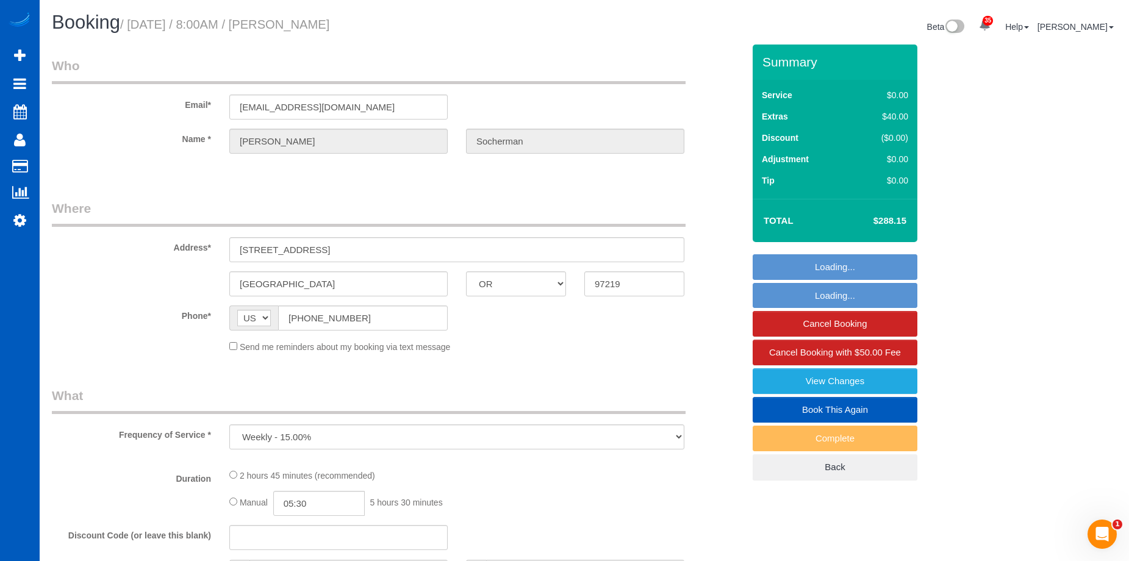
select select "2"
select select "4"
select select "spot1"
select select "number:8"
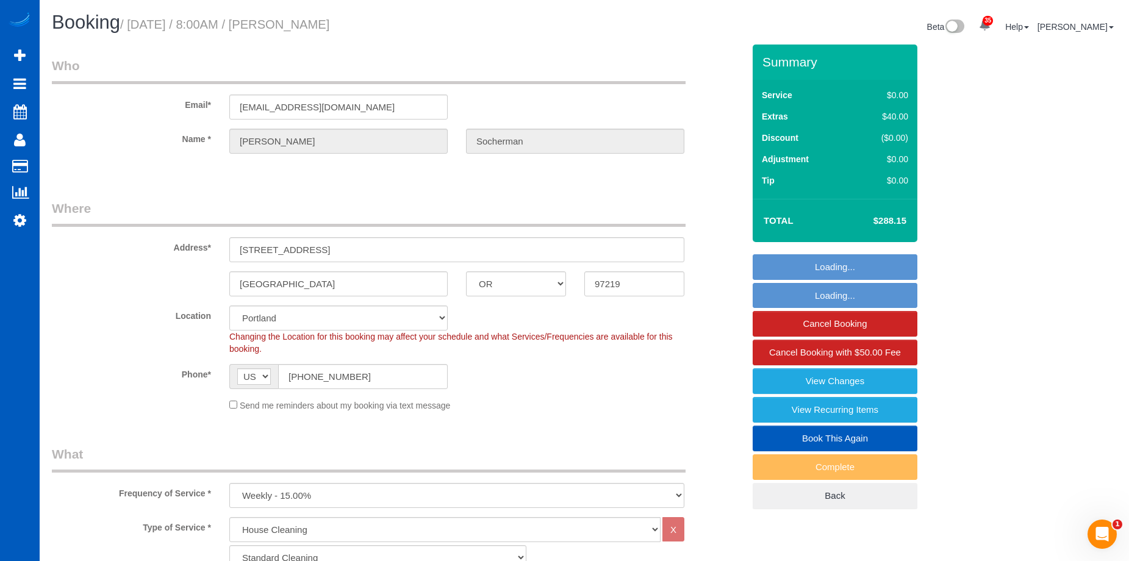
select select "object:1209"
select select "2501"
select select "2"
select select "4"
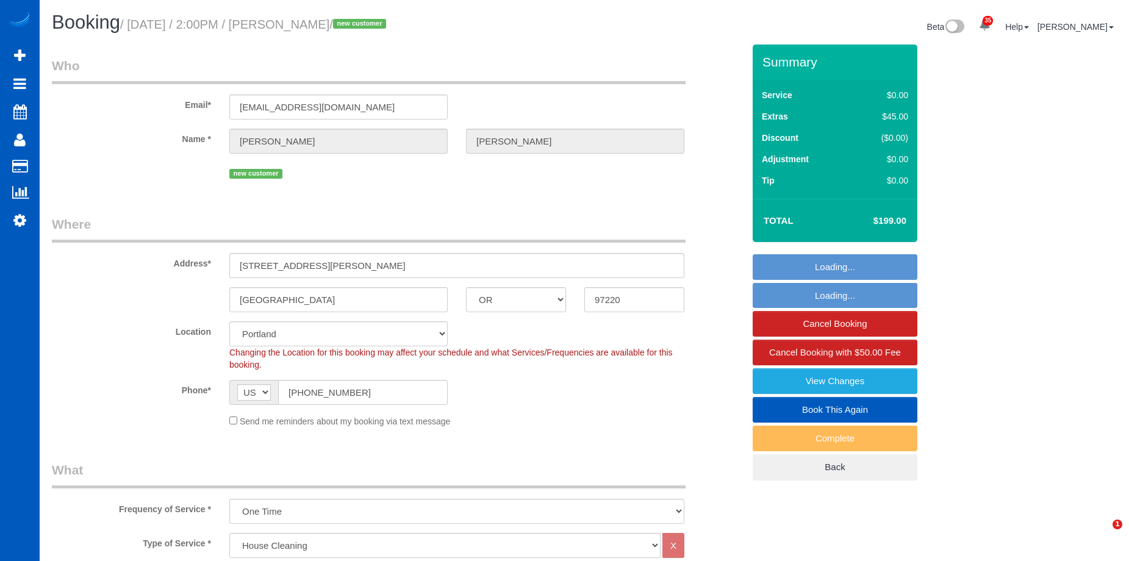
select select "OR"
select select "199"
select select "2001"
select select "2"
select select "spot2"
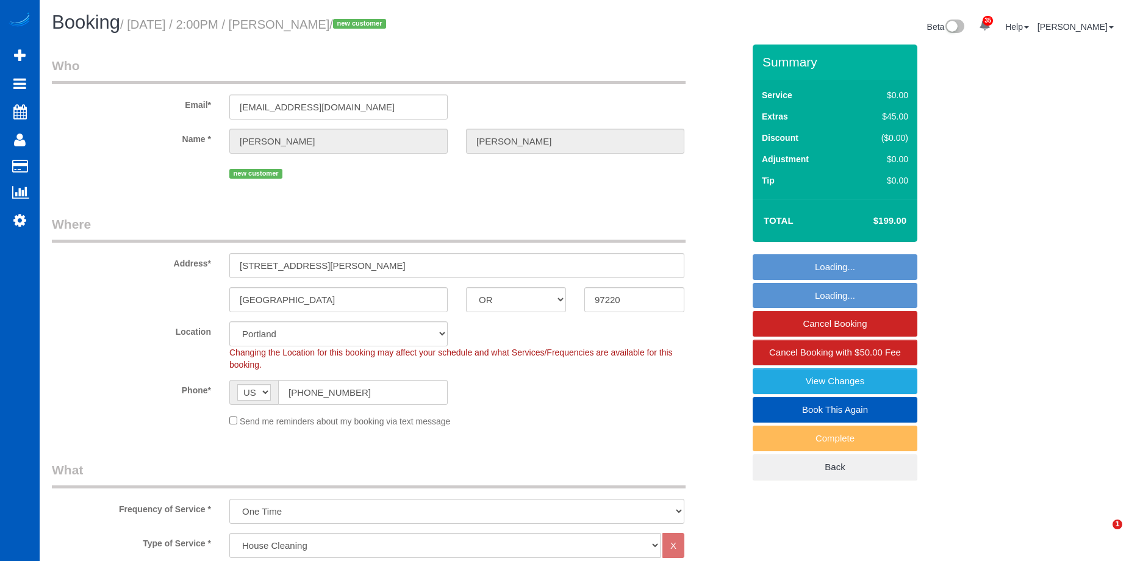
select select "object:1216"
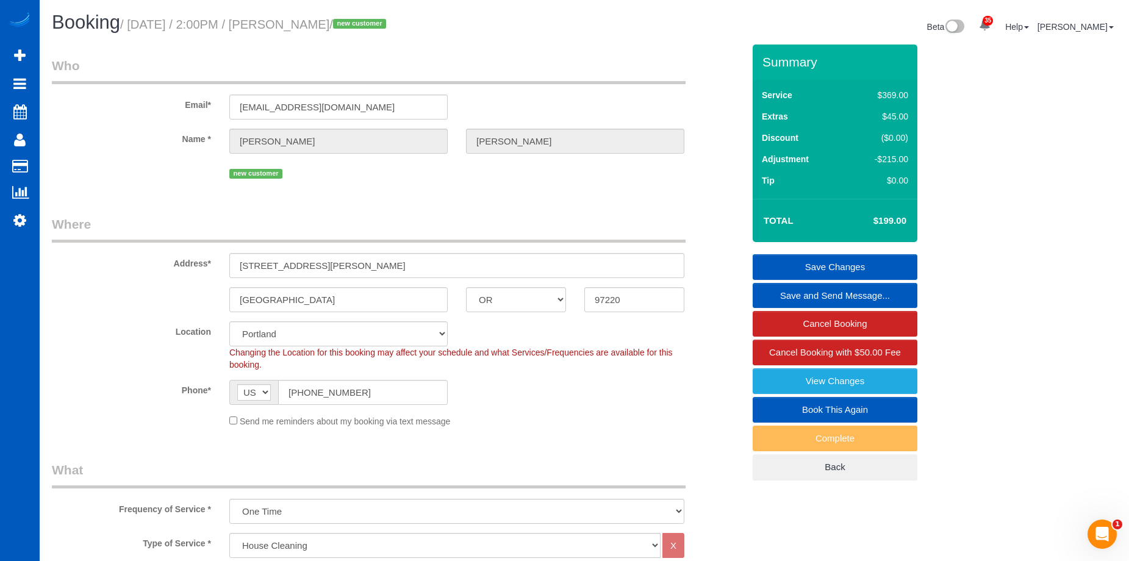
drag, startPoint x: 307, startPoint y: 20, endPoint x: 370, endPoint y: 22, distance: 62.9
click at [370, 22] on small "/ [DATE] / 2:00PM / [PERSON_NAME] / new customer" at bounding box center [255, 24] width 270 height 13
copy small "[PERSON_NAME]"
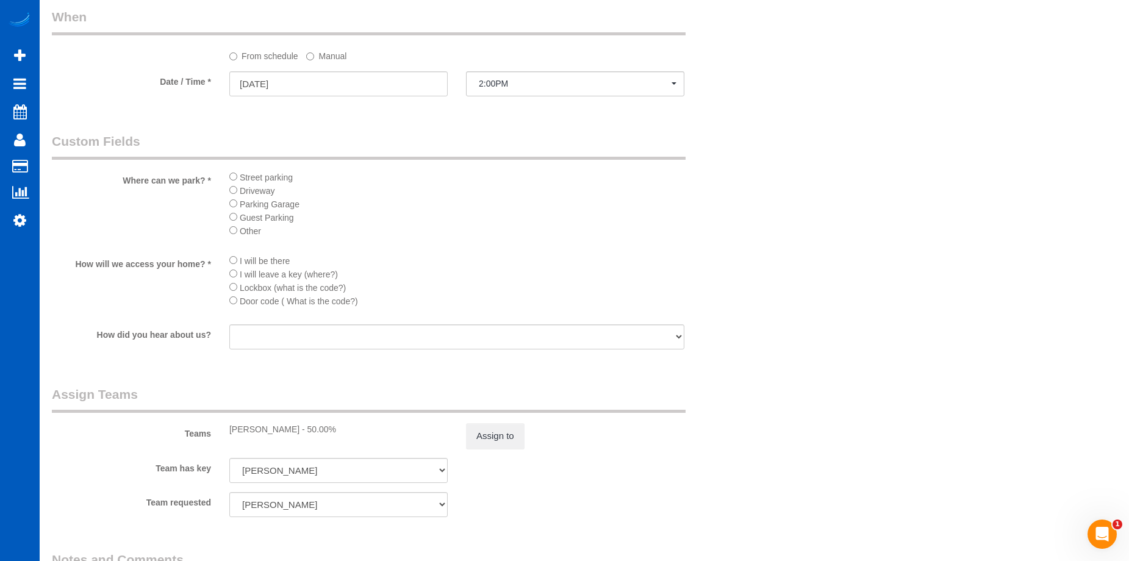
scroll to position [1138, 0]
